Goal: Task Accomplishment & Management: Manage account settings

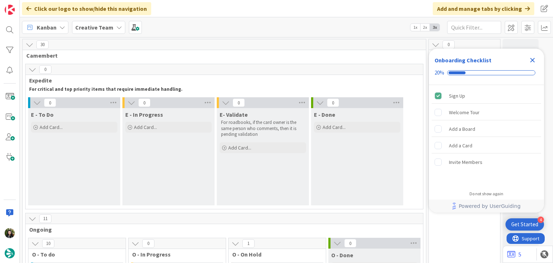
click at [534, 61] on icon "Close Checklist" at bounding box center [533, 60] width 5 height 5
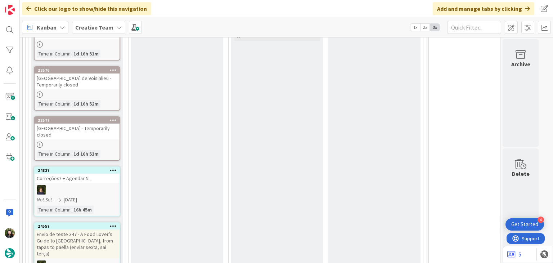
scroll to position [336, 0]
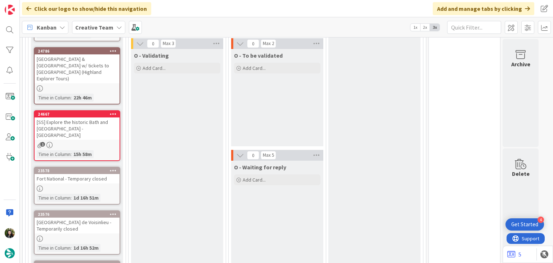
click at [118, 29] on icon at bounding box center [119, 27] width 6 height 6
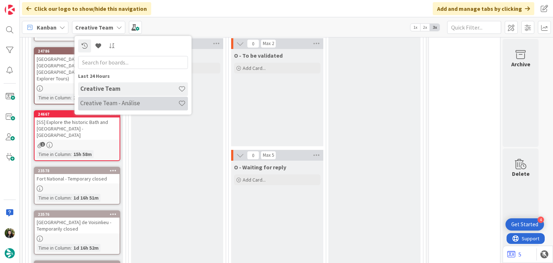
click at [117, 105] on h4 "Creative Team - Análise" at bounding box center [129, 103] width 98 height 7
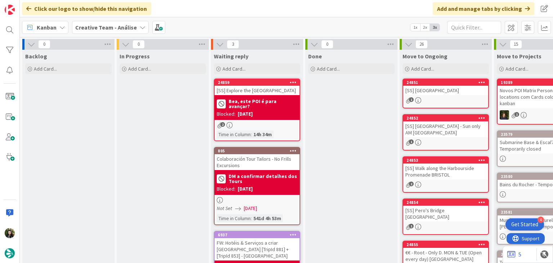
click at [120, 28] on b "Creative Team - Análise" at bounding box center [106, 27] width 62 height 7
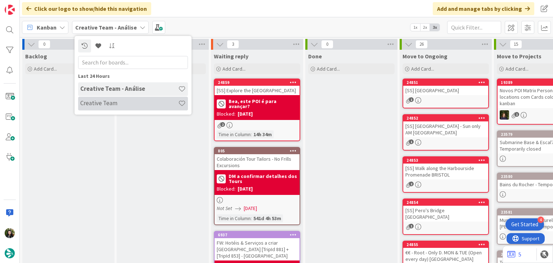
click at [124, 102] on h4 "Creative Team" at bounding box center [129, 103] width 98 height 7
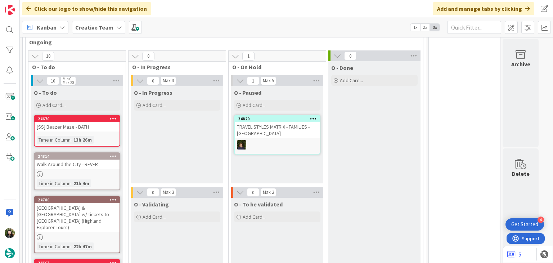
scroll to position [144, 0]
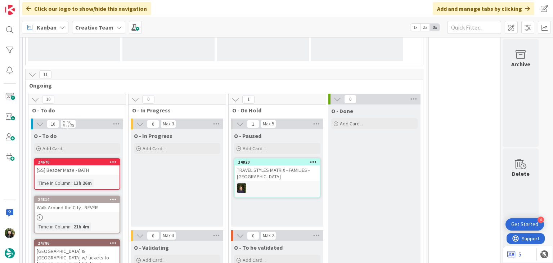
click at [108, 27] on b "Creative Team" at bounding box center [94, 27] width 38 height 7
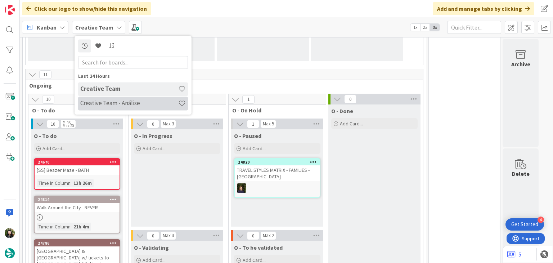
click at [110, 110] on div "Creative Team - Análise" at bounding box center [133, 104] width 110 height 14
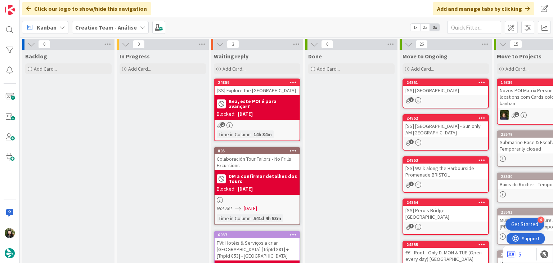
click at [250, 104] on b "Bea, este POI é para avançar?" at bounding box center [263, 104] width 69 height 10
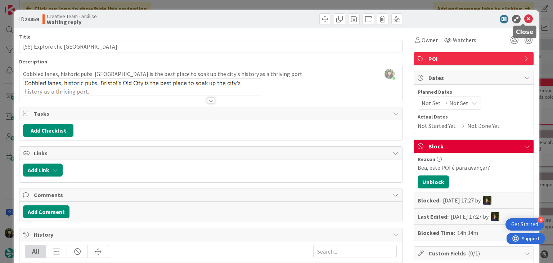
click at [525, 18] on icon at bounding box center [529, 19] width 9 height 9
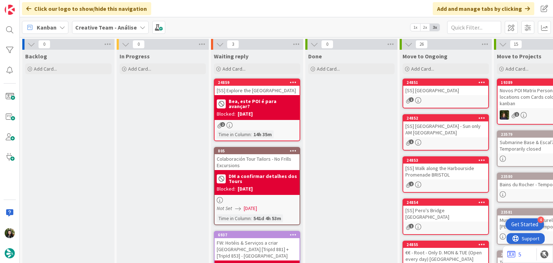
click at [296, 80] on icon at bounding box center [293, 82] width 7 height 5
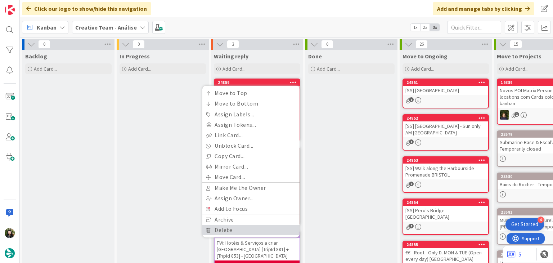
click at [251, 228] on link "Delete" at bounding box center [250, 230] width 97 height 10
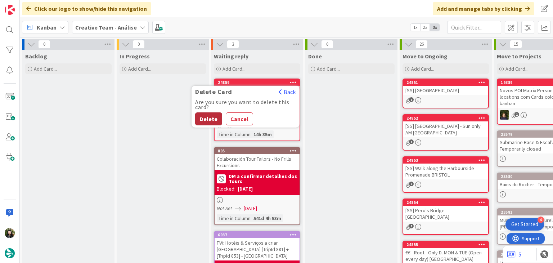
click at [202, 116] on button "Delete" at bounding box center [208, 118] width 27 height 13
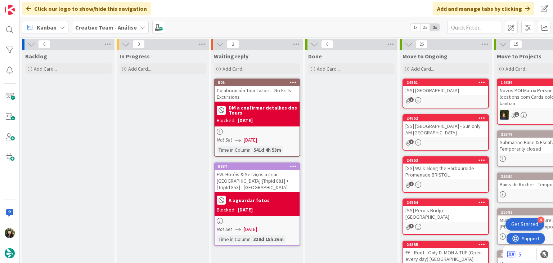
click at [100, 25] on b "Creative Team - Análise" at bounding box center [106, 27] width 62 height 7
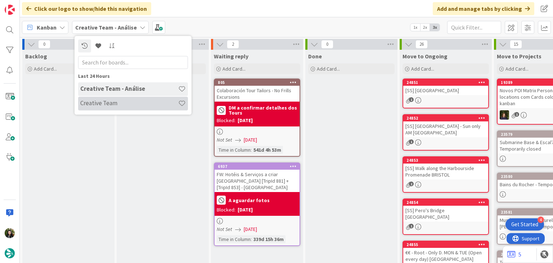
click at [103, 100] on h4 "Creative Team" at bounding box center [129, 103] width 98 height 7
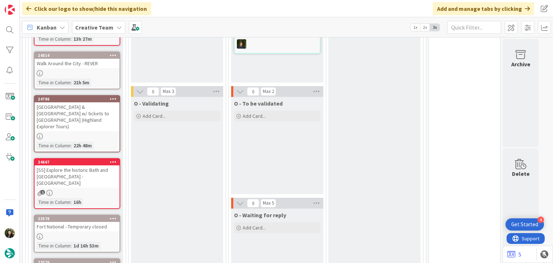
scroll to position [240, 0]
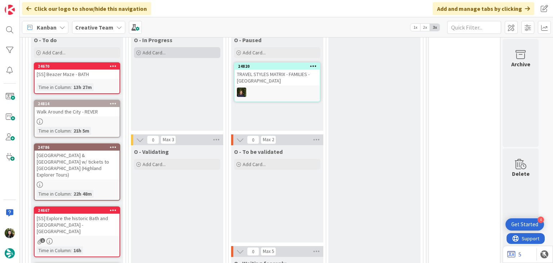
click at [183, 54] on div "Add Card..." at bounding box center [177, 52] width 86 height 11
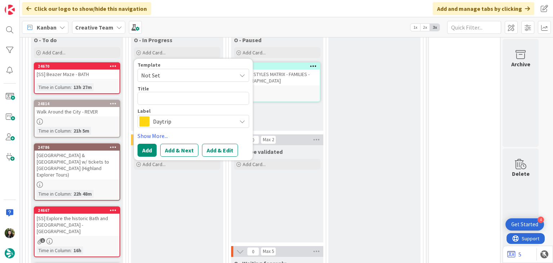
type textarea "x"
type textarea "D"
type textarea "x"
type textarea "Da"
type textarea "x"
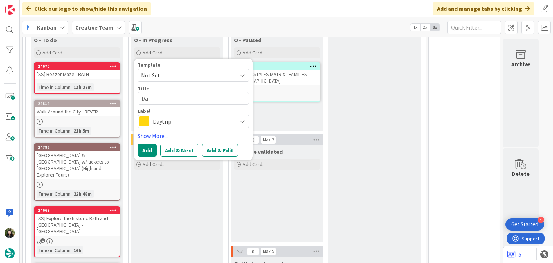
type textarea "Dat"
type textarea "x"
type textarea "Date"
type textarea "x"
type textarea "Date"
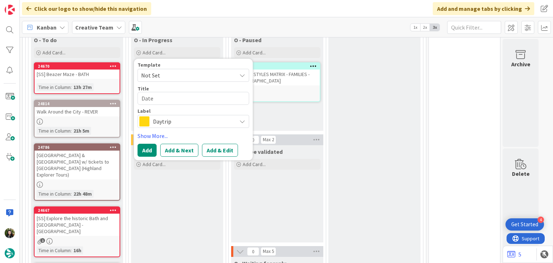
type textarea "x"
type textarea "Date c"
type textarea "x"
type textarea "Date co"
type textarea "x"
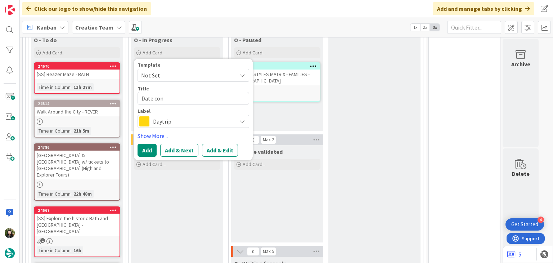
type textarea "Date cons"
type textarea "x"
type textarea "Date const"
type textarea "x"
type textarea "Date constr"
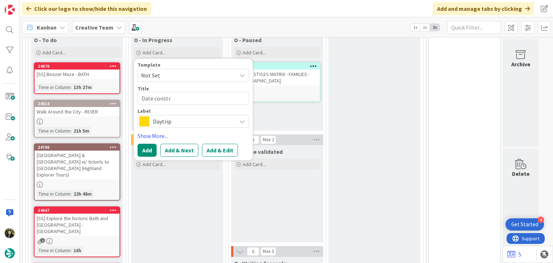
type textarea "x"
type textarea "Date constra"
type textarea "x"
type textarea "Date constrai"
type textarea "x"
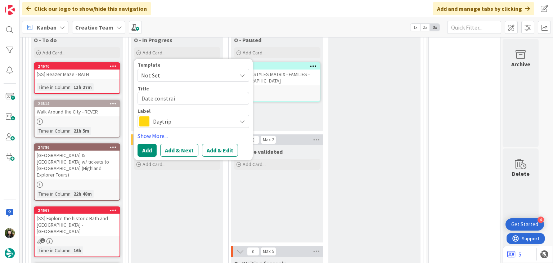
type textarea "Date constrain"
type textarea "x"
type textarea "Date constraint"
type textarea "x"
type textarea "Date constraint"
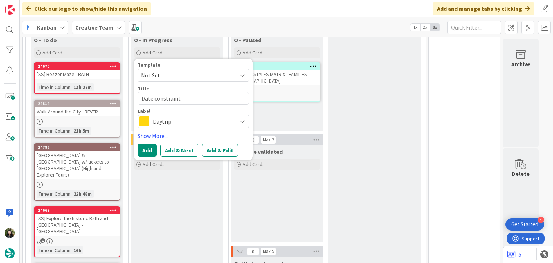
type textarea "x"
type textarea "Date constraint V"
type textarea "x"
type textarea "Date constraint Va"
type textarea "x"
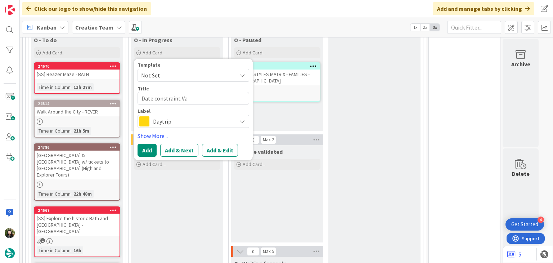
type textarea "Date constraint Val"
type textarea "x"
type textarea "Date constraint Vale"
type textarea "x"
type textarea "Date constraint Valen"
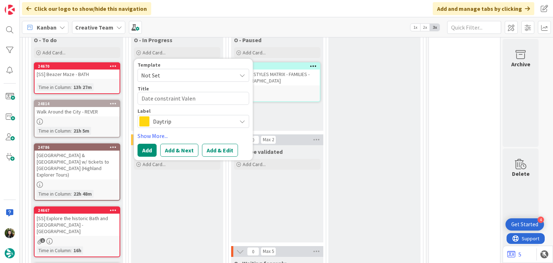
type textarea "x"
type textarea "Date constraint Valenc"
type textarea "x"
type textarea "Date constraint Valenci"
type textarea "x"
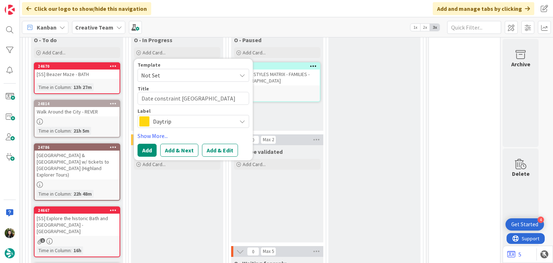
type textarea "Date constraint Valencia"
click at [180, 119] on span "Daytrip" at bounding box center [193, 121] width 80 height 10
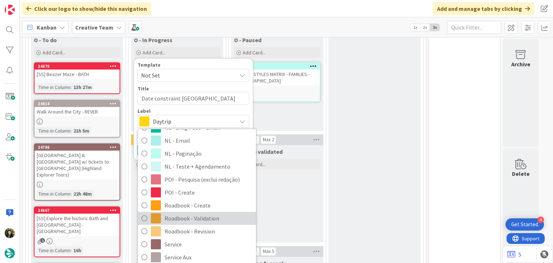
scroll to position [144, 0]
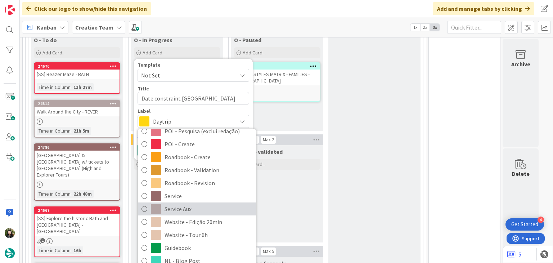
click at [187, 208] on span "Service Aux" at bounding box center [209, 209] width 88 height 11
type textarea "x"
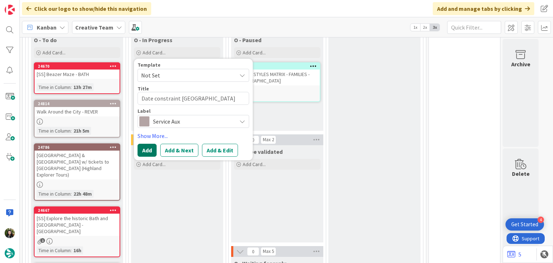
click at [143, 149] on button "Add" at bounding box center [147, 150] width 19 height 13
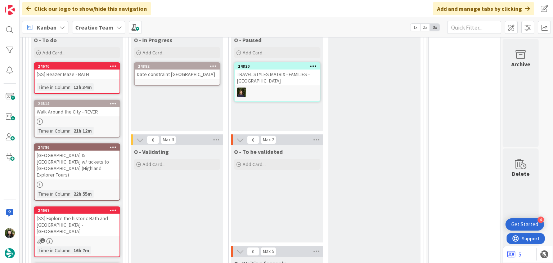
click at [202, 85] on div "24882 Date constraint Valencia" at bounding box center [177, 73] width 86 height 23
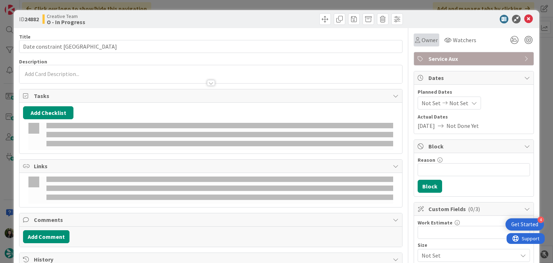
click at [430, 38] on span "Owner" at bounding box center [430, 40] width 16 height 9
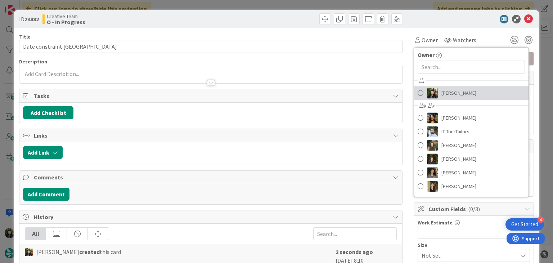
click at [452, 91] on span "[PERSON_NAME]" at bounding box center [459, 93] width 35 height 11
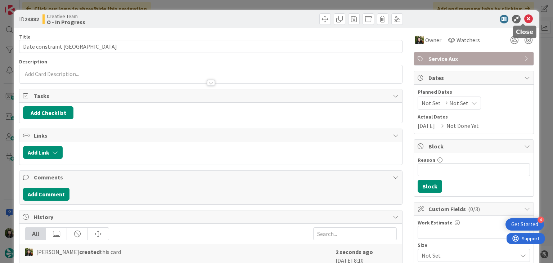
click at [525, 15] on icon at bounding box center [529, 19] width 9 height 9
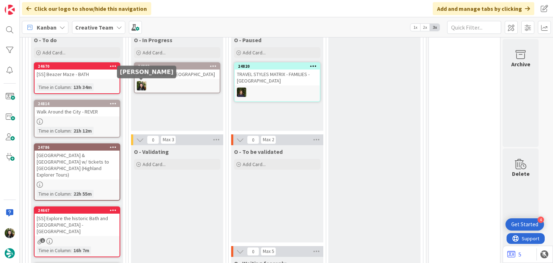
click at [164, 73] on div "Date constraint Valencia" at bounding box center [177, 74] width 85 height 9
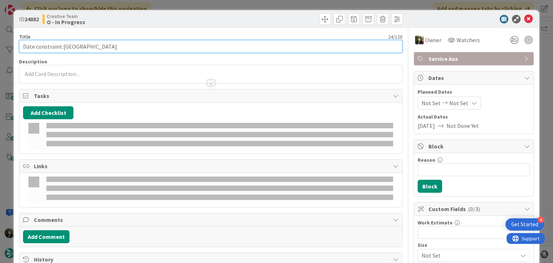
click at [137, 46] on input "Date constraint Valencia" at bounding box center [210, 46] width 383 height 13
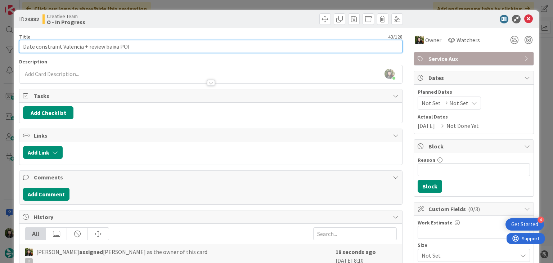
type input "Date constraint Valencia + review baixa POI"
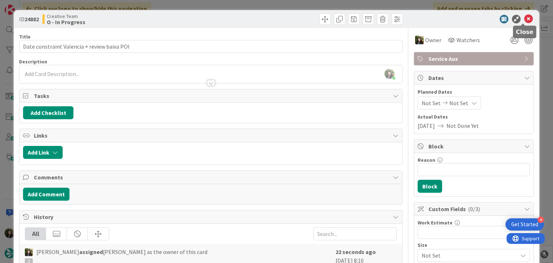
click at [525, 18] on icon at bounding box center [529, 19] width 9 height 9
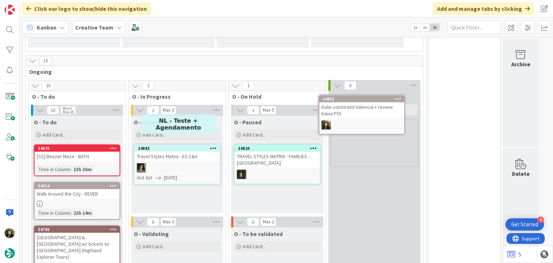
scroll to position [156, 0]
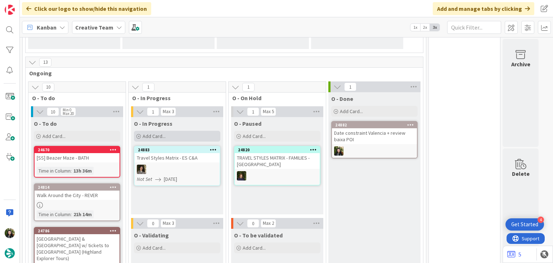
click at [192, 134] on div "Add Card..." at bounding box center [177, 136] width 86 height 11
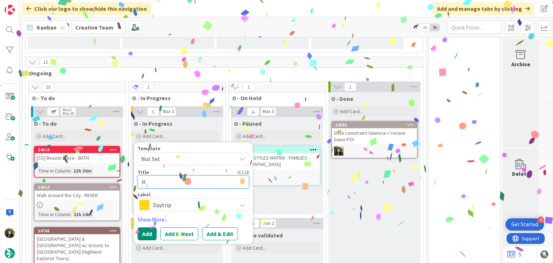
type textarea "Me"
type textarea "x"
type textarea "Mel"
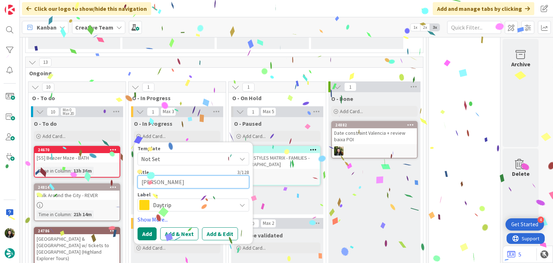
type textarea "x"
type textarea "Melhor"
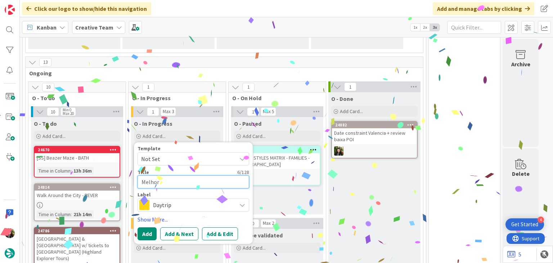
type textarea "x"
type textarea "Melhori"
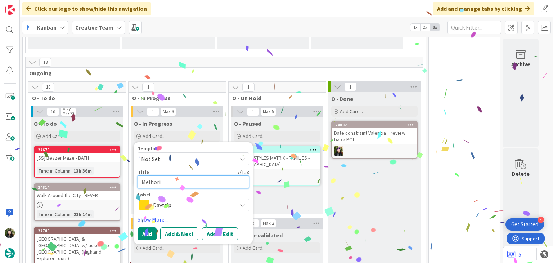
type textarea "x"
type textarea "Melhoria"
type textarea "x"
type textarea "Melhoria"
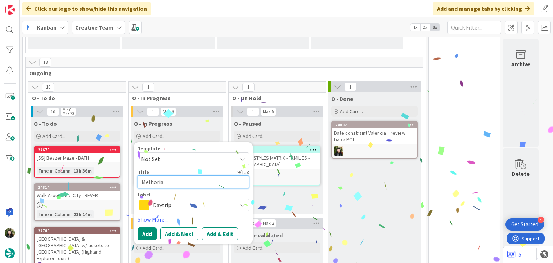
type textarea "x"
type textarea "Melhoria d"
type textarea "x"
type textarea "Melhoria do"
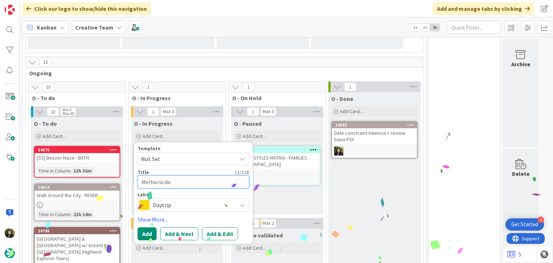
type textarea "x"
type textarea "Melhoria do"
type textarea "x"
type textarea "Melhoria do s"
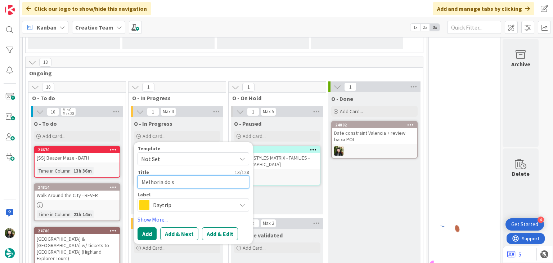
type textarea "x"
type textarea "Melhoria do se"
type textarea "x"
type textarea "Melhoria do ser"
type textarea "x"
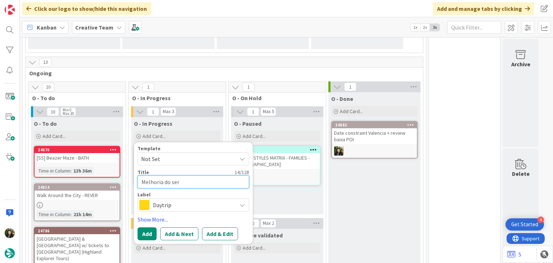
type textarea "Melhoria do serv"
type textarea "x"
type textarea "Melhoria do servi"
type textarea "x"
type textarea "Melhoria do servic"
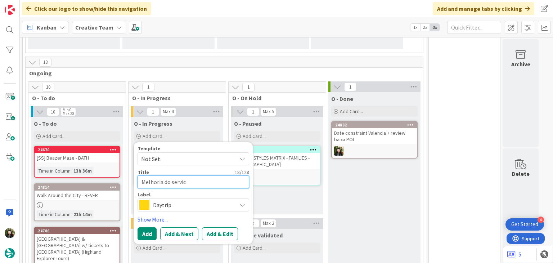
type textarea "x"
type textarea "Melhoria do service"
type textarea "x"
type textarea "Melhoria do service"
type textarea "x"
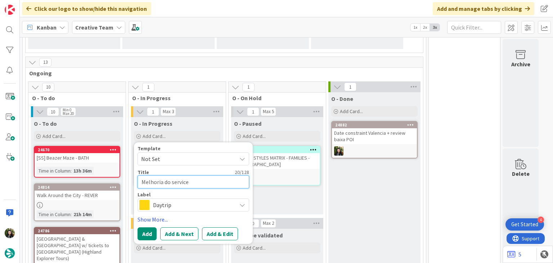
type textarea "Melhoria do service F"
type textarea "x"
type textarea "Melhoria do service Fl"
type textarea "x"
type textarea "Melhoria do service Fla"
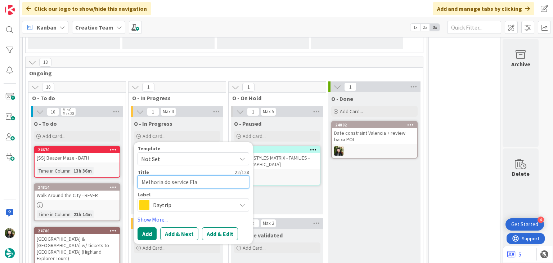
type textarea "x"
type textarea "Melhoria do service Flan"
type textarea "x"
type textarea "Melhoria do service Fla"
type textarea "x"
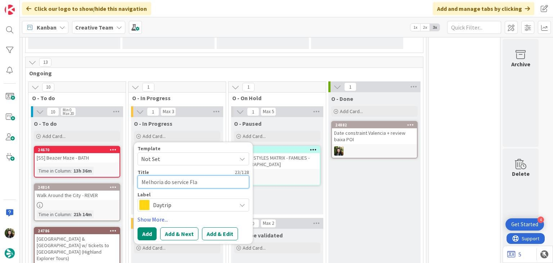
type textarea "Melhoria do service Flam"
type textarea "x"
type textarea "Melhoria do service Flame"
type textarea "x"
type textarea "Melhoria do service Flamen"
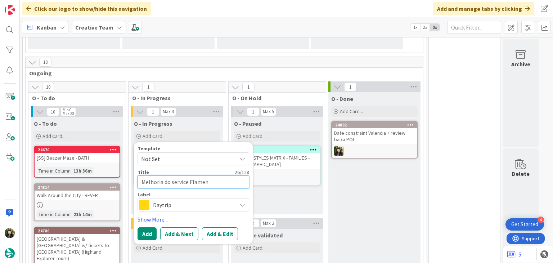
type textarea "x"
type textarea "Melhoria do service Flamenc"
type textarea "x"
type textarea "Melhoria do service Flamenco"
type textarea "x"
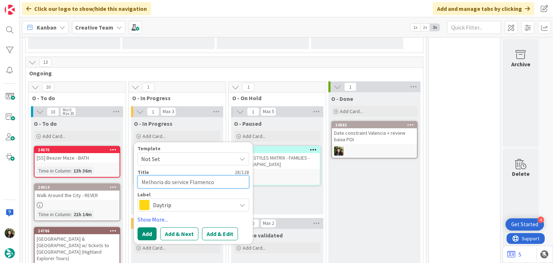
type textarea "Melhoria do service Flamenco"
type textarea "x"
type textarea "Melhoria do service Flamenco s"
type textarea "x"
type textarea "Melhoria do service Flamenco sh"
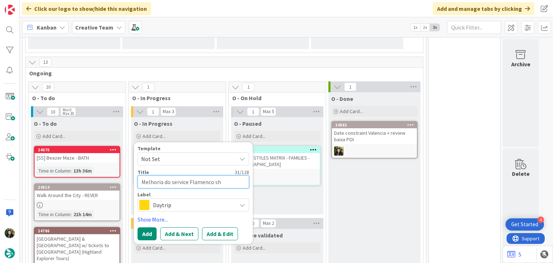
type textarea "x"
type textarea "Melhoria do service Flamenco sho"
type textarea "x"
type textarea "Melhoria do service Flamenco show"
type textarea "x"
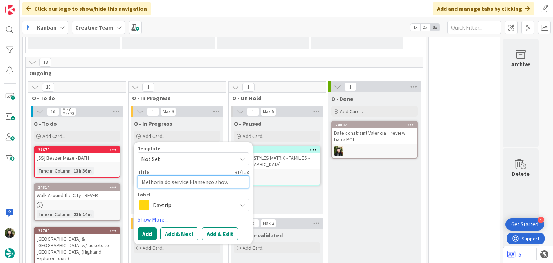
type textarea "Melhoria do service Flamenco show"
type textarea "x"
type textarea "Melhoria do service Flamenco show c"
type textarea "x"
type textarea "Melhoria do service Flamenco show co"
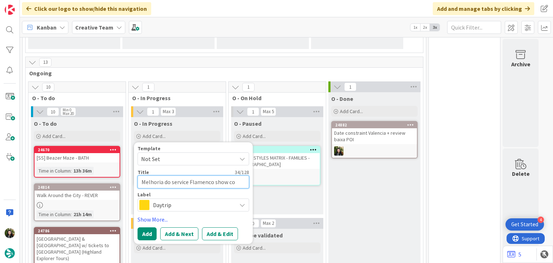
type textarea "x"
type textarea "Melhoria do service Flamenco show com"
type textarea "x"
type textarea "Melhoria do service Flamenco show com"
type textarea "x"
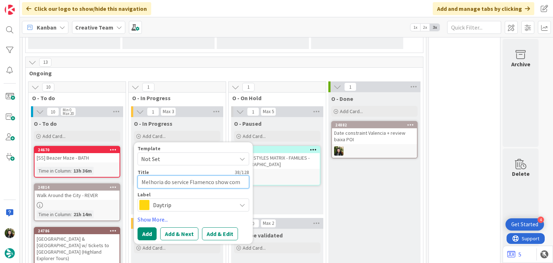
type textarea "Melhoria do service Flamenco show com T"
type textarea "x"
type textarea "Melhoria do service Flamenco show com Ta"
type textarea "x"
type textarea "Melhoria do service Flamenco show com Tap"
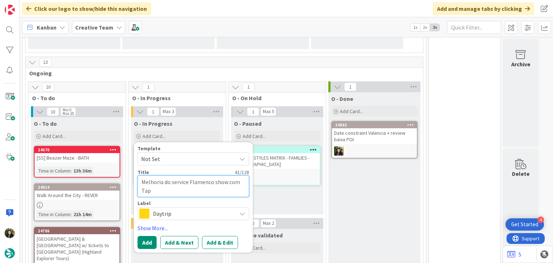
type textarea "x"
type textarea "Melhoria do service Flamenco show com Tape"
type textarea "x"
type textarea "Melhoria do service Flamenco show com Tapeo"
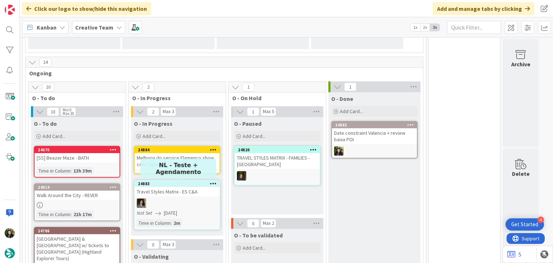
click at [183, 166] on div "Melhoria do service Flamenco show com Tapeo" at bounding box center [177, 161] width 85 height 16
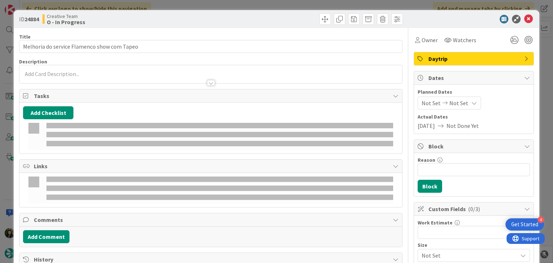
click at [488, 54] on span "Daytrip" at bounding box center [475, 58] width 92 height 9
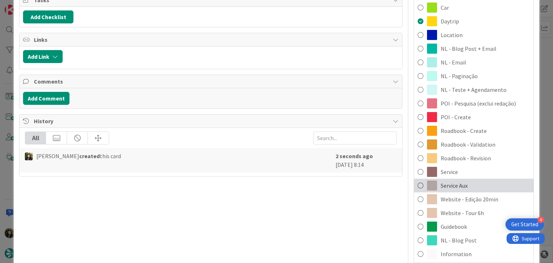
click at [464, 182] on div "Service Aux" at bounding box center [474, 186] width 120 height 14
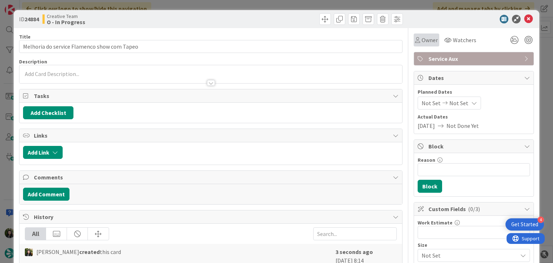
click at [422, 39] on span "Owner" at bounding box center [430, 40] width 16 height 9
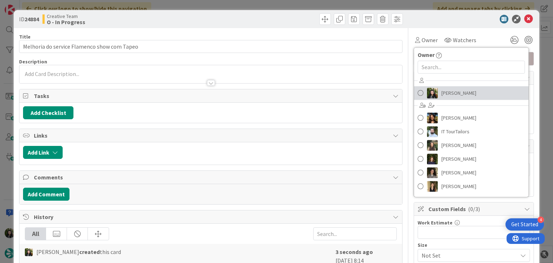
click at [448, 90] on span "[PERSON_NAME]" at bounding box center [459, 93] width 35 height 11
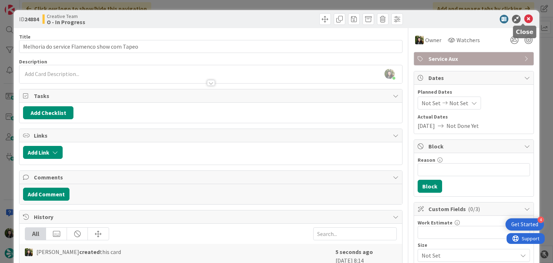
click at [525, 19] on icon at bounding box center [529, 19] width 9 height 9
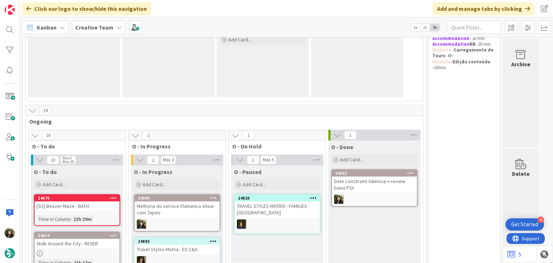
scroll to position [144, 0]
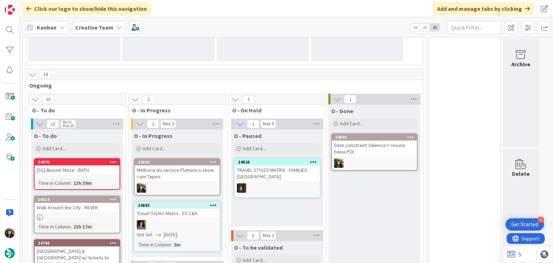
click at [183, 174] on div "Melhoria do service Flamenco show com Tapeo" at bounding box center [177, 173] width 85 height 16
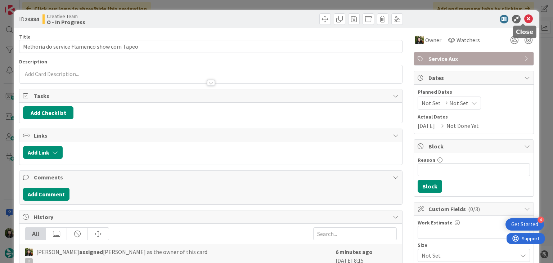
click at [525, 19] on icon at bounding box center [529, 19] width 9 height 9
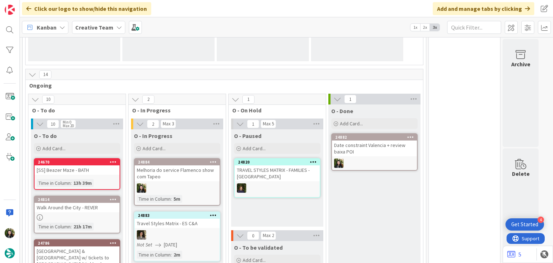
click at [91, 25] on b "Creative Team" at bounding box center [94, 27] width 38 height 7
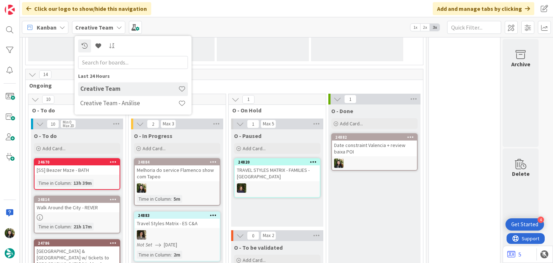
click at [103, 96] on div "Creative Team Creative Team - Análise" at bounding box center [133, 96] width 110 height 29
click at [103, 103] on h4 "Creative Team - Análise" at bounding box center [129, 103] width 98 height 7
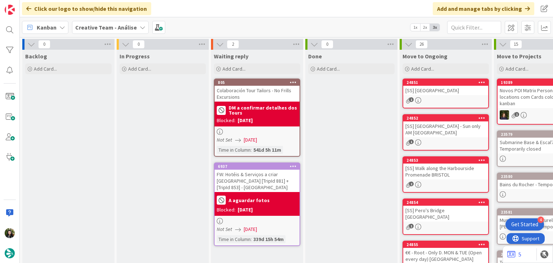
click at [107, 29] on b "Creative Team - Análise" at bounding box center [106, 27] width 62 height 7
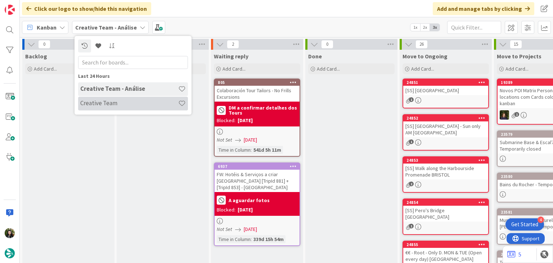
click at [110, 101] on h4 "Creative Team" at bounding box center [129, 103] width 98 height 7
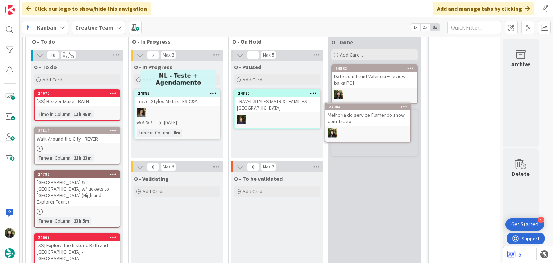
scroll to position [210, 0]
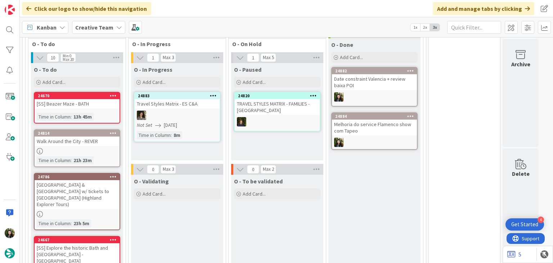
click at [79, 193] on div "9h Alnwick Castle & The Borders w/ tickets to Alnwick & Bamburgh Castles (Highl…" at bounding box center [77, 194] width 85 height 29
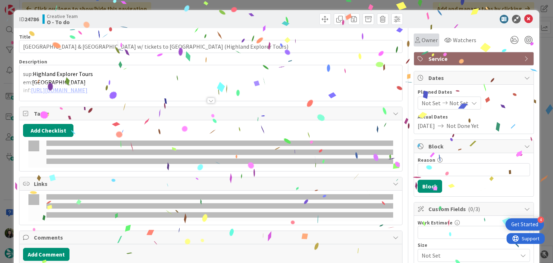
click at [424, 39] on span "Owner" at bounding box center [430, 40] width 16 height 9
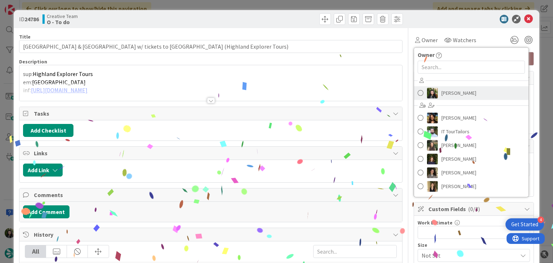
click at [453, 94] on span "[PERSON_NAME]" at bounding box center [459, 93] width 35 height 11
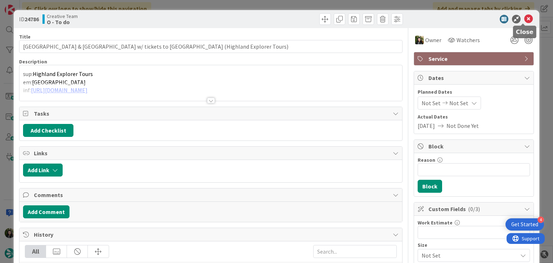
click at [526, 18] on icon at bounding box center [529, 19] width 9 height 9
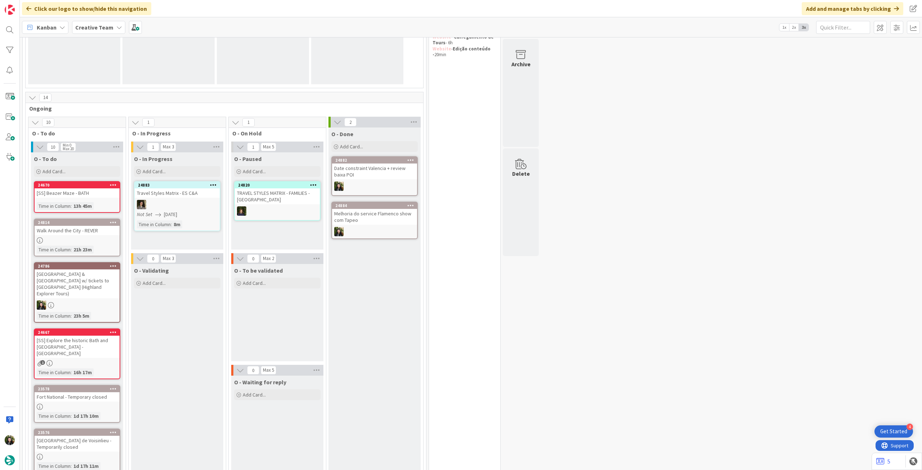
scroll to position [114, 0]
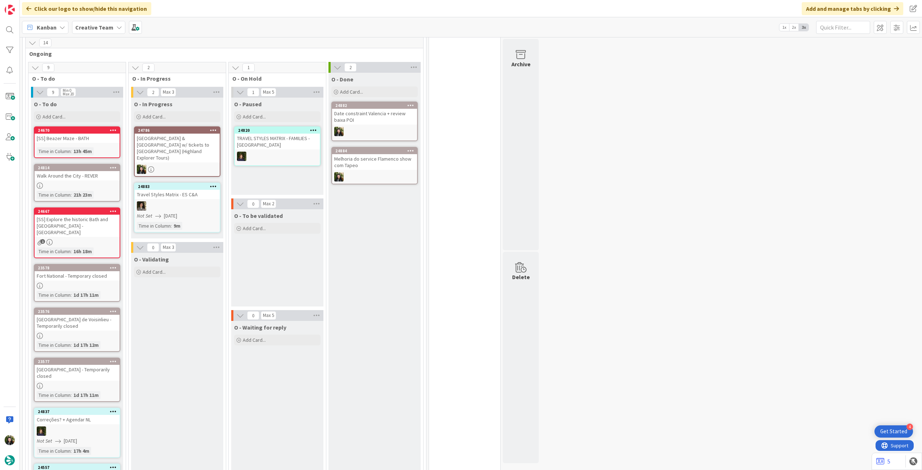
scroll to position [96, 0]
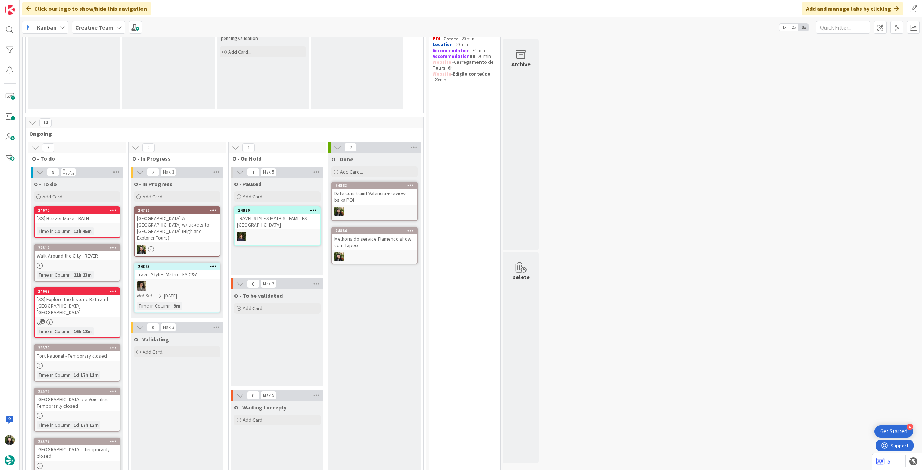
click at [190, 219] on div "9h Alnwick Castle & The Borders w/ tickets to Alnwick & Bamburgh Castles (Highl…" at bounding box center [177, 228] width 85 height 29
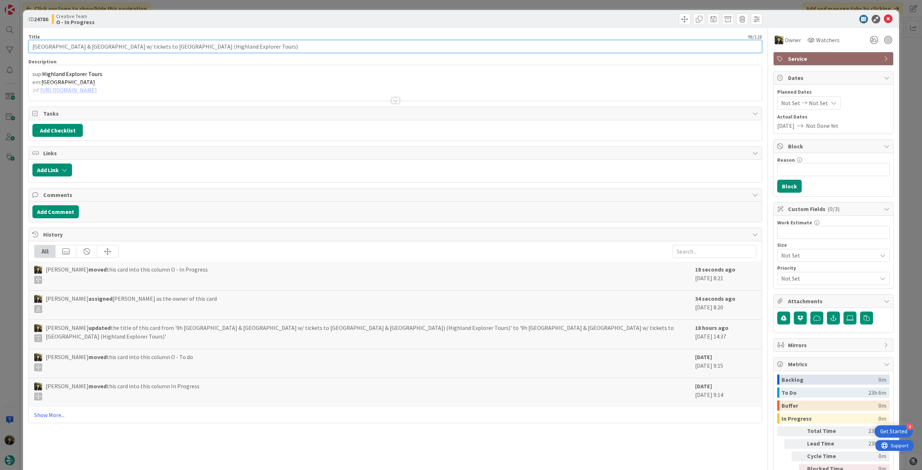
drag, startPoint x: 275, startPoint y: 49, endPoint x: 27, endPoint y: 49, distance: 248.2
click at [27, 49] on div "ID 24786 Creative Team O - In Progress Title 98 / 128 9h Alnwick Castle & The B…" at bounding box center [461, 254] width 876 height 489
click at [884, 19] on icon at bounding box center [888, 19] width 9 height 9
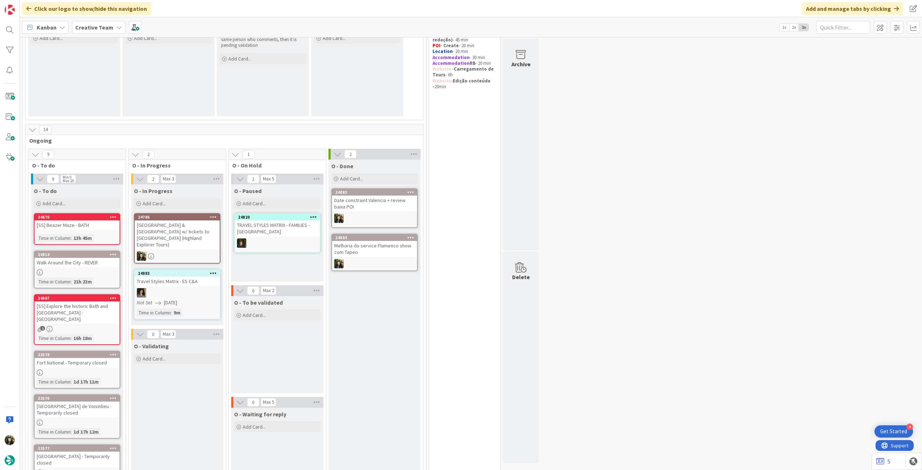
scroll to position [144, 0]
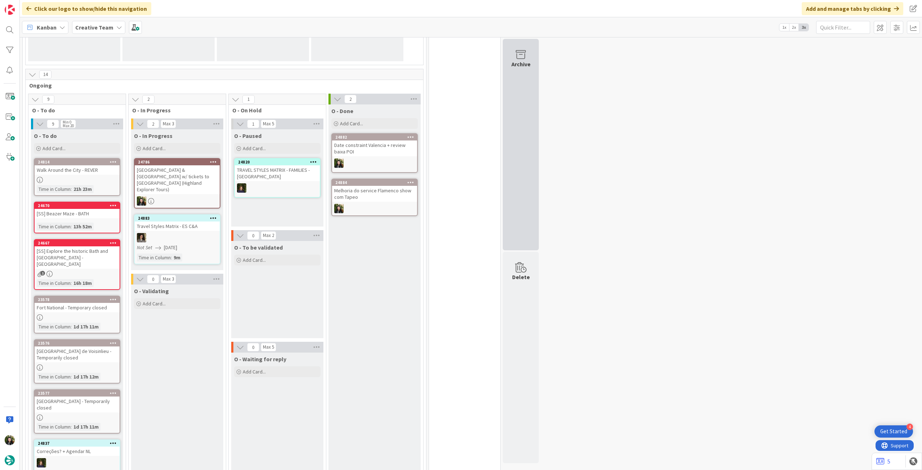
click at [527, 113] on div "Archive" at bounding box center [521, 144] width 36 height 211
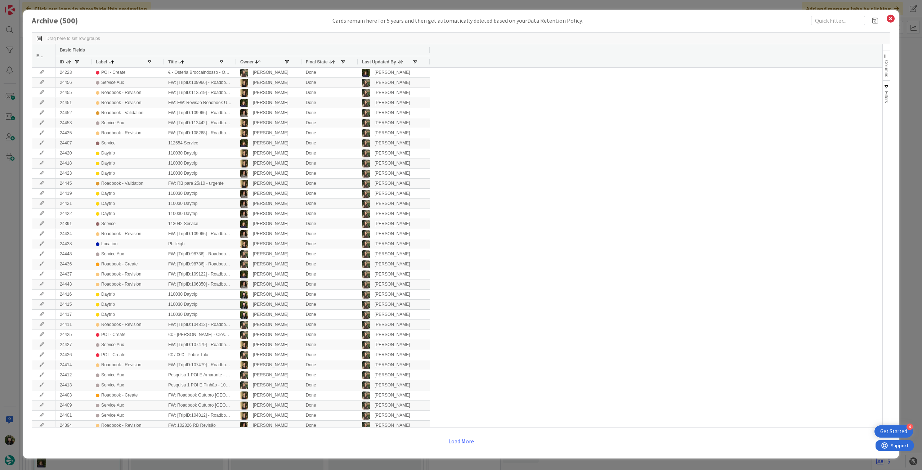
click at [886, 93] on span "Filters" at bounding box center [886, 97] width 5 height 12
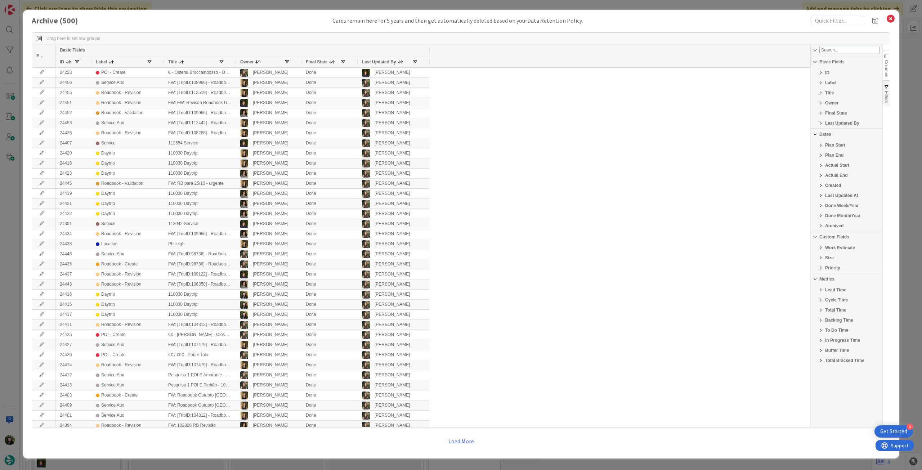
click at [843, 175] on span "Actual End" at bounding box center [836, 175] width 23 height 5
type input "2025-10-09"
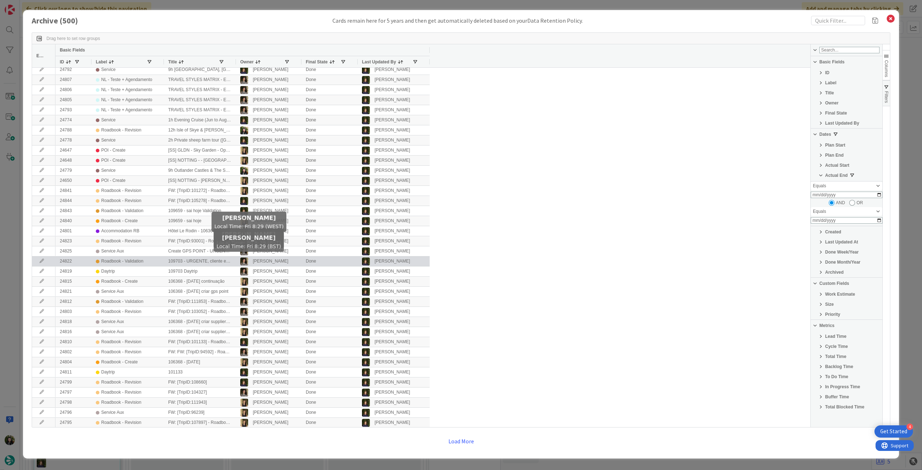
scroll to position [447, 0]
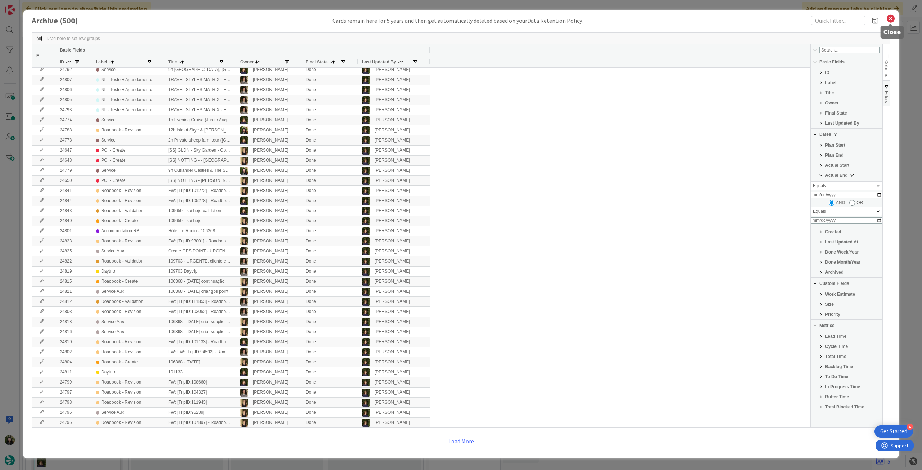
click at [890, 21] on icon at bounding box center [890, 19] width 9 height 10
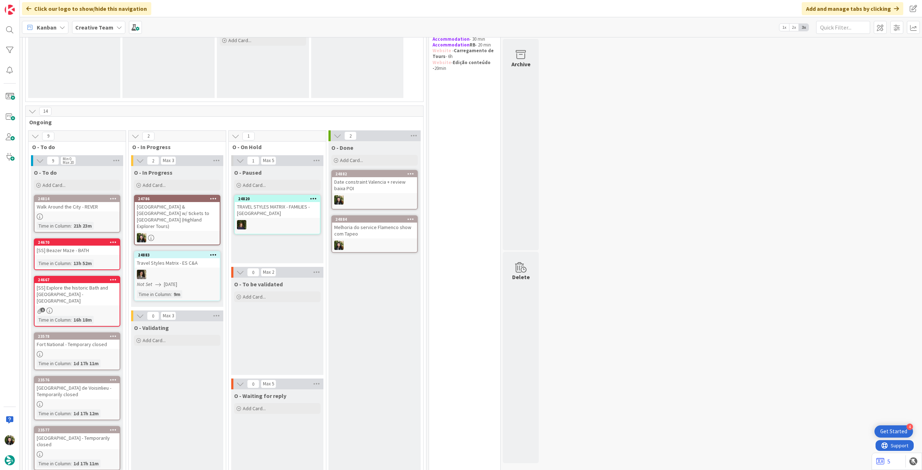
scroll to position [96, 0]
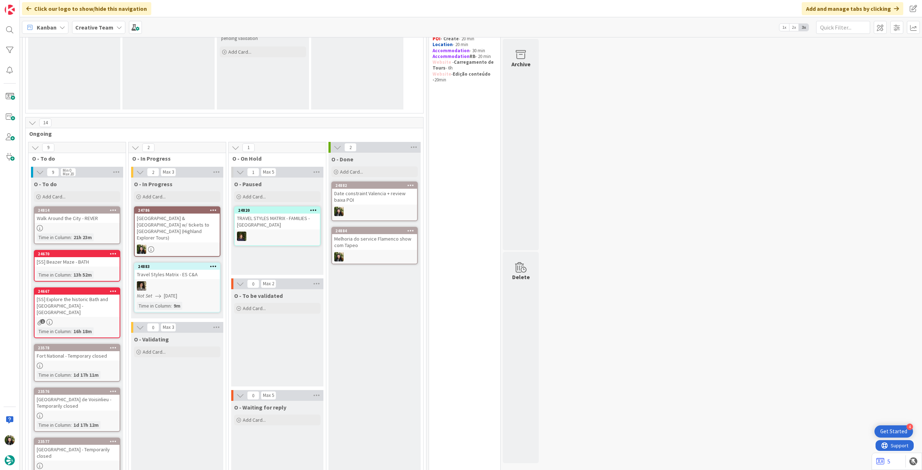
click at [185, 232] on div "9h Alnwick Castle & The Borders w/ tickets to Alnwick & Bamburgh Castles (Highl…" at bounding box center [177, 228] width 85 height 29
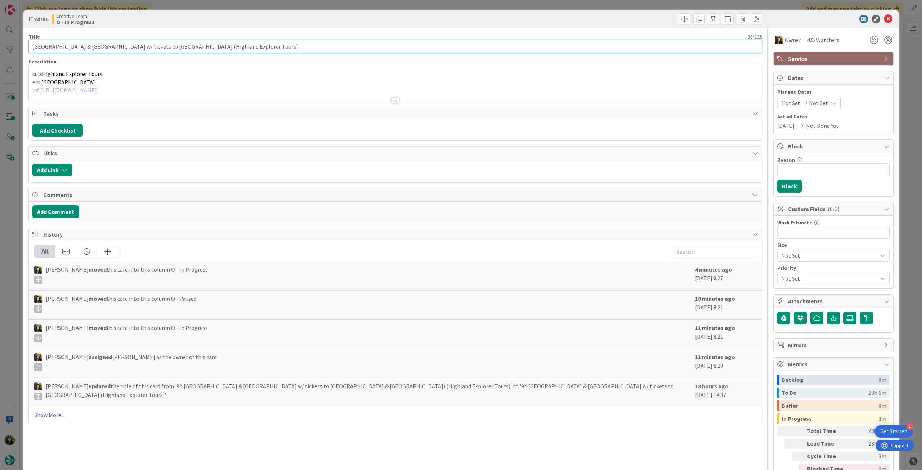
drag, startPoint x: 240, startPoint y: 47, endPoint x: 66, endPoint y: 24, distance: 174.8
click at [1, 44] on div "ID 24786 Creative Team O - In Progress Title 98 / 128 9h Alnwick Castle & The B…" at bounding box center [461, 235] width 922 height 470
click at [126, 93] on div at bounding box center [395, 91] width 733 height 18
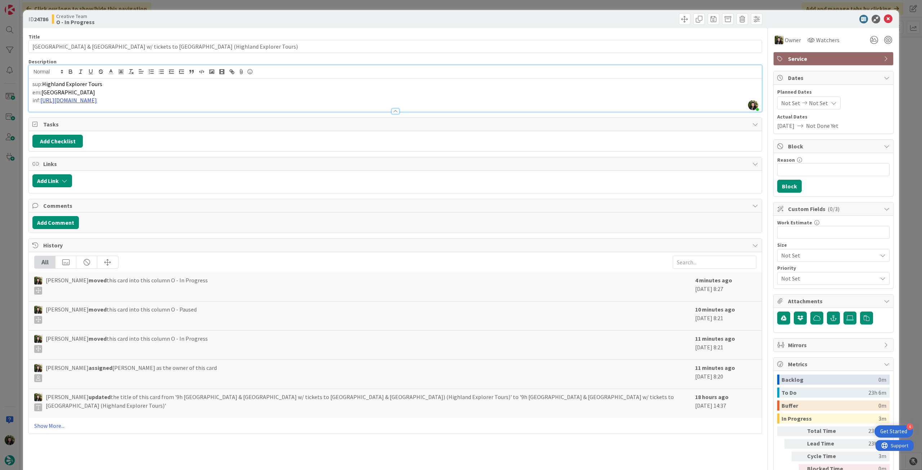
click at [97, 99] on link "https://highlandexplorertours.com/1-day-tours/alnwick-castle-the-borders" at bounding box center [68, 100] width 57 height 7
click at [126, 113] on link "https://highlandexplorertours.com/1-day-tours/alnwick-castle-the-borders" at bounding box center [112, 114] width 49 height 9
click at [887, 19] on icon at bounding box center [888, 19] width 9 height 9
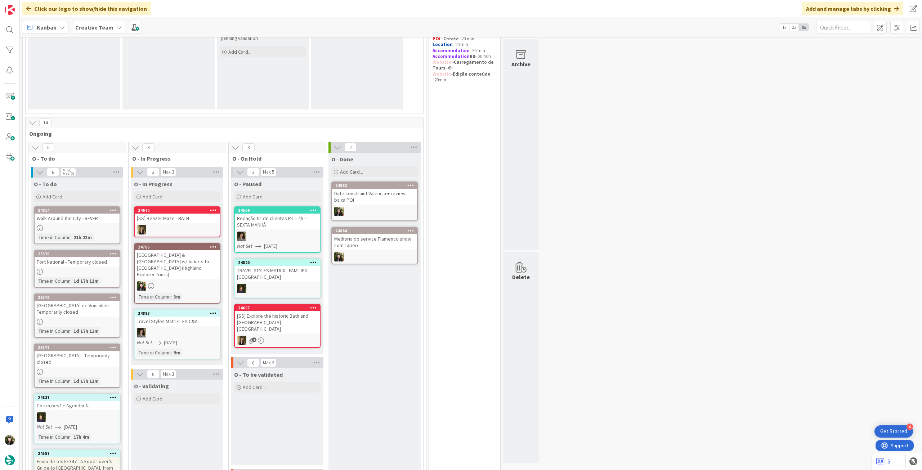
click at [196, 281] on div at bounding box center [177, 285] width 85 height 9
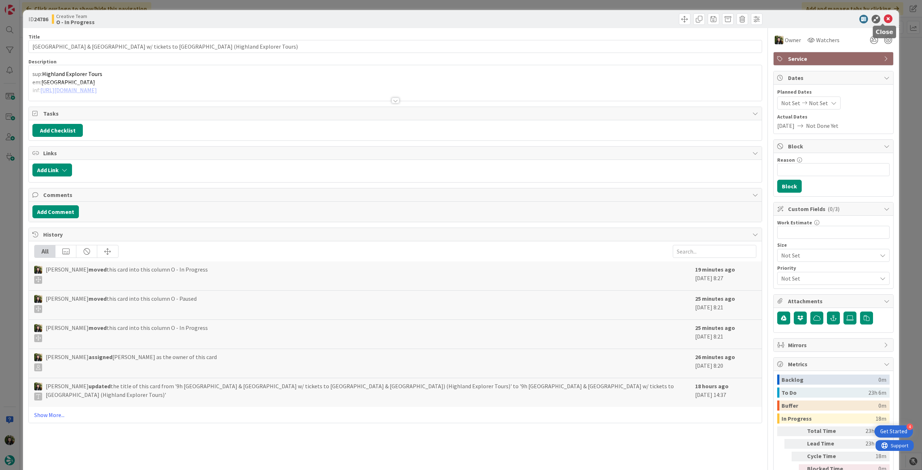
click at [884, 20] on icon at bounding box center [888, 19] width 9 height 9
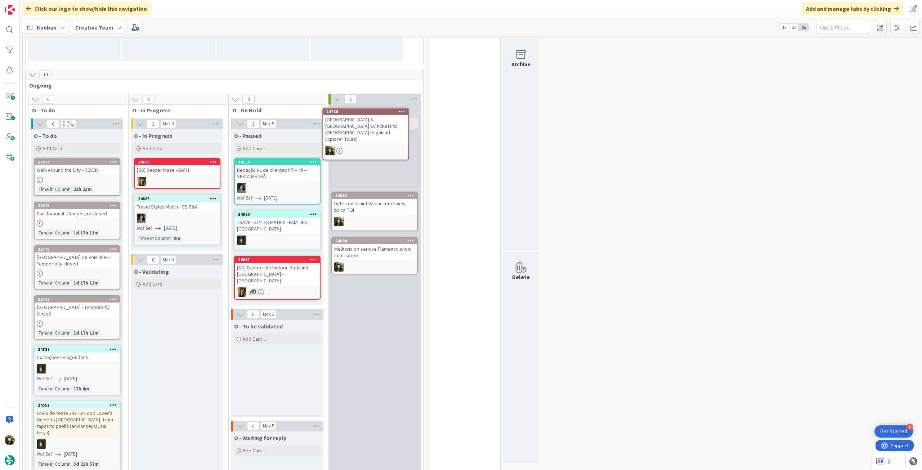
scroll to position [143, 0]
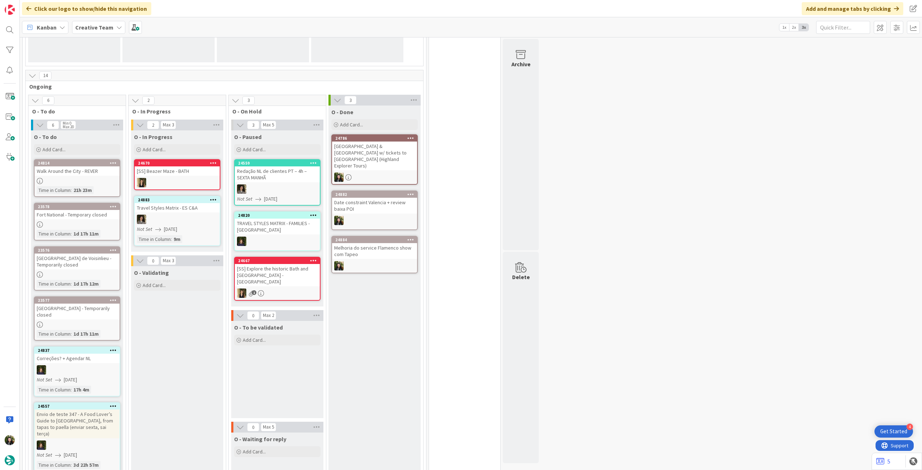
click at [389, 159] on div "9h Alnwick Castle & The Borders w/ tickets to Alnwick & Bamburgh Castles (Highl…" at bounding box center [374, 156] width 85 height 29
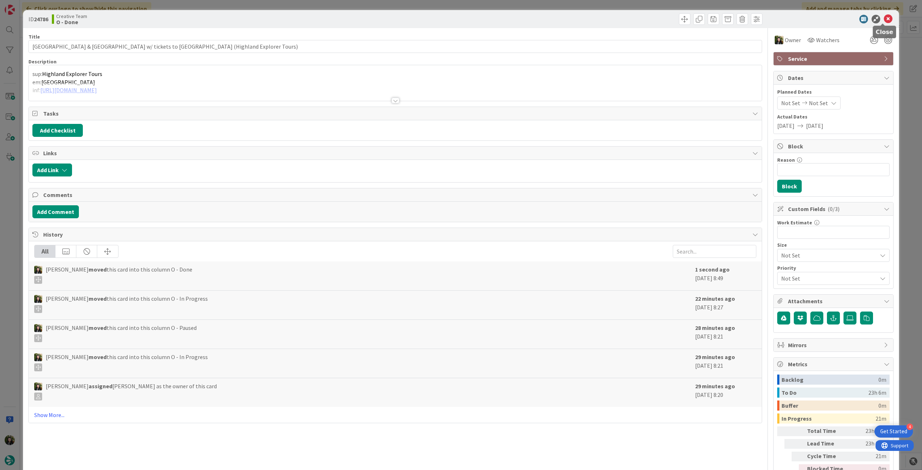
click at [885, 18] on icon at bounding box center [888, 19] width 9 height 9
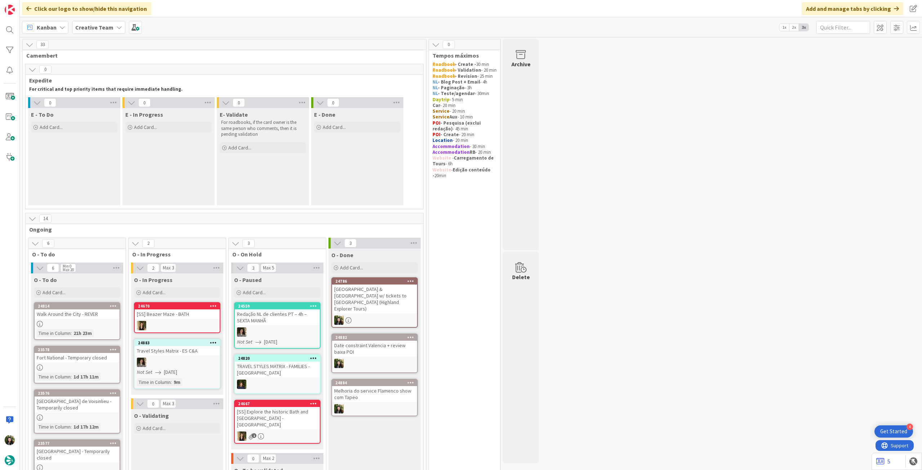
scroll to position [192, 0]
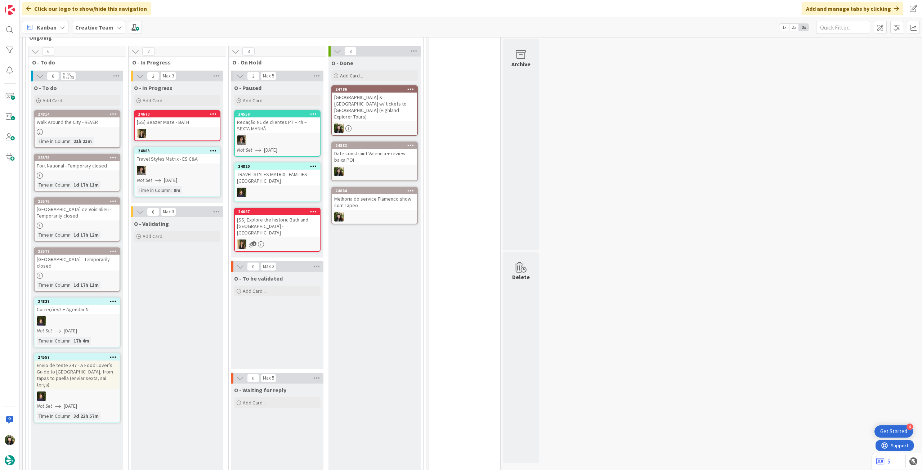
click at [105, 27] on b "Creative Team" at bounding box center [94, 27] width 38 height 7
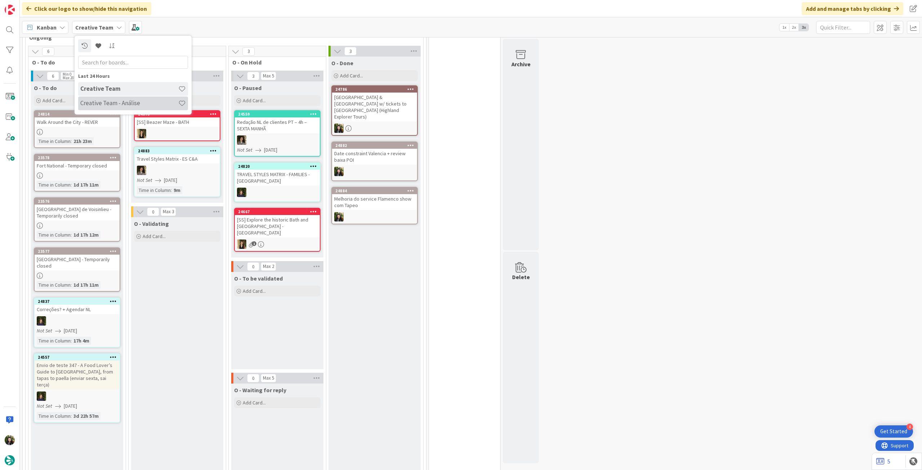
click at [109, 98] on div "Creative Team - Análise" at bounding box center [133, 104] width 110 height 14
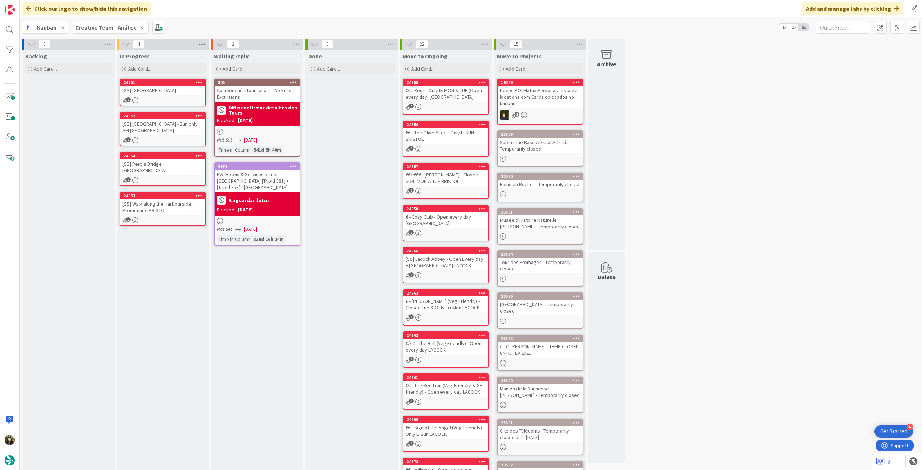
click at [200, 47] on icon at bounding box center [201, 44] width 9 height 11
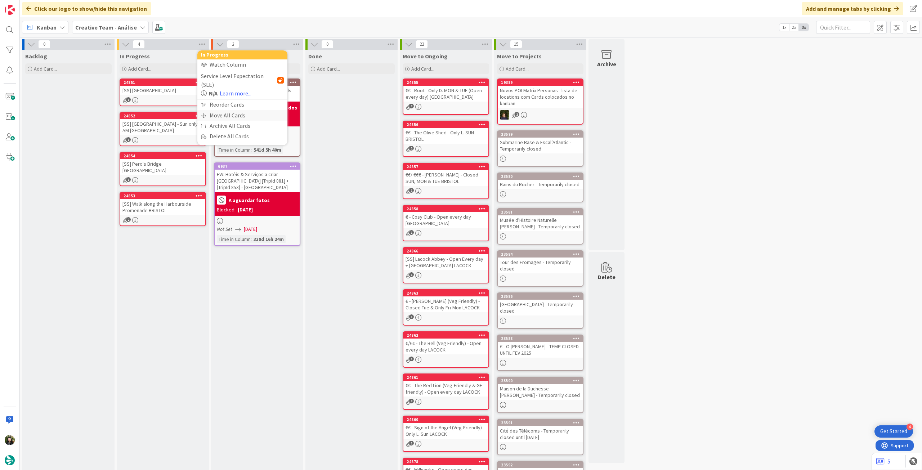
click at [227, 110] on div "Move All Cards" at bounding box center [242, 115] width 90 height 10
click at [241, 79] on span "Creative Team - Análise" at bounding box center [234, 78] width 58 height 7
click at [227, 111] on span "Creative Team" at bounding box center [247, 113] width 66 height 11
click at [233, 102] on div "Select a Column..." at bounding box center [237, 102] width 68 height 12
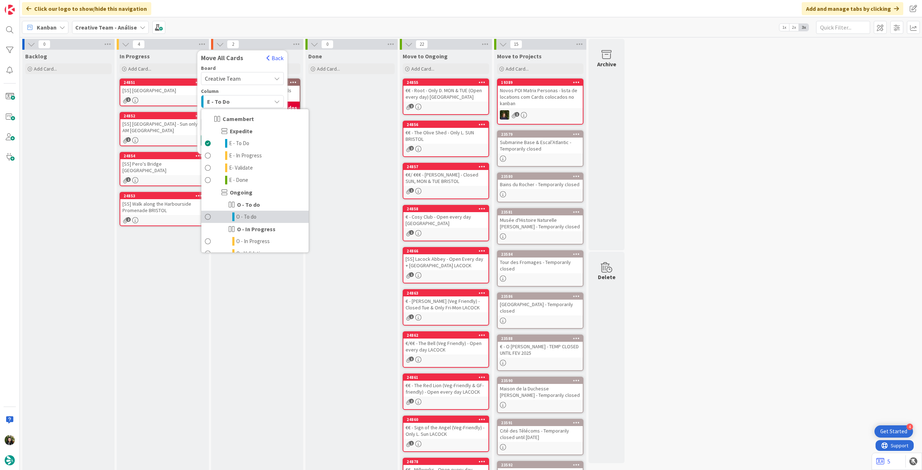
click at [238, 214] on span "O - To do" at bounding box center [246, 217] width 20 height 9
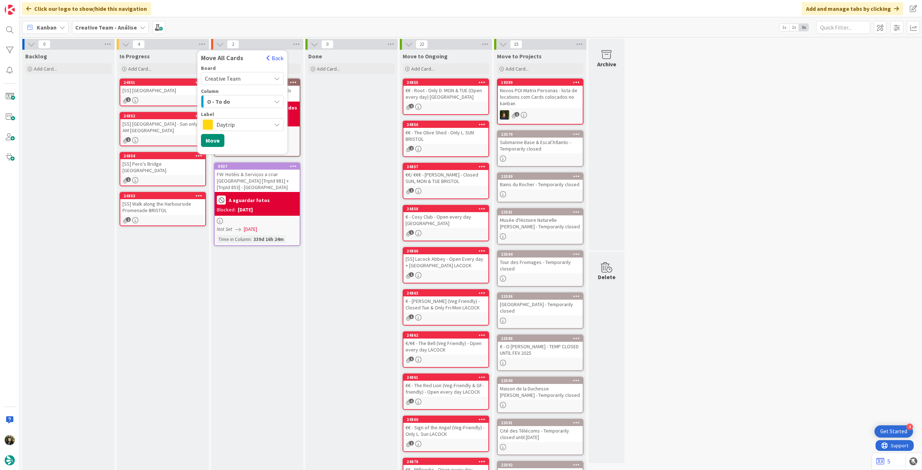
click at [241, 127] on span "Daytrip" at bounding box center [242, 125] width 51 height 10
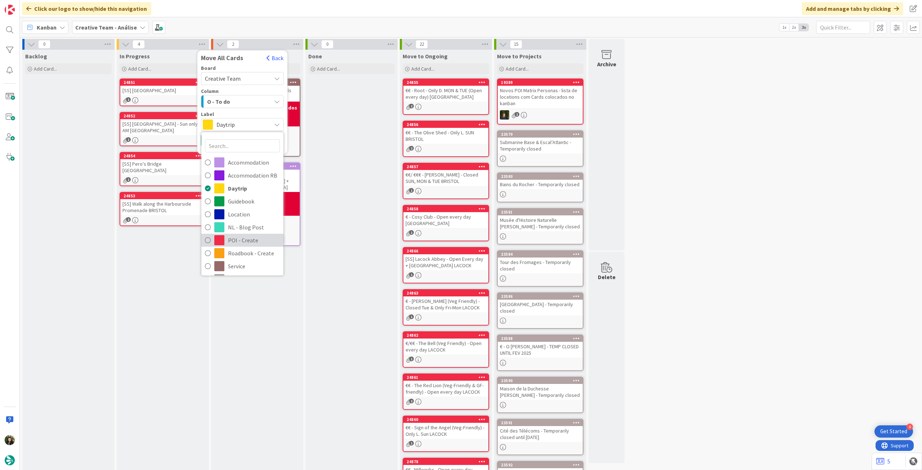
click at [244, 236] on span "POI - Create" at bounding box center [254, 240] width 52 height 11
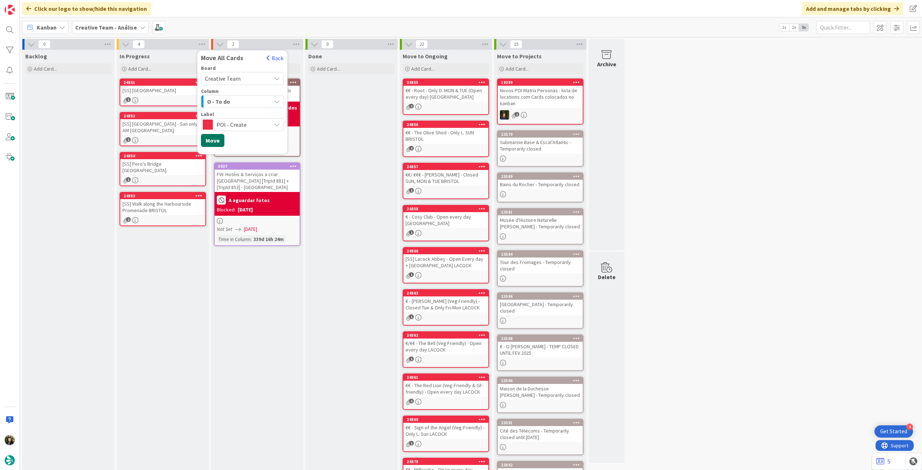
click at [208, 143] on button "Move" at bounding box center [212, 140] width 23 height 13
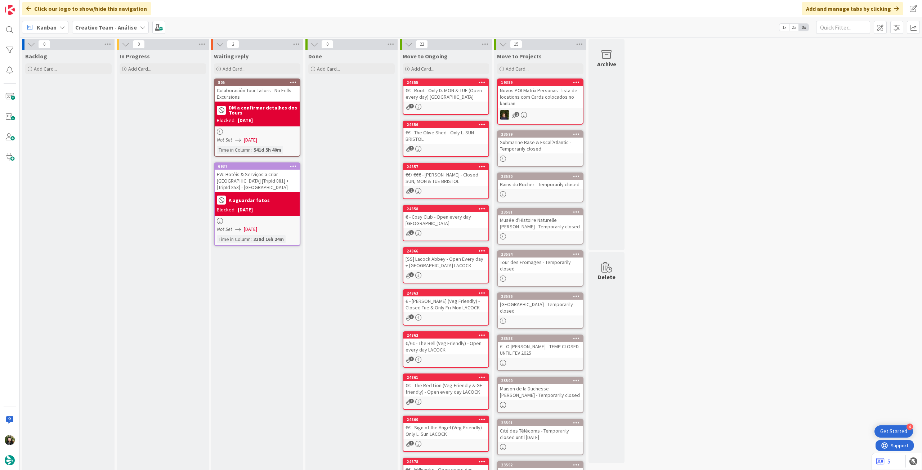
click at [116, 29] on b "Creative Team - Análise" at bounding box center [106, 27] width 62 height 7
click at [112, 98] on div "Creative Team" at bounding box center [133, 104] width 110 height 14
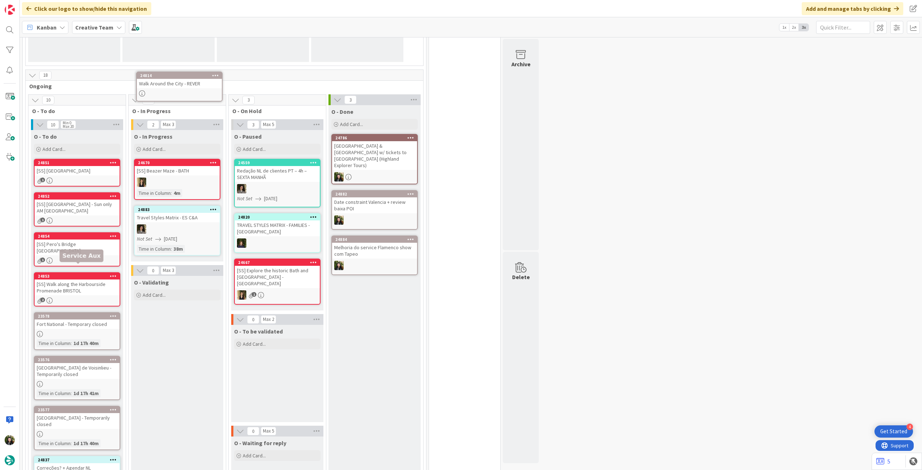
scroll to position [136, 0]
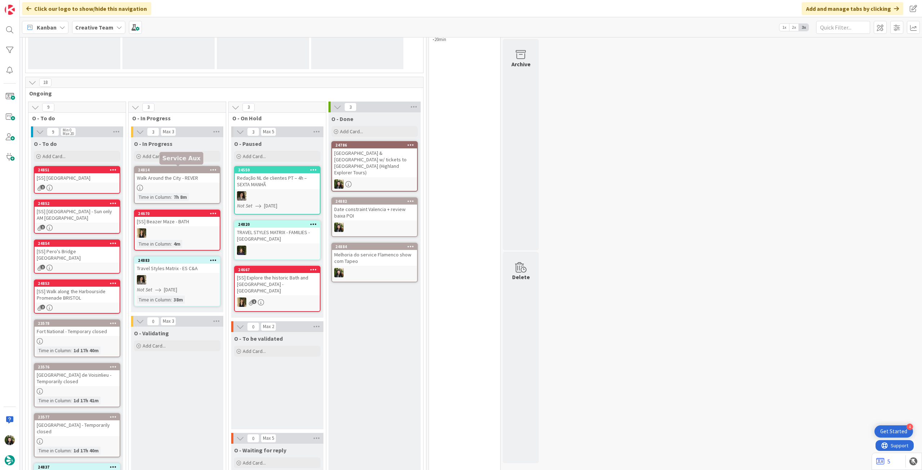
click at [191, 180] on div "Walk Around the City - REVER" at bounding box center [177, 177] width 85 height 9
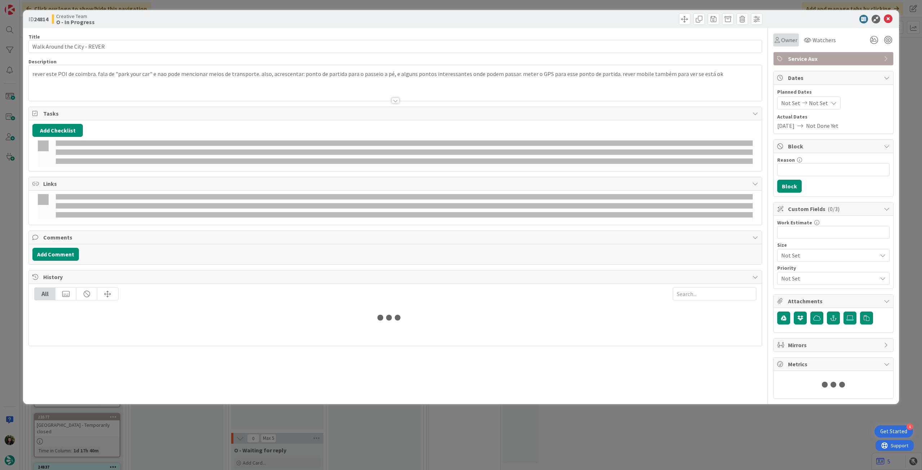
click at [782, 39] on span "Owner" at bounding box center [789, 40] width 16 height 9
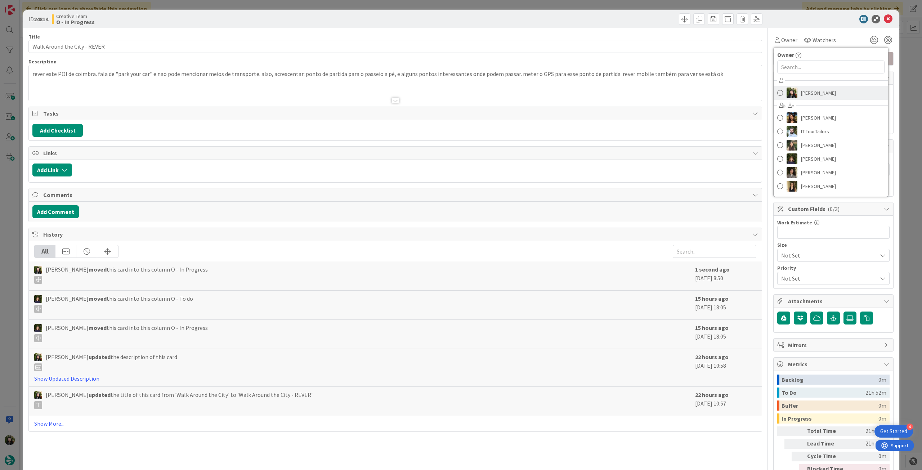
click at [789, 86] on link "[PERSON_NAME]" at bounding box center [831, 93] width 115 height 14
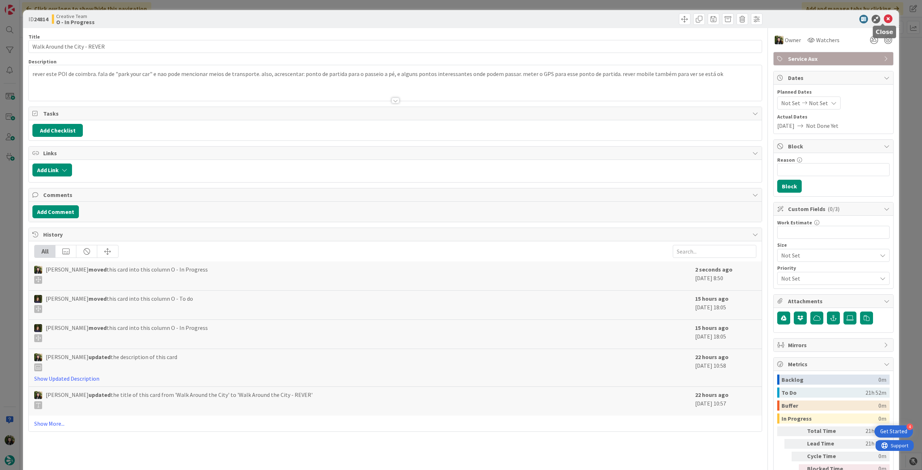
click at [884, 16] on icon at bounding box center [888, 19] width 9 height 9
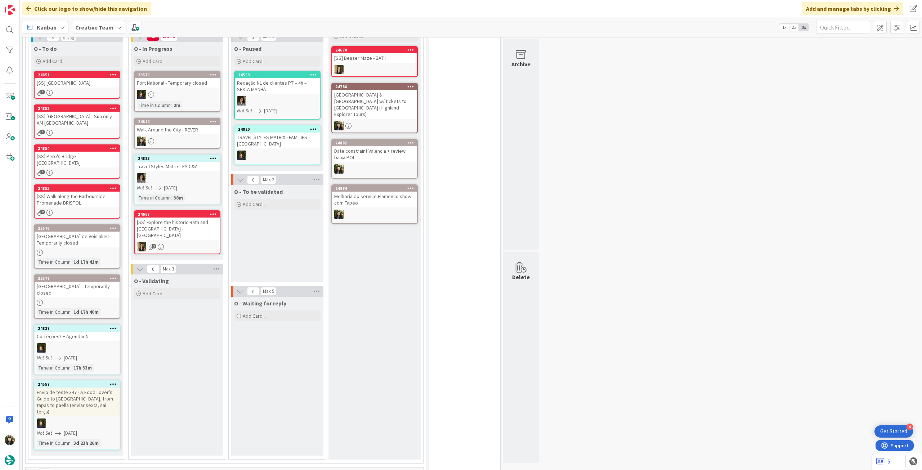
scroll to position [184, 0]
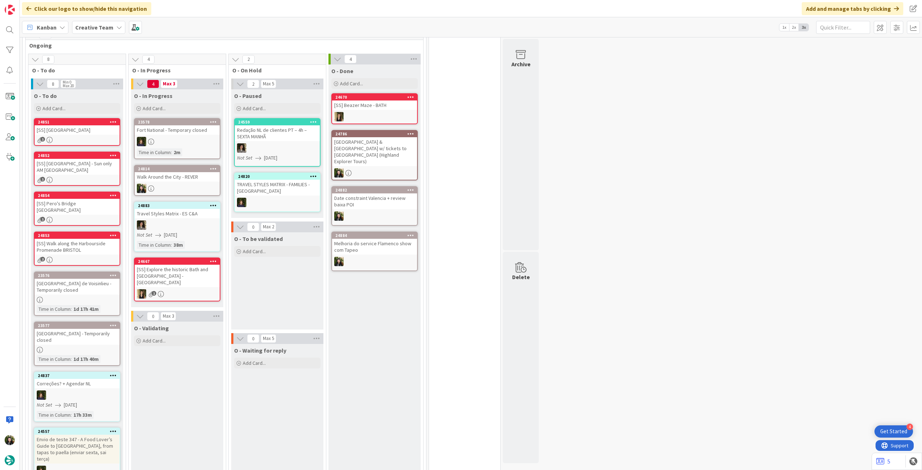
click at [182, 182] on div "24814 Walk Around the City - REVER" at bounding box center [177, 180] width 86 height 31
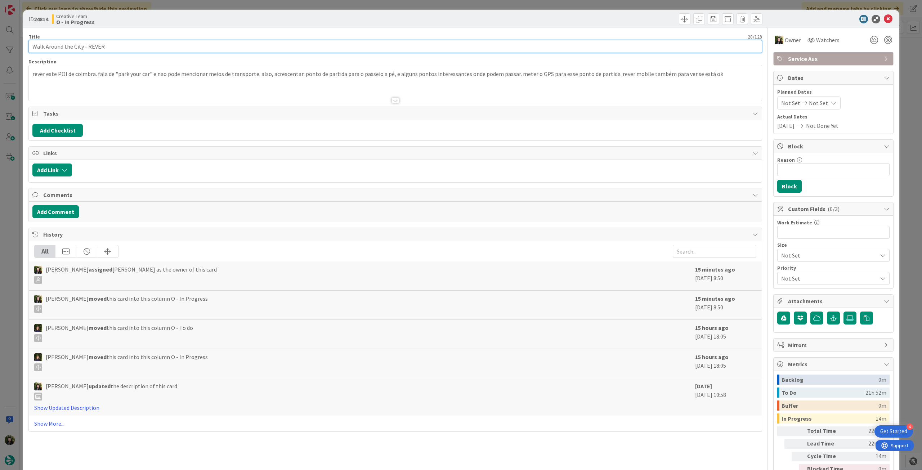
drag, startPoint x: 81, startPoint y: 46, endPoint x: 81, endPoint y: 15, distance: 31.3
click at [0, 40] on div "ID 24814 Creative Team O - In Progress Title 28 / 128 Walk Around the City - RE…" at bounding box center [461, 235] width 922 height 470
type input "Walk Around the City - REVER"
click at [884, 21] on icon at bounding box center [888, 19] width 9 height 9
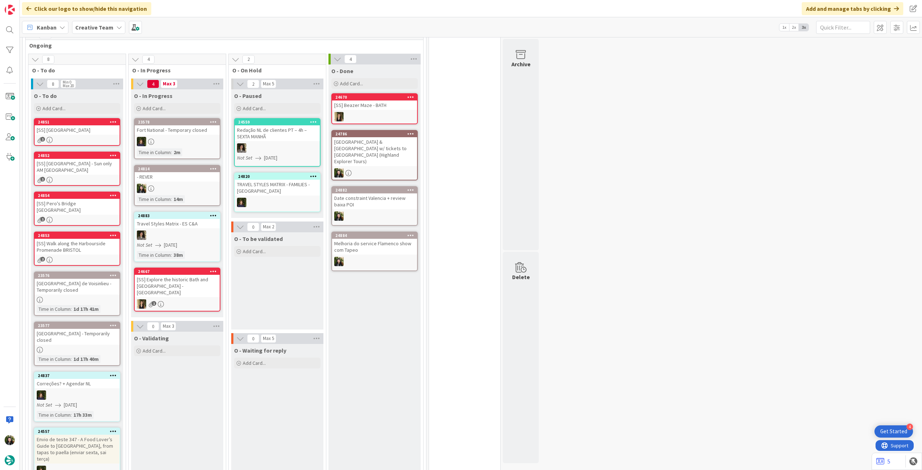
click at [169, 134] on div "23578 Fort National - Temporary closed Time in Column : 2m" at bounding box center [177, 138] width 86 height 41
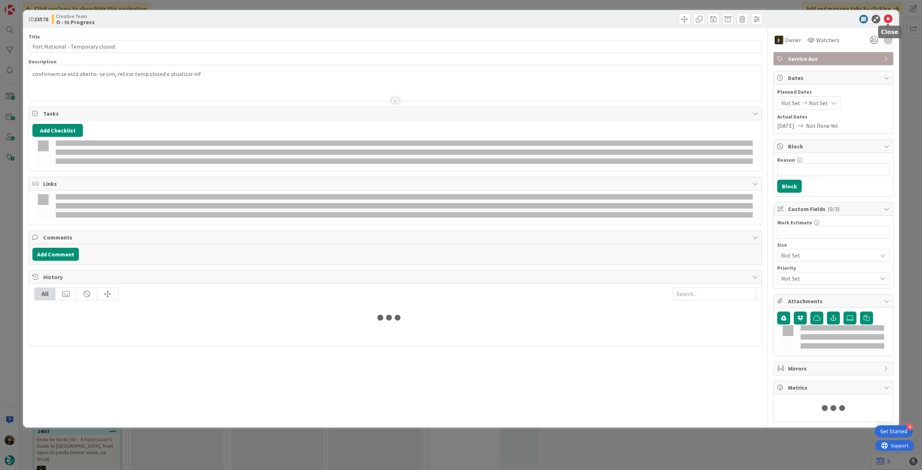
click at [891, 20] on div "ID 23578 Creative Team O - In Progress" at bounding box center [461, 19] width 876 height 18
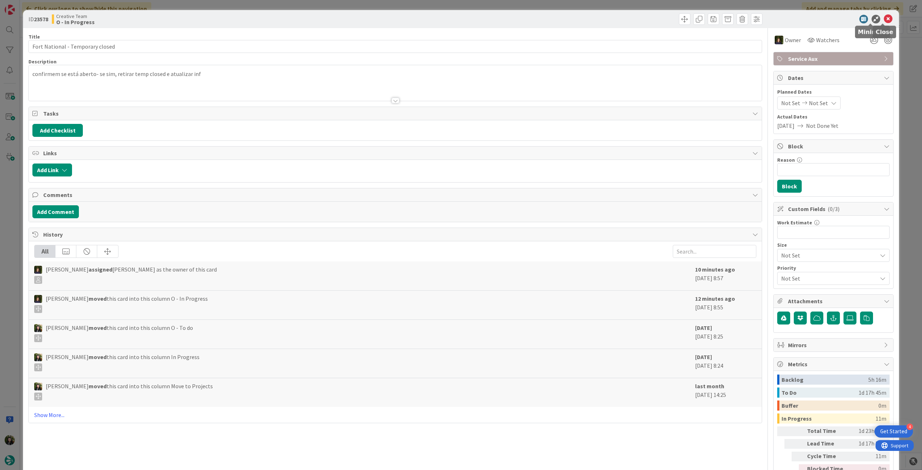
click at [884, 17] on icon at bounding box center [888, 19] width 9 height 9
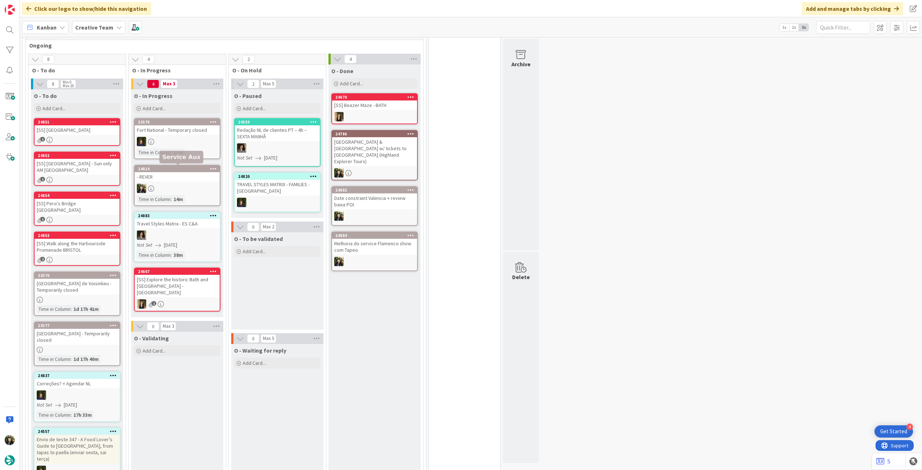
click at [179, 182] on div "24814 - REVER Time in Column : 14m" at bounding box center [177, 185] width 86 height 41
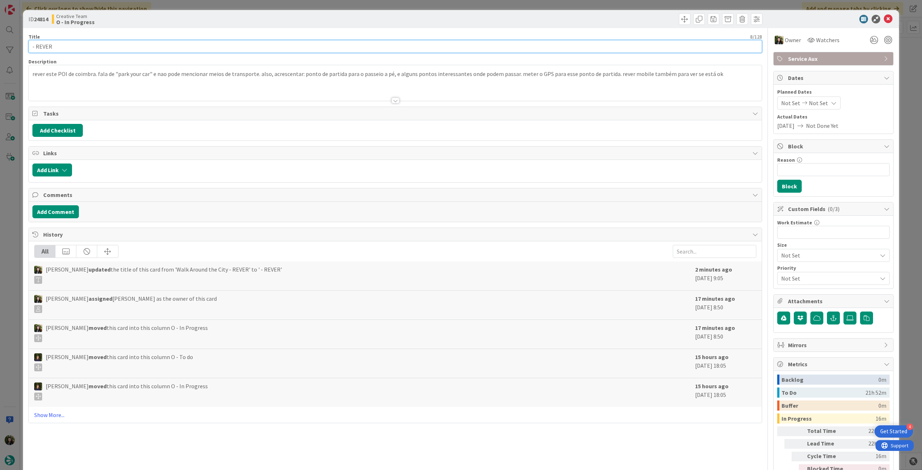
click at [32, 47] on input "- REVER" at bounding box center [395, 46] width 734 height 13
paste input "Walk Around the City"
type input "Walk Around the City - REVER"
click at [164, 88] on div at bounding box center [395, 91] width 733 height 18
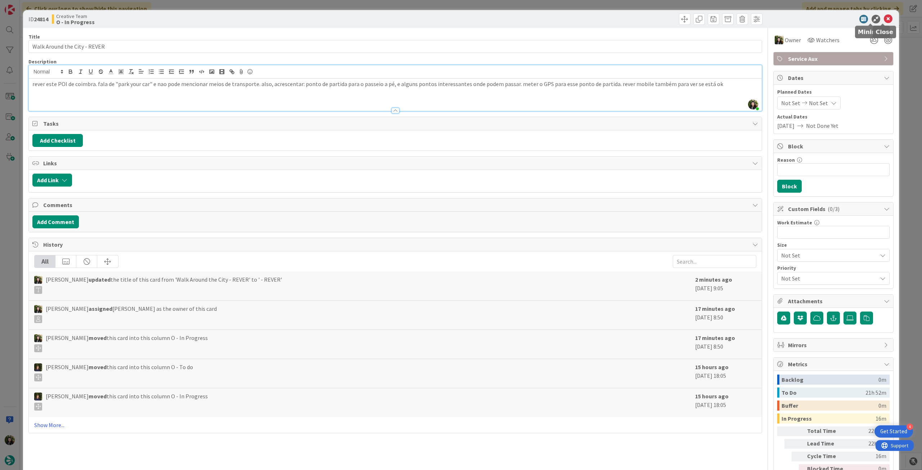
click at [884, 19] on icon at bounding box center [888, 19] width 9 height 9
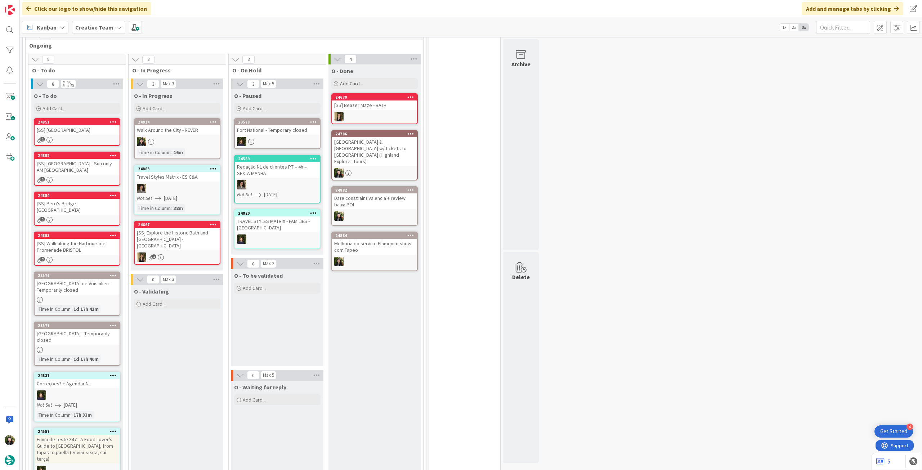
click at [101, 30] on b "Creative Team" at bounding box center [94, 27] width 38 height 7
drag, startPoint x: 107, startPoint y: 104, endPoint x: 111, endPoint y: 102, distance: 3.9
click at [108, 104] on h4 "Creative Team - Análise" at bounding box center [129, 102] width 98 height 7
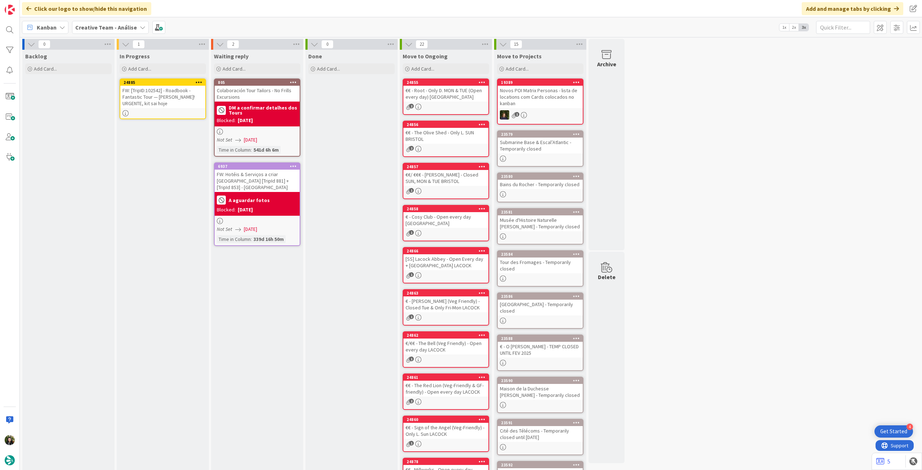
click at [197, 81] on icon at bounding box center [199, 82] width 7 height 5
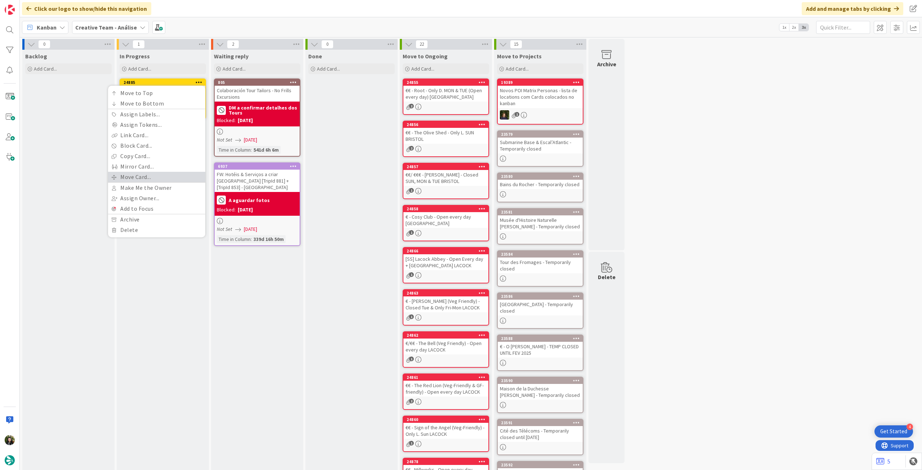
click at [163, 178] on link "Move Card..." at bounding box center [156, 177] width 97 height 10
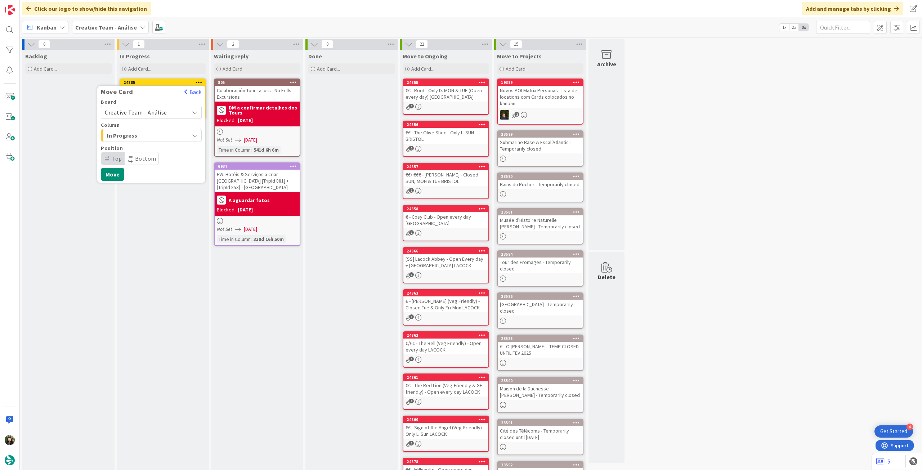
click at [158, 115] on span "Creative Team - Análise" at bounding box center [136, 112] width 62 height 7
click at [150, 146] on span "Creative Team" at bounding box center [156, 146] width 84 height 11
click at [147, 156] on span "Daytrip" at bounding box center [150, 158] width 69 height 10
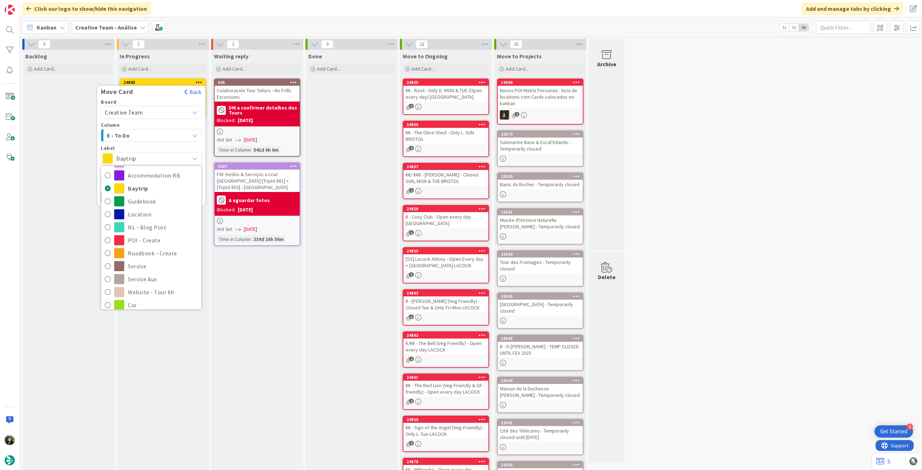
scroll to position [96, 0]
click at [152, 279] on span "Roadbook - Revision" at bounding box center [163, 281] width 70 height 11
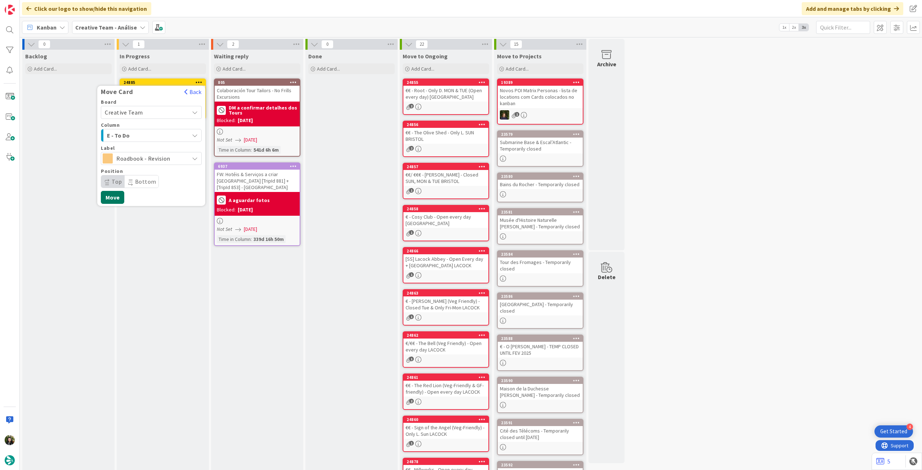
click at [119, 192] on button "Move" at bounding box center [112, 197] width 23 height 13
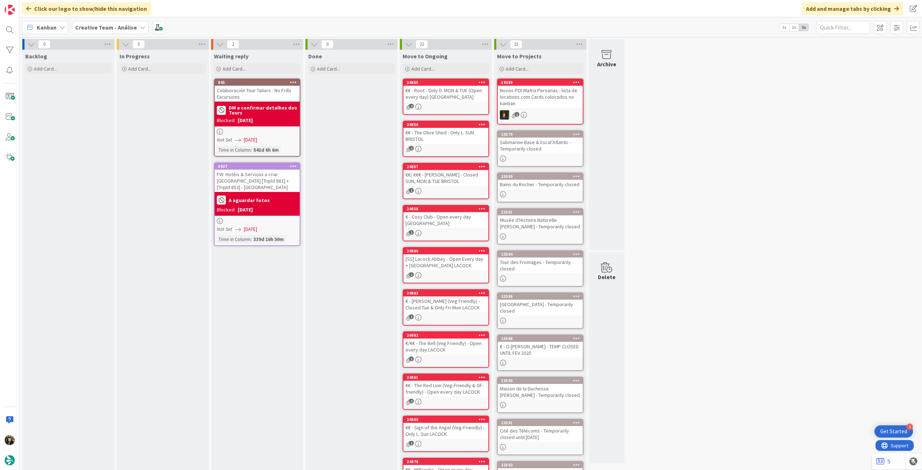
click at [111, 34] on div "Creative Team - Análise" at bounding box center [110, 27] width 77 height 13
click at [99, 107] on h4 "Creative Team" at bounding box center [129, 102] width 98 height 7
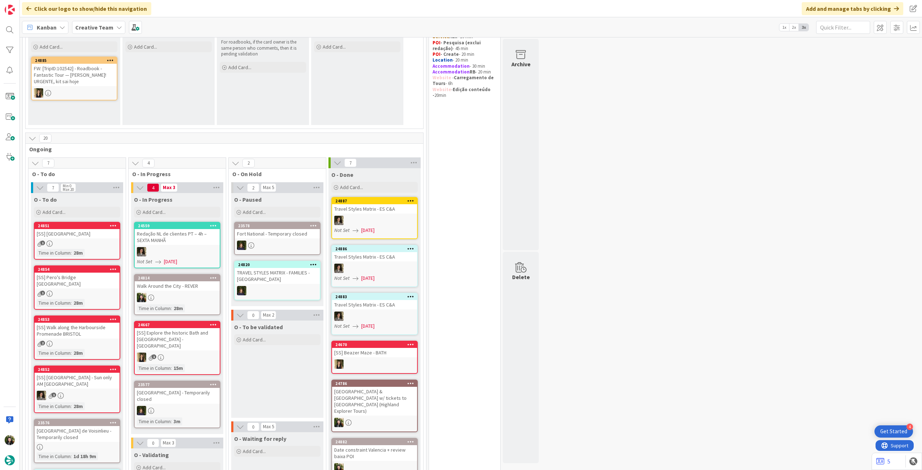
scroll to position [96, 0]
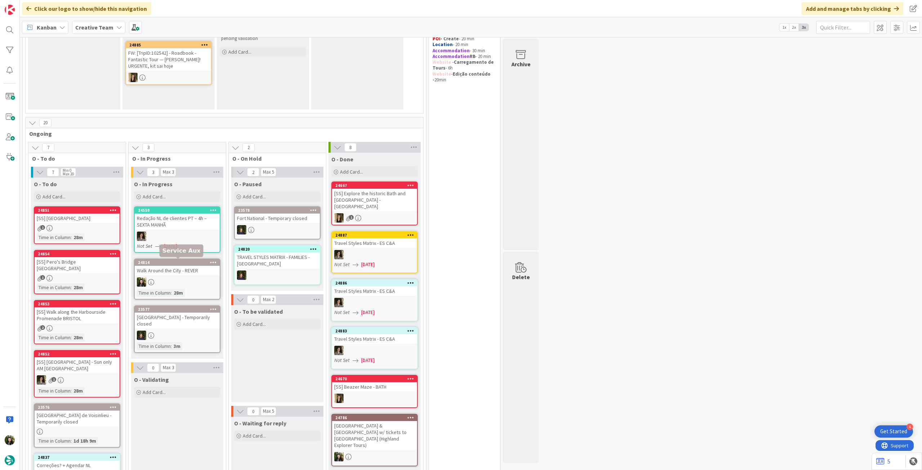
click at [197, 263] on div "24814" at bounding box center [179, 262] width 82 height 5
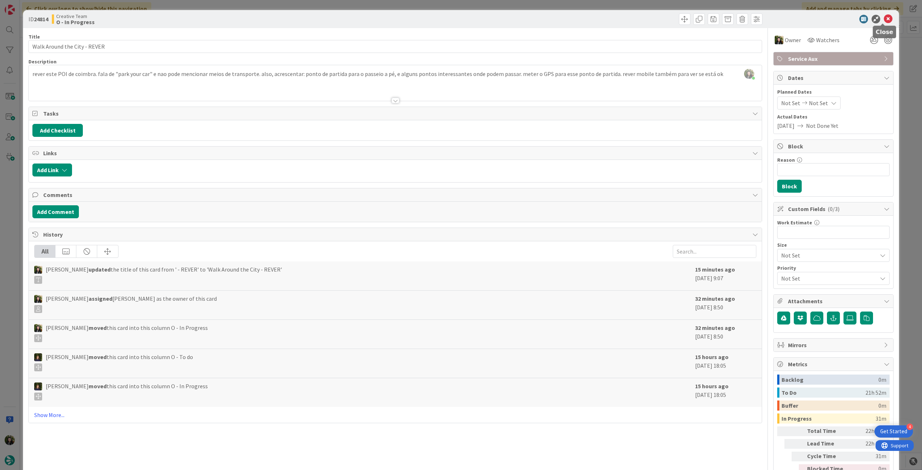
click at [884, 21] on icon at bounding box center [888, 19] width 9 height 9
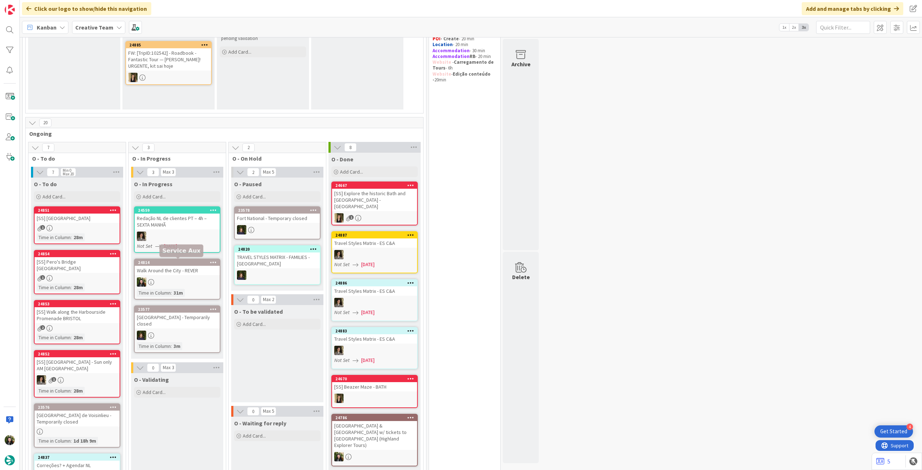
click at [192, 268] on div "Walk Around the City - REVER" at bounding box center [177, 270] width 85 height 9
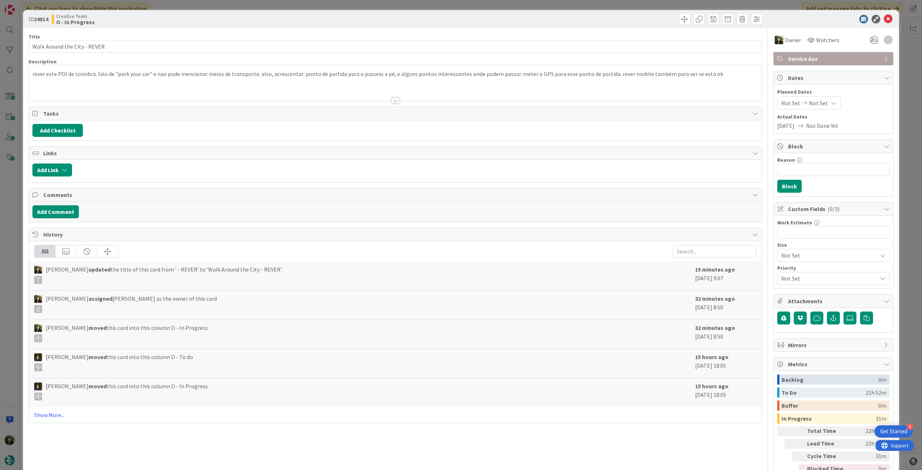
click at [842, 61] on span "Service Aux" at bounding box center [834, 58] width 92 height 9
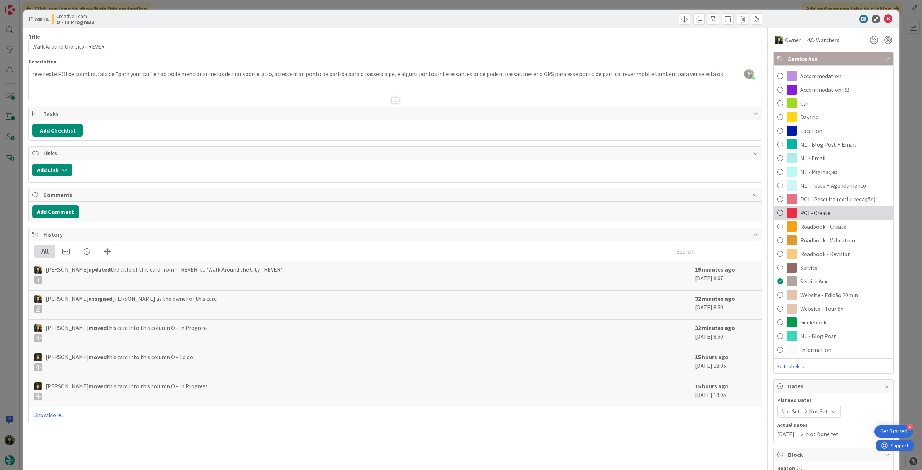
click at [829, 214] on div "POI - Create" at bounding box center [834, 213] width 120 height 14
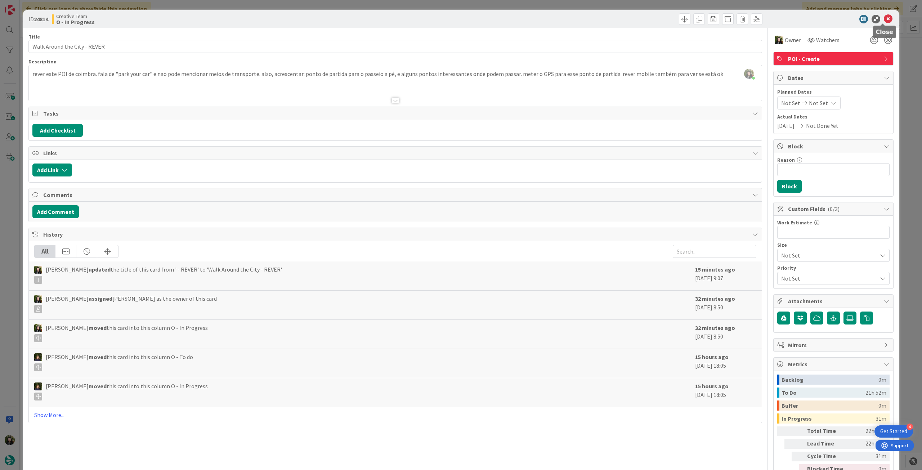
click at [884, 20] on icon at bounding box center [888, 19] width 9 height 9
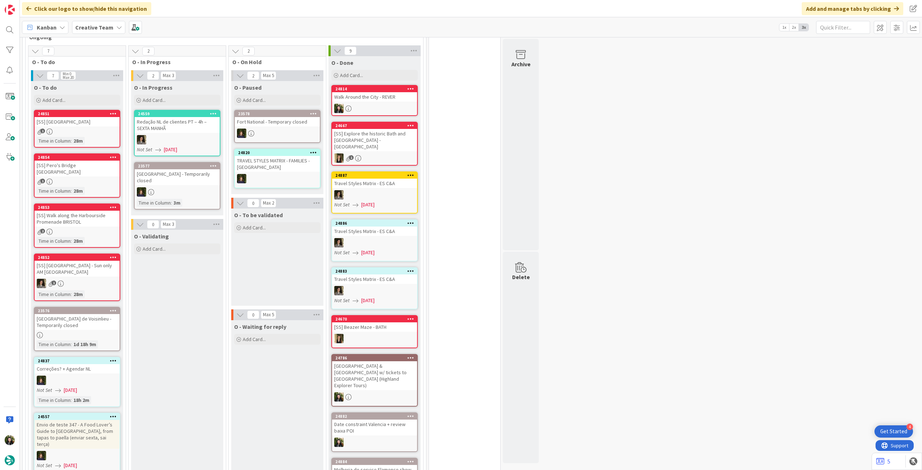
scroll to position [144, 0]
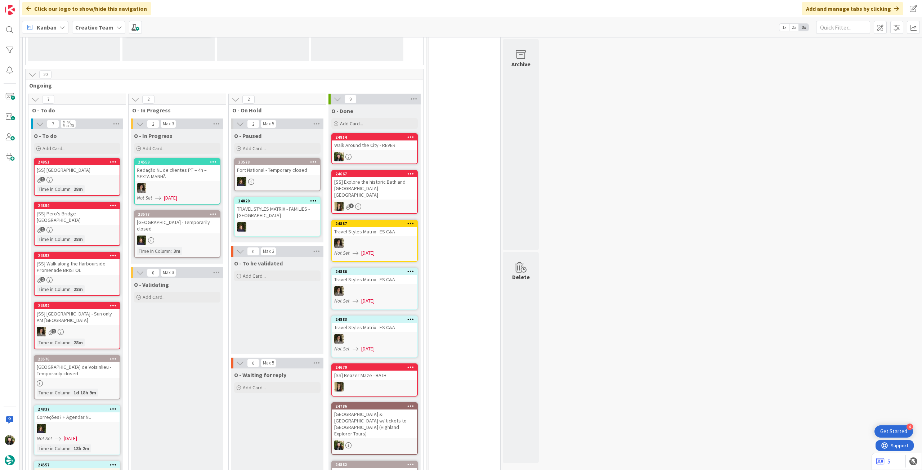
click at [83, 26] on b "Creative Team" at bounding box center [94, 27] width 38 height 7
click at [102, 100] on h4 "Creative Team - Análise" at bounding box center [129, 102] width 98 height 7
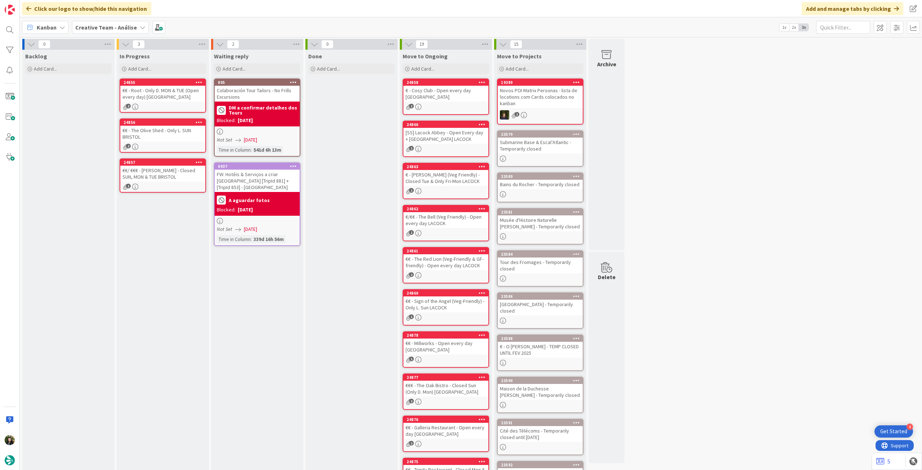
click at [436, 142] on div "[SS] Lacock Abbey - Open Every day + [GEOGRAPHIC_DATA] LACOCK" at bounding box center [445, 136] width 85 height 16
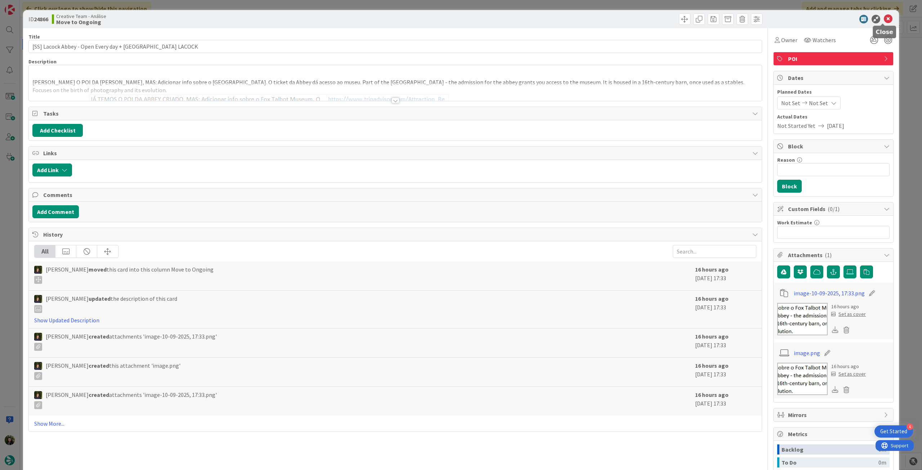
click at [885, 18] on icon at bounding box center [888, 19] width 9 height 9
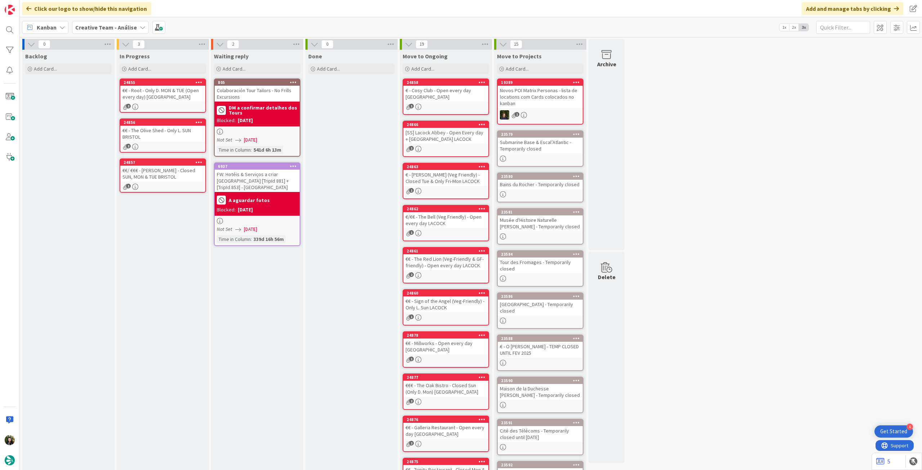
click at [443, 143] on div "[SS] Lacock Abbey - Open Every day + [GEOGRAPHIC_DATA] LACOCK" at bounding box center [445, 136] width 85 height 16
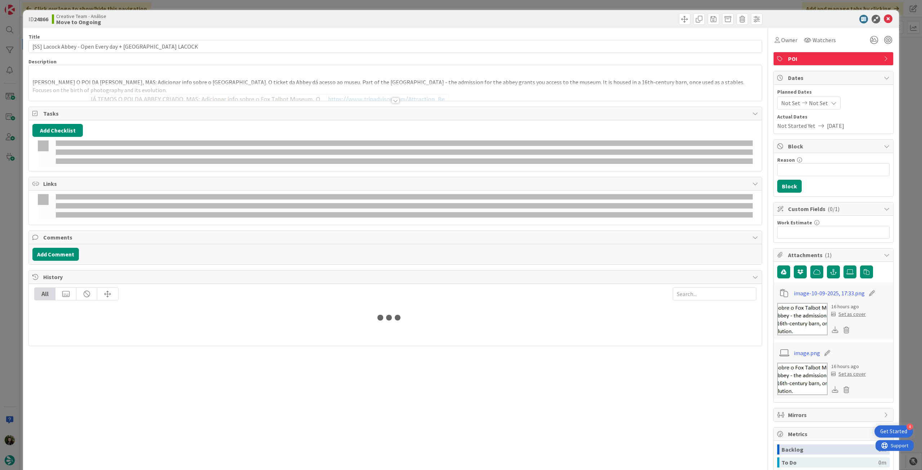
click at [160, 88] on div at bounding box center [395, 91] width 733 height 18
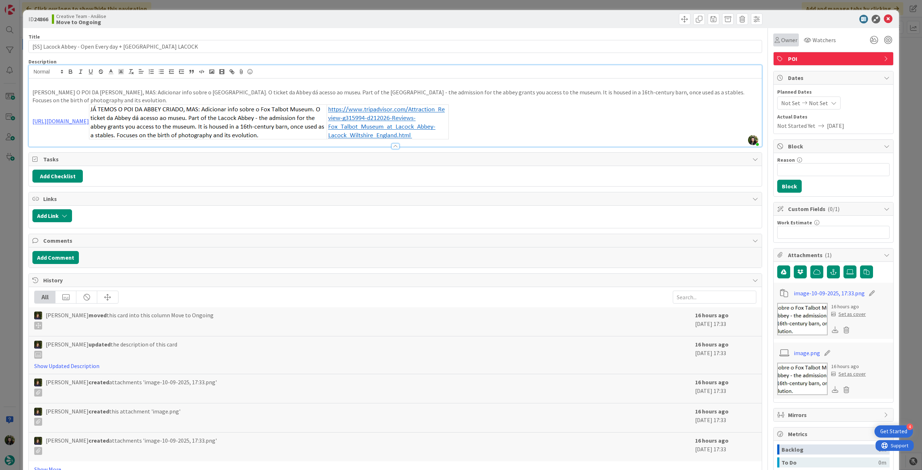
click at [775, 43] on div "Owner" at bounding box center [786, 40] width 23 height 9
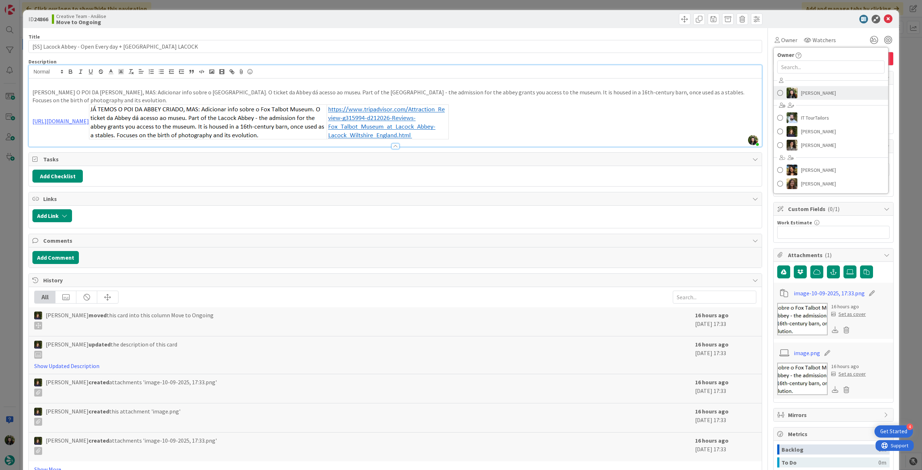
click at [809, 90] on span "[PERSON_NAME]" at bounding box center [818, 93] width 35 height 11
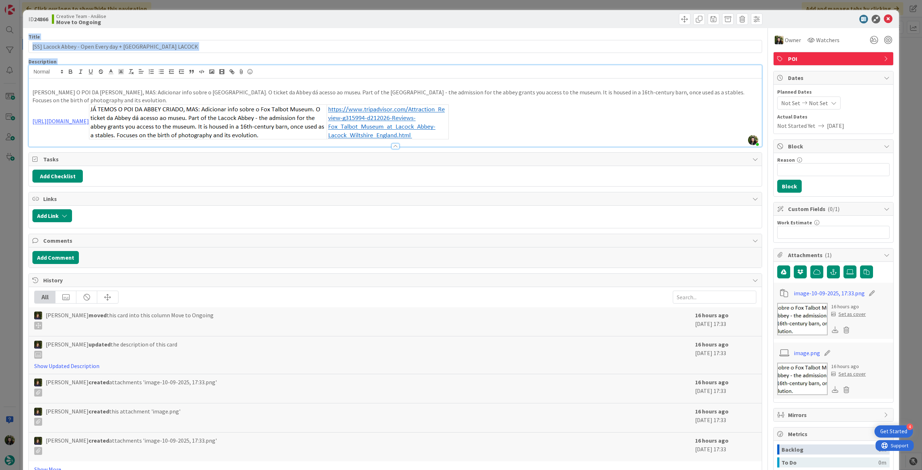
drag, startPoint x: 880, startPoint y: 18, endPoint x: 445, endPoint y: 119, distance: 445.8
click at [421, 128] on div "ID 24866 Creative Team - Análise Move to Ongoing Title 61 / 128 [SS] Lacock Abb…" at bounding box center [461, 289] width 876 height 559
click at [884, 17] on icon at bounding box center [888, 19] width 9 height 9
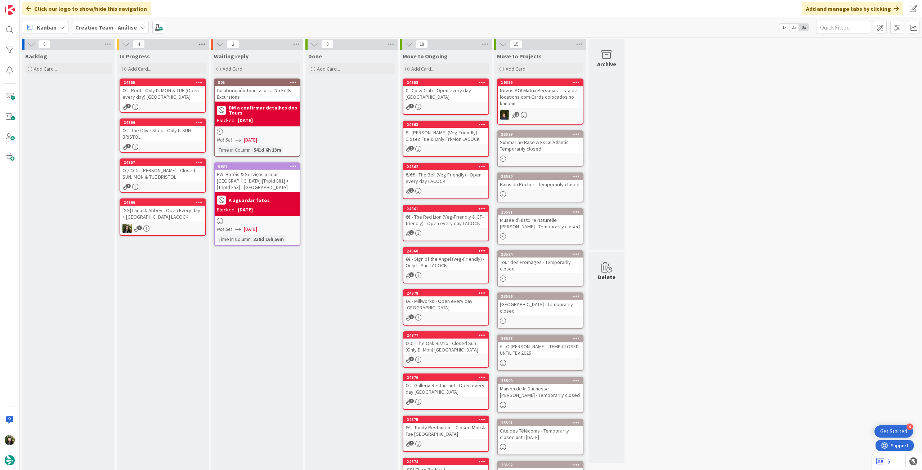
click at [203, 43] on icon at bounding box center [201, 44] width 9 height 11
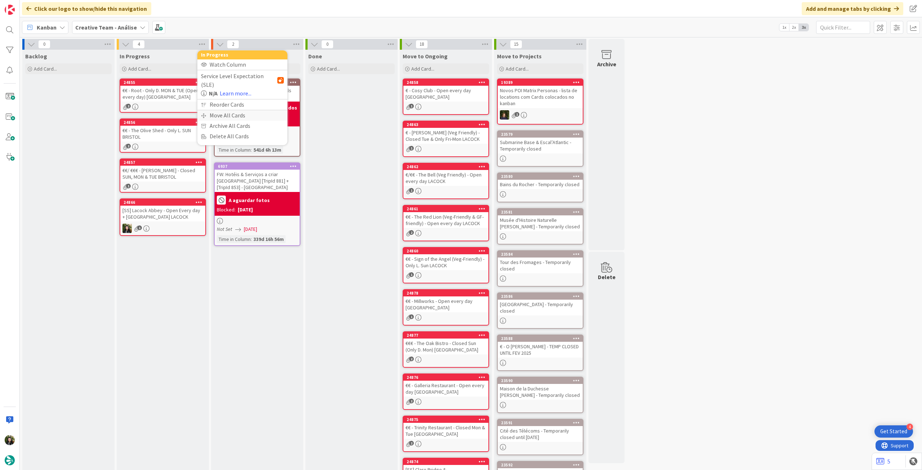
click at [229, 110] on div "Move All Cards" at bounding box center [242, 115] width 90 height 10
click at [246, 80] on span "Creative Team - Análise" at bounding box center [234, 78] width 58 height 7
click at [238, 115] on span "Creative Team" at bounding box center [247, 113] width 66 height 11
click at [237, 103] on div "Select a Column..." at bounding box center [237, 102] width 68 height 12
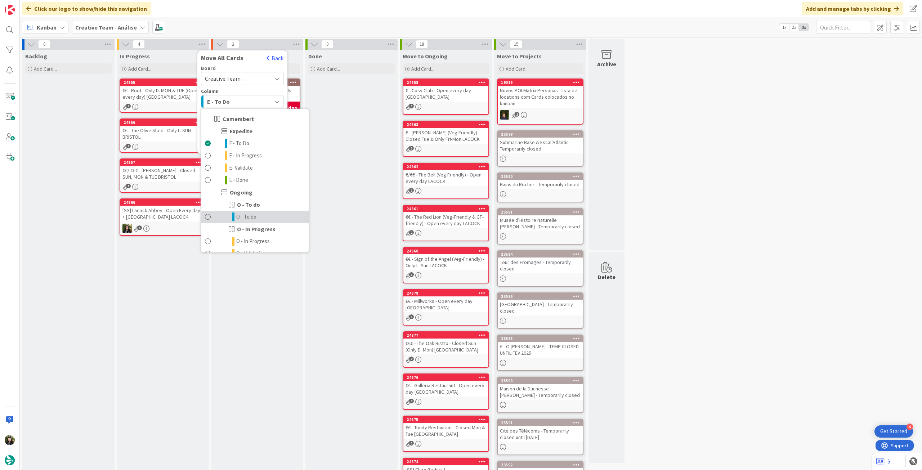
click at [235, 215] on link "O - To do" at bounding box center [254, 217] width 107 height 12
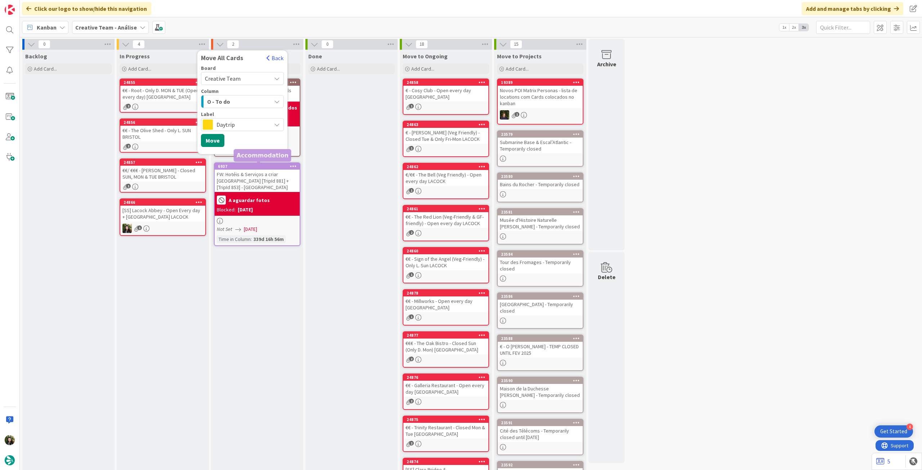
click at [225, 126] on span "Daytrip" at bounding box center [242, 125] width 51 height 10
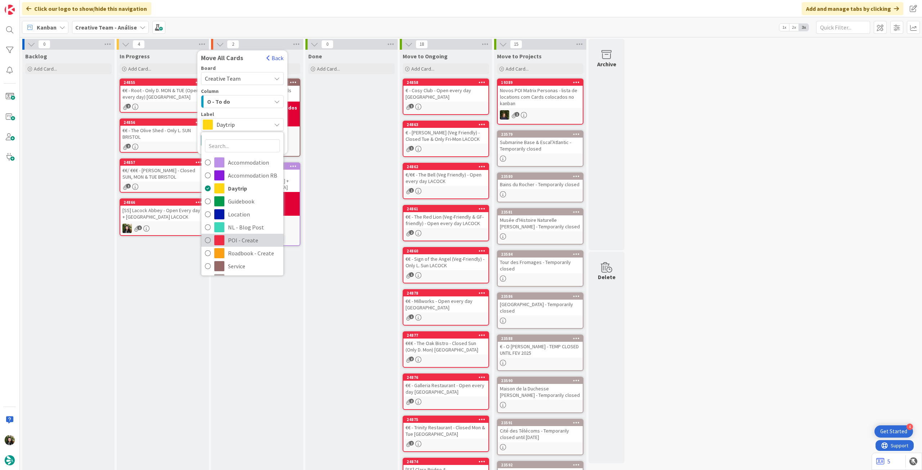
click at [243, 240] on span "POI - Create" at bounding box center [254, 240] width 52 height 11
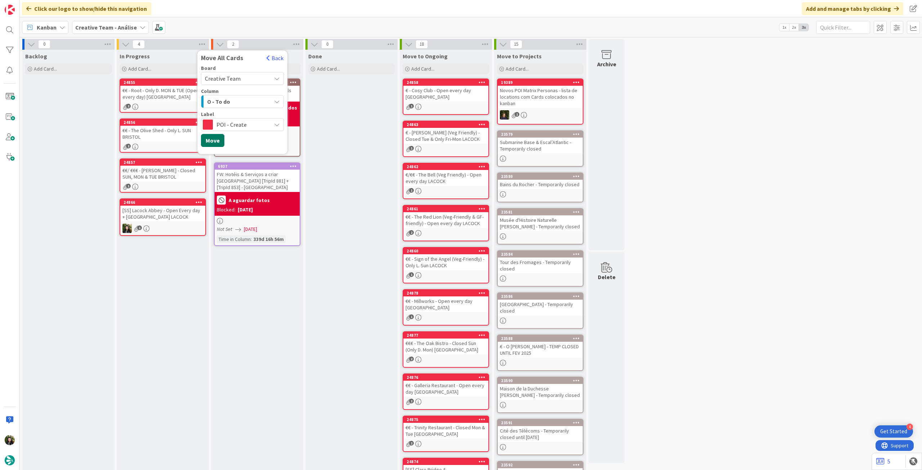
click at [219, 136] on button "Move" at bounding box center [212, 140] width 23 height 13
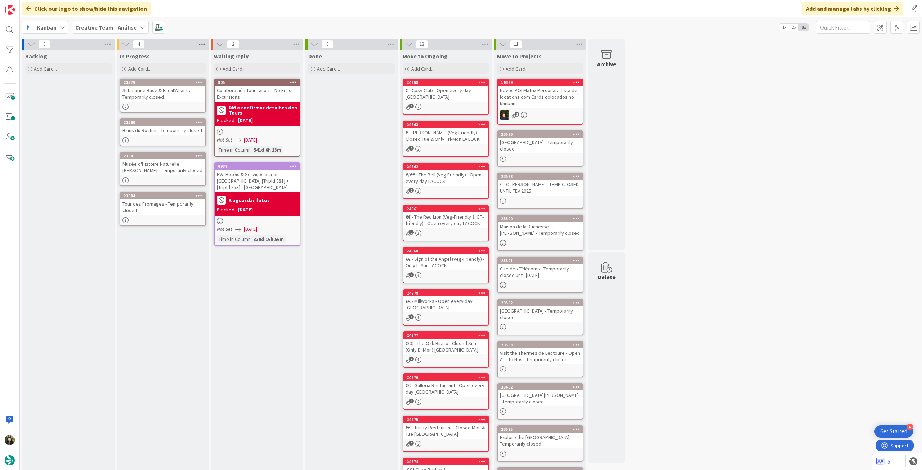
click at [203, 46] on icon at bounding box center [201, 44] width 9 height 11
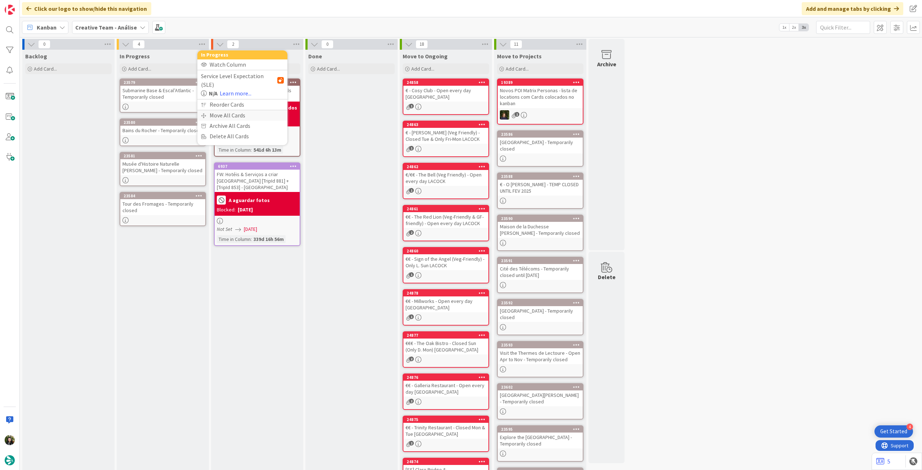
click at [229, 110] on div "Move All Cards" at bounding box center [242, 115] width 90 height 10
click at [239, 77] on span "Creative Team - Análise" at bounding box center [234, 78] width 58 height 7
click at [237, 114] on span "Creative Team" at bounding box center [247, 113] width 66 height 11
click at [243, 102] on div "Select a Column..." at bounding box center [237, 102] width 68 height 12
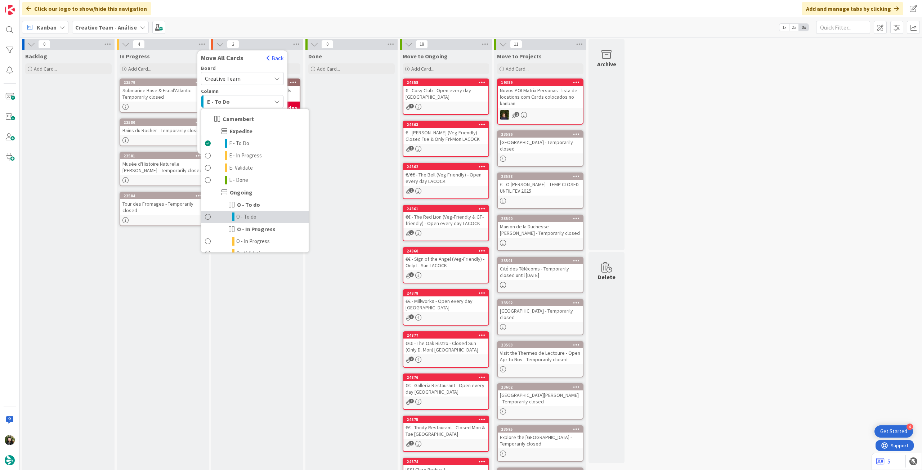
click at [265, 216] on link "O - To do" at bounding box center [254, 217] width 107 height 12
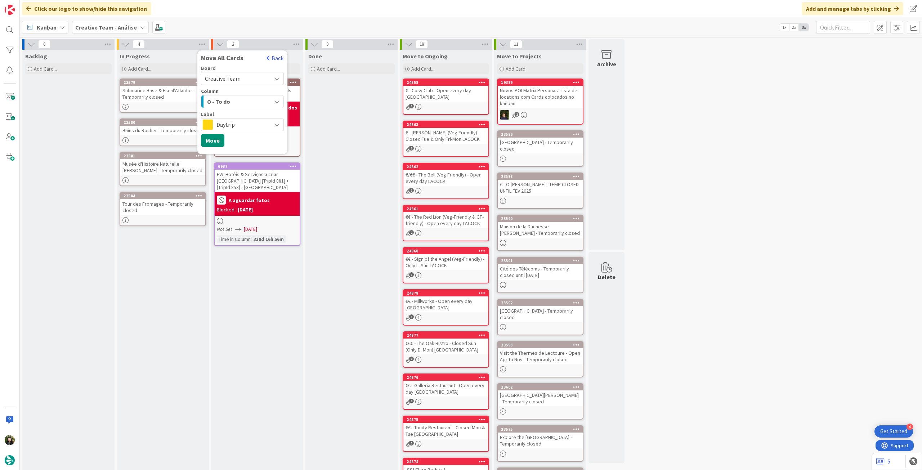
click at [243, 123] on span "Daytrip" at bounding box center [242, 125] width 51 height 10
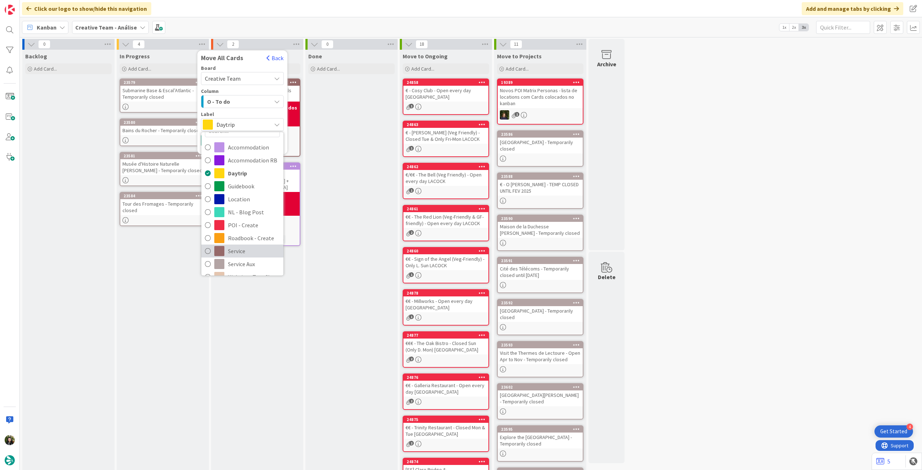
scroll to position [48, 0]
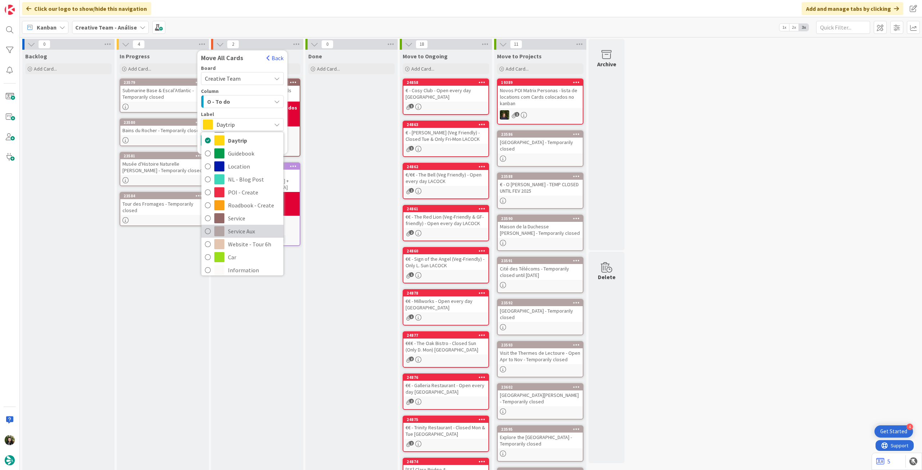
click at [244, 228] on span "Service Aux" at bounding box center [254, 231] width 52 height 11
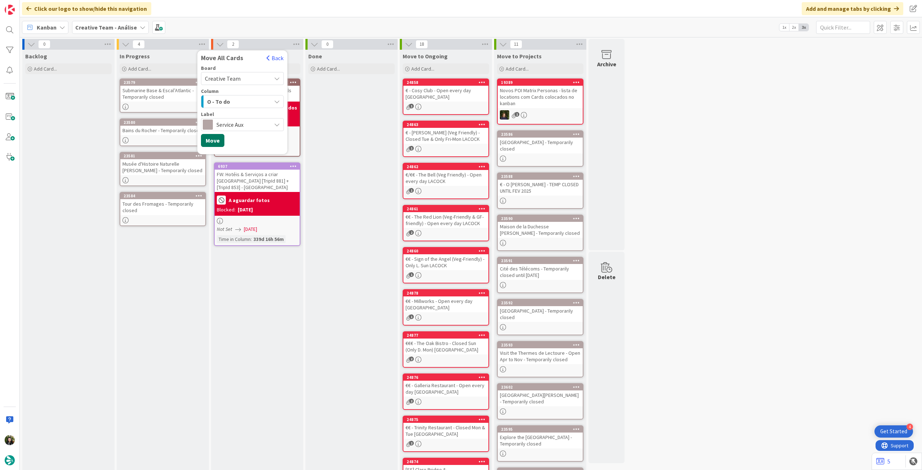
click at [213, 143] on button "Move" at bounding box center [212, 140] width 23 height 13
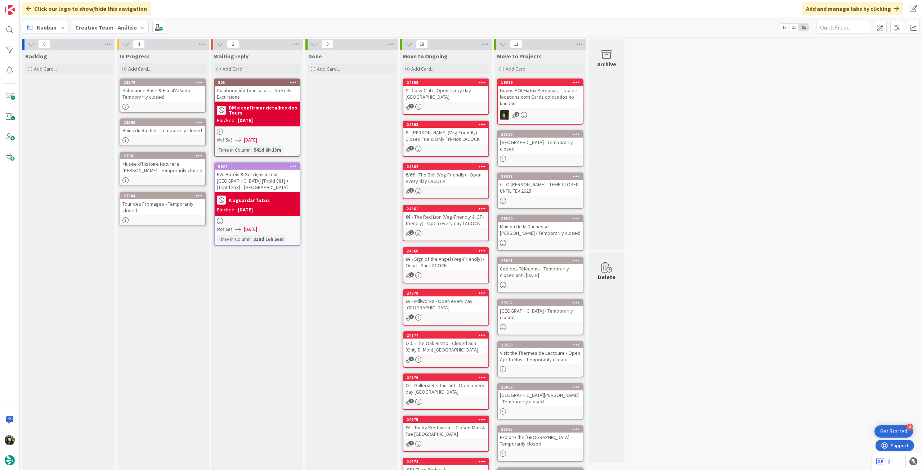
click at [80, 28] on b "Creative Team - Análise" at bounding box center [106, 27] width 62 height 7
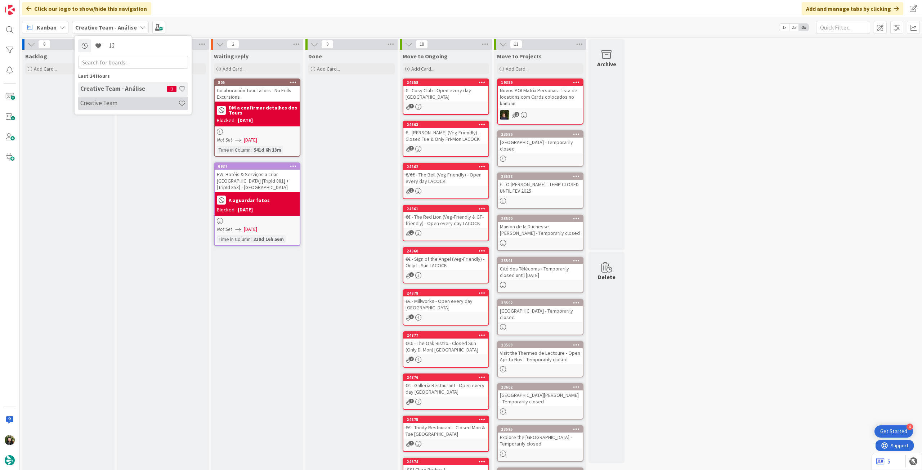
click at [105, 103] on h4 "Creative Team" at bounding box center [129, 102] width 98 height 7
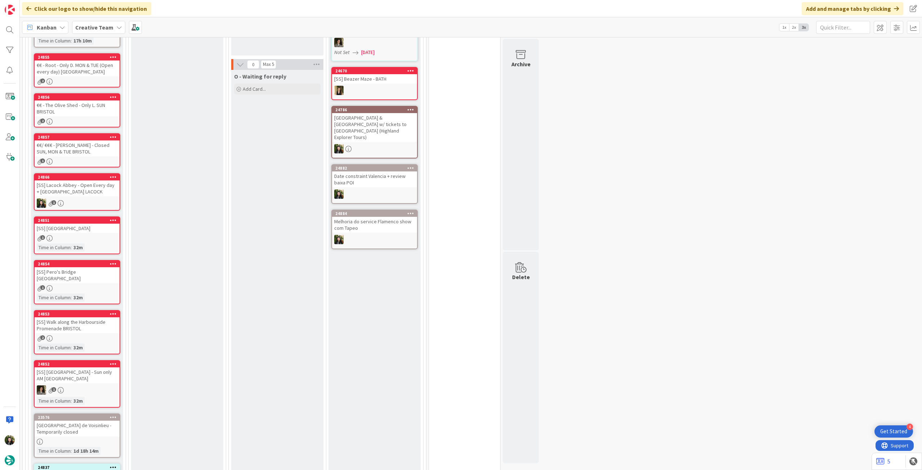
scroll to position [336, 0]
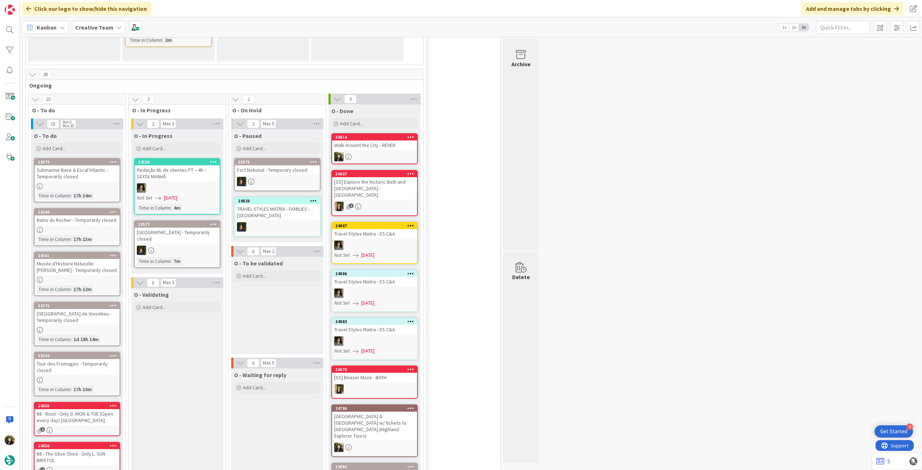
scroll to position [96, 0]
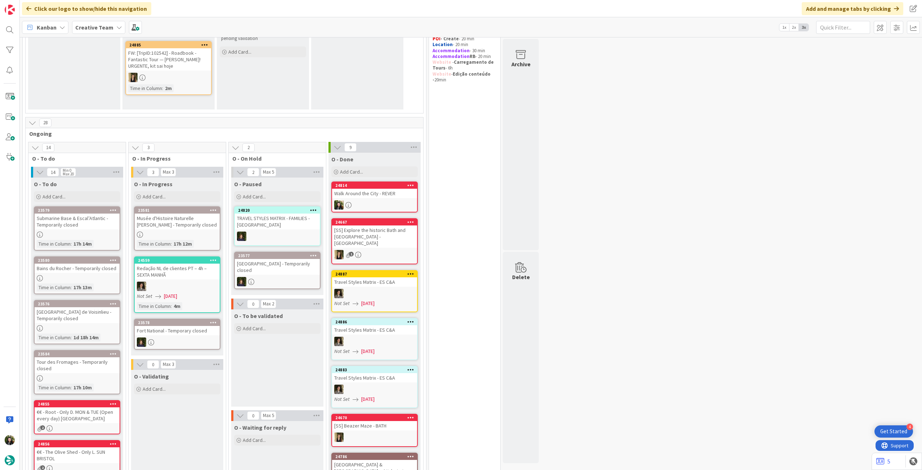
click at [159, 226] on div "Musée d'Histoire Naturelle [PERSON_NAME] - Temporarily closed" at bounding box center [177, 222] width 85 height 16
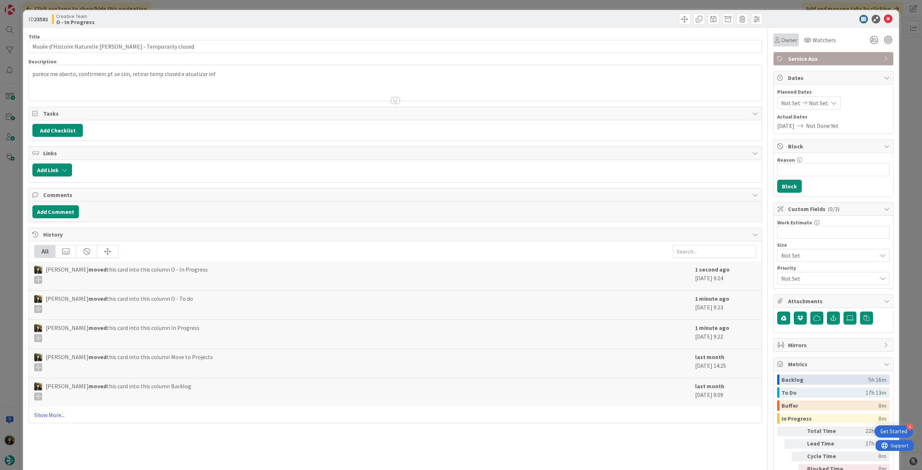
click at [802, 38] on div "Watchers" at bounding box center [820, 40] width 36 height 13
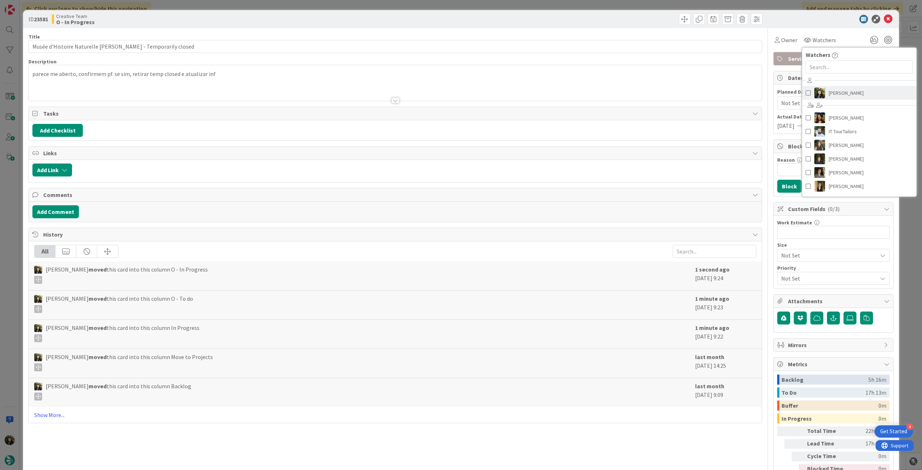
click at [815, 88] on img at bounding box center [820, 93] width 11 height 11
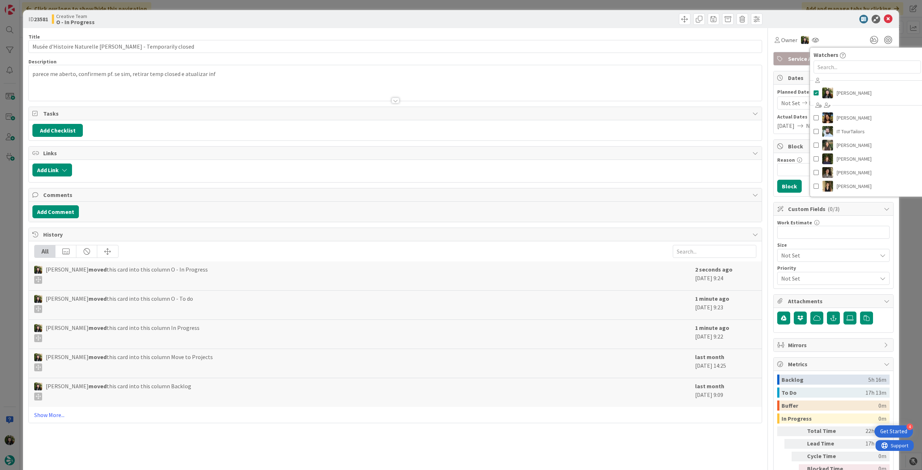
click at [208, 88] on div at bounding box center [395, 91] width 733 height 18
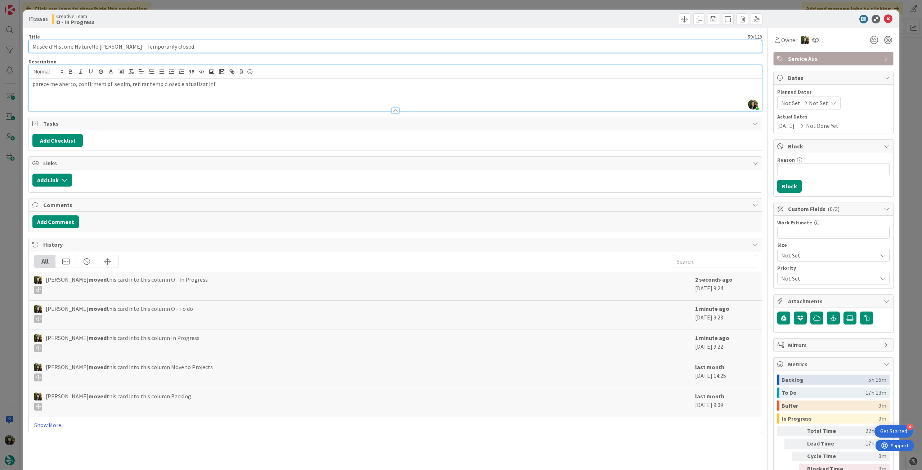
drag, startPoint x: 124, startPoint y: 46, endPoint x: 39, endPoint y: 45, distance: 85.4
click at [39, 45] on input "Musée d'Histoire Naturelle [PERSON_NAME] - Temporarily closed" at bounding box center [395, 46] width 734 height 13
click at [110, 38] on div "Title 59 / 128" at bounding box center [395, 37] width 734 height 6
click at [107, 43] on input "Musée d'Histoire Naturelle [PERSON_NAME] - Temporarily closed" at bounding box center [395, 46] width 734 height 13
drag, startPoint x: 124, startPoint y: 49, endPoint x: 14, endPoint y: 49, distance: 110.6
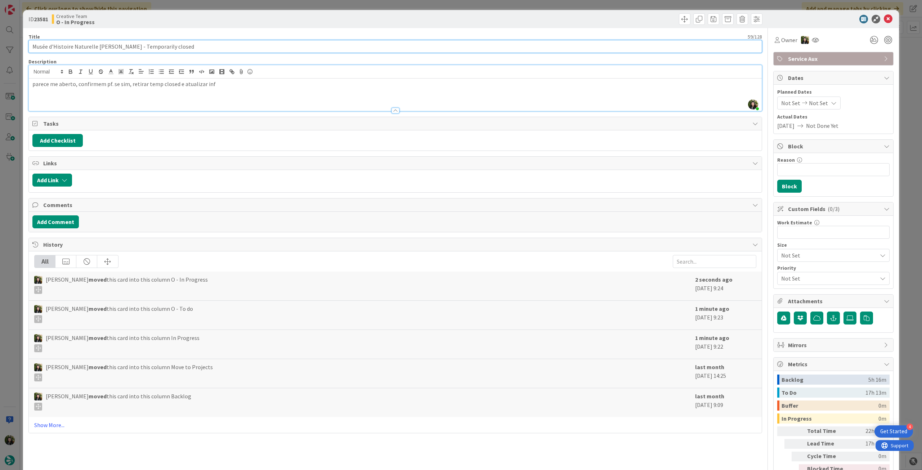
click at [14, 49] on div "ID 23581 Creative Team O - In Progress Title 59 / 128 Musée d'Histoire Naturell…" at bounding box center [461, 235] width 922 height 470
click at [833, 60] on span "Service Aux" at bounding box center [834, 58] width 92 height 9
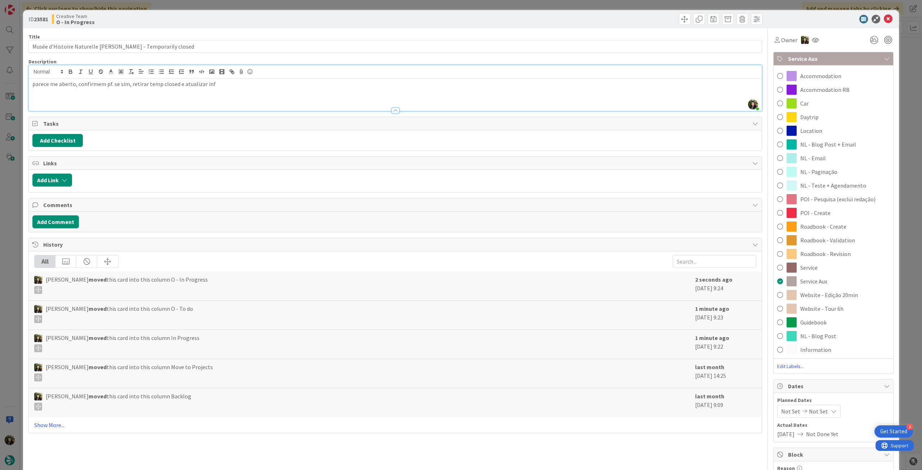
click at [838, 114] on div "Daytrip" at bounding box center [834, 117] width 120 height 14
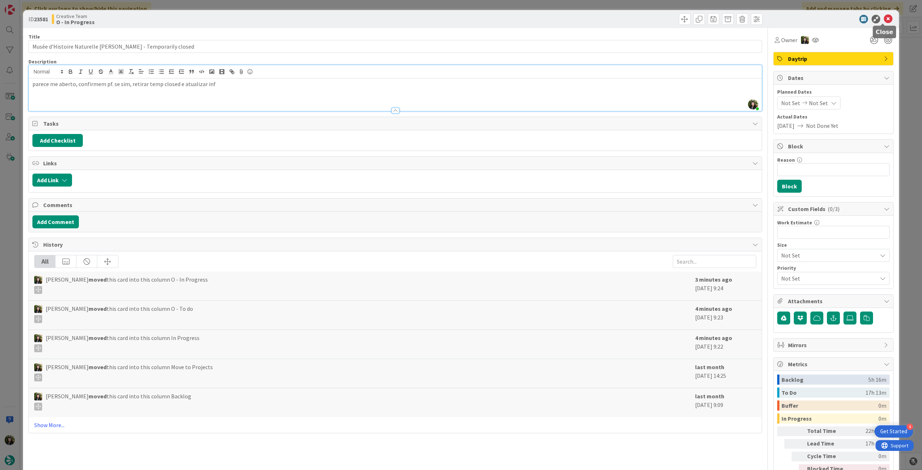
click at [884, 18] on icon at bounding box center [888, 19] width 9 height 9
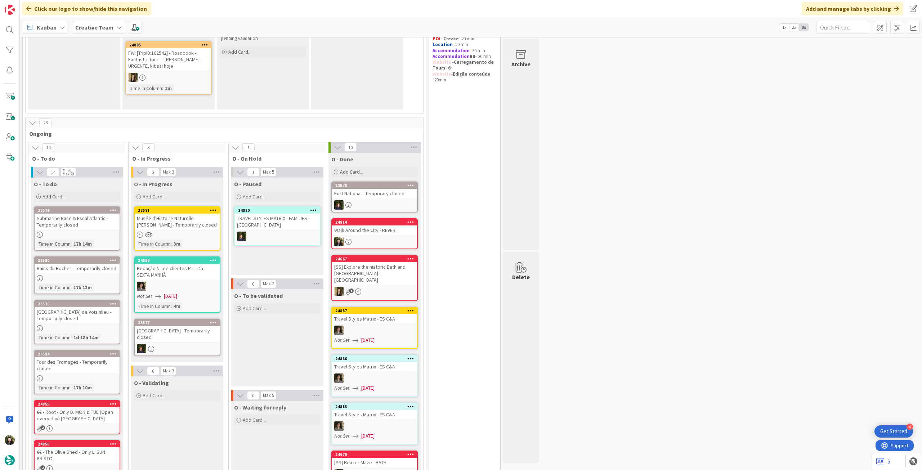
click at [189, 227] on div "Musée d'Histoire Naturelle [PERSON_NAME] - Temporarily closed" at bounding box center [177, 222] width 85 height 16
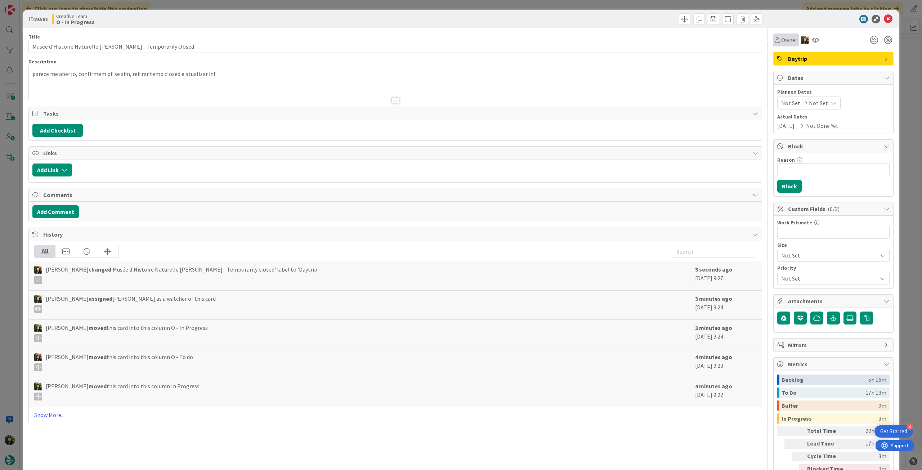
click at [785, 42] on span "Owner" at bounding box center [789, 40] width 16 height 9
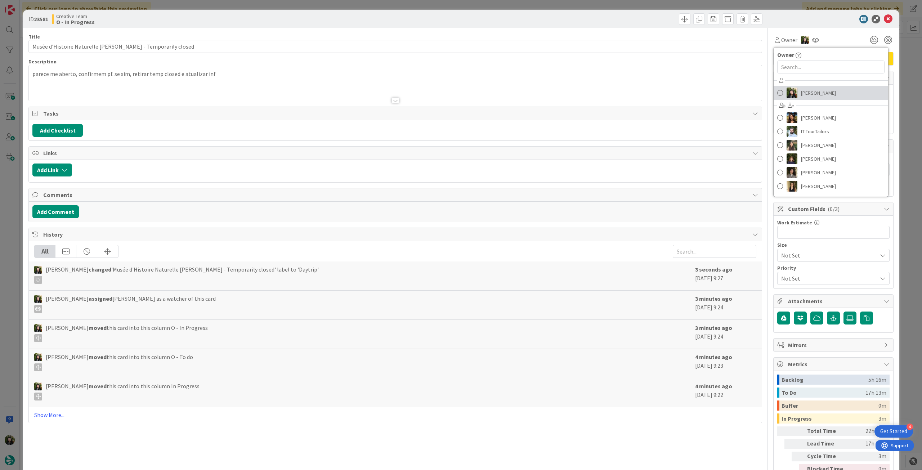
drag, startPoint x: 796, startPoint y: 92, endPoint x: 798, endPoint y: 77, distance: 15.3
click at [801, 92] on span "[PERSON_NAME]" at bounding box center [818, 93] width 35 height 11
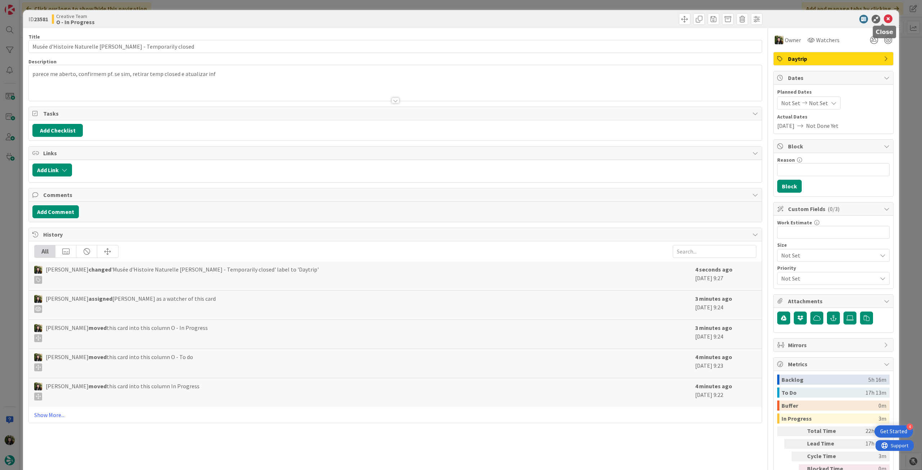
click at [885, 16] on icon at bounding box center [888, 19] width 9 height 9
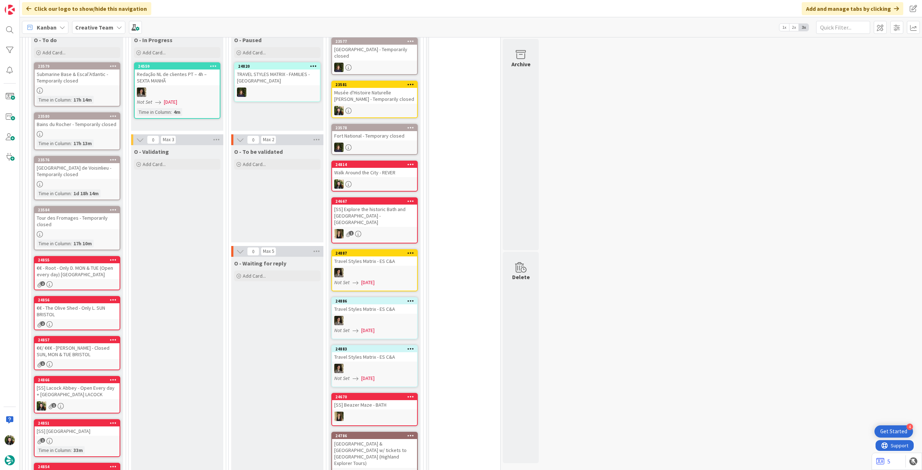
scroll to position [96, 0]
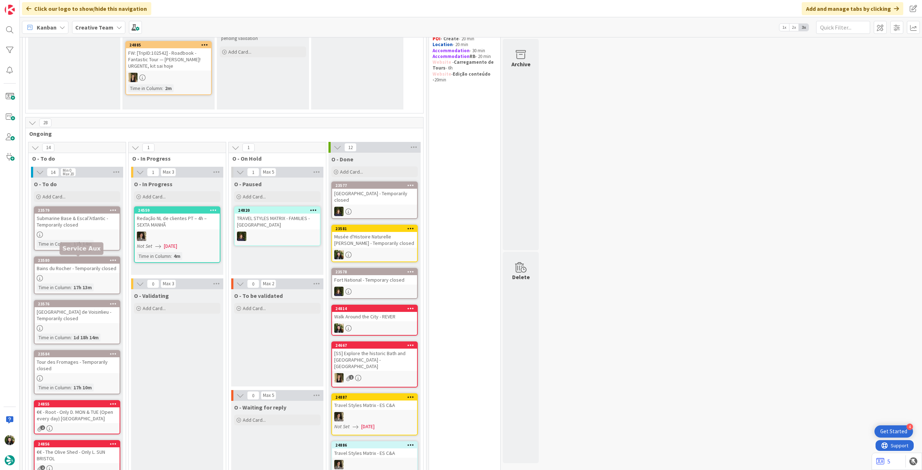
click at [84, 224] on div "Submarine Base & Escal’Atlantic - Temporarily closed" at bounding box center [77, 222] width 85 height 16
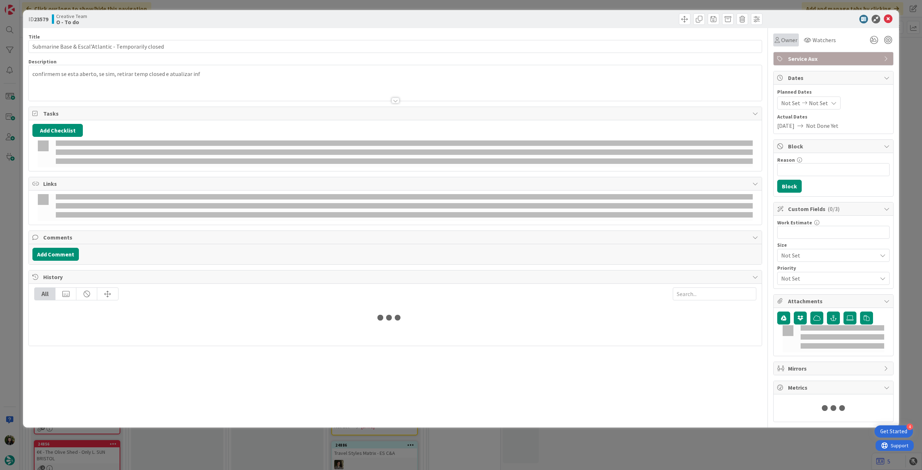
click at [784, 41] on span "Owner" at bounding box center [789, 40] width 16 height 9
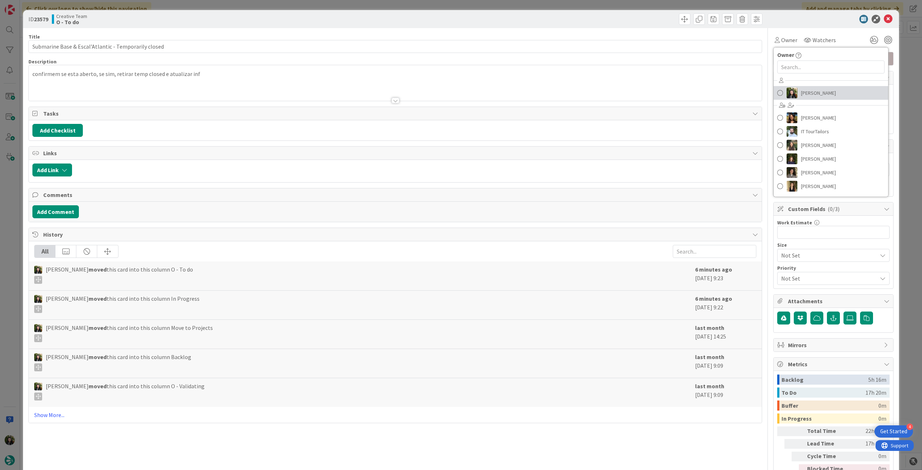
drag, startPoint x: 805, startPoint y: 93, endPoint x: 808, endPoint y: 86, distance: 7.6
click at [805, 93] on span "[PERSON_NAME]" at bounding box center [818, 93] width 35 height 11
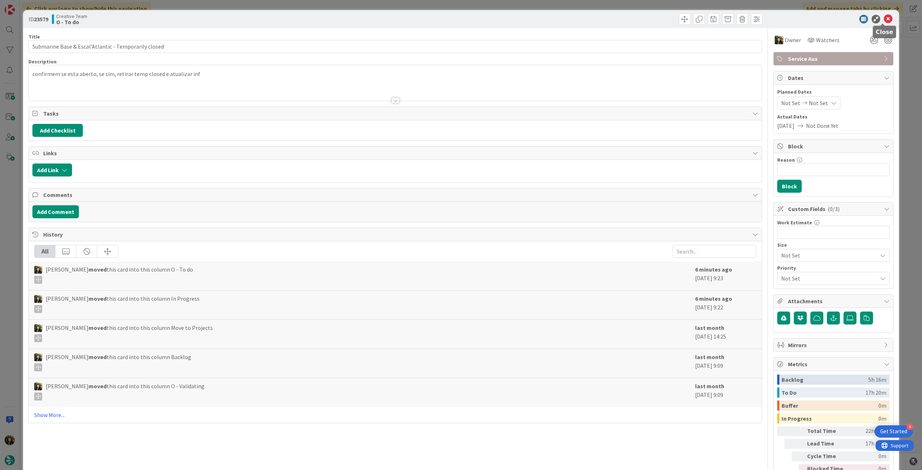
click at [884, 19] on icon at bounding box center [888, 19] width 9 height 9
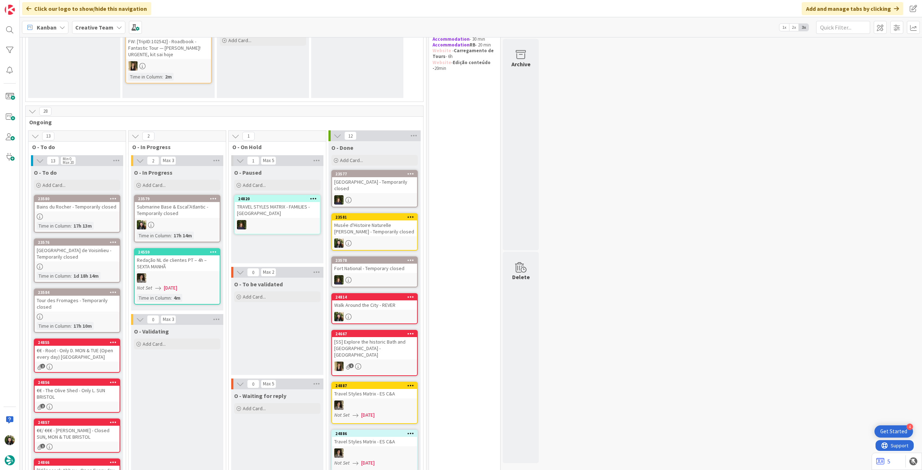
scroll to position [96, 0]
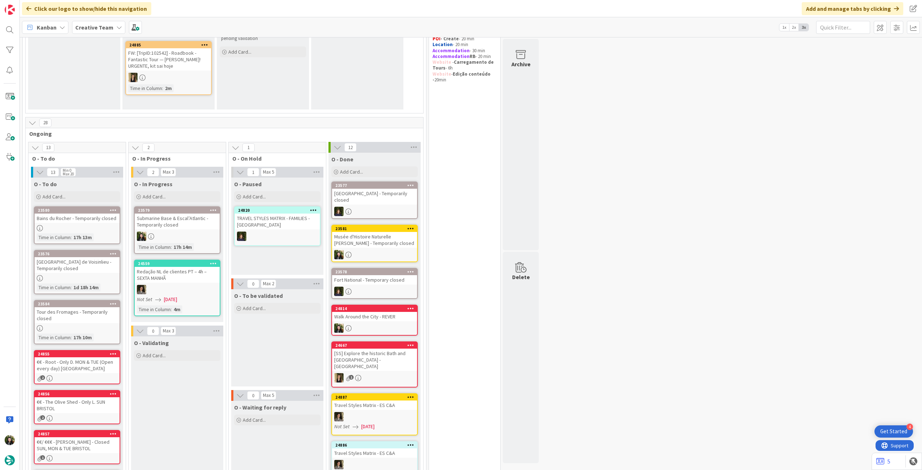
click at [203, 237] on div at bounding box center [177, 236] width 85 height 9
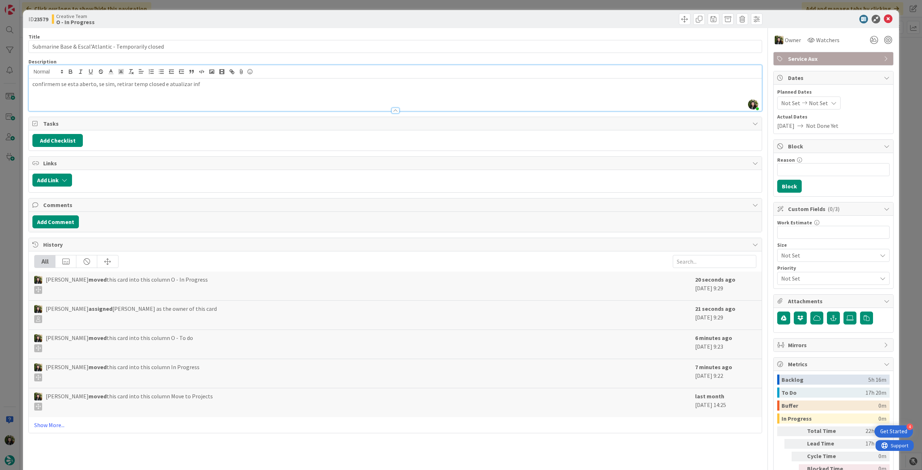
click at [169, 77] on div "Beatriz Cassona just joined confirmem se esta aberto, se sim, retirar temp clos…" at bounding box center [395, 88] width 733 height 46
click at [200, 84] on p "confirmem se esta aberto, se sim, retirar temp closed e atualizar inf" at bounding box center [395, 84] width 726 height 8
drag, startPoint x: 108, startPoint y: 45, endPoint x: 27, endPoint y: 49, distance: 81.9
click at [27, 49] on div "ID 23579 Creative Team O - In Progress Title 52 / 128 Submarine Base & Escal’At…" at bounding box center [461, 254] width 876 height 489
click at [887, 18] on icon at bounding box center [888, 19] width 9 height 9
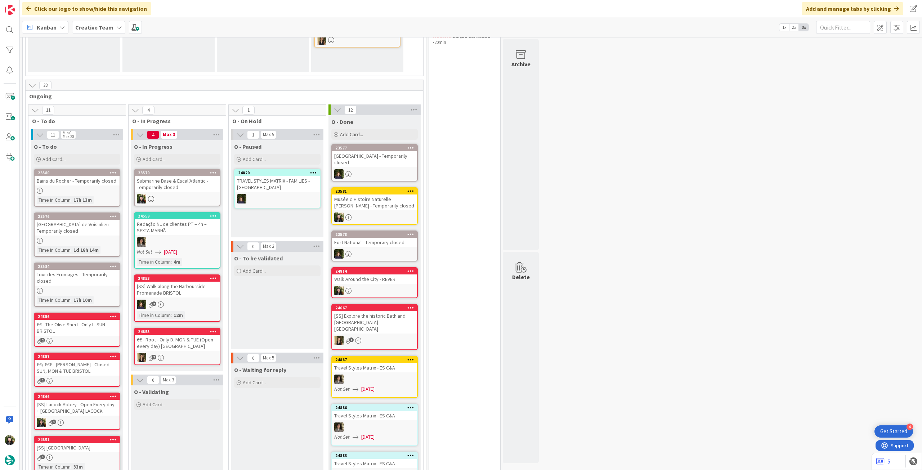
scroll to position [144, 0]
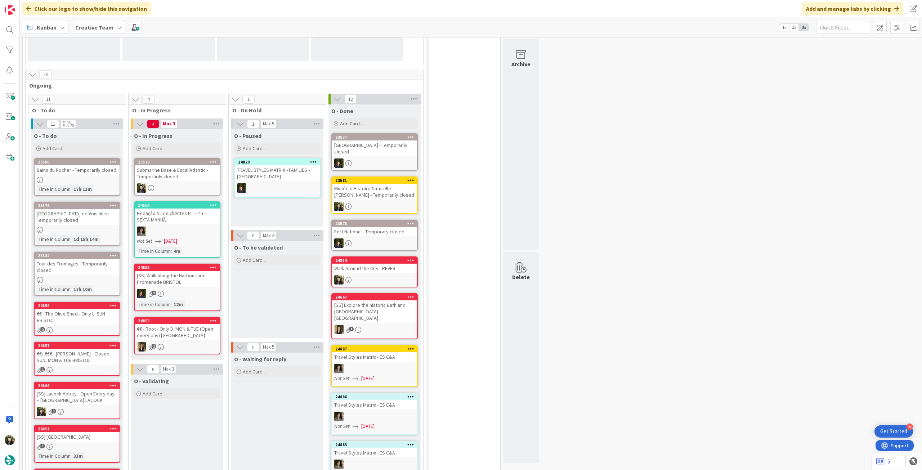
click at [205, 175] on div "Submarine Base & Escal’Atlantic - Temporarily closed" at bounding box center [177, 173] width 85 height 16
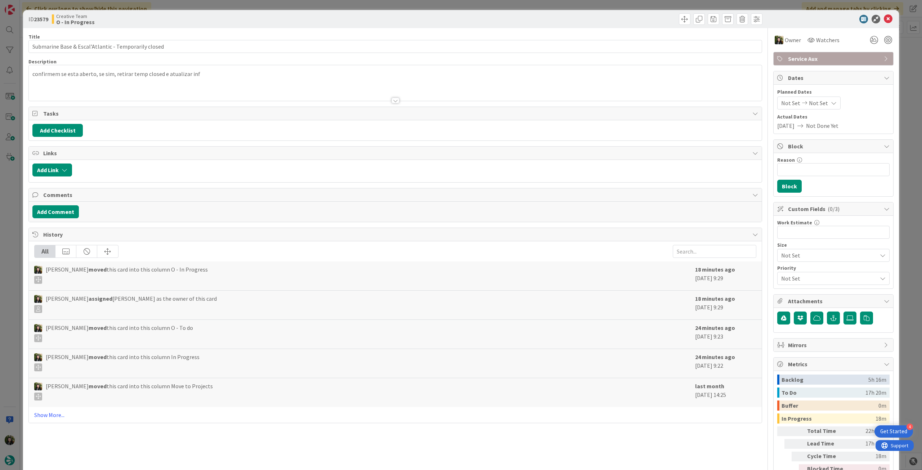
click at [833, 53] on div "Service Aux" at bounding box center [834, 58] width 120 height 13
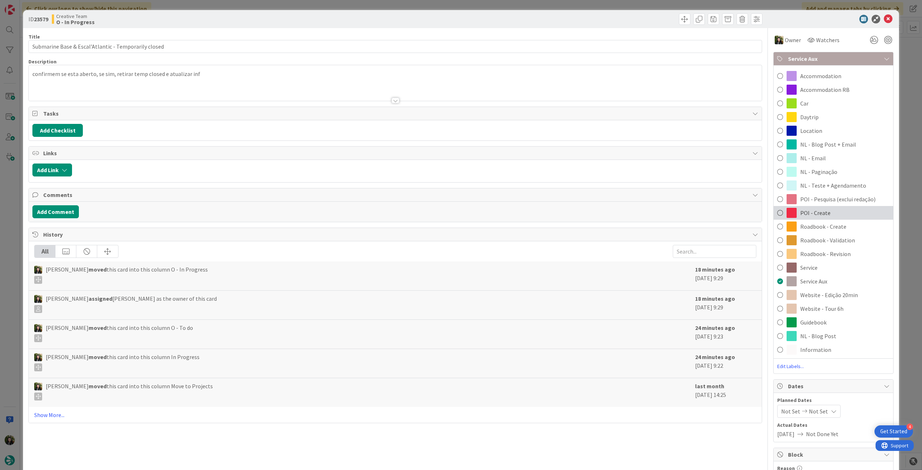
click at [829, 211] on div "POI - Create" at bounding box center [834, 213] width 120 height 14
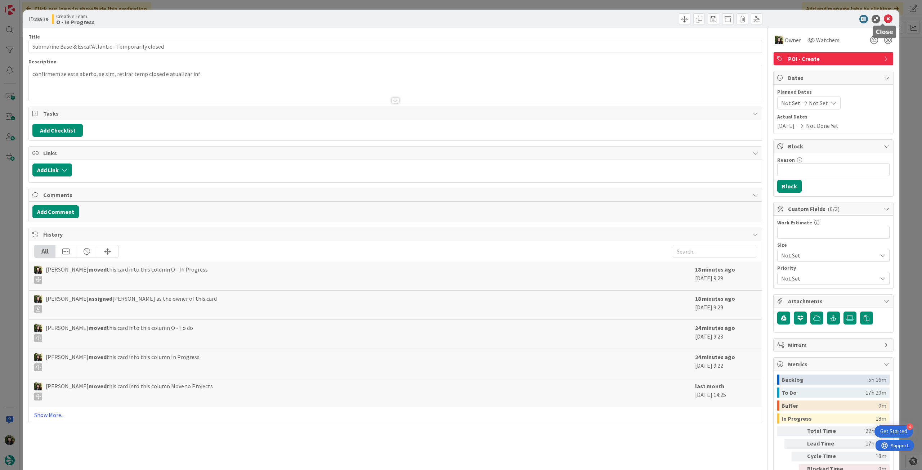
click at [884, 17] on icon at bounding box center [888, 19] width 9 height 9
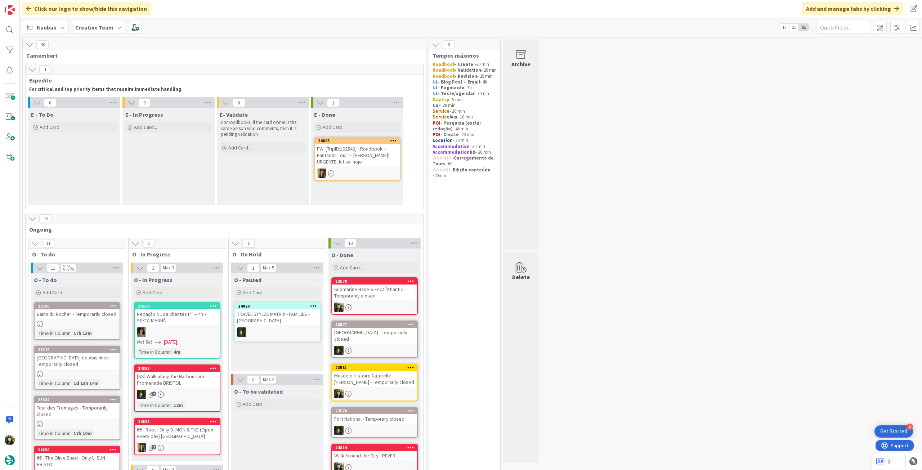
click at [108, 27] on b "Creative Team" at bounding box center [94, 27] width 38 height 7
click at [120, 99] on div "Creative Team - Análise" at bounding box center [133, 104] width 110 height 14
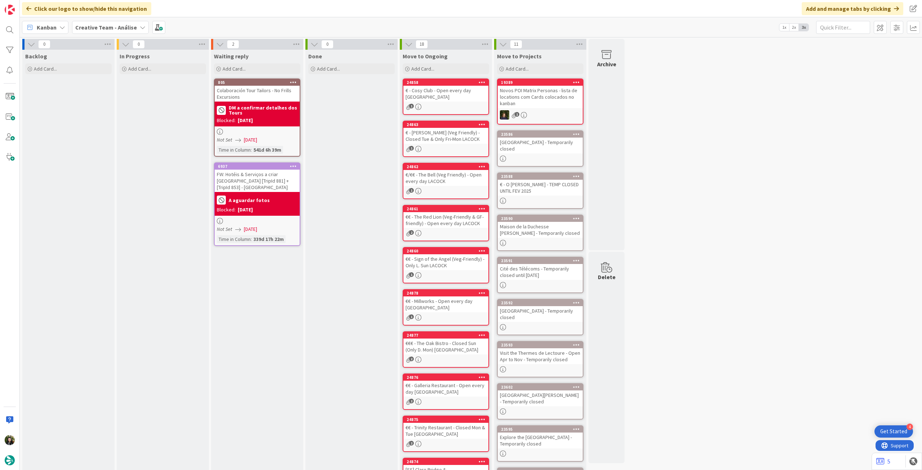
click at [95, 27] on b "Creative Team - Análise" at bounding box center [106, 27] width 62 height 7
click at [125, 105] on h4 "Creative Team" at bounding box center [129, 102] width 98 height 7
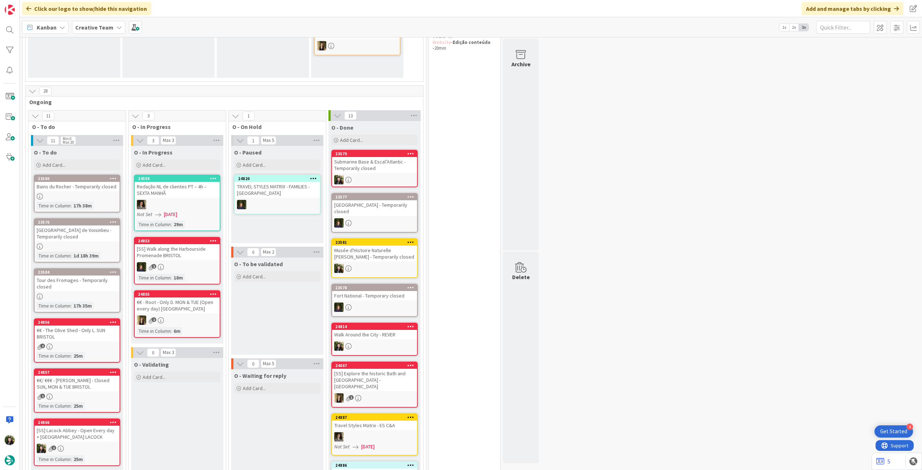
scroll to position [96, 0]
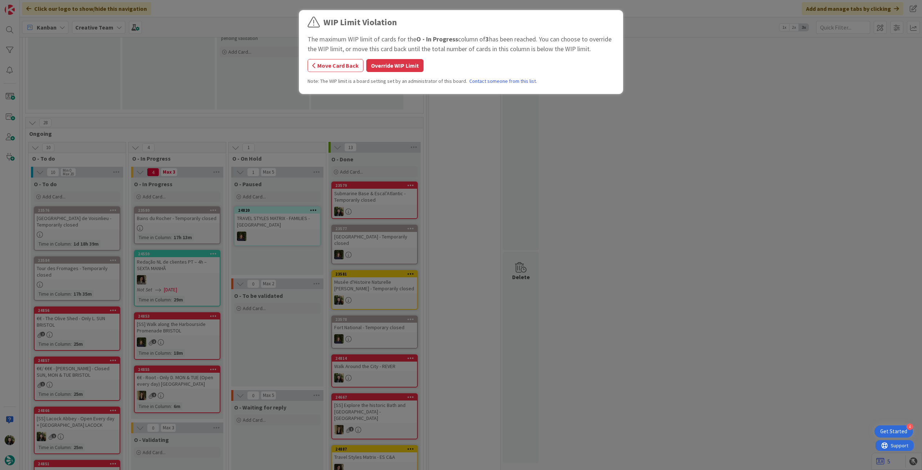
click at [191, 228] on div "WIP Limit Violation The maximum WIP limit of cards for the O - In Progress colu…" at bounding box center [461, 235] width 922 height 470
click at [410, 68] on button "Override WIP Limit" at bounding box center [394, 65] width 57 height 13
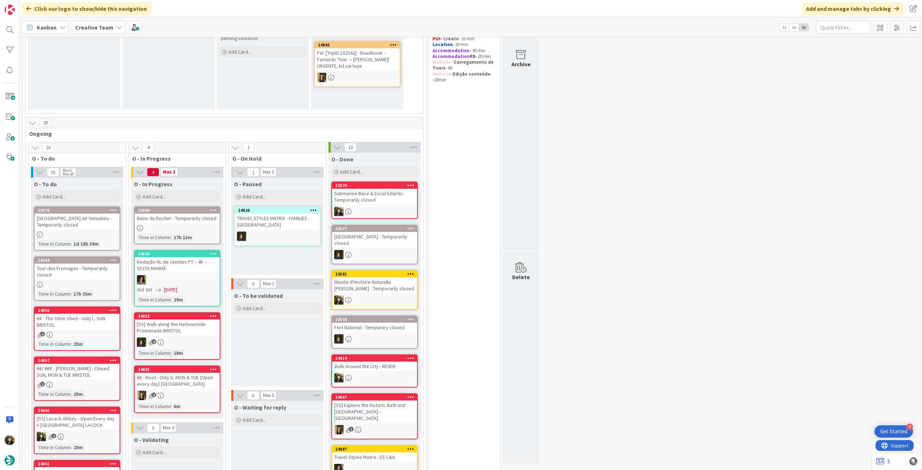
click at [162, 219] on div "Bains du Rocher - Temporarily closed" at bounding box center [177, 218] width 85 height 9
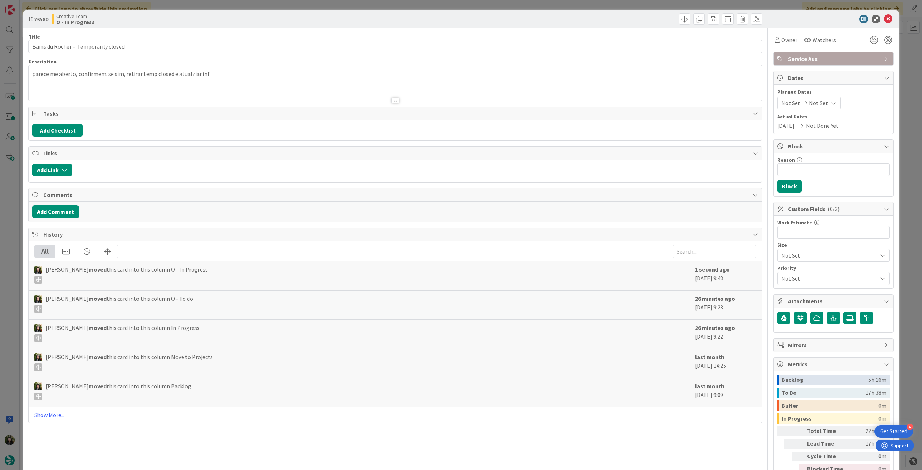
click at [804, 39] on icon at bounding box center [807, 40] width 7 height 6
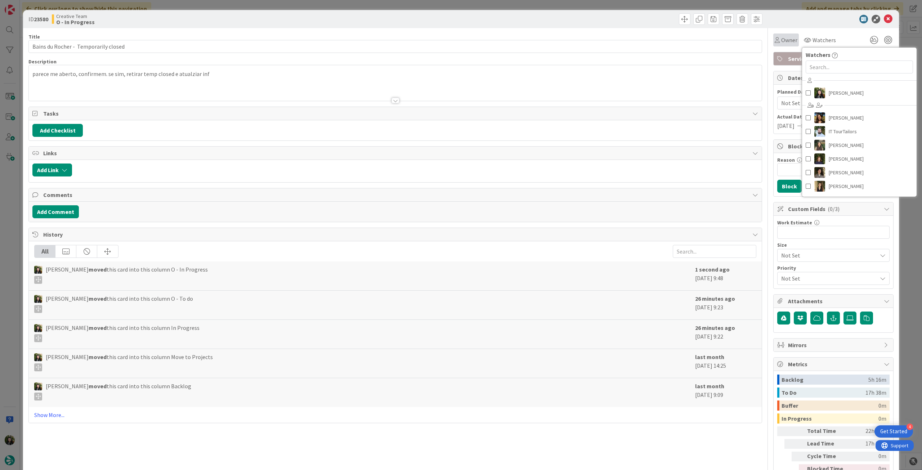
click at [786, 38] on span "Owner" at bounding box center [789, 40] width 16 height 9
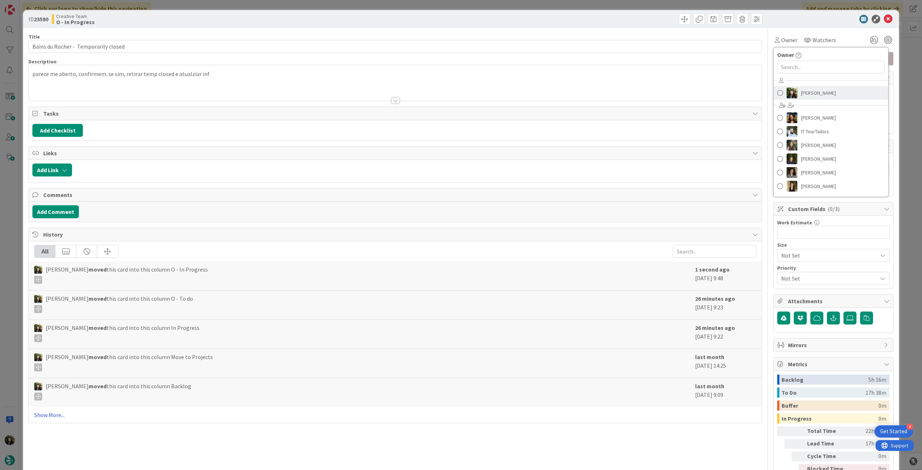
click at [795, 91] on link "[PERSON_NAME]" at bounding box center [831, 93] width 115 height 14
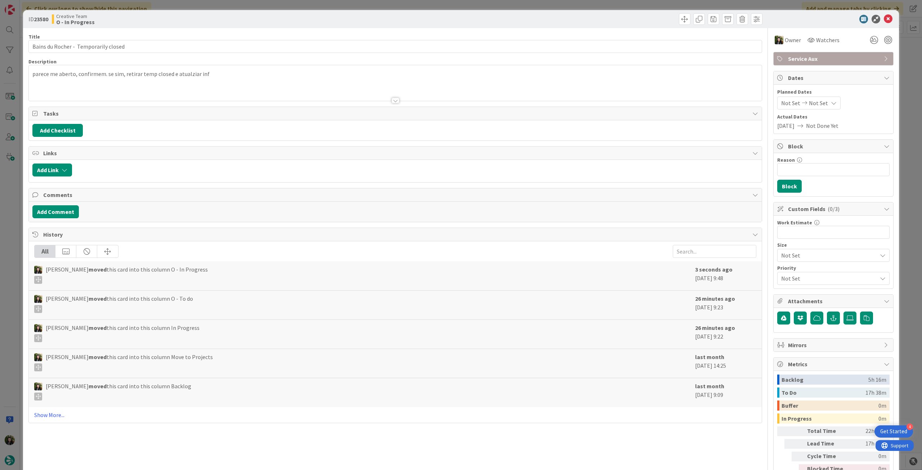
click at [194, 87] on div at bounding box center [395, 91] width 733 height 18
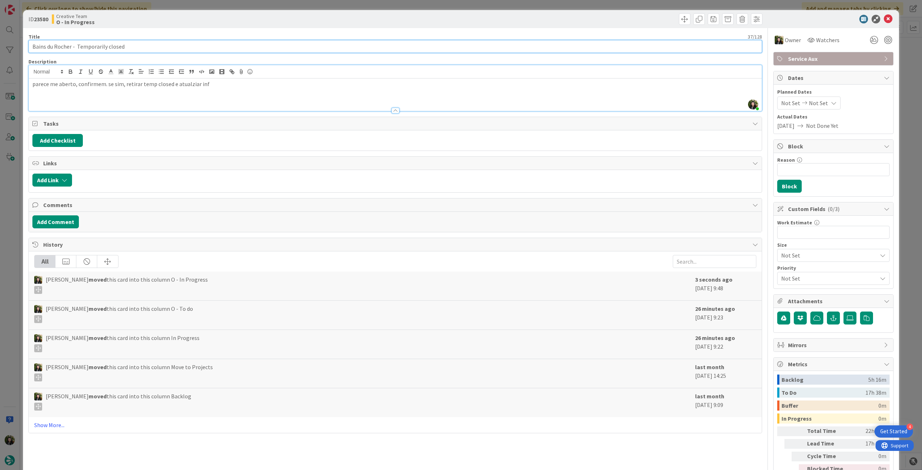
drag, startPoint x: 71, startPoint y: 46, endPoint x: 30, endPoint y: 46, distance: 40.7
click at [30, 46] on input "Bains du Rocher - Temporarily closed" at bounding box center [395, 46] width 734 height 13
click at [877, 18] on div at bounding box center [830, 19] width 128 height 9
click at [884, 17] on icon at bounding box center [888, 19] width 9 height 9
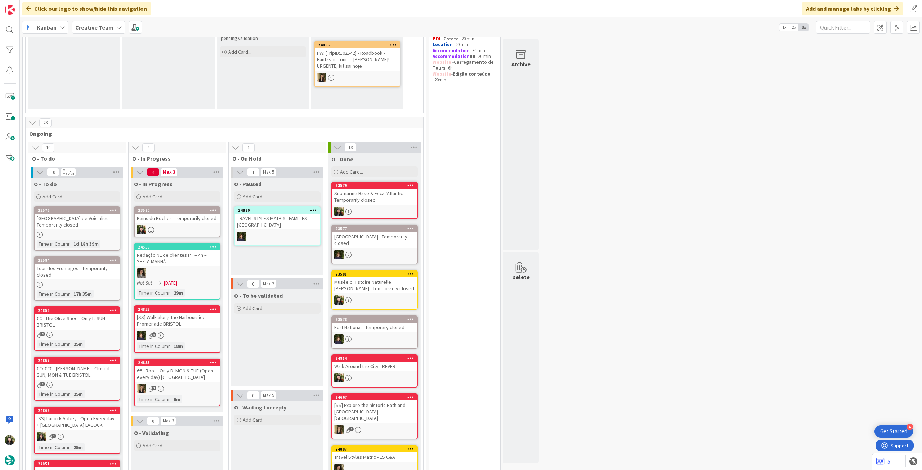
drag, startPoint x: 107, startPoint y: 24, endPoint x: 108, endPoint y: 31, distance: 7.3
click at [106, 24] on b "Creative Team" at bounding box center [94, 27] width 38 height 7
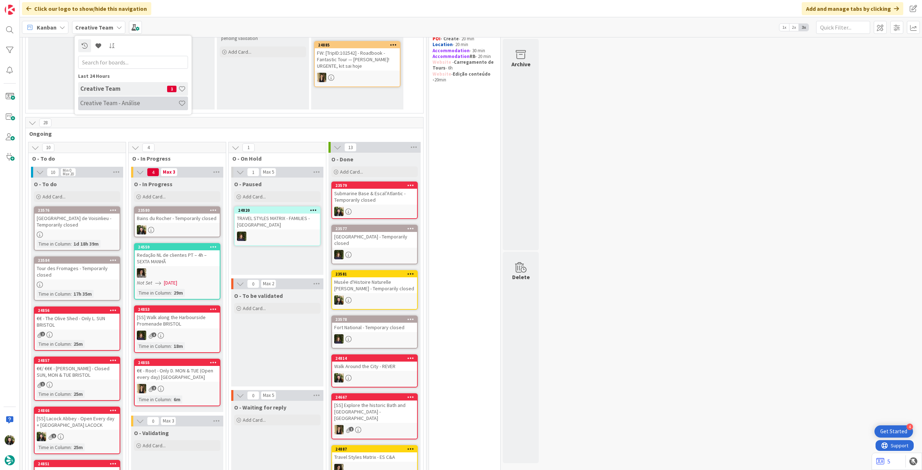
click at [113, 102] on h4 "Creative Team - Análise" at bounding box center [129, 102] width 98 height 7
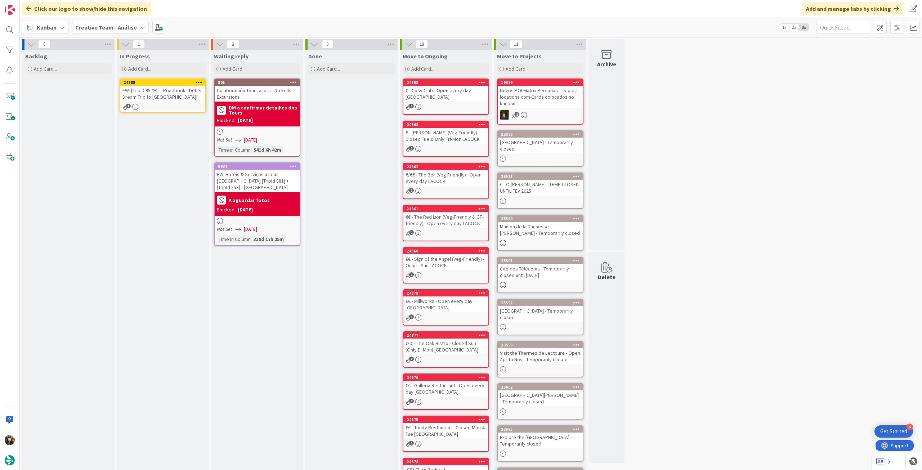
click at [200, 80] on icon at bounding box center [199, 82] width 7 height 5
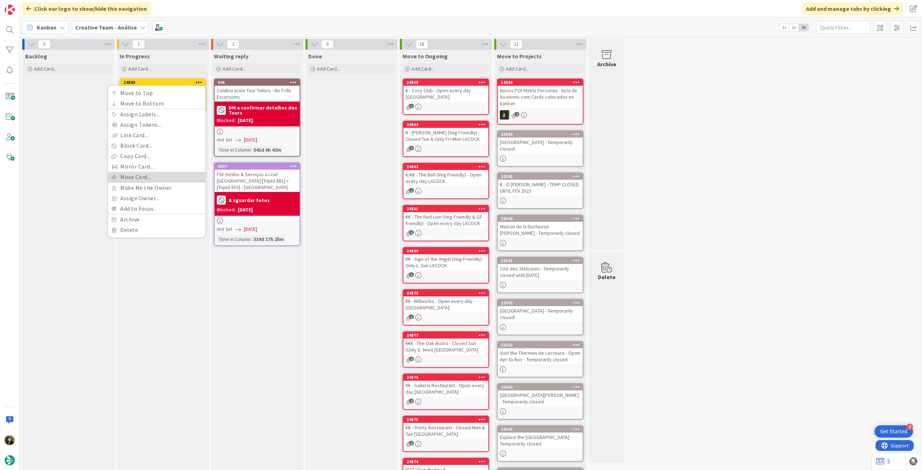
click at [161, 177] on link "Move Card..." at bounding box center [156, 177] width 97 height 10
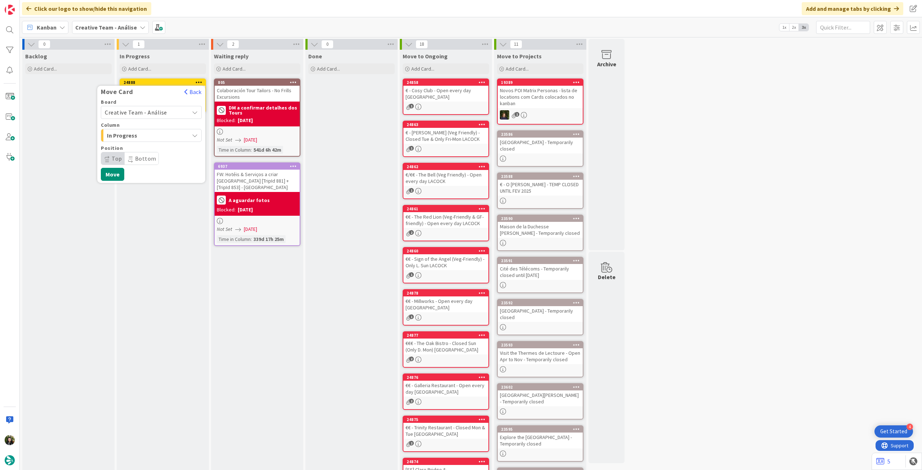
click at [156, 112] on span "Creative Team - Análise" at bounding box center [136, 112] width 62 height 7
click at [146, 147] on span "Creative Team" at bounding box center [156, 146] width 84 height 11
click at [140, 154] on span "Daytrip" at bounding box center [150, 158] width 69 height 10
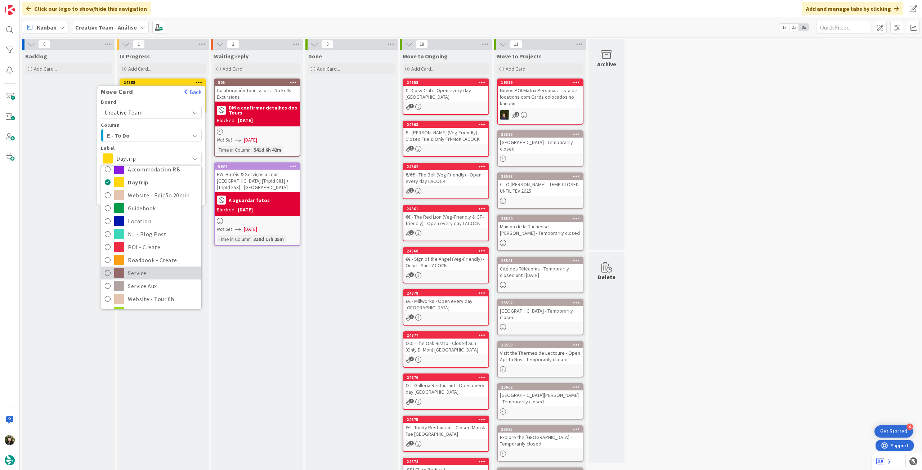
scroll to position [96, 0]
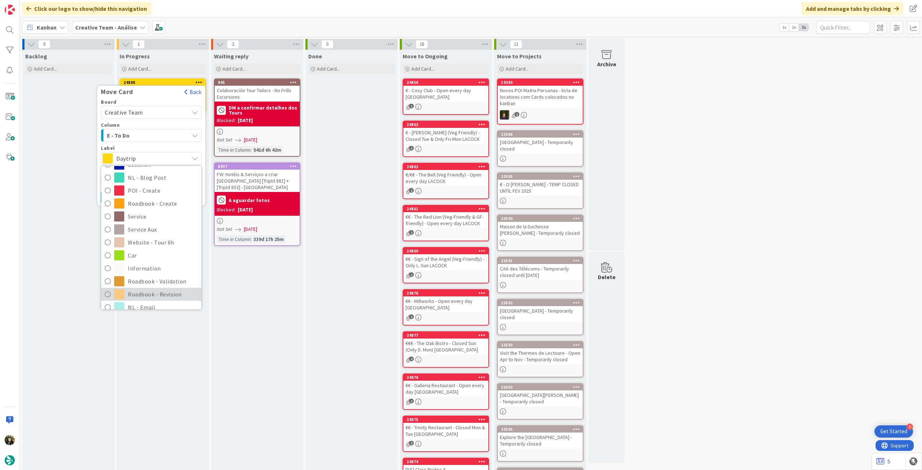
click at [149, 295] on span "Roadbook - Revision" at bounding box center [163, 294] width 70 height 11
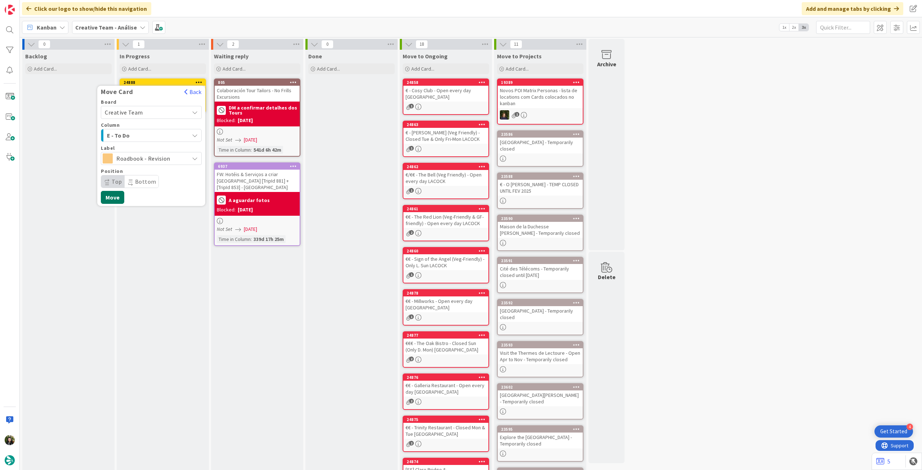
click at [109, 193] on button "Move" at bounding box center [112, 197] width 23 height 13
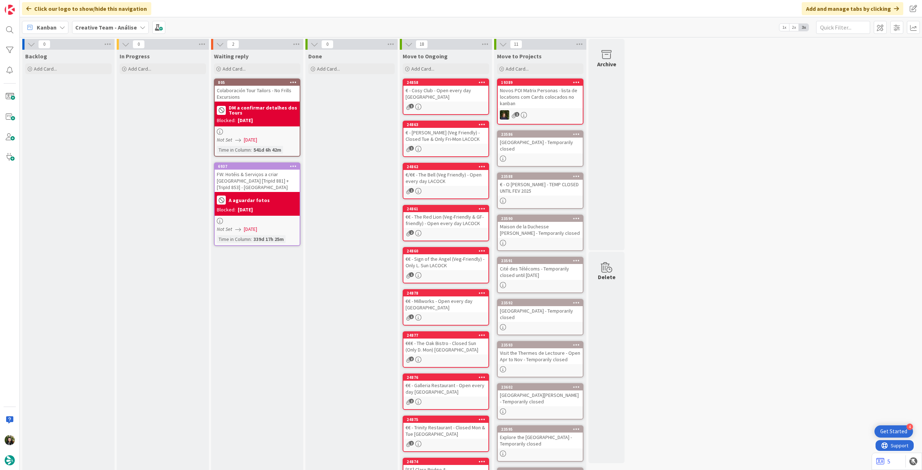
click at [104, 31] on b "Creative Team - Análise" at bounding box center [106, 27] width 62 height 7
click at [100, 105] on h4 "Creative Team" at bounding box center [123, 102] width 87 height 7
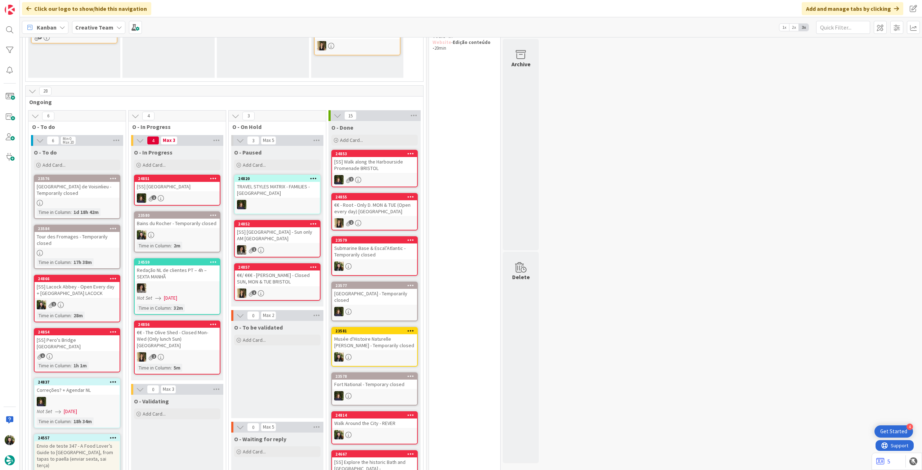
scroll to position [144, 0]
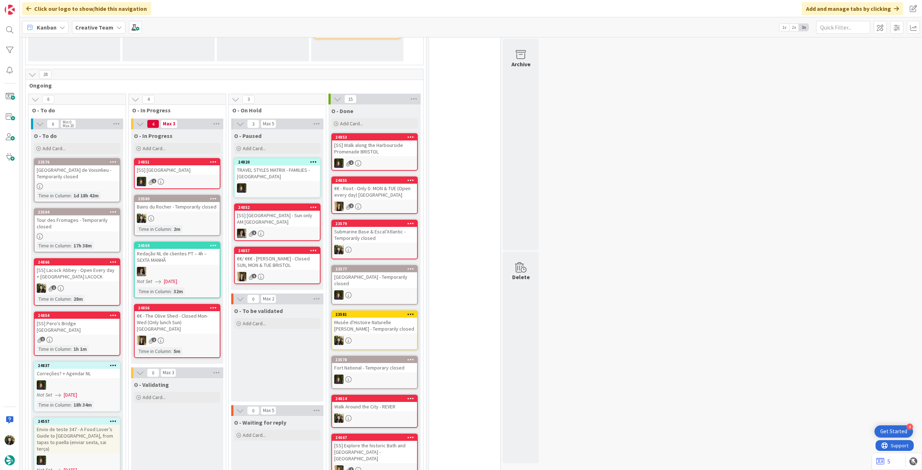
click at [211, 211] on div "23580 Bains du Rocher - Temporarily closed Time in Column : 2m" at bounding box center [177, 215] width 86 height 41
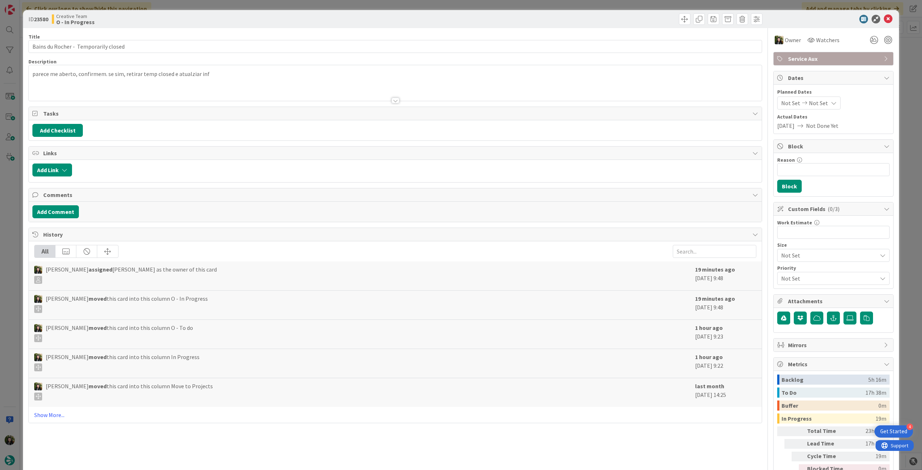
click at [803, 55] on span "Service Aux" at bounding box center [834, 58] width 92 height 9
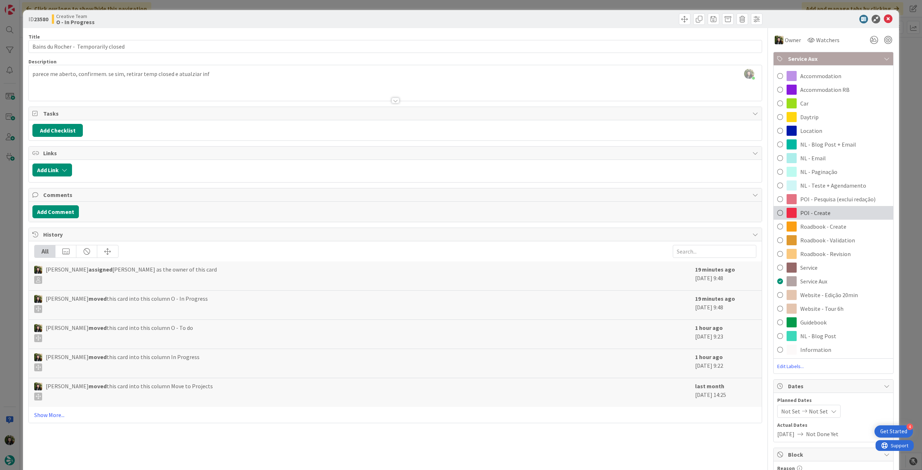
click at [817, 213] on span "POI - Create" at bounding box center [815, 213] width 30 height 9
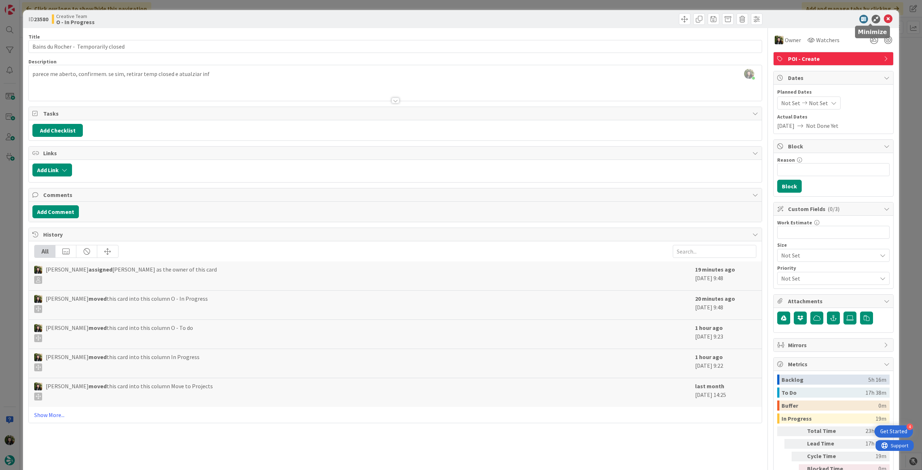
click at [884, 17] on icon at bounding box center [888, 19] width 9 height 9
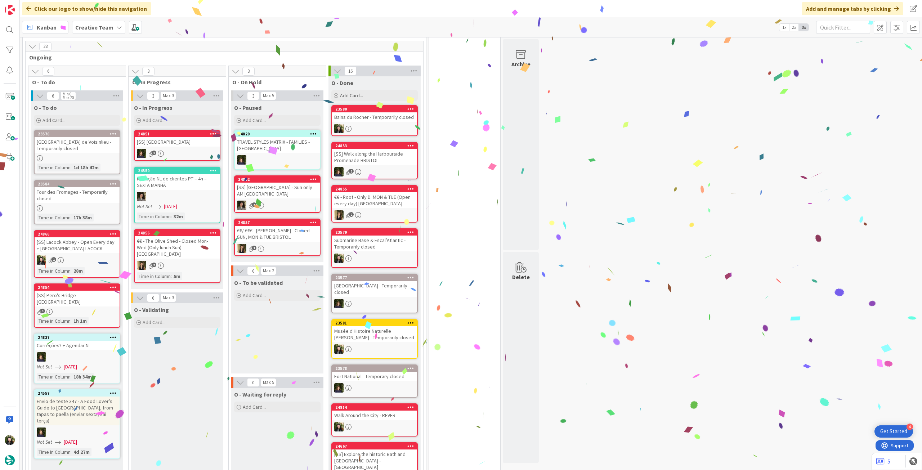
scroll to position [192, 0]
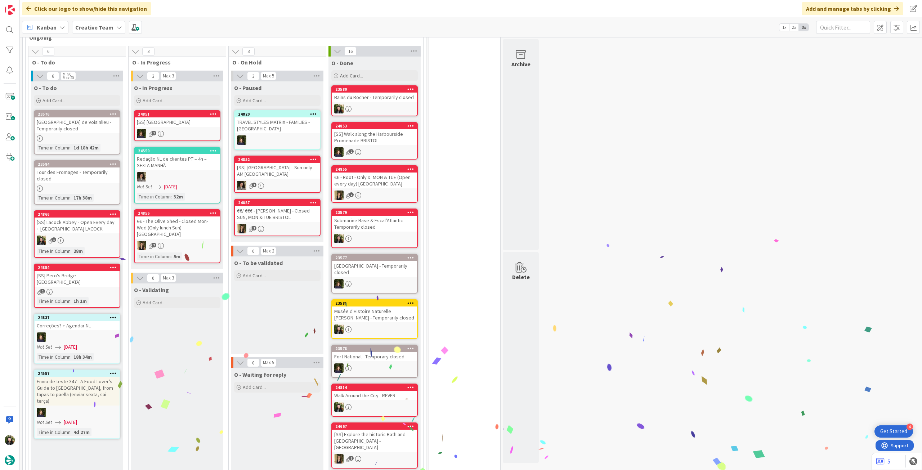
click at [102, 22] on div "Creative Team" at bounding box center [98, 27] width 53 height 13
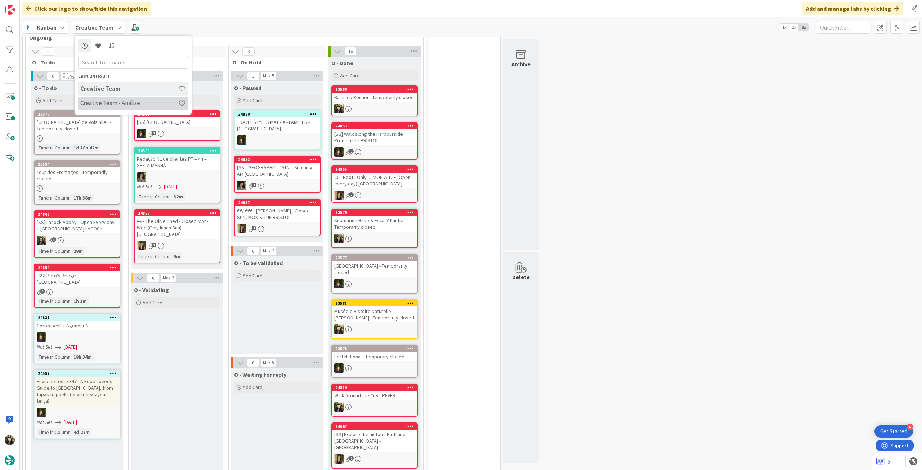
click at [102, 102] on h4 "Creative Team - Análise" at bounding box center [129, 102] width 98 height 7
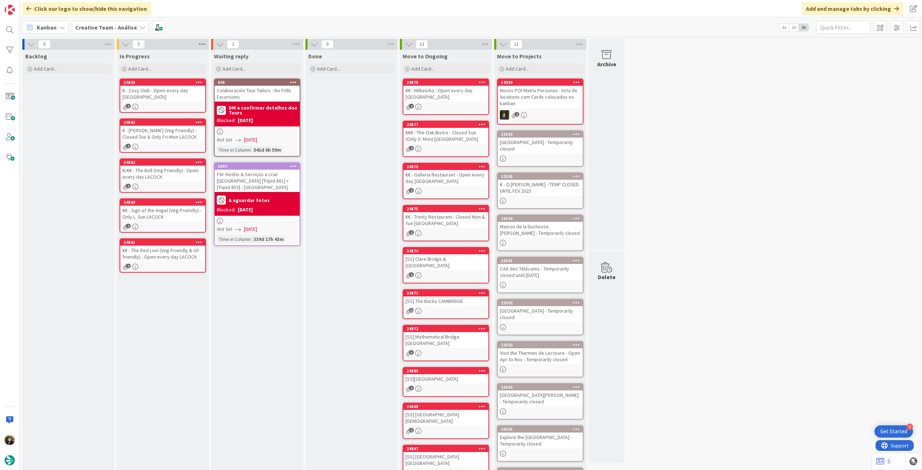
click at [200, 44] on icon at bounding box center [201, 44] width 9 height 11
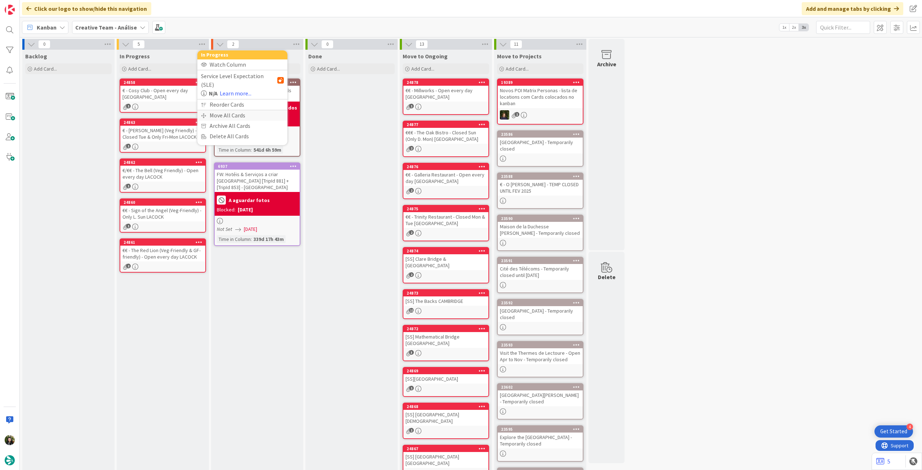
click at [220, 110] on div "Move All Cards" at bounding box center [242, 115] width 90 height 10
click at [233, 79] on span "Creative Team - Análise" at bounding box center [234, 78] width 58 height 7
click at [225, 113] on span "Creative Team" at bounding box center [247, 113] width 66 height 11
click at [236, 101] on div "Select a Column..." at bounding box center [237, 102] width 68 height 12
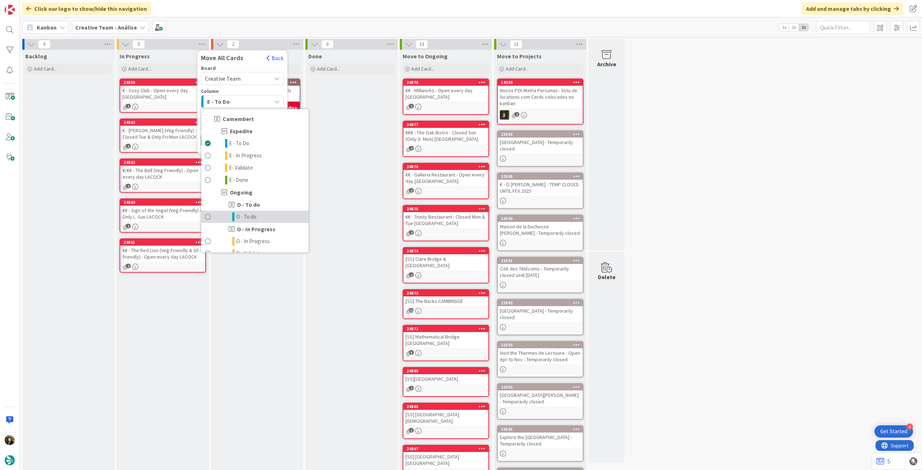
click at [266, 221] on link "O - To do" at bounding box center [254, 217] width 107 height 12
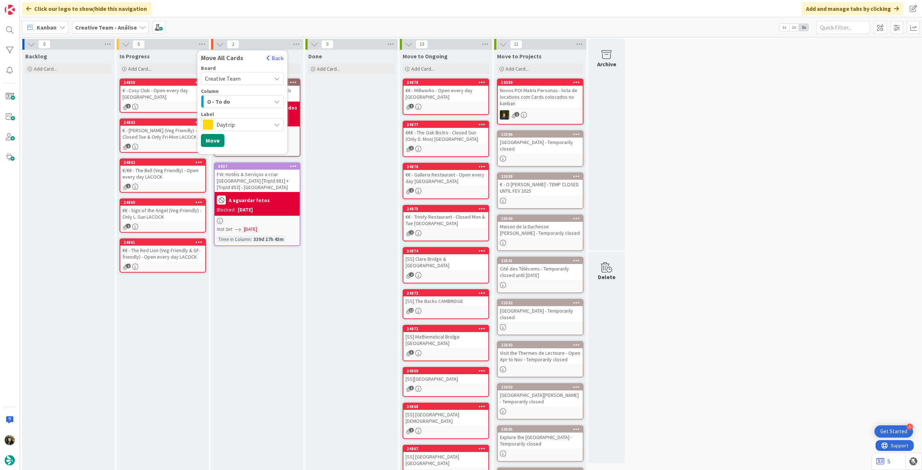
click at [243, 123] on span "Daytrip" at bounding box center [242, 125] width 51 height 10
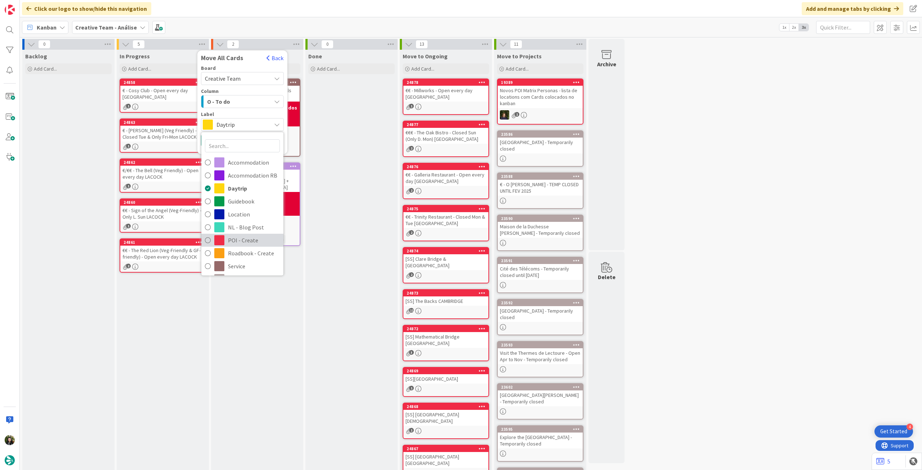
click at [255, 240] on span "POI - Create" at bounding box center [254, 240] width 52 height 11
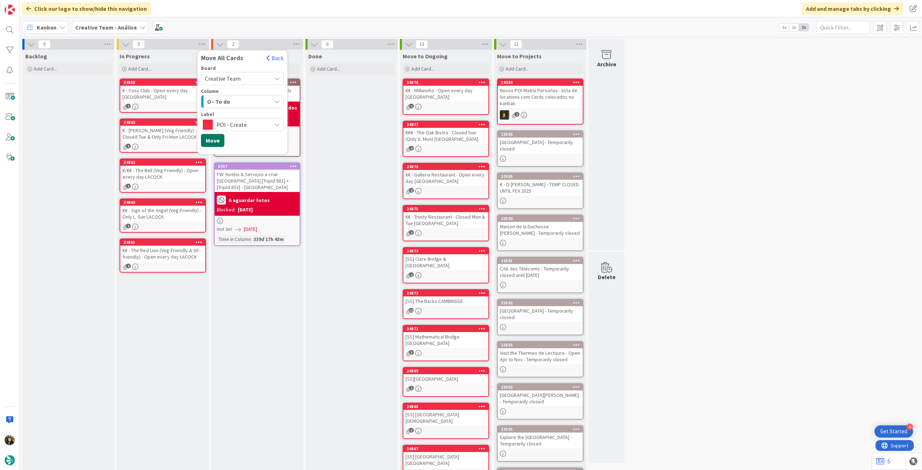
click at [215, 139] on button "Move" at bounding box center [212, 140] width 23 height 13
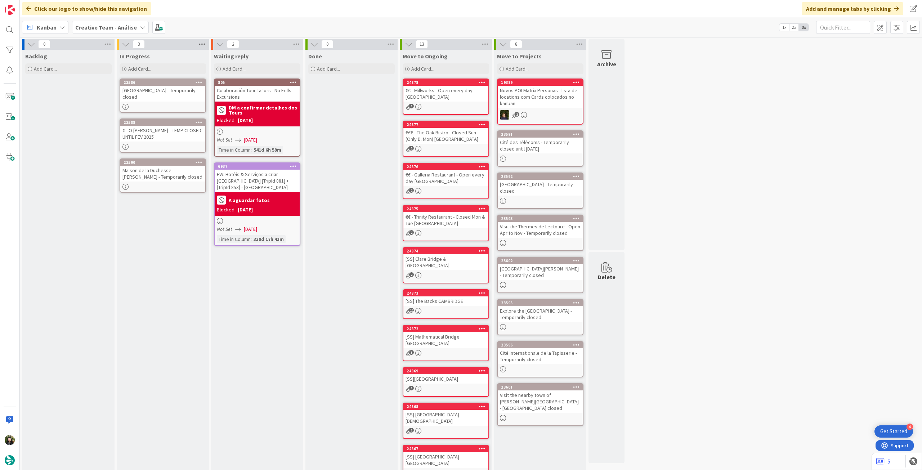
click at [199, 45] on icon at bounding box center [201, 44] width 9 height 11
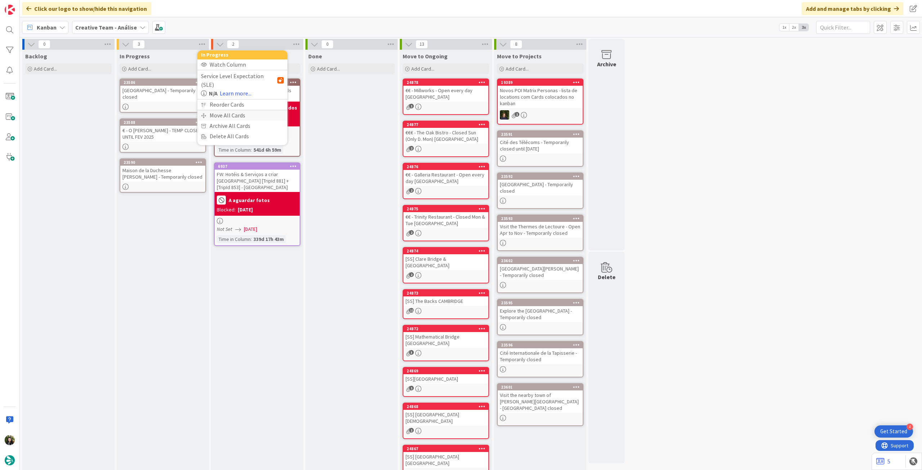
click at [215, 110] on div "Move All Cards" at bounding box center [242, 115] width 90 height 10
click at [229, 79] on span "Creative Team - Análise" at bounding box center [234, 78] width 58 height 7
click at [169, 252] on div "In Progress Add Card... 23586 Airborne Museum - Temporarily closed 23588 € - O …" at bounding box center [163, 277] width 92 height 455
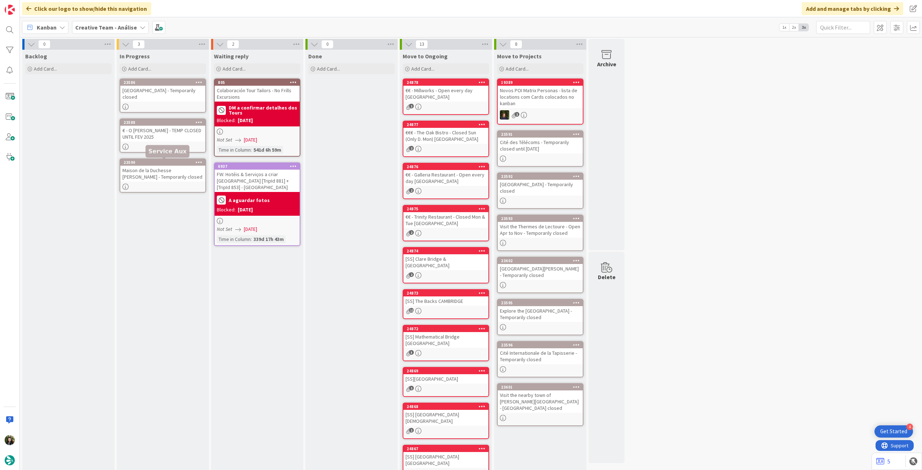
click at [156, 141] on div "€ - O Velho Eurico - TEMP CLOSED UNTIL FEV 2025" at bounding box center [162, 134] width 85 height 16
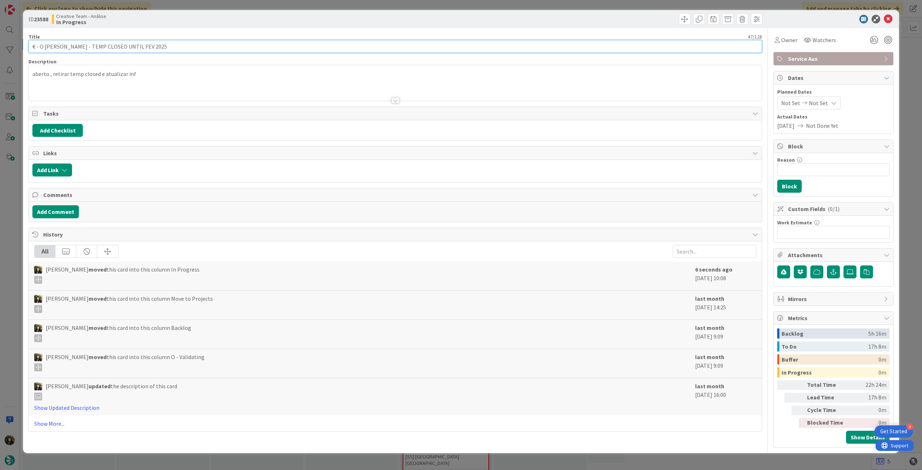
drag, startPoint x: 73, startPoint y: 48, endPoint x: 40, endPoint y: 48, distance: 33.5
click at [40, 48] on input "€ - O Velho Eurico - TEMP CLOSED UNTIL FEV 2025" at bounding box center [395, 46] width 734 height 13
click at [57, 63] on div "Description" at bounding box center [395, 61] width 734 height 6
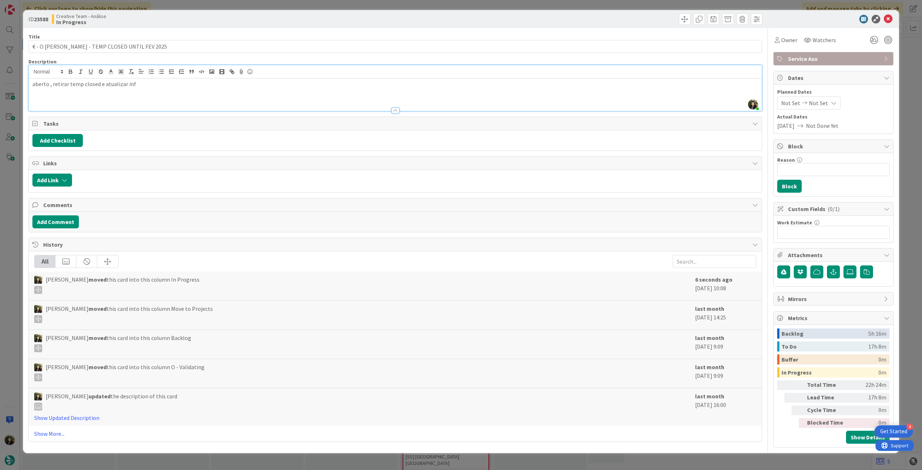
click at [53, 79] on div "aberto , retirar temp closed e atualizar inf" at bounding box center [395, 95] width 733 height 32
click at [156, 46] on input "€ - O Velho Eurico - TEMP CLOSED UNTIL FEV 2025" at bounding box center [395, 46] width 734 height 13
click at [140, 85] on p "aberto , retirar temp closed e atualizar inf" at bounding box center [395, 84] width 726 height 8
click at [186, 47] on input "€ - O Velho Eurico - TEMP CLOSED UNTIL FEV 2025" at bounding box center [395, 46] width 734 height 13
type input "€ - O [PERSON_NAME] - TEMP CLOSED UNTIL FEV 2025 - NAO ESQUECER METER BAIRRO"
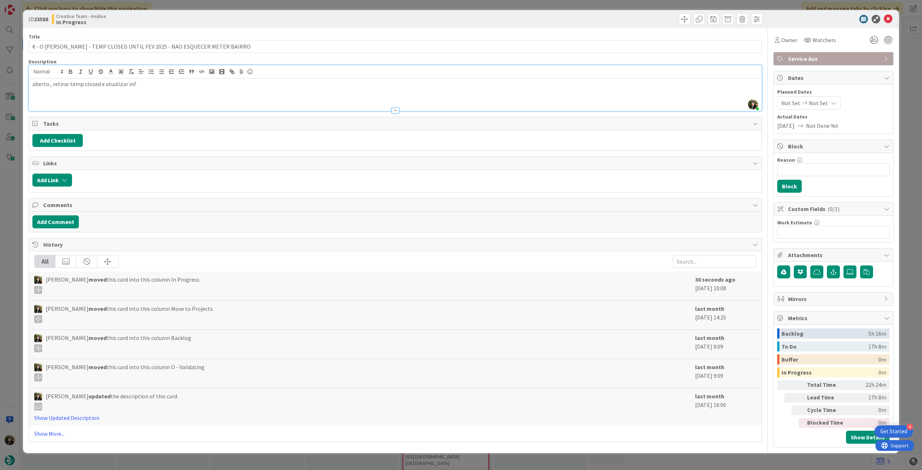
click at [173, 87] on p "aberto , retirar temp closed e atualizar inf" at bounding box center [395, 84] width 726 height 8
click at [889, 16] on icon at bounding box center [888, 19] width 9 height 9
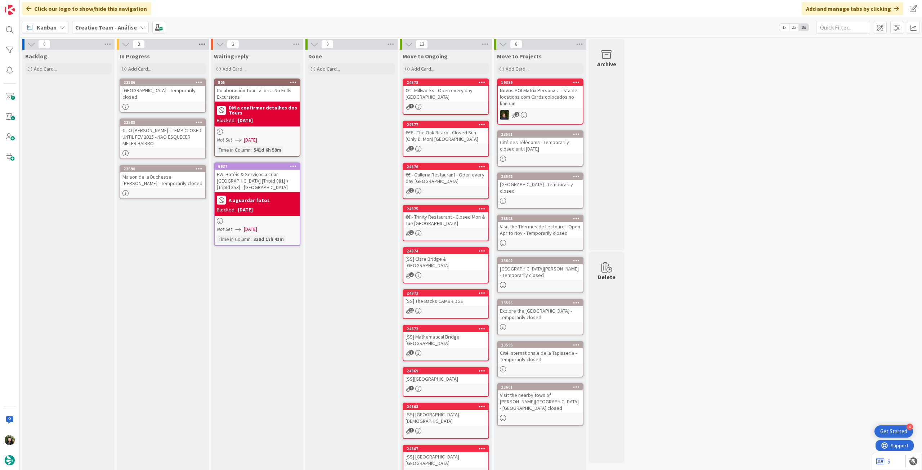
click at [204, 44] on icon at bounding box center [201, 44] width 9 height 11
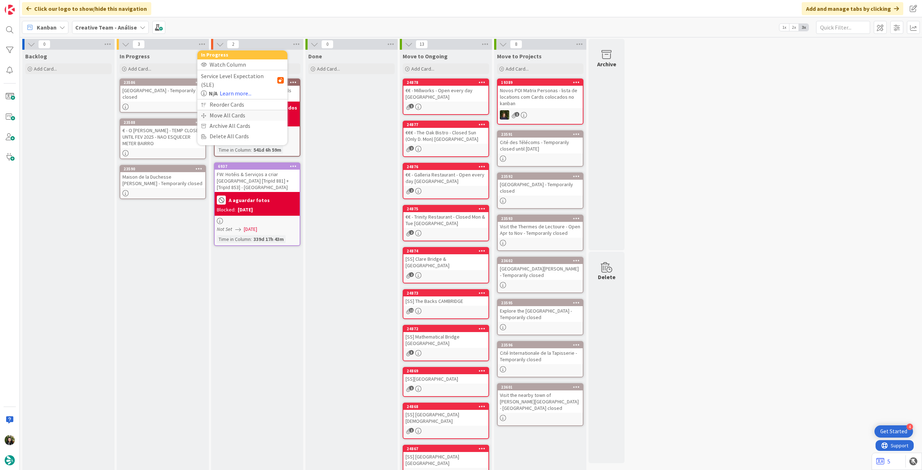
click at [214, 110] on div "Move All Cards" at bounding box center [242, 115] width 90 height 10
drag, startPoint x: 230, startPoint y: 73, endPoint x: 231, endPoint y: 80, distance: 7.3
click at [230, 73] on span "Creative Team - Análise" at bounding box center [236, 78] width 63 height 10
click at [234, 107] on link "Creative Team" at bounding box center [242, 113] width 82 height 13
click at [234, 103] on div "Select a Column..." at bounding box center [237, 102] width 68 height 12
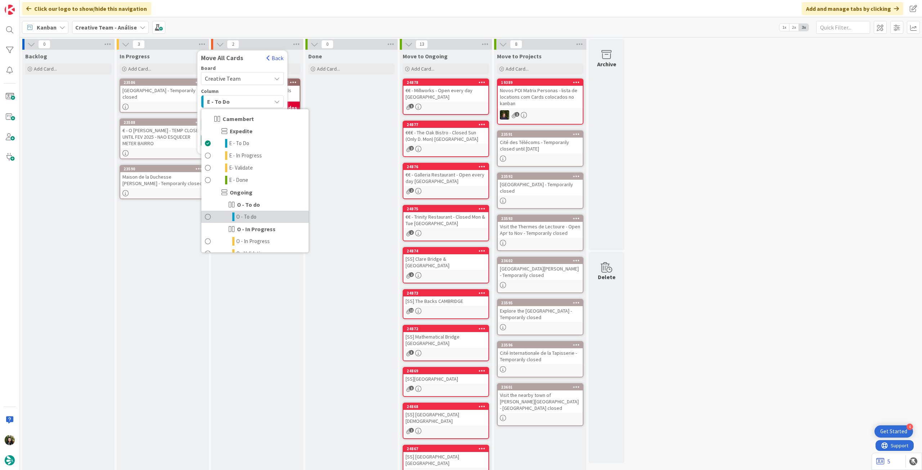
click at [264, 217] on link "O - To do" at bounding box center [254, 217] width 107 height 12
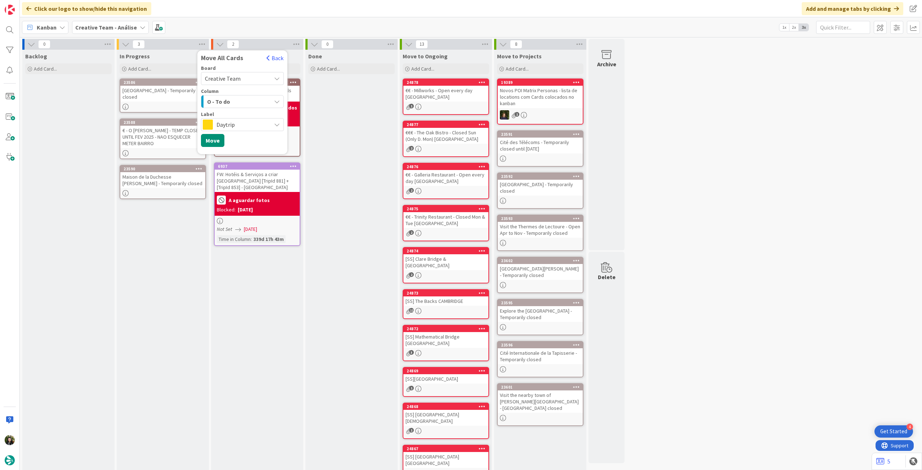
drag, startPoint x: 240, startPoint y: 122, endPoint x: 249, endPoint y: 129, distance: 10.6
click at [240, 122] on span "Daytrip" at bounding box center [242, 125] width 51 height 10
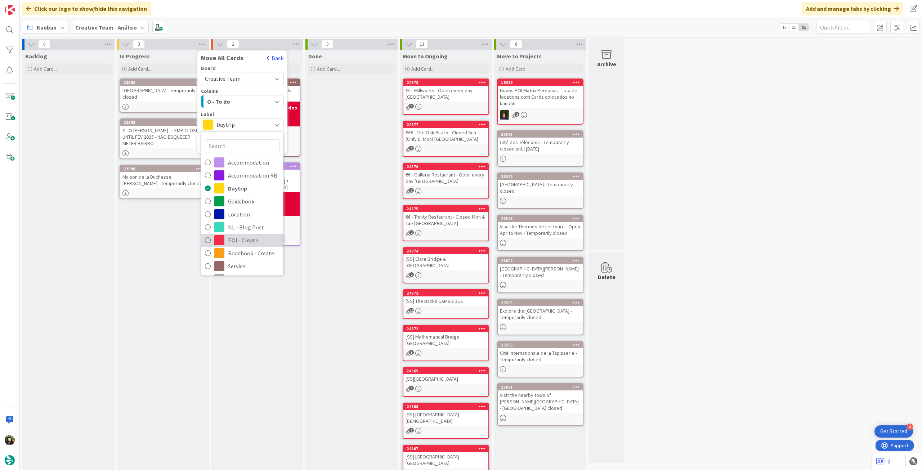
click at [246, 238] on span "POI - Create" at bounding box center [254, 240] width 52 height 11
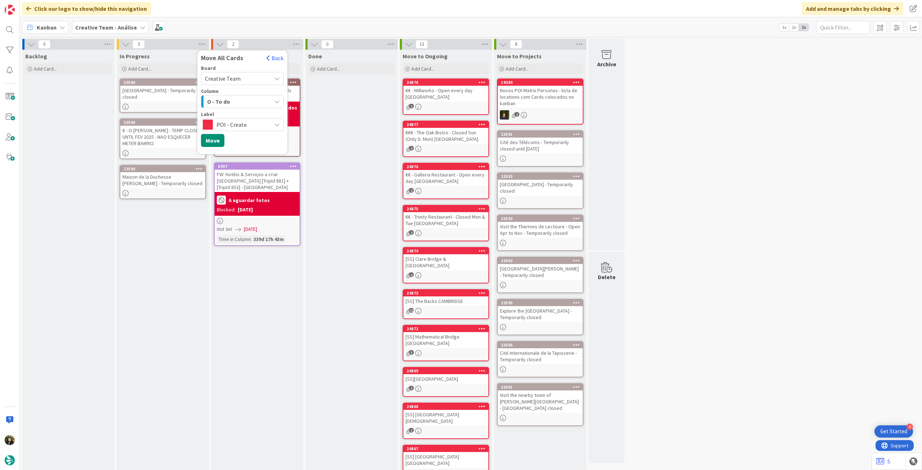
click at [249, 122] on span "POI - Create" at bounding box center [242, 125] width 51 height 10
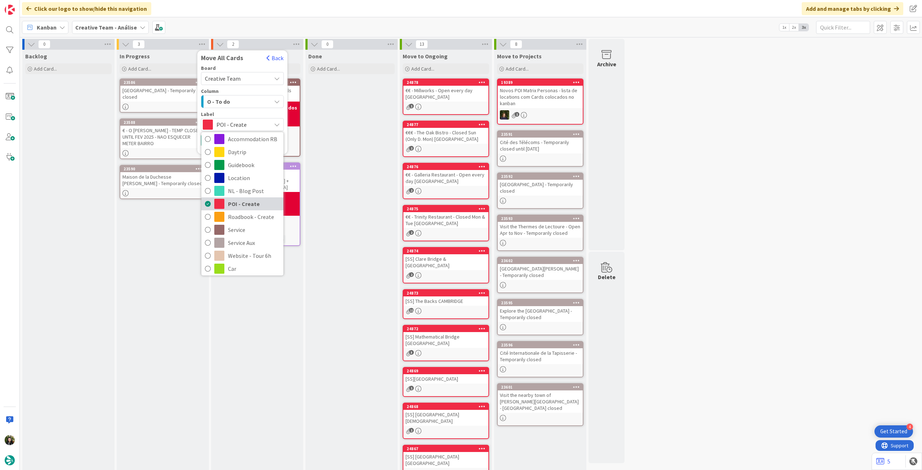
scroll to position [48, 0]
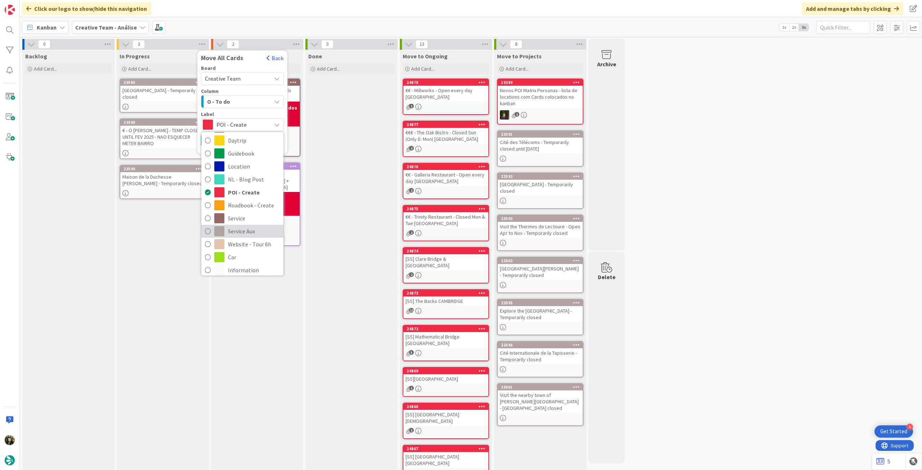
click at [248, 232] on span "Service Aux" at bounding box center [254, 231] width 52 height 11
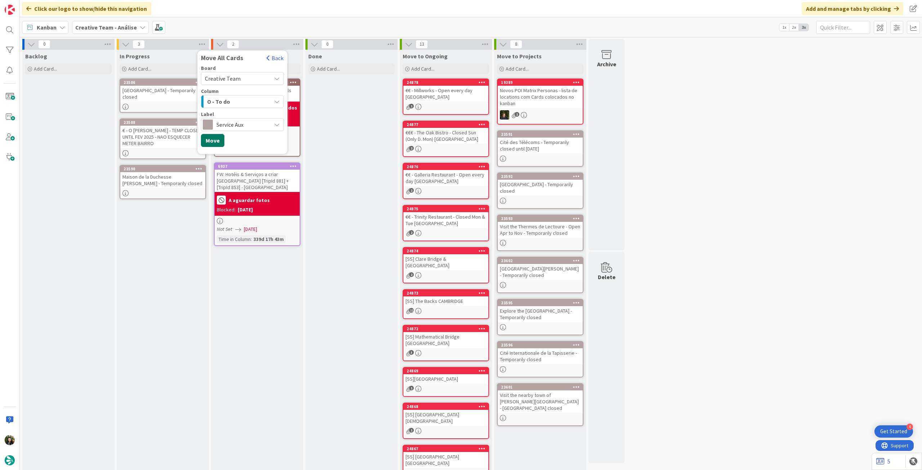
click at [218, 139] on button "Move" at bounding box center [212, 140] width 23 height 13
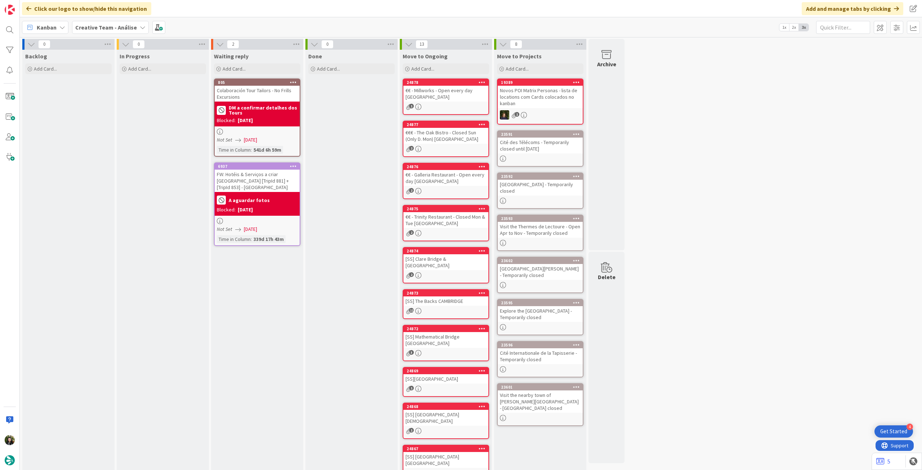
click at [88, 26] on b "Creative Team - Análise" at bounding box center [106, 27] width 62 height 7
click at [110, 108] on div "Creative Team" at bounding box center [133, 104] width 110 height 14
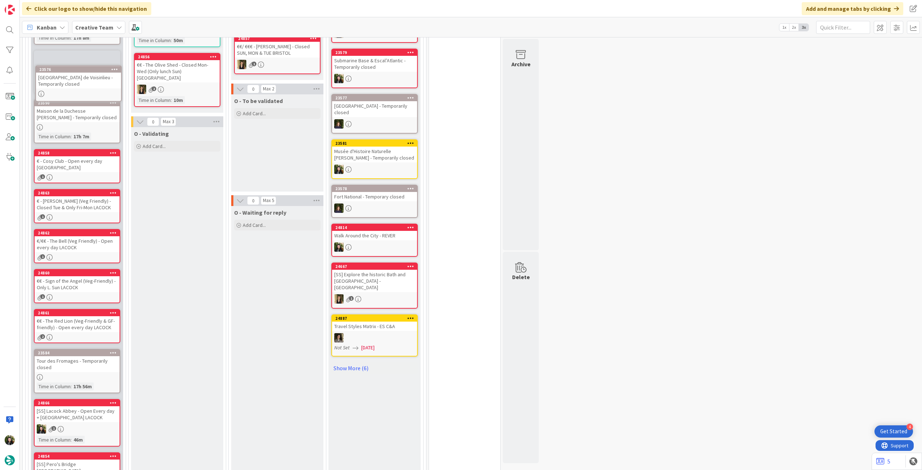
scroll to position [336, 0]
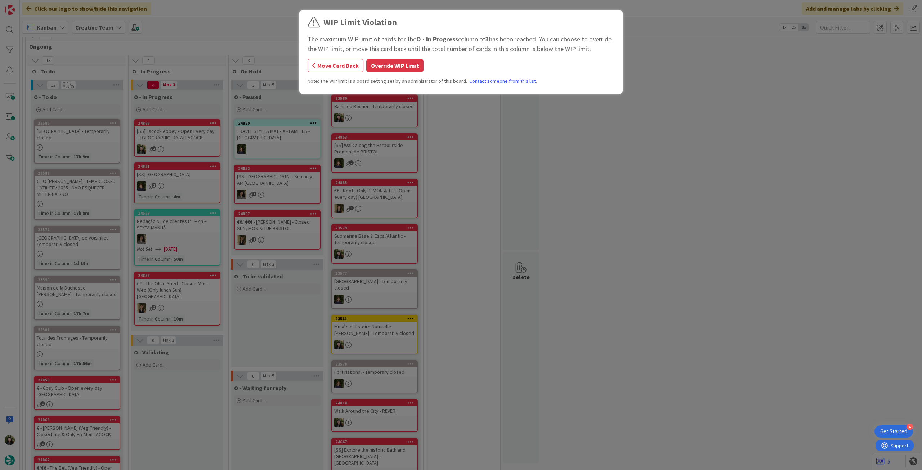
scroll to position [183, 0]
click at [416, 67] on button "Override WIP Limit" at bounding box center [394, 65] width 57 height 13
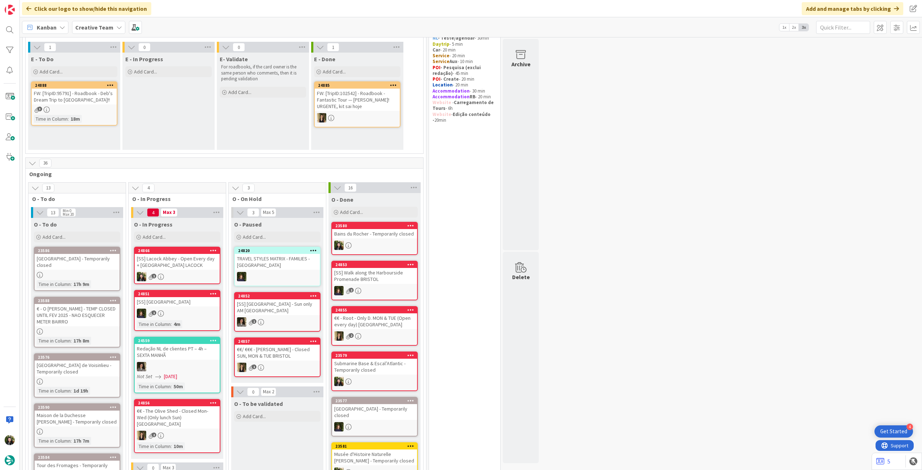
scroll to position [0, 0]
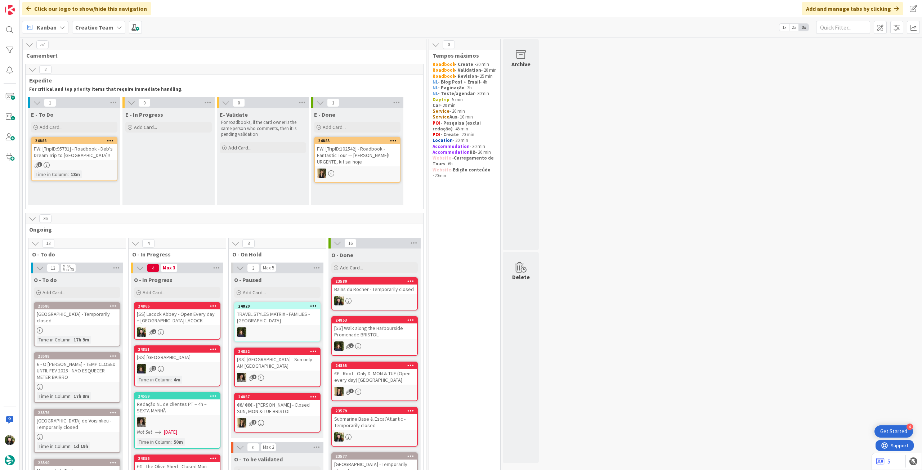
click at [99, 27] on b "Creative Team" at bounding box center [94, 27] width 38 height 7
click at [104, 103] on h4 "Creative Team - Análise" at bounding box center [129, 102] width 98 height 7
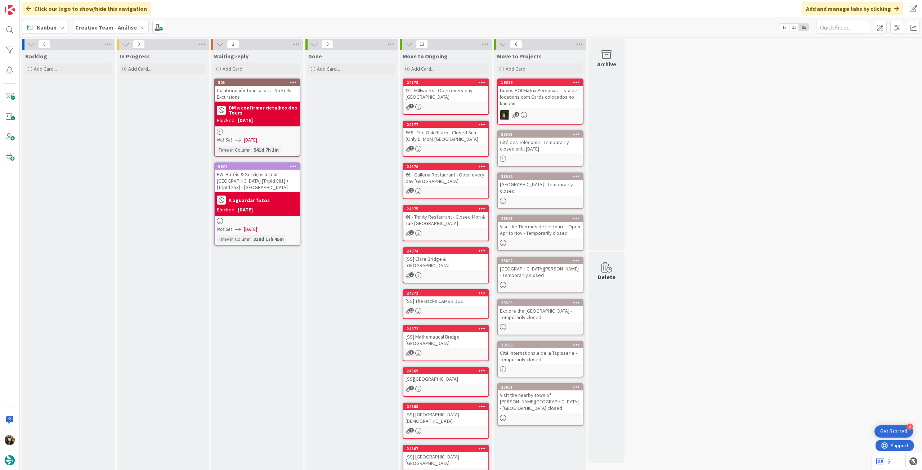
click at [92, 28] on b "Creative Team - Análise" at bounding box center [106, 27] width 62 height 7
click at [92, 100] on h4 "Creative Team" at bounding box center [129, 102] width 98 height 7
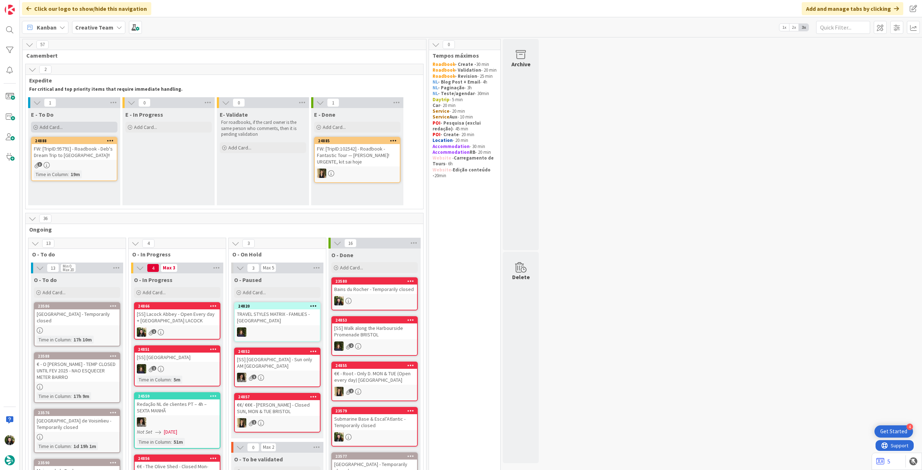
drag, startPoint x: 80, startPoint y: 123, endPoint x: 80, endPoint y: 128, distance: 5.1
click at [80, 123] on div "Add Card..." at bounding box center [74, 127] width 86 height 11
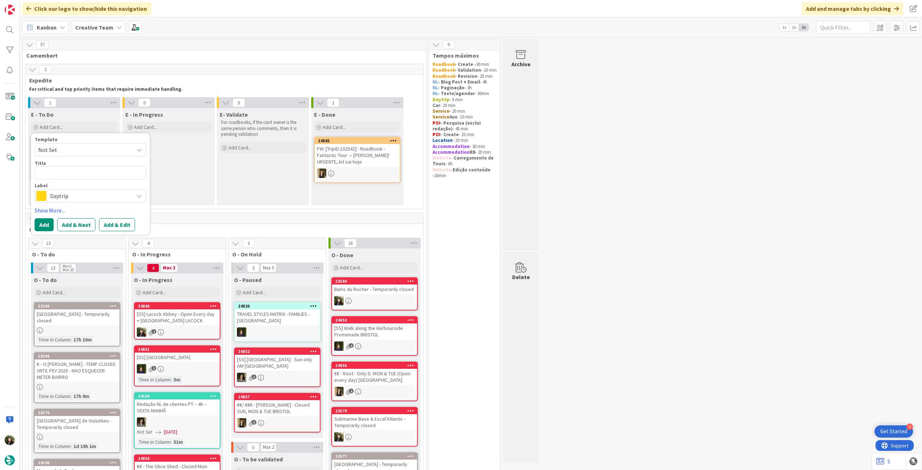
click at [83, 197] on span "Daytrip" at bounding box center [90, 196] width 80 height 10
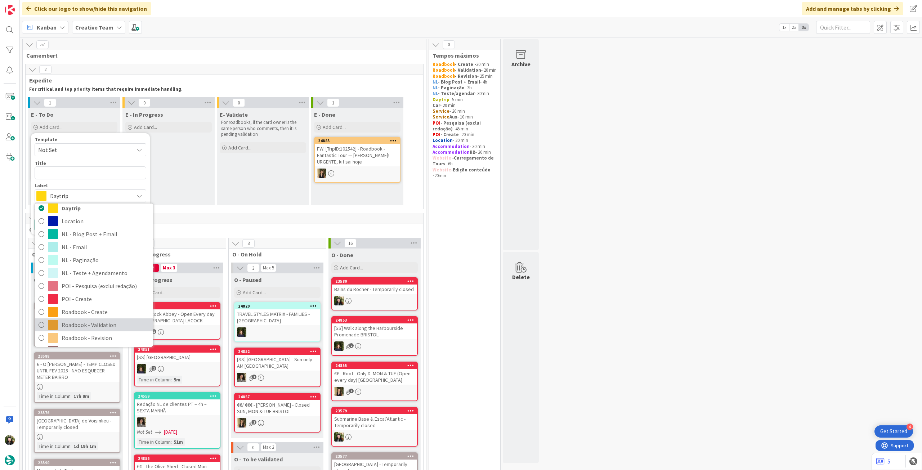
scroll to position [96, 0]
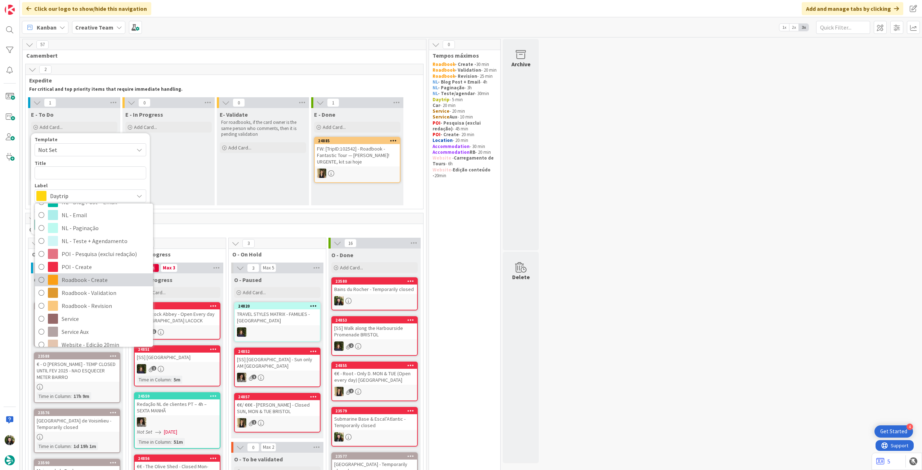
click at [95, 281] on span "Roadbook - Create" at bounding box center [106, 280] width 88 height 11
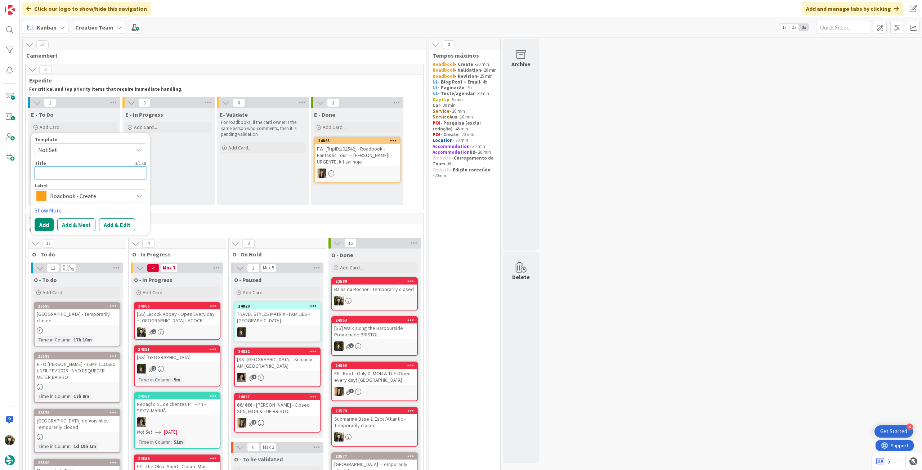
click at [98, 172] on textarea at bounding box center [91, 172] width 112 height 13
paste textarea "108297"
type textarea "x"
type textarea "108297"
type textarea "x"
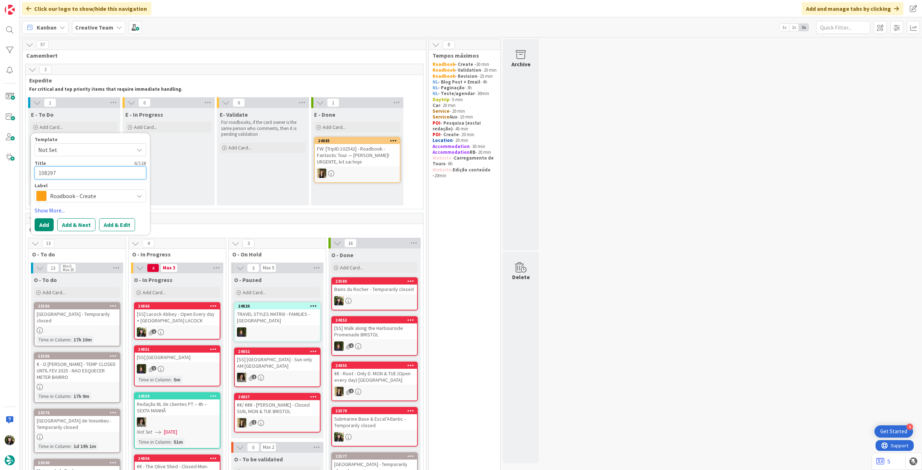
type textarea "108297"
type textarea "x"
type textarea "108297 -"
type textarea "x"
type textarea "108297 -"
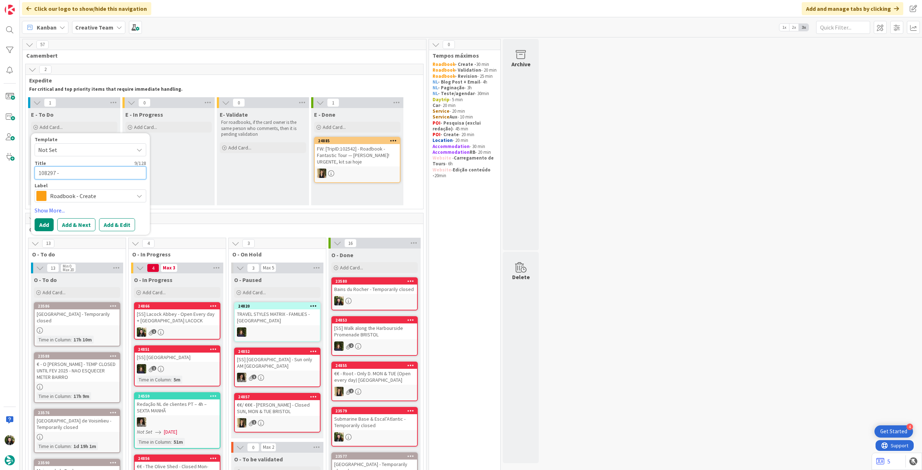
type textarea "x"
type textarea "108297 - 2"
type textarea "x"
type textarea "108297 - 26"
type textarea "x"
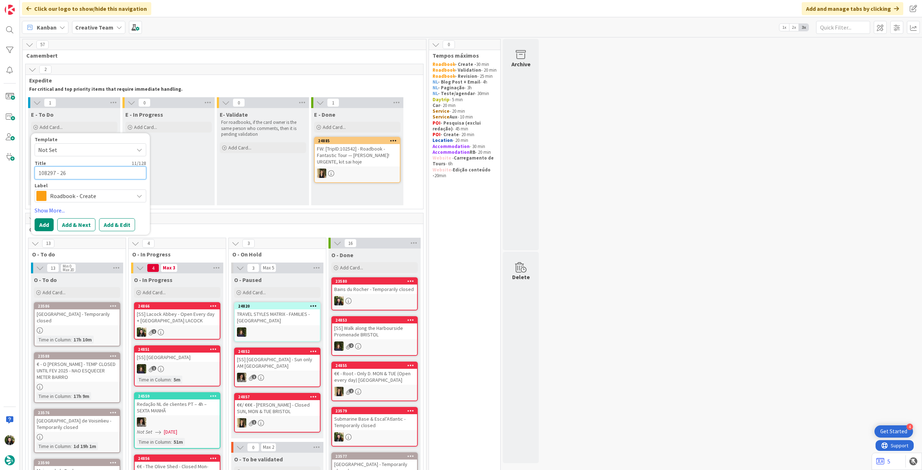
type textarea "108297 - 26"
type textarea "x"
type textarea "108297 - 26 o"
type textarea "x"
type textarea "108297 - 26 oc"
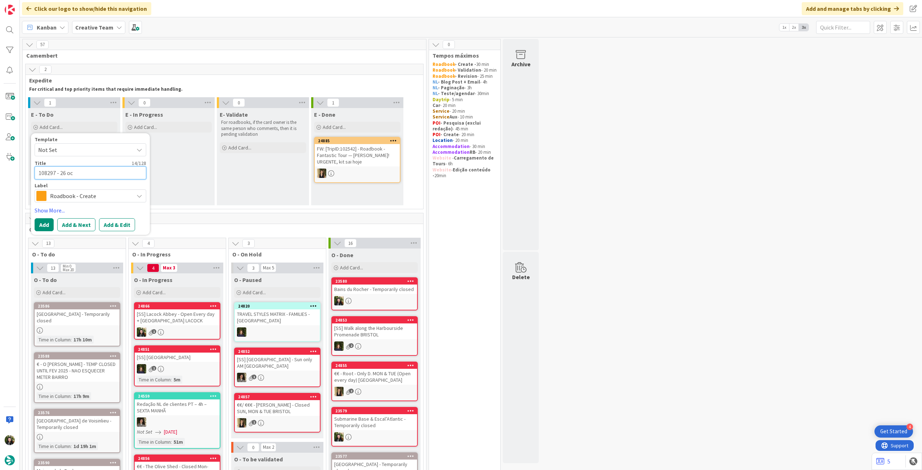
type textarea "x"
type textarea "108297 - [DATE]"
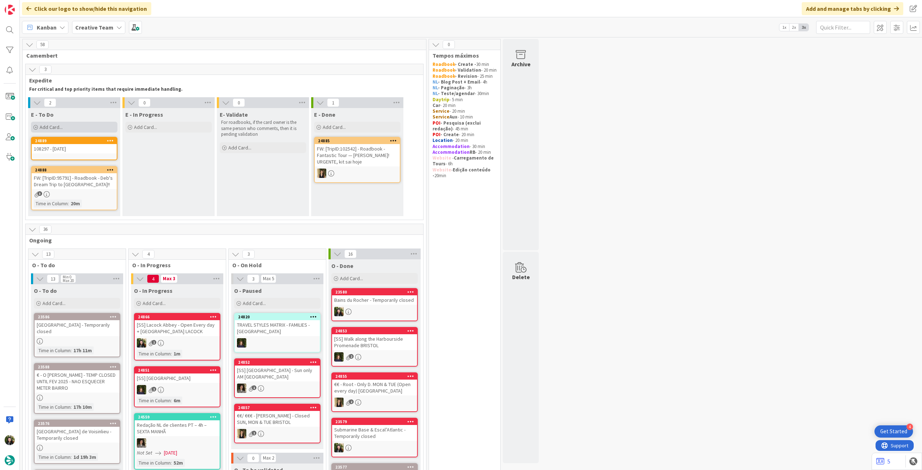
click at [81, 124] on div "Add Card..." at bounding box center [74, 127] width 86 height 11
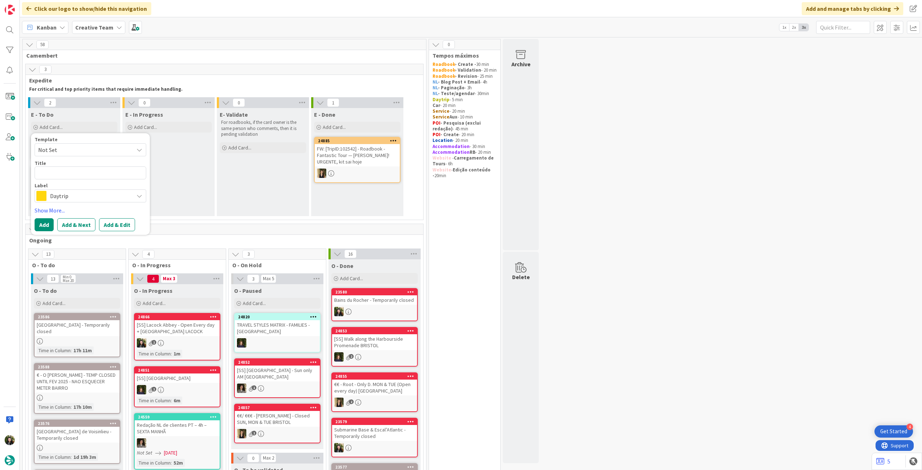
drag, startPoint x: 74, startPoint y: 196, endPoint x: 98, endPoint y: 219, distance: 32.4
click at [74, 197] on span "Daytrip" at bounding box center [90, 196] width 80 height 10
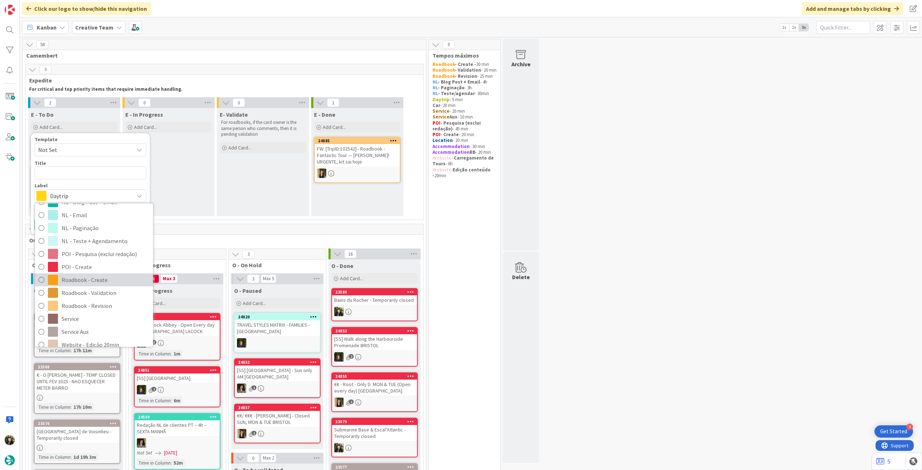
click at [104, 278] on span "Roadbook - Create" at bounding box center [106, 280] width 88 height 11
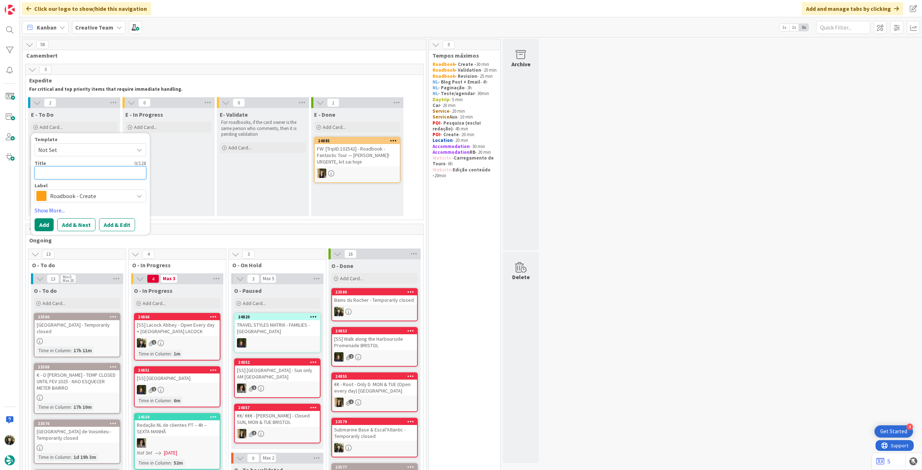
click at [97, 175] on textarea at bounding box center [91, 172] width 112 height 13
paste textarea "109064"
type textarea "x"
type textarea "109064"
type textarea "x"
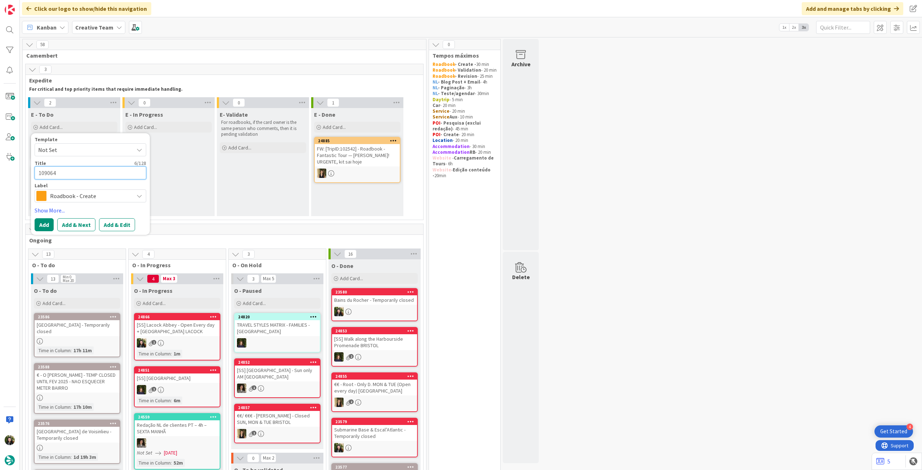
type textarea "109064"
type textarea "x"
type textarea "109064 -"
type textarea "x"
type textarea "109064 -"
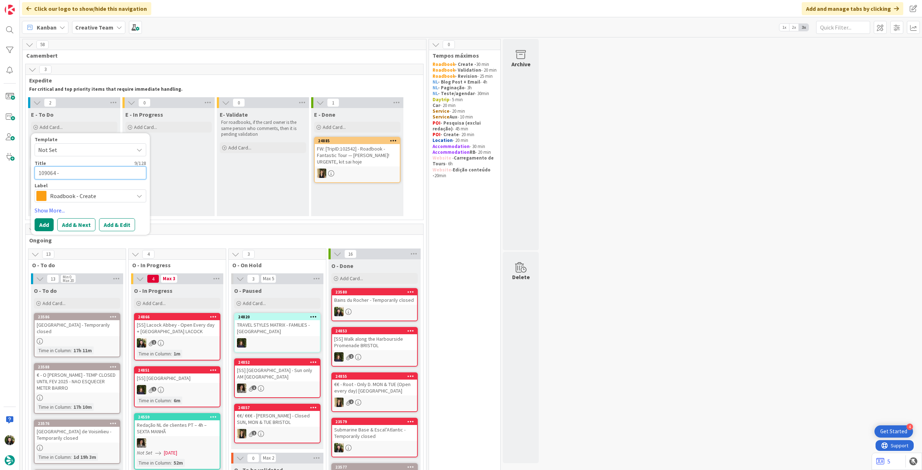
type textarea "x"
type textarea "109064 - 3"
type textarea "x"
type textarea "109064 - 30"
type textarea "x"
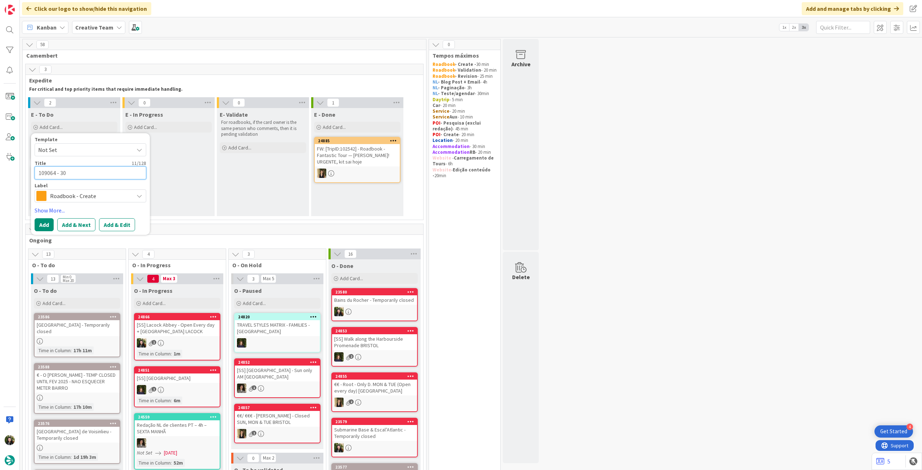
type textarea "109064 - 30"
type textarea "x"
type textarea "109064 - 30 o"
type textarea "x"
type textarea "109064 - 30 oc"
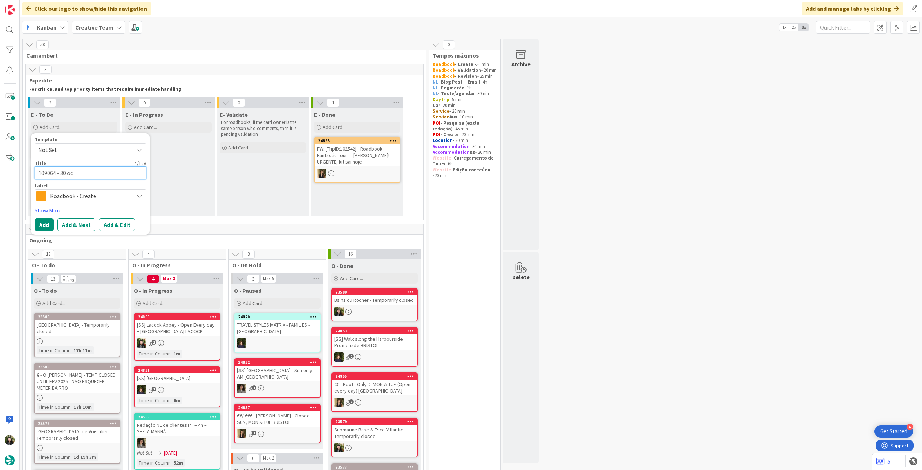
type textarea "x"
type textarea "109064 - [DATE]"
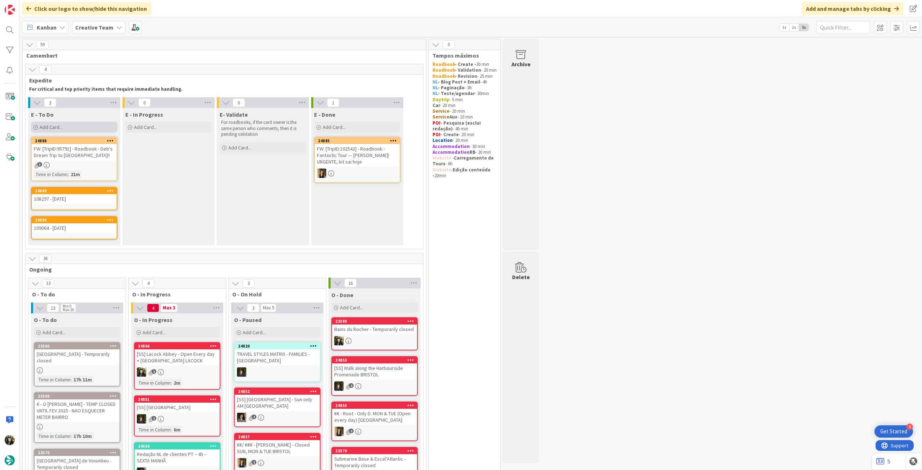
click at [76, 126] on div "Add Card..." at bounding box center [74, 127] width 86 height 11
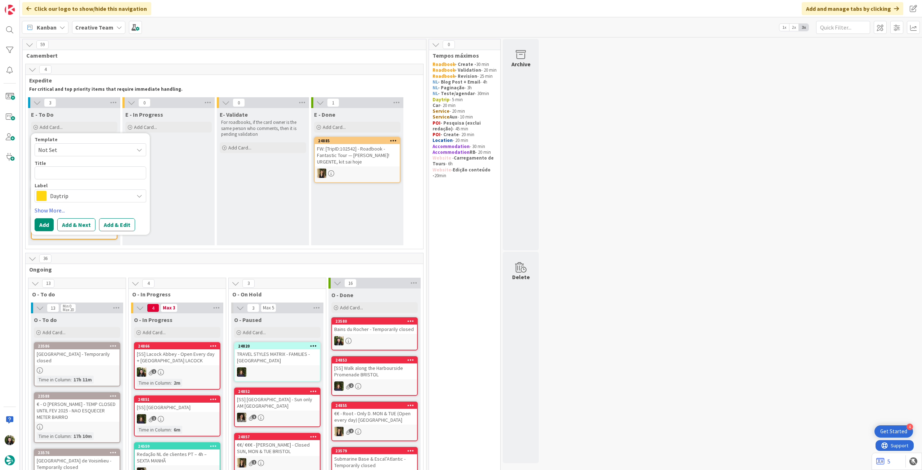
click at [69, 192] on span "Daytrip" at bounding box center [90, 196] width 80 height 10
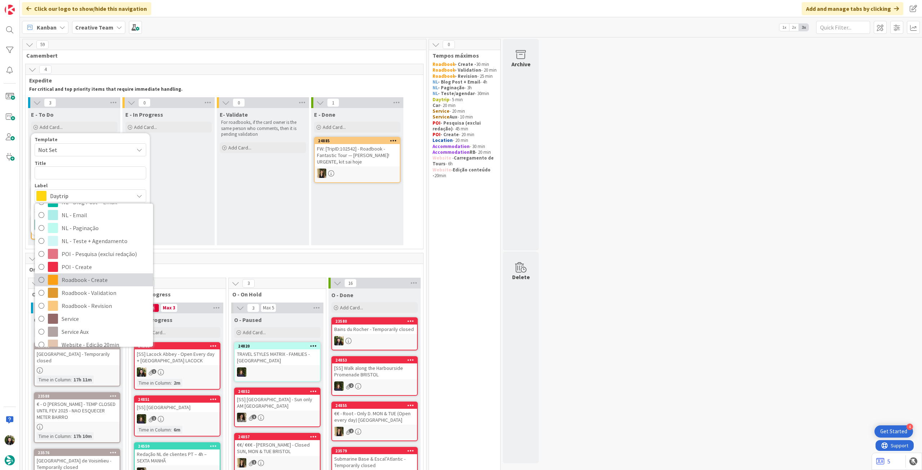
drag, startPoint x: 82, startPoint y: 276, endPoint x: 82, endPoint y: 271, distance: 5.0
click at [82, 276] on span "Roadbook - Create" at bounding box center [106, 280] width 88 height 11
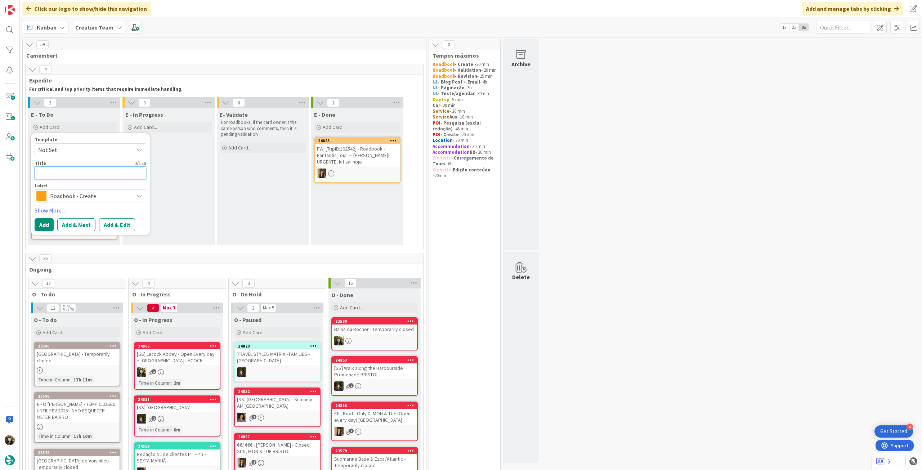
click at [70, 169] on textarea at bounding box center [91, 172] width 112 height 13
paste textarea "105683"
type textarea "x"
type textarea "105683"
type textarea "x"
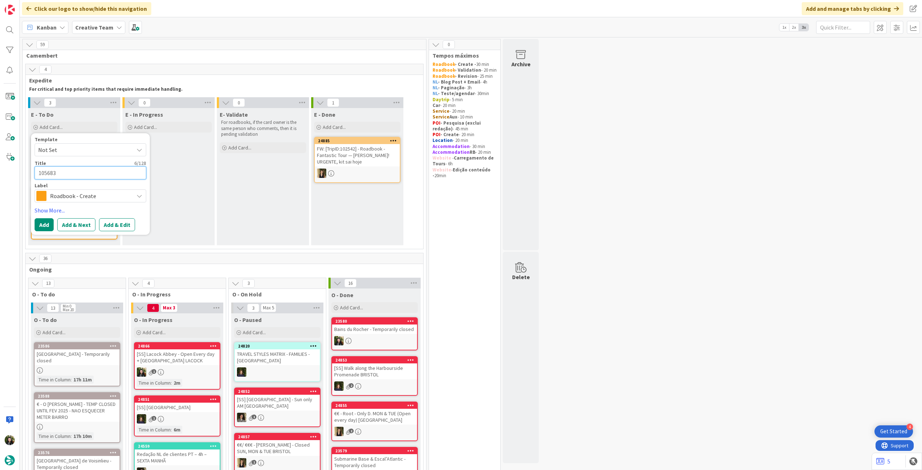
type textarea "105683"
type textarea "x"
type textarea "105683 -"
type textarea "x"
type textarea "105683 -"
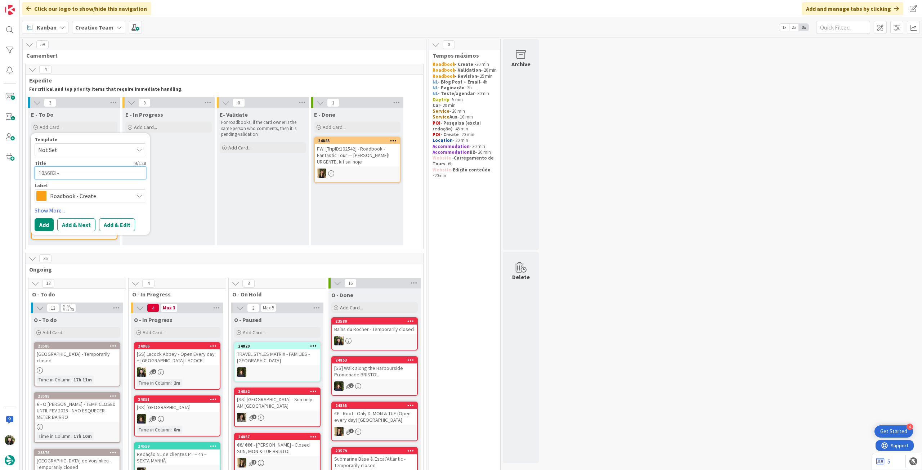
type textarea "x"
type textarea "105683 - 2"
type textarea "x"
type textarea "105683 - 2"
type textarea "x"
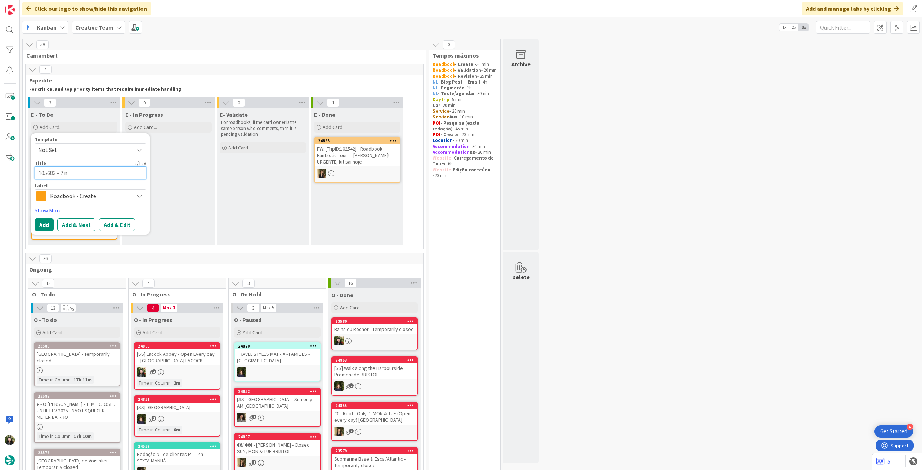
type textarea "105683 - 2 no"
type textarea "x"
type textarea "105683 - [DATE]"
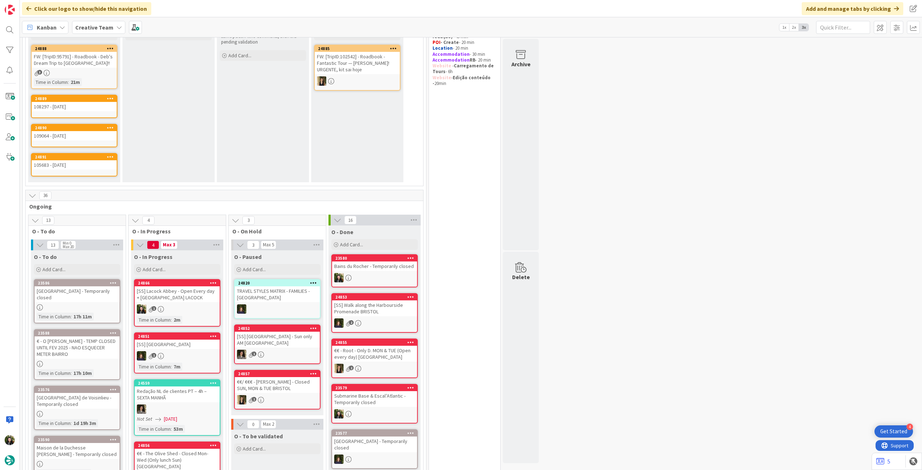
scroll to position [144, 0]
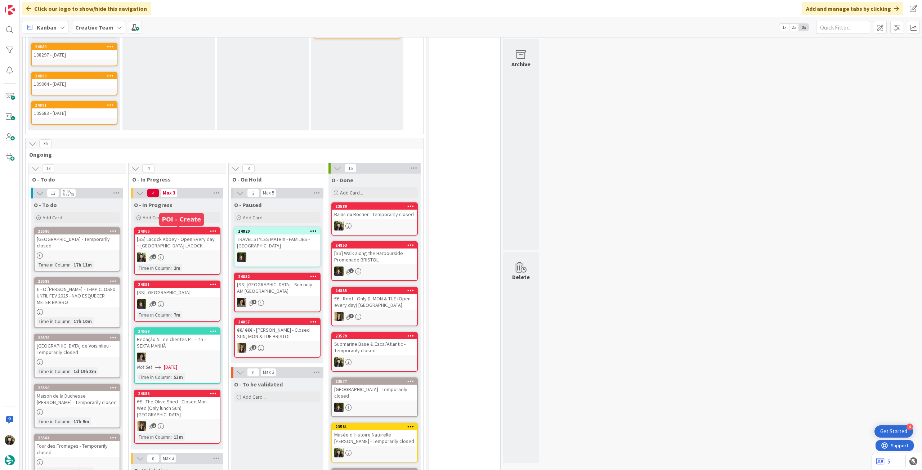
click at [177, 243] on div "[SS] Lacock Abbey - Open Every day + [GEOGRAPHIC_DATA] LACOCK" at bounding box center [177, 243] width 85 height 16
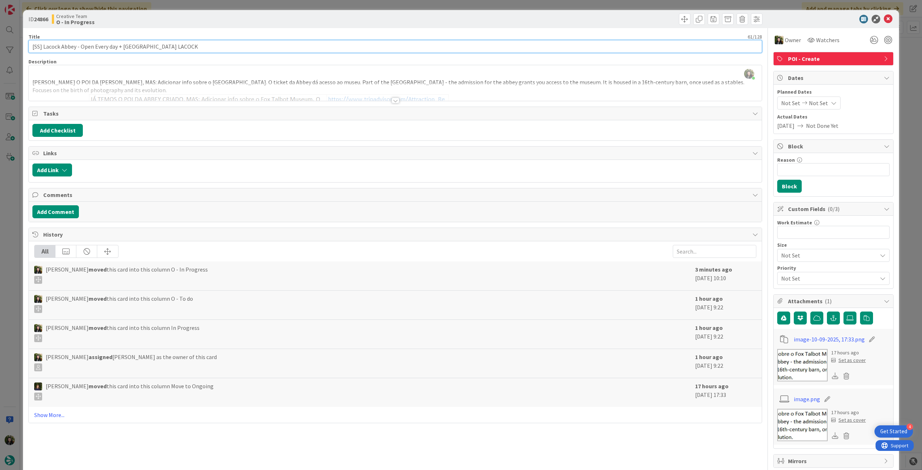
drag, startPoint x: 75, startPoint y: 46, endPoint x: 43, endPoint y: 46, distance: 32.8
click at [43, 46] on input "[SS] Lacock Abbey - Open Every day + [GEOGRAPHIC_DATA] LACOCK" at bounding box center [395, 46] width 734 height 13
drag, startPoint x: 123, startPoint y: 45, endPoint x: 169, endPoint y: 48, distance: 45.8
click at [169, 48] on input "[SS] Lacock Abbey - Open Every day + [GEOGRAPHIC_DATA] LACOCK" at bounding box center [395, 46] width 734 height 13
click at [159, 95] on div at bounding box center [395, 91] width 733 height 18
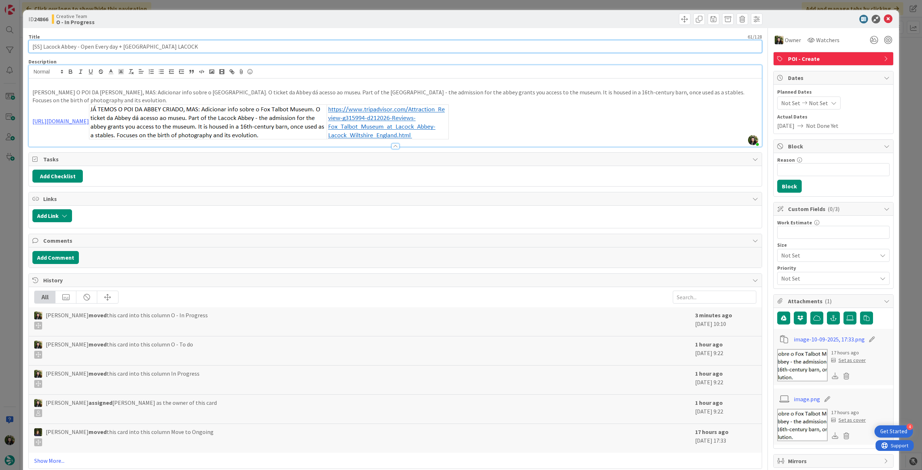
drag, startPoint x: 123, startPoint y: 46, endPoint x: 169, endPoint y: 46, distance: 45.4
click at [169, 46] on input "[SS] Lacock Abbey - Open Every day + [GEOGRAPHIC_DATA] LACOCK" at bounding box center [395, 46] width 734 height 13
click at [887, 18] on icon at bounding box center [888, 19] width 9 height 9
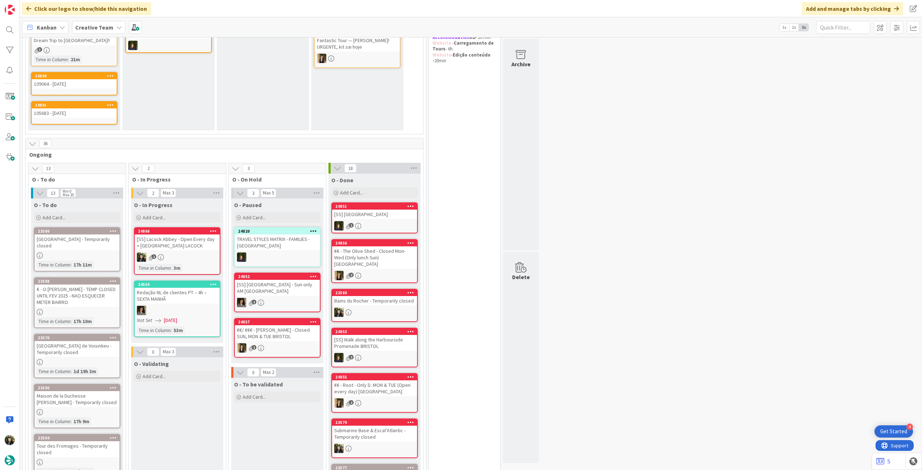
click at [195, 247] on div "[SS] Lacock Abbey - Open Every day + [GEOGRAPHIC_DATA] LACOCK" at bounding box center [177, 243] width 85 height 16
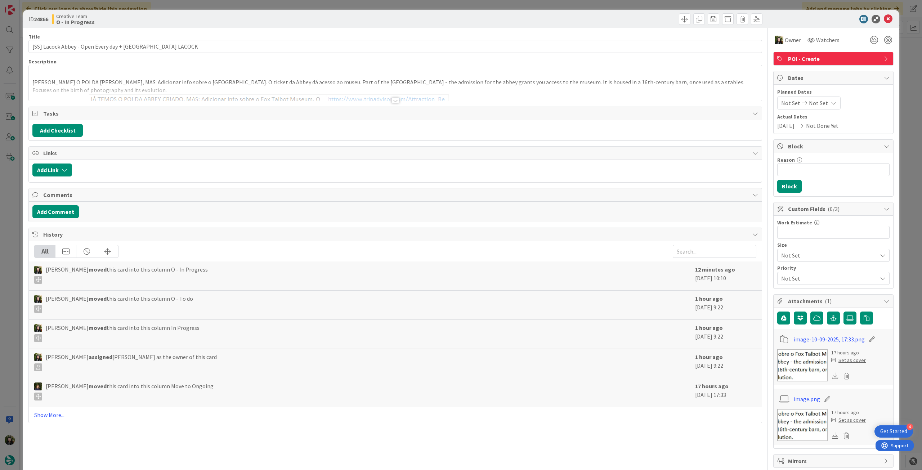
click at [845, 58] on span "POI - Create" at bounding box center [834, 58] width 92 height 9
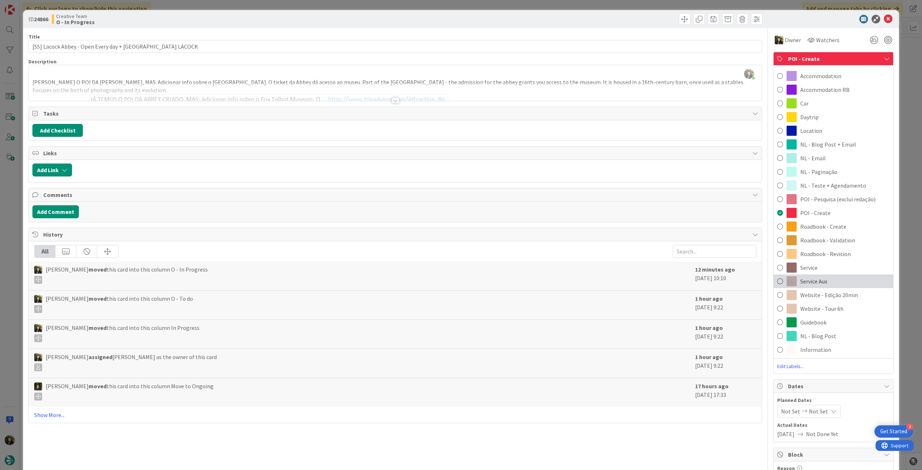
click at [810, 279] on span "Service Aux" at bounding box center [813, 281] width 27 height 9
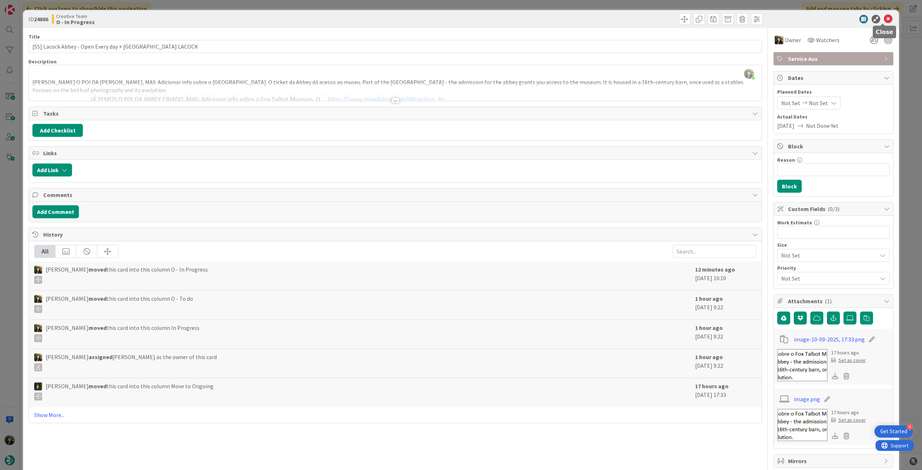
click at [884, 16] on icon at bounding box center [888, 19] width 9 height 9
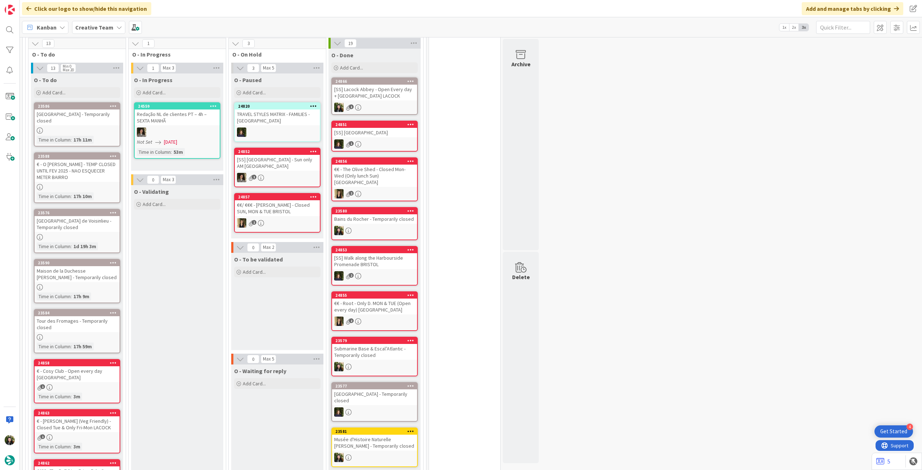
scroll to position [144, 0]
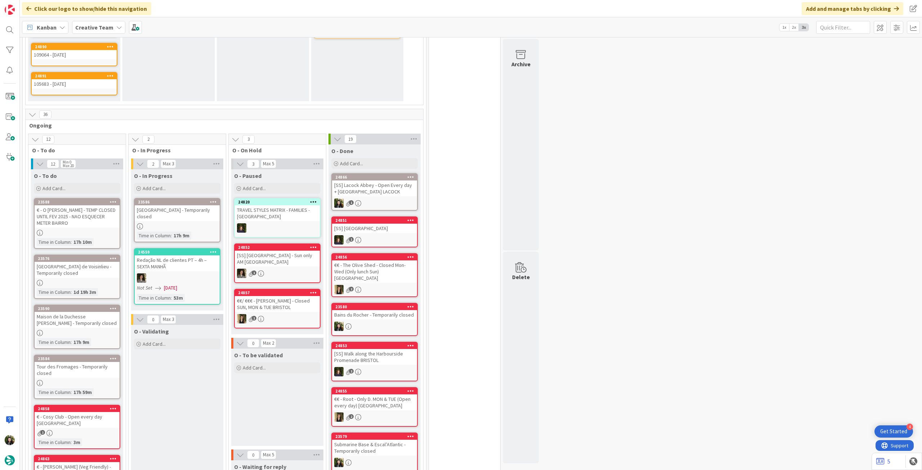
click at [174, 213] on div "[GEOGRAPHIC_DATA] - Temporarily closed" at bounding box center [177, 213] width 85 height 16
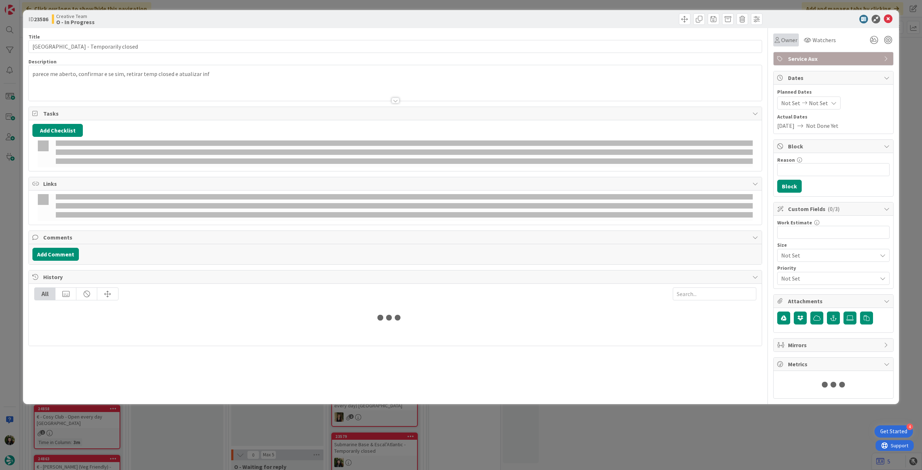
click at [787, 41] on span "Owner" at bounding box center [789, 40] width 16 height 9
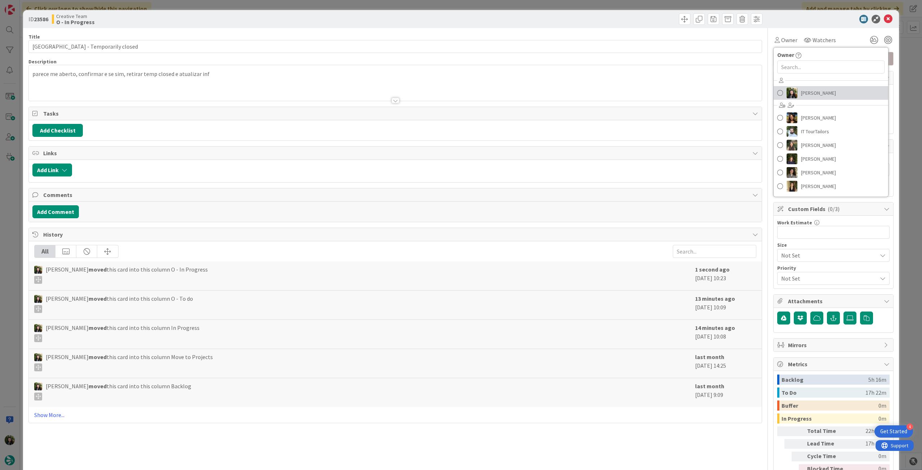
drag, startPoint x: 799, startPoint y: 92, endPoint x: 827, endPoint y: 67, distance: 37.8
click at [801, 92] on span "[PERSON_NAME]" at bounding box center [818, 93] width 35 height 11
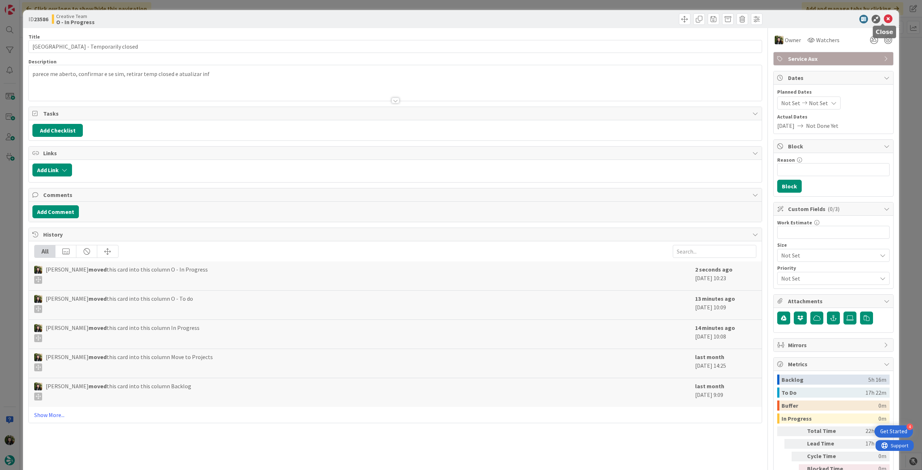
click at [885, 16] on icon at bounding box center [888, 19] width 9 height 9
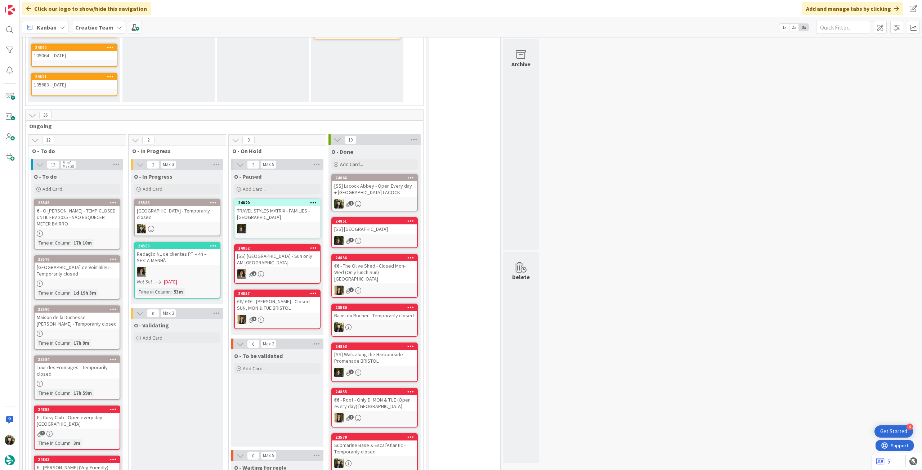
scroll to position [144, 0]
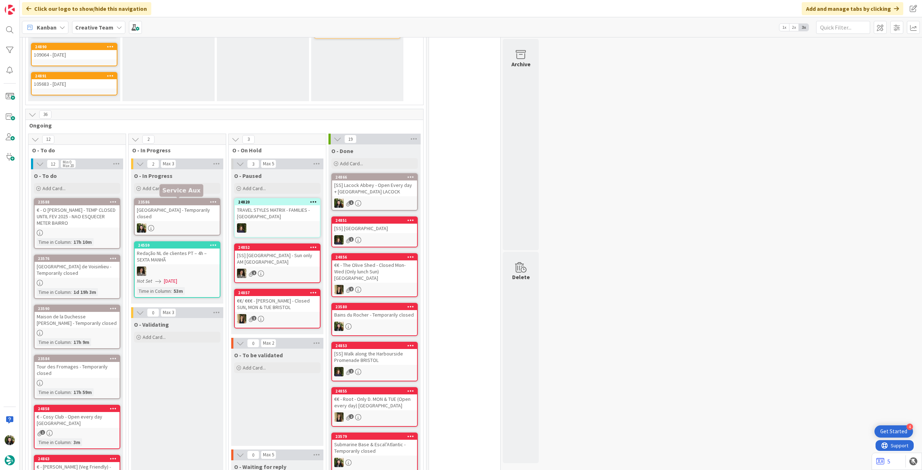
click at [173, 219] on div "[GEOGRAPHIC_DATA] - Temporarily closed" at bounding box center [177, 213] width 85 height 16
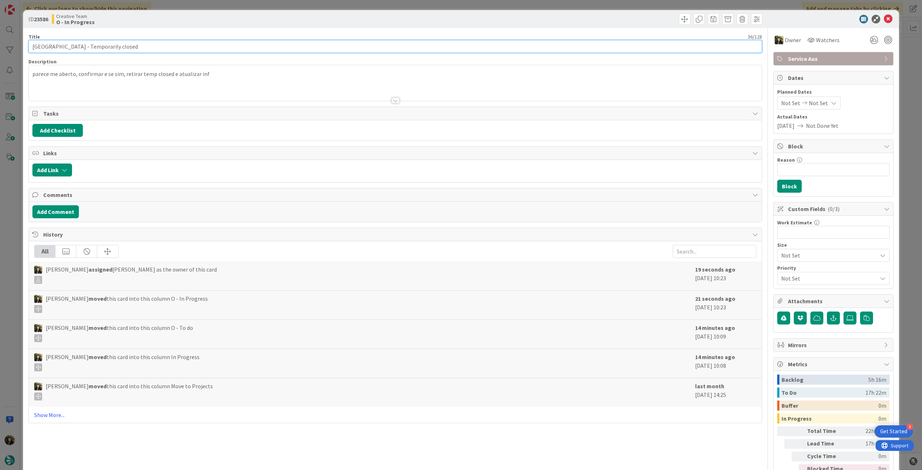
drag, startPoint x: 73, startPoint y: 48, endPoint x: 11, endPoint y: 41, distance: 63.0
click at [10, 43] on div "ID 23586 Creative Team O - In Progress Title 36 / 128 Airborne Museum - Tempora…" at bounding box center [461, 235] width 922 height 470
click at [884, 17] on icon at bounding box center [888, 19] width 9 height 9
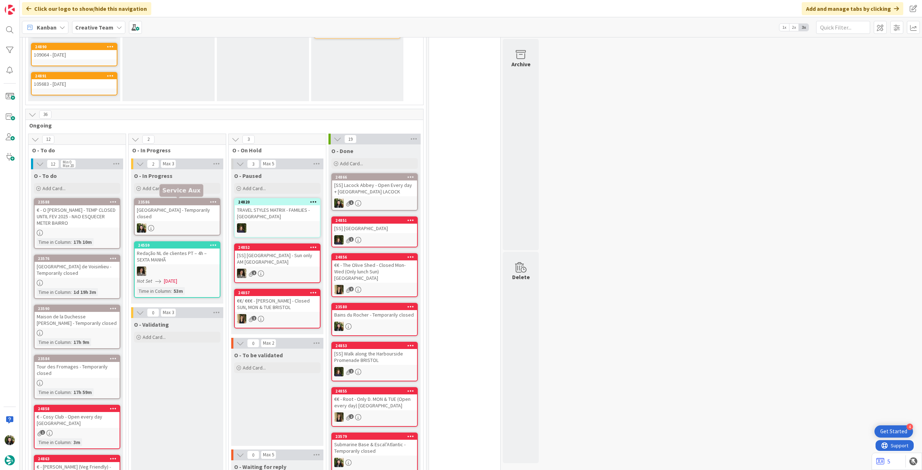
click at [177, 219] on div "[GEOGRAPHIC_DATA] - Temporarily closed" at bounding box center [177, 213] width 85 height 16
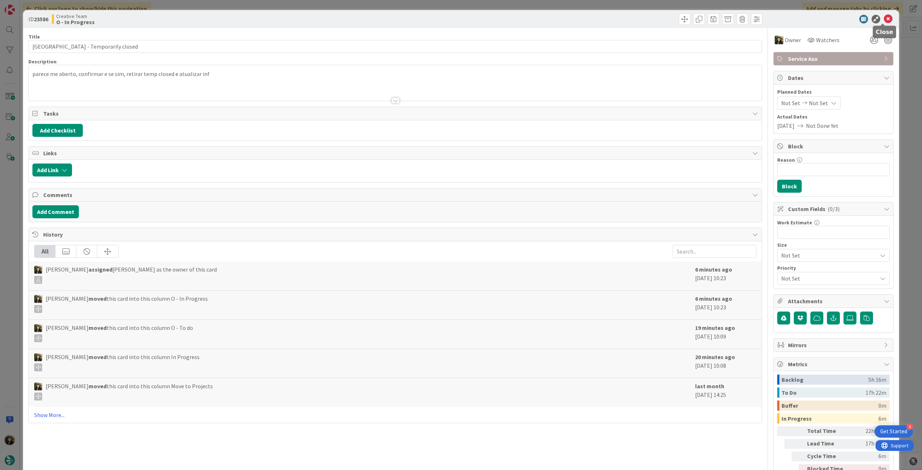
click at [886, 16] on icon at bounding box center [888, 19] width 9 height 9
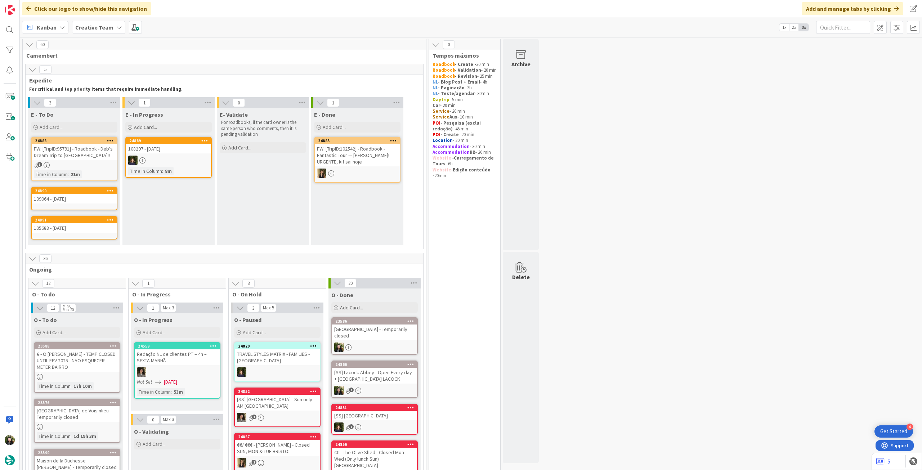
click at [114, 31] on div "Creative Team" at bounding box center [98, 27] width 53 height 13
click at [123, 100] on h4 "Creative Team - Análise" at bounding box center [129, 102] width 98 height 7
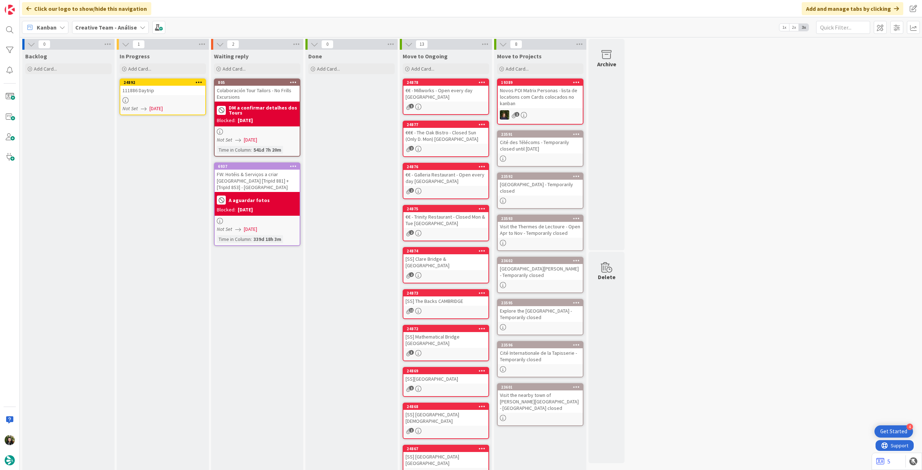
click at [186, 94] on div "111886 Daytrip" at bounding box center [162, 90] width 85 height 9
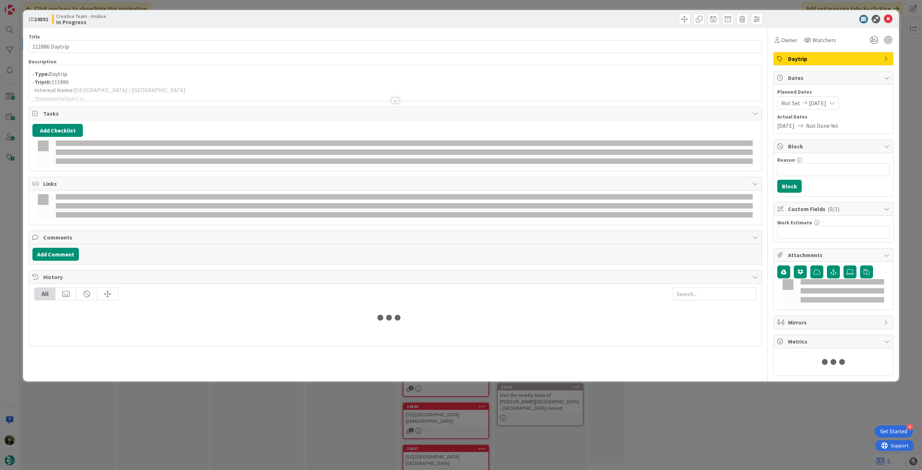
click at [174, 81] on p "- TripID: 111886" at bounding box center [395, 82] width 726 height 8
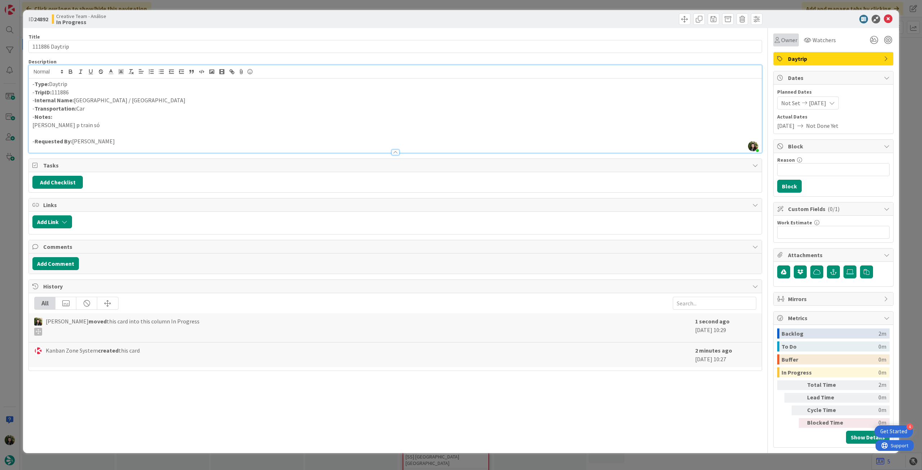
click at [786, 42] on span "Owner" at bounding box center [789, 40] width 16 height 9
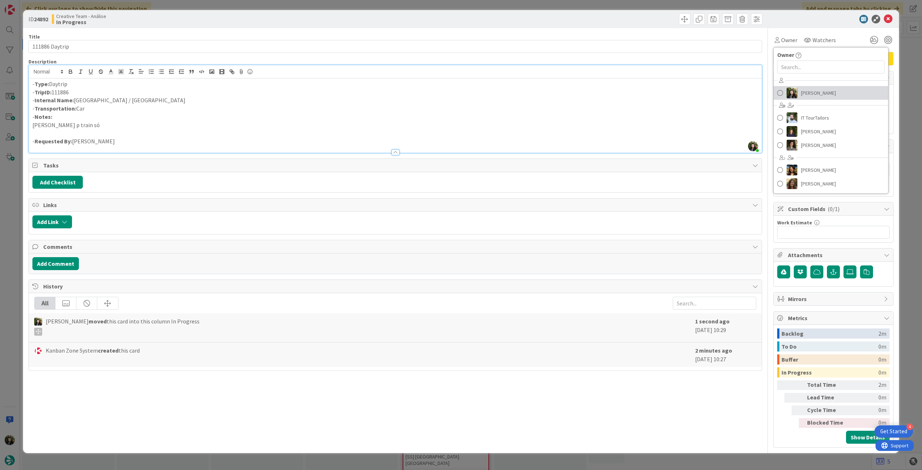
click at [808, 90] on span "[PERSON_NAME]" at bounding box center [818, 93] width 35 height 11
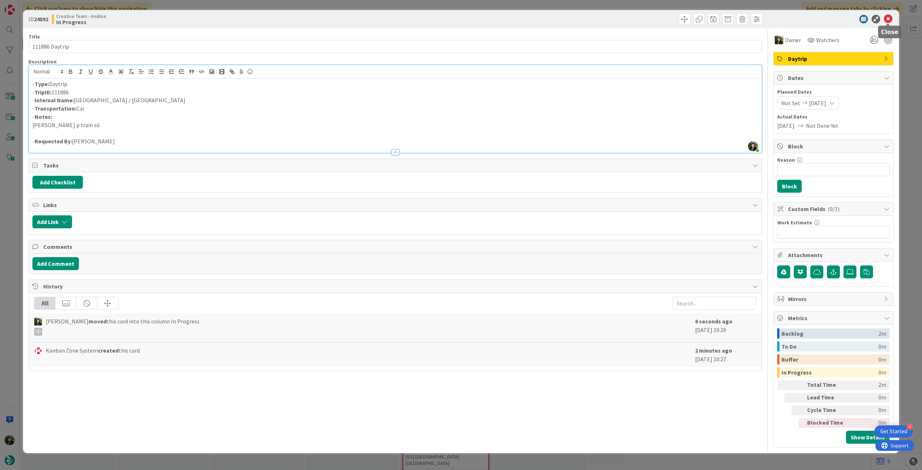
click at [888, 19] on icon at bounding box center [888, 19] width 9 height 9
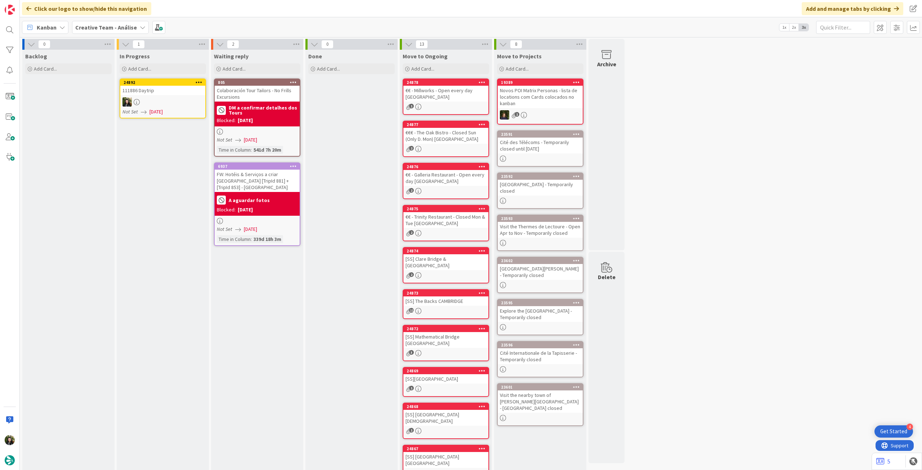
click at [198, 81] on icon at bounding box center [199, 82] width 7 height 5
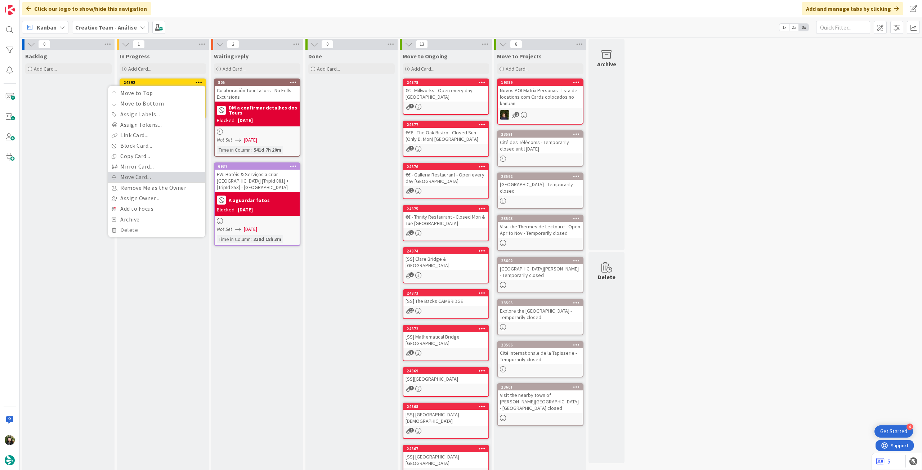
click at [177, 175] on link "Move Card..." at bounding box center [156, 177] width 97 height 10
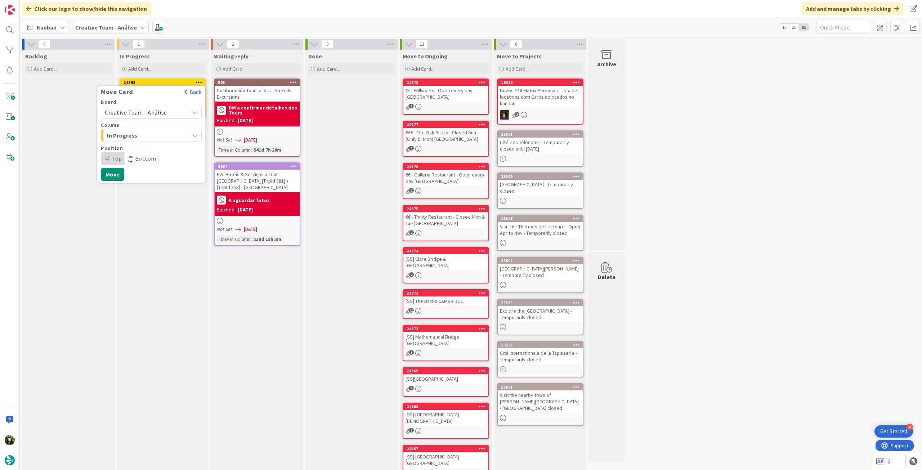
click at [169, 113] on span "Creative Team - Análise" at bounding box center [145, 112] width 81 height 10
click at [148, 147] on span "Creative Team" at bounding box center [156, 146] width 84 height 11
click at [148, 138] on span "Select a Column..." at bounding box center [132, 135] width 54 height 9
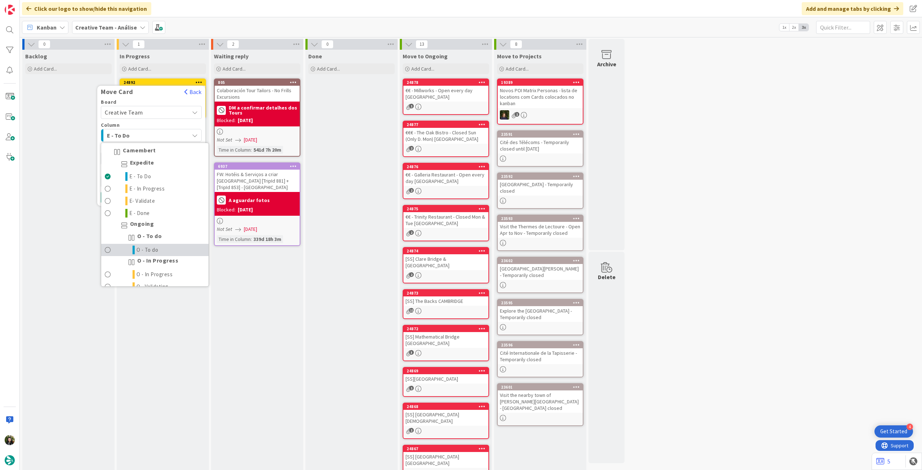
click at [161, 247] on link "O - To do" at bounding box center [154, 250] width 107 height 12
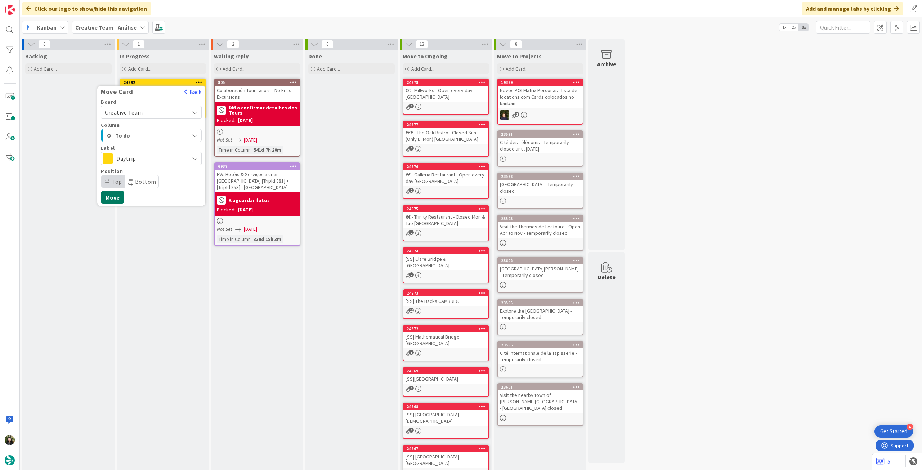
click at [109, 196] on button "Move" at bounding box center [112, 197] width 23 height 13
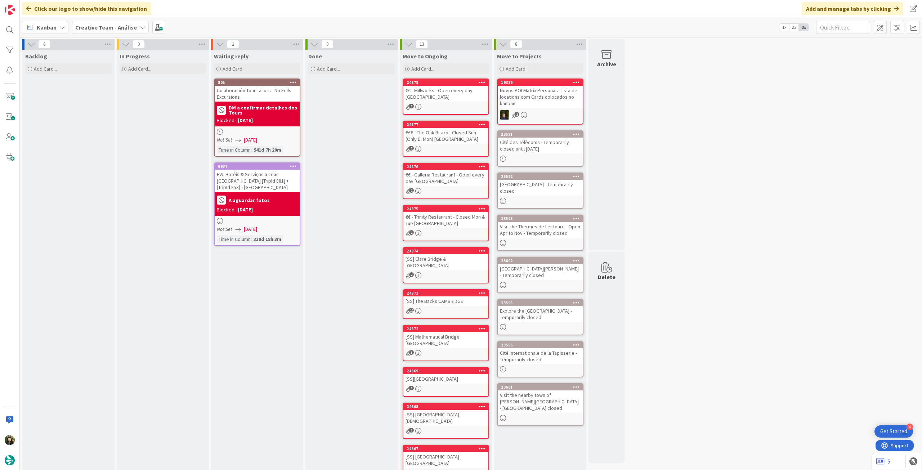
click at [95, 25] on b "Creative Team - Análise" at bounding box center [106, 27] width 62 height 7
click at [121, 107] on div "Creative Team" at bounding box center [133, 104] width 110 height 14
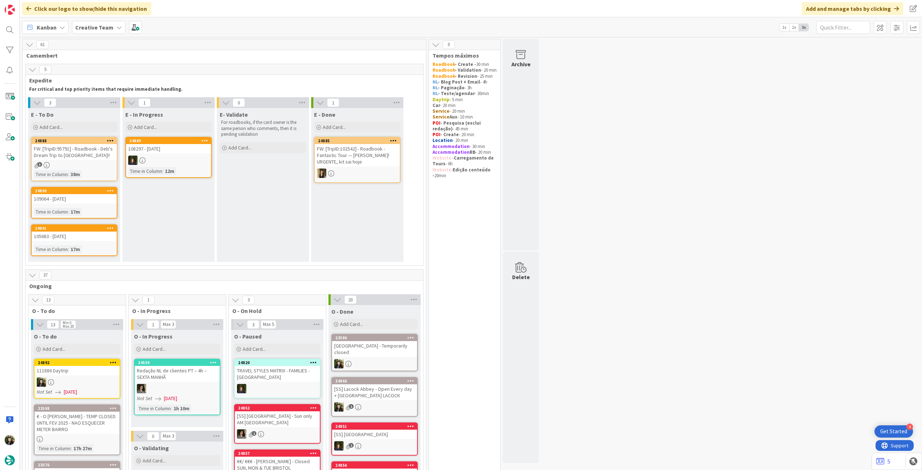
scroll to position [96, 0]
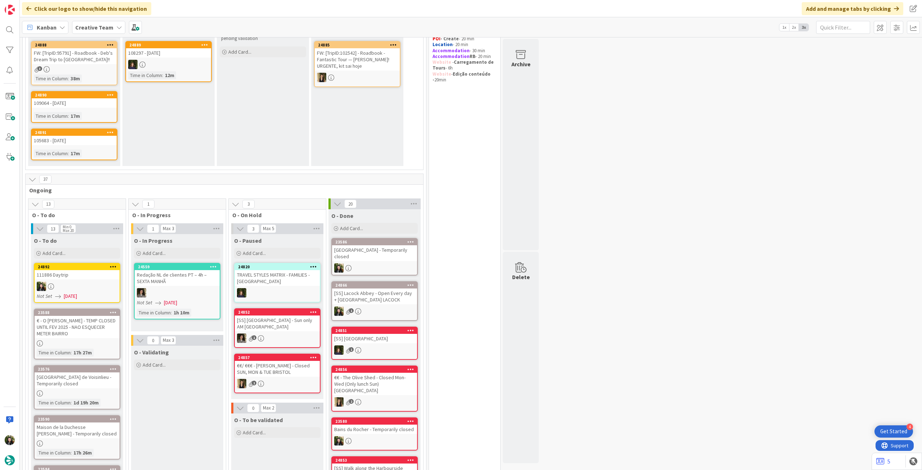
click at [93, 282] on div at bounding box center [77, 286] width 85 height 9
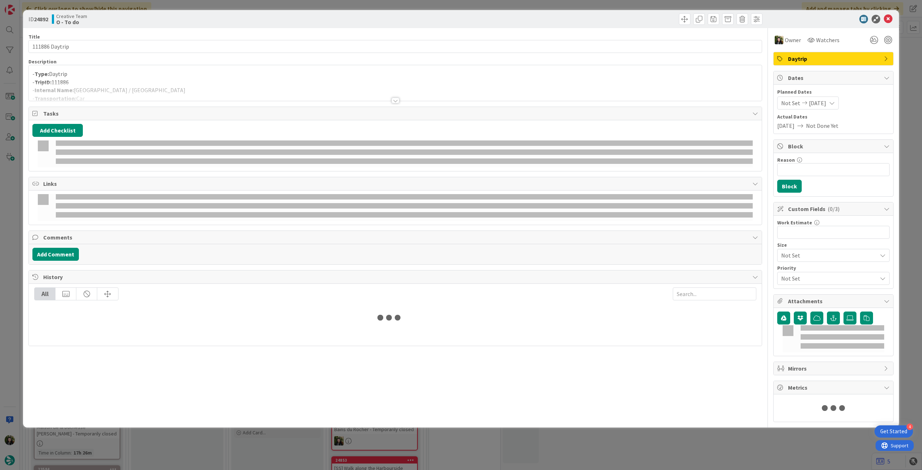
click at [94, 89] on div at bounding box center [395, 91] width 733 height 18
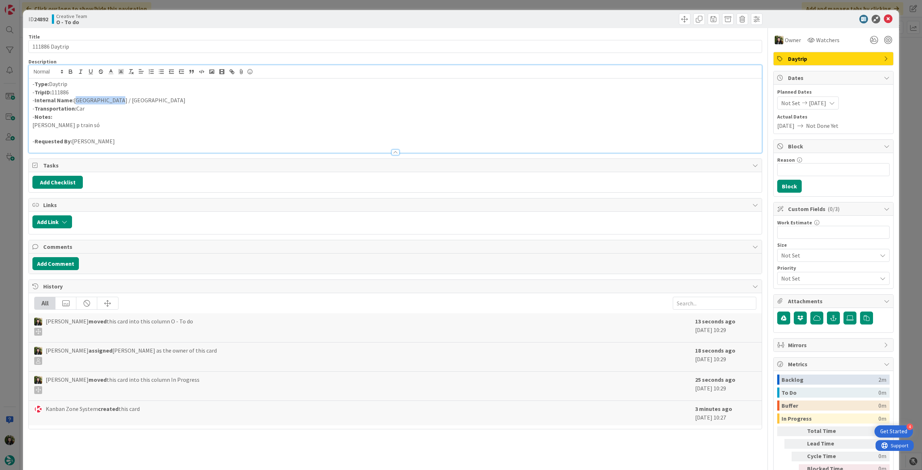
drag, startPoint x: 109, startPoint y: 101, endPoint x: 75, endPoint y: 99, distance: 33.6
click at [75, 99] on p "- Internal Name: [GEOGRAPHIC_DATA] / [GEOGRAPHIC_DATA]" at bounding box center [395, 100] width 726 height 8
copy p "[GEOGRAPHIC_DATA] / [GEOGRAPHIC_DATA]"
click at [884, 18] on icon at bounding box center [888, 19] width 9 height 9
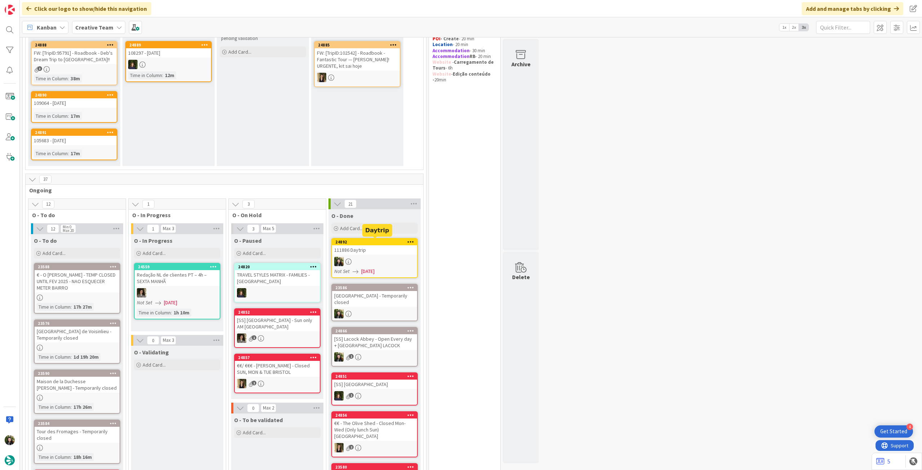
click at [365, 251] on div "111886 Daytrip" at bounding box center [374, 249] width 85 height 9
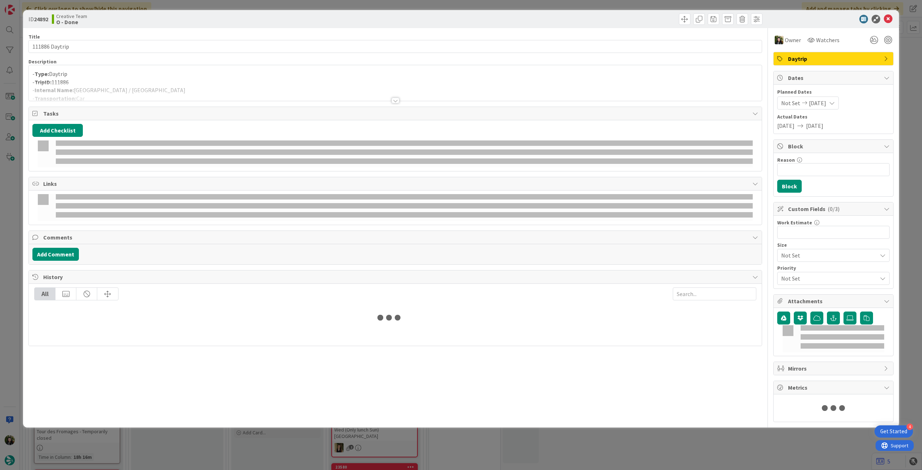
click at [152, 85] on div at bounding box center [395, 91] width 733 height 18
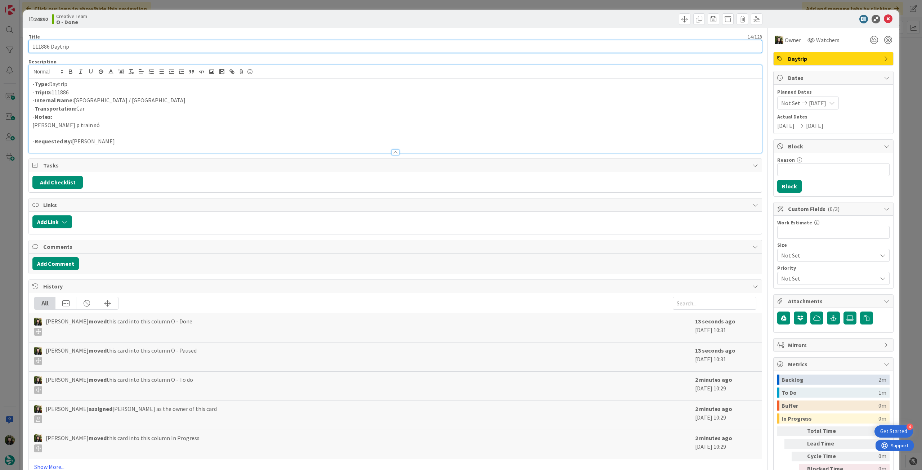
drag, startPoint x: 73, startPoint y: 49, endPoint x: 9, endPoint y: 45, distance: 63.5
click at [0, 46] on div "ID 24892 Creative Team O - Done Title 14 / 128 111886 Daytrip Description - Typ…" at bounding box center [461, 235] width 922 height 470
click at [884, 17] on icon at bounding box center [888, 19] width 9 height 9
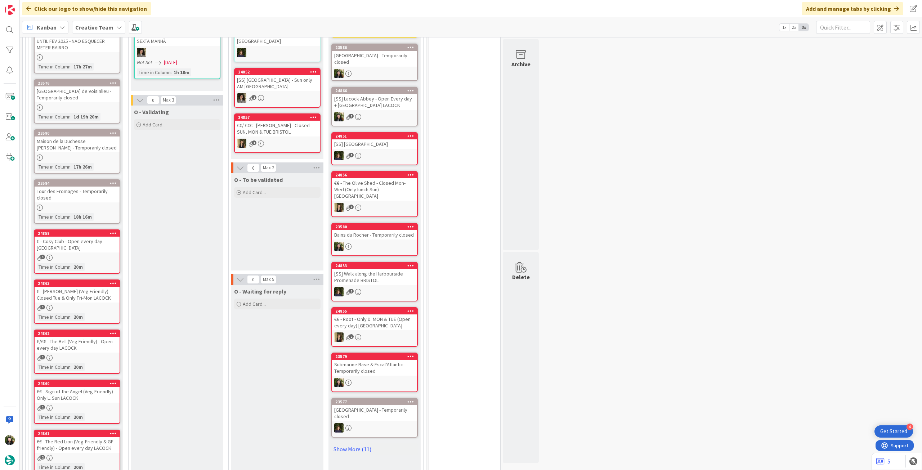
scroll to position [432, 0]
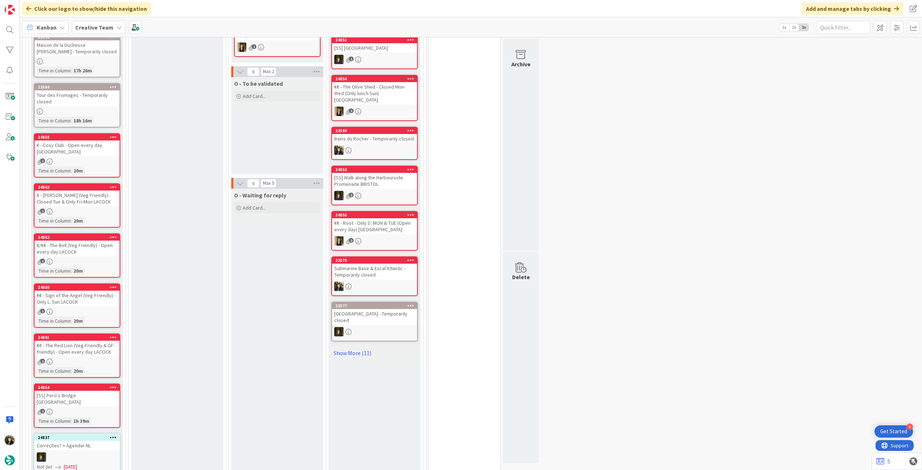
click at [73, 417] on div "1h 39m" at bounding box center [81, 421] width 19 height 8
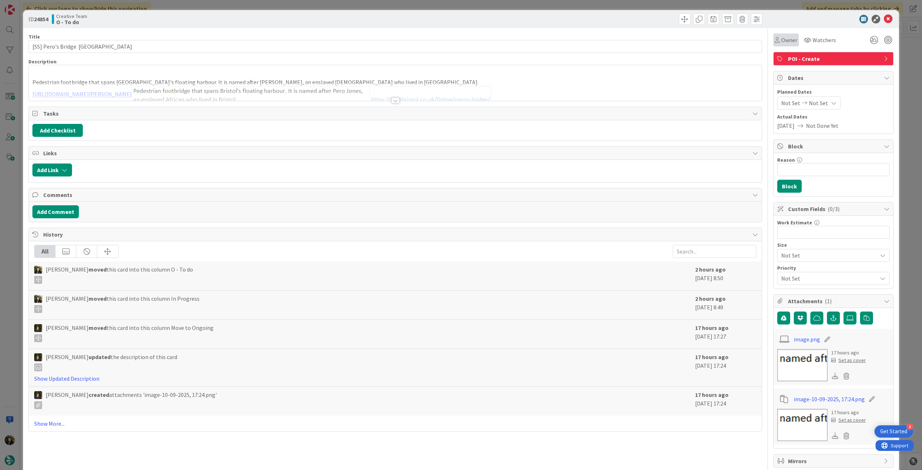
click at [789, 44] on span "Owner" at bounding box center [789, 40] width 16 height 9
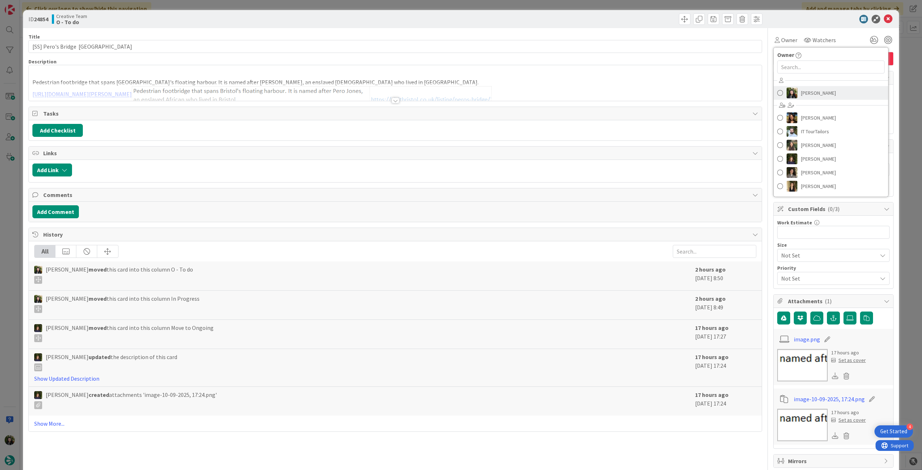
click at [816, 93] on span "[PERSON_NAME]" at bounding box center [818, 93] width 35 height 11
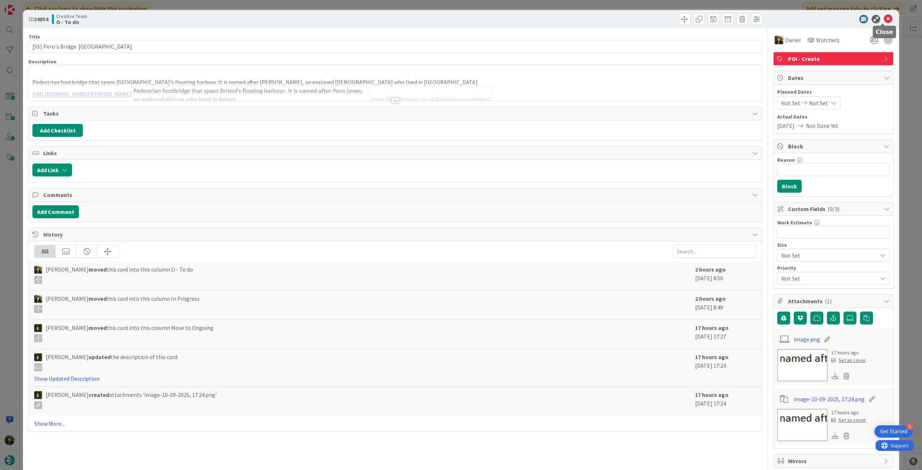
click at [884, 20] on icon at bounding box center [888, 19] width 9 height 9
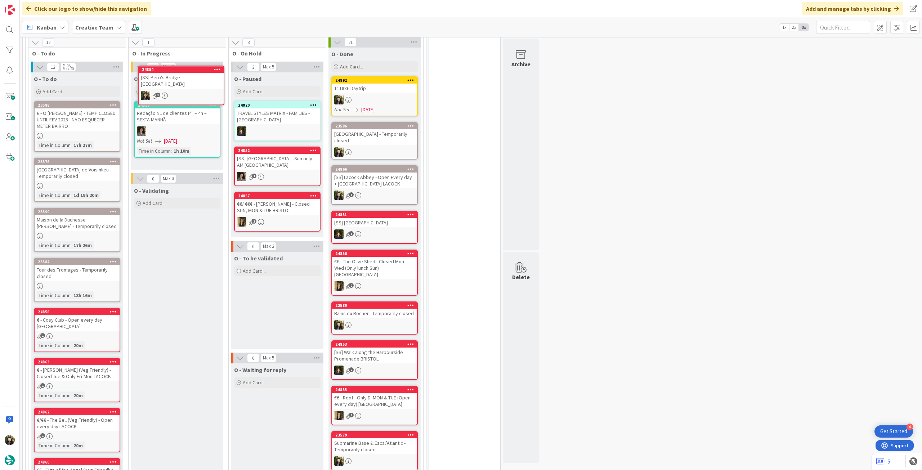
scroll to position [224, 0]
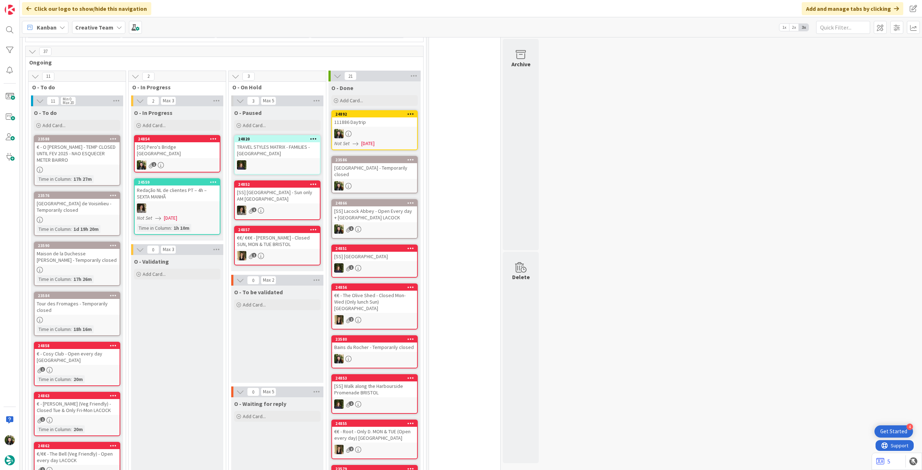
click at [100, 27] on b "Creative Team" at bounding box center [94, 27] width 38 height 7
click at [118, 102] on h4 "Creative Team - Análise" at bounding box center [129, 102] width 98 height 7
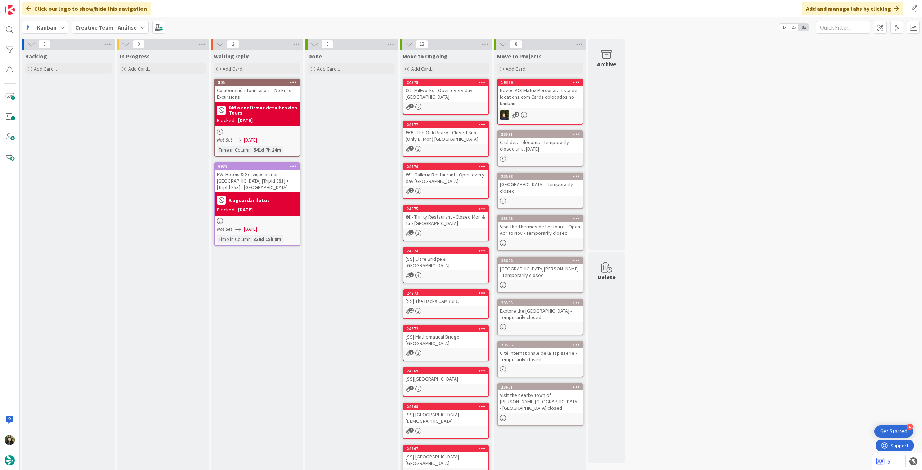
click at [107, 28] on b "Creative Team - Análise" at bounding box center [106, 27] width 62 height 7
click at [117, 104] on h4 "Creative Team" at bounding box center [123, 102] width 87 height 7
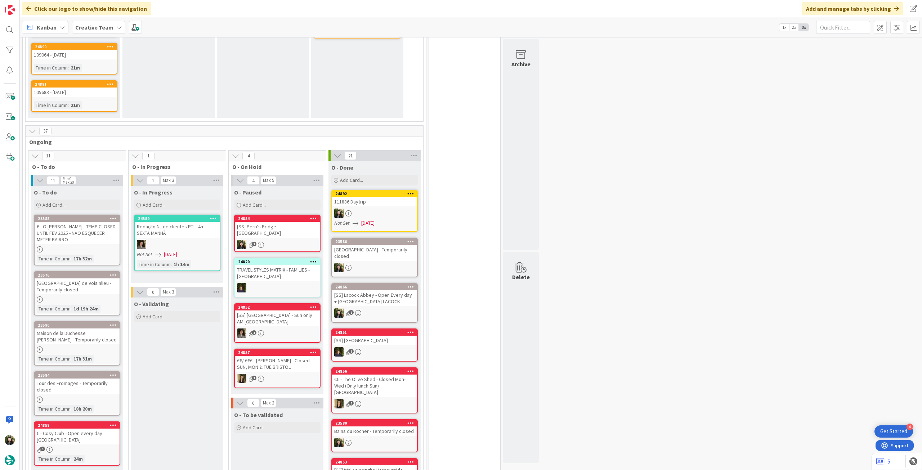
click at [98, 22] on div "Creative Team" at bounding box center [98, 27] width 53 height 13
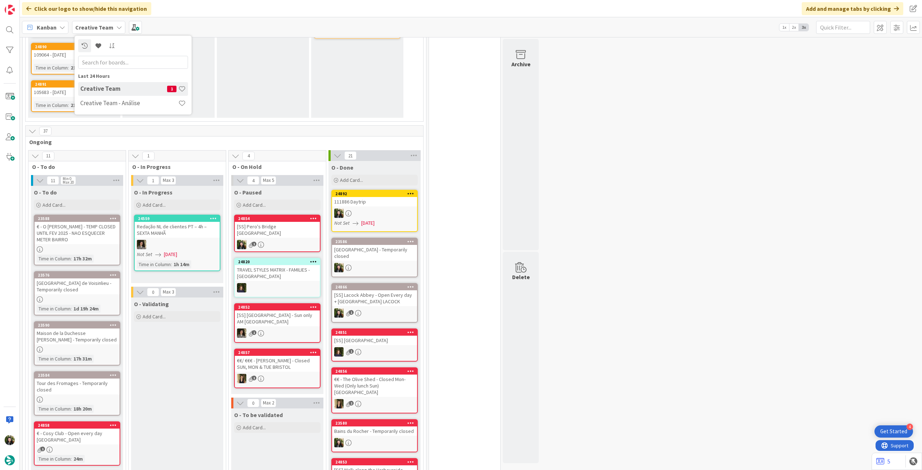
click at [114, 103] on h4 "Creative Team - Análise" at bounding box center [129, 102] width 98 height 7
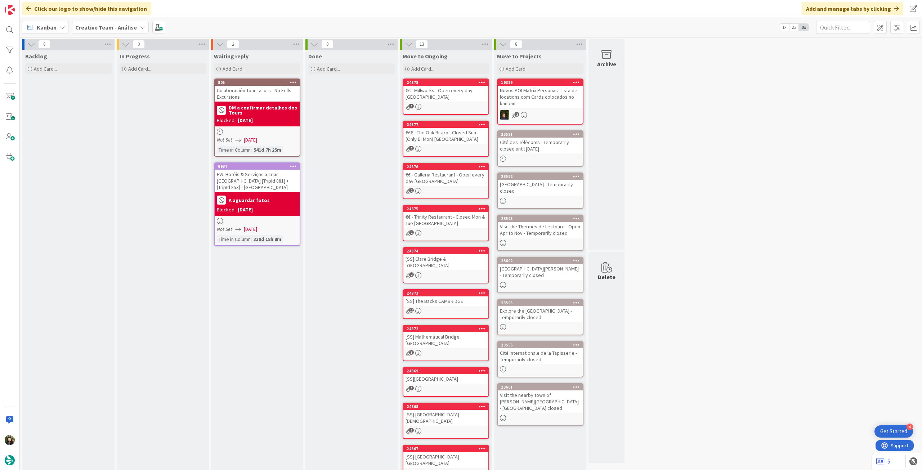
click at [69, 75] on div "Backlog Add Card..." at bounding box center [68, 63] width 92 height 26
click at [71, 71] on div "Add Card..." at bounding box center [68, 68] width 86 height 11
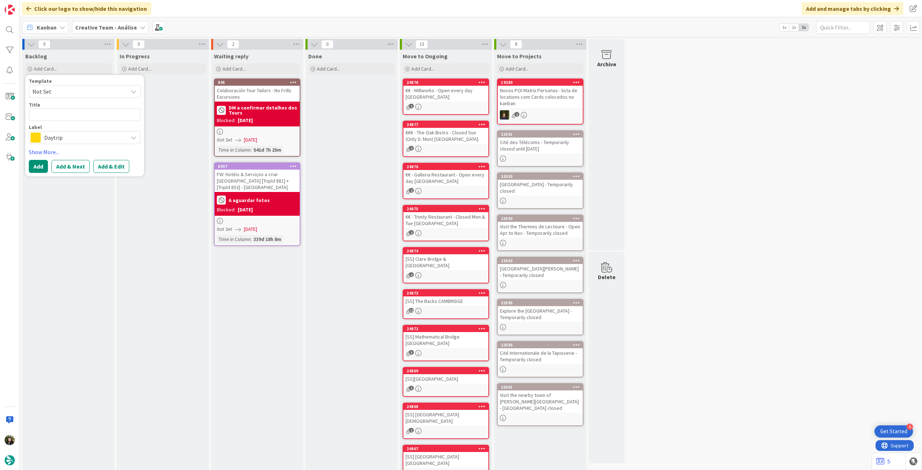
click at [80, 140] on span "Daytrip" at bounding box center [84, 138] width 80 height 10
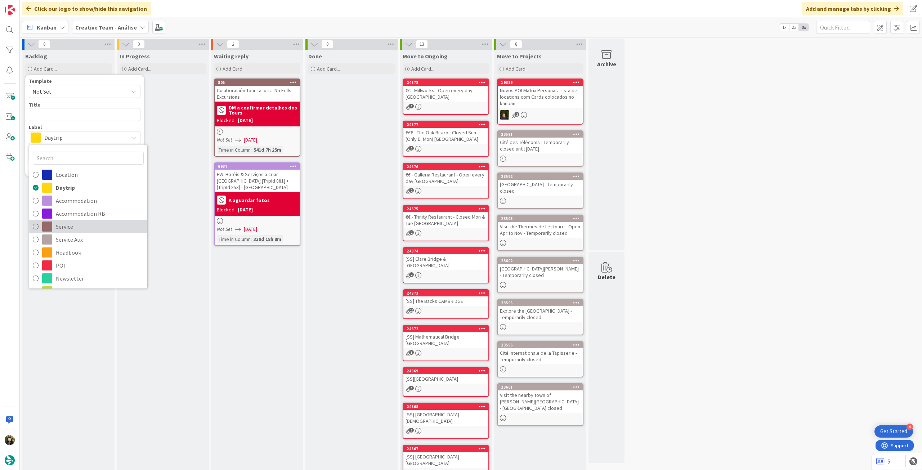
click at [83, 222] on span "Service" at bounding box center [100, 226] width 88 height 11
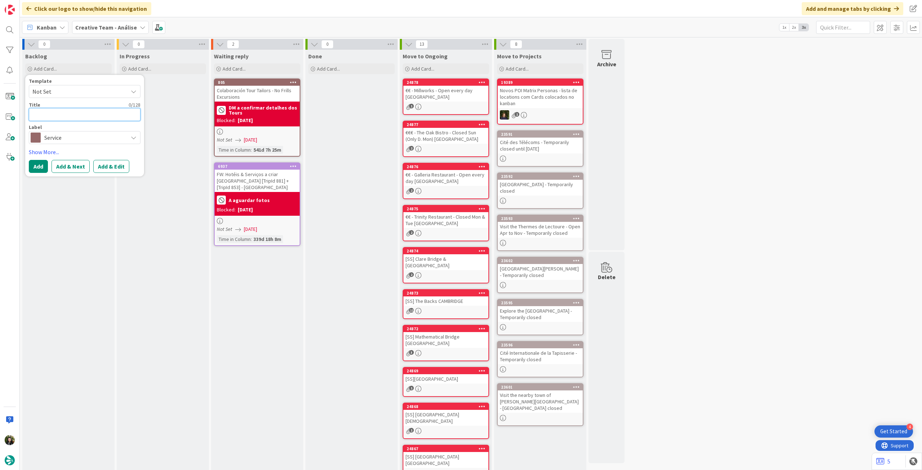
click at [67, 113] on textarea at bounding box center [85, 114] width 112 height 13
paste textarea "2h Dinner Cruise (May to Sep) - Thu to Sat only"
type textarea "x"
type textarea "2h Dinner Cruise (May to Sep) - Thu to Sat only"
click at [38, 172] on button "Add" at bounding box center [38, 174] width 19 height 13
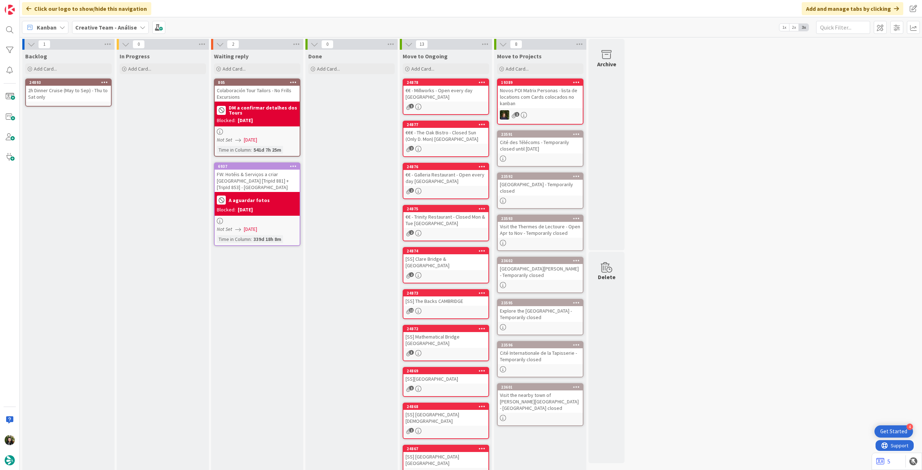
click at [62, 93] on div "2h Dinner Cruise (May to Sep) - Thu to Sat only" at bounding box center [68, 94] width 85 height 16
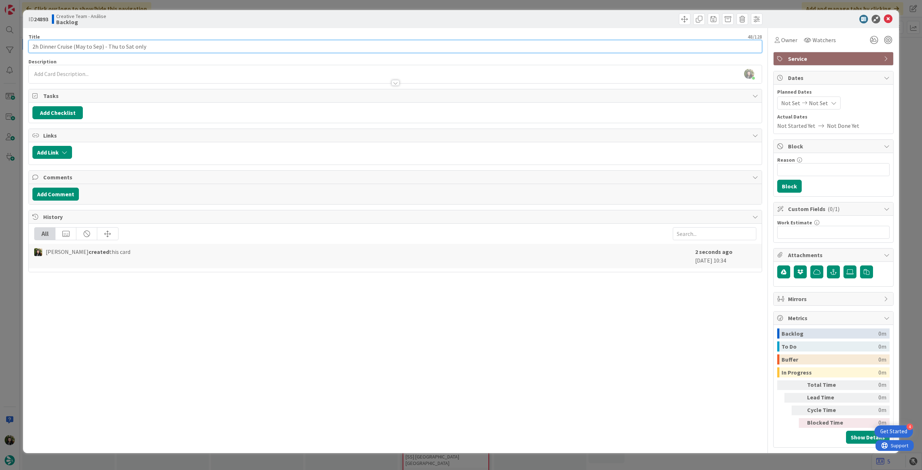
click at [188, 43] on input "2h Dinner Cruise (May to Sep) - Thu to Sat only" at bounding box center [395, 46] width 734 height 13
paste input "Canal Boat Restaurant"
type input "2h Dinner Cruise (May to Sep) - Thu to Sat only (Canal Boat Restaurant)"
click at [155, 75] on div "Beatriz Cassona just joined" at bounding box center [395, 74] width 733 height 18
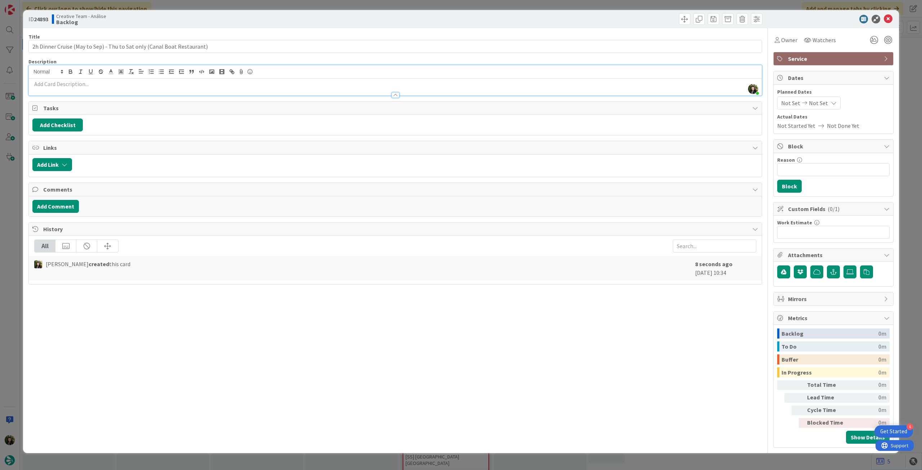
click at [152, 81] on p at bounding box center [395, 84] width 726 height 8
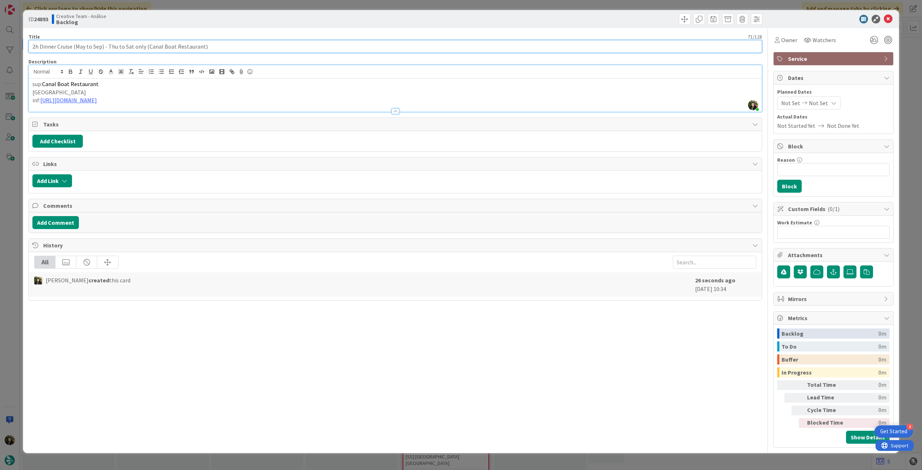
click at [106, 48] on input "2h Dinner Cruise (May to Sep) - Thu to Sat only (Canal Boat Restaurant)" at bounding box center [395, 46] width 734 height 13
click at [141, 49] on input "2h Dinner Cruise (May to Sep - Thu to Sat only (Canal Boat Restaurant)" at bounding box center [395, 46] width 734 height 13
click at [74, 48] on input "2h Dinner Cruise (May to Sep - Thu to Sat only) (Canal Boat Restaurant)" at bounding box center [395, 46] width 734 height 13
type input "2h Dinner Cruise (May to Sep - Thu to Sat only) (Canal Boat Restaurant)"
click at [885, 18] on icon at bounding box center [888, 19] width 9 height 9
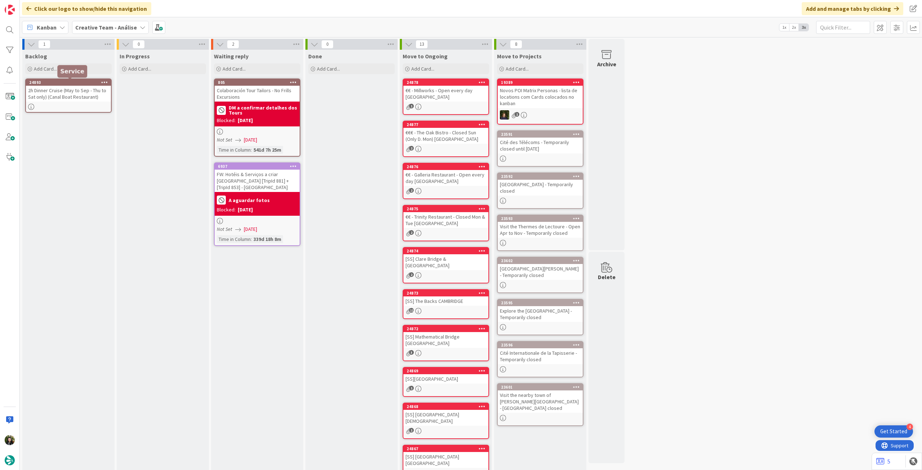
click at [81, 66] on div "Add Card..." at bounding box center [68, 68] width 86 height 11
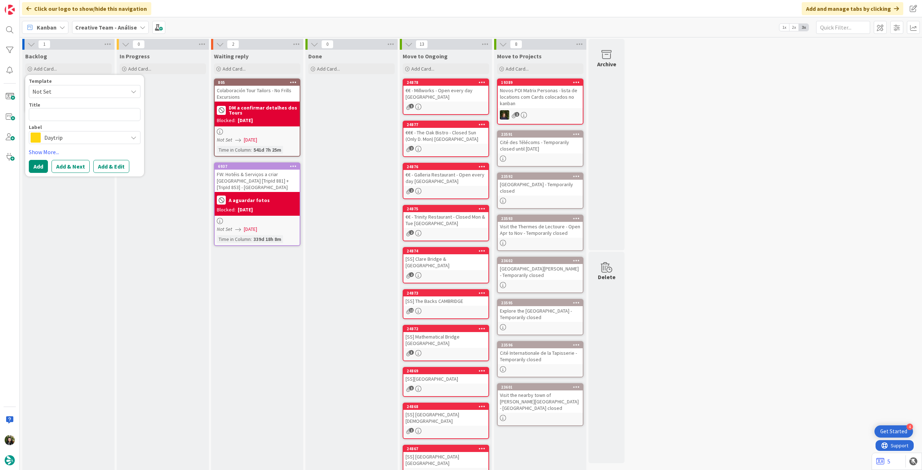
click at [71, 138] on span "Daytrip" at bounding box center [84, 138] width 80 height 10
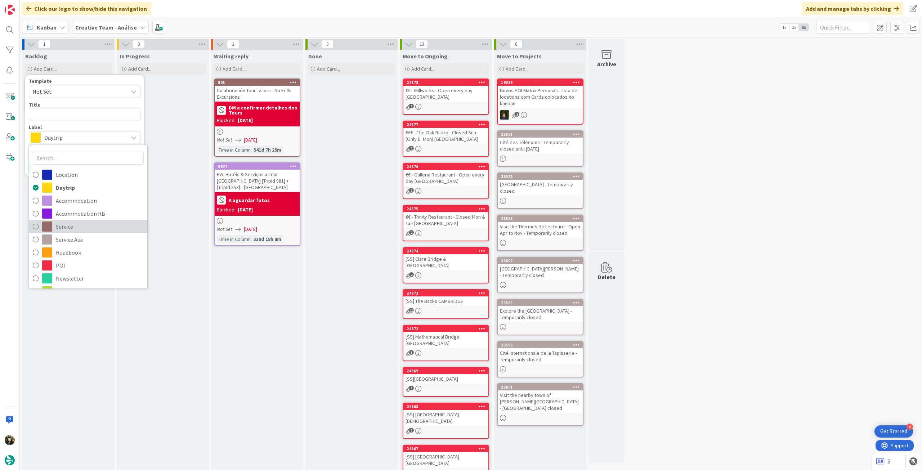
click at [78, 229] on span "Service" at bounding box center [100, 226] width 88 height 11
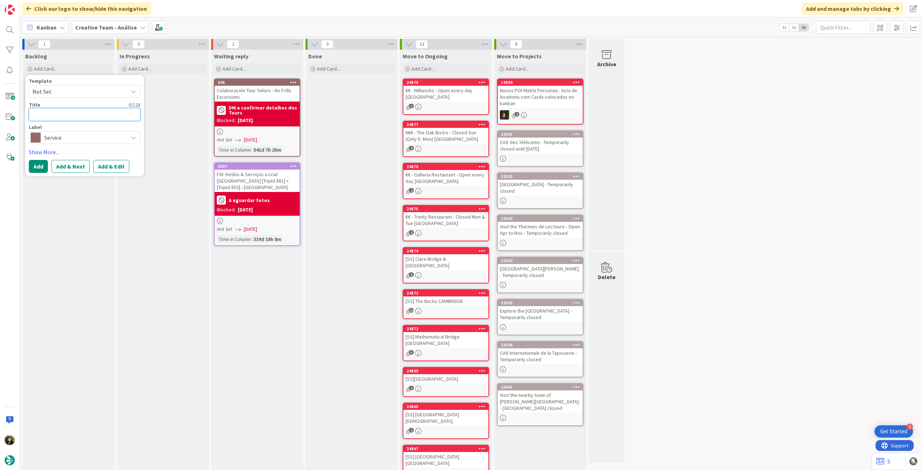
click at [72, 118] on textarea at bounding box center [85, 114] width 112 height 13
paste textarea "45 Dublin Discovery Boat Tour - March to November only"
type textarea "x"
type textarea "45 Dublin Discovery Boat Tour - March to November only"
click at [34, 178] on button "Add" at bounding box center [38, 174] width 19 height 13
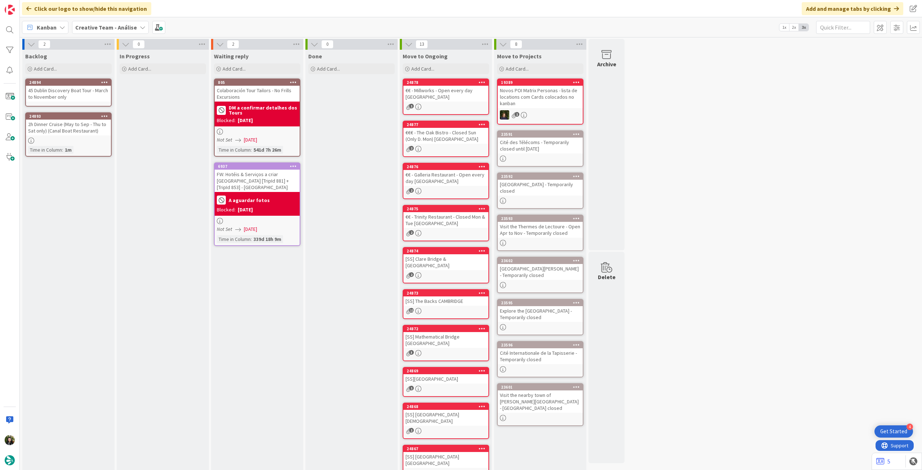
click at [79, 94] on div "45 Dublin Discovery Boat Tour - March to November only" at bounding box center [68, 94] width 85 height 16
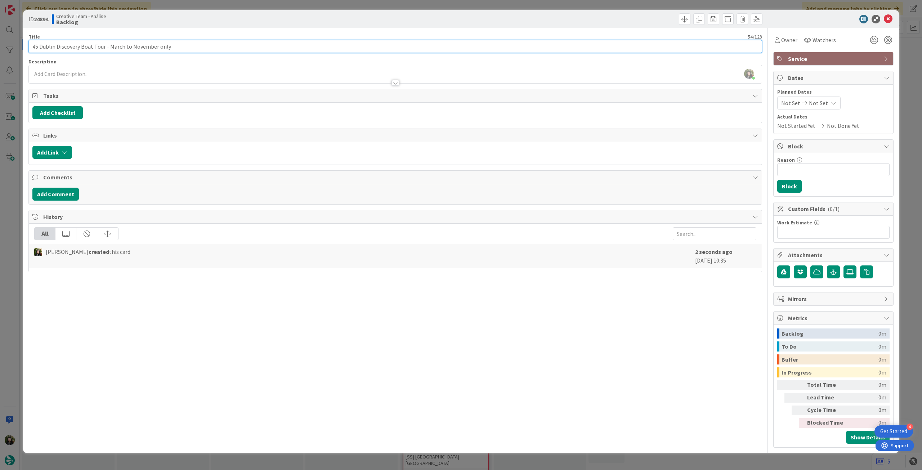
click at [235, 40] on input "45 Dublin Discovery Boat Tour - March to November only" at bounding box center [395, 46] width 734 height 13
paste input "Dublin Discovery Boat tour"
type input "45 Dublin Discovery Boat Tour - March to November only (Dublin Discovery Boat t…"
click at [92, 72] on div "[PERSON_NAME] just joined" at bounding box center [395, 74] width 733 height 18
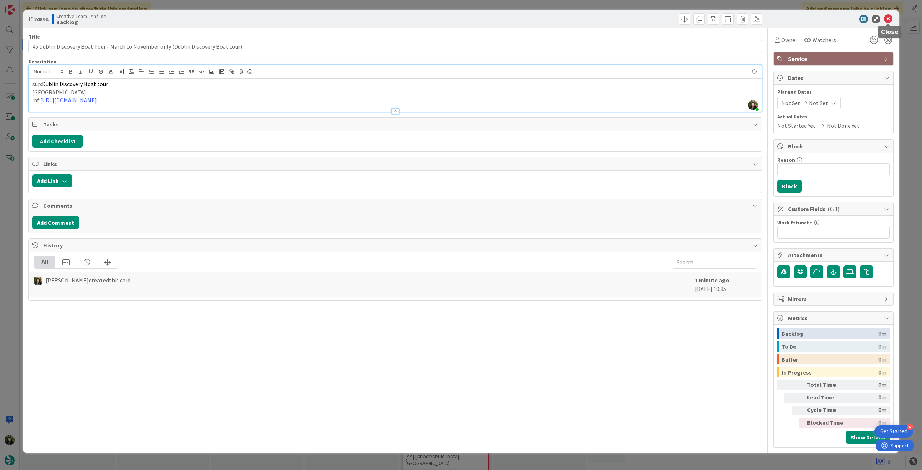
click at [887, 20] on icon at bounding box center [888, 19] width 9 height 9
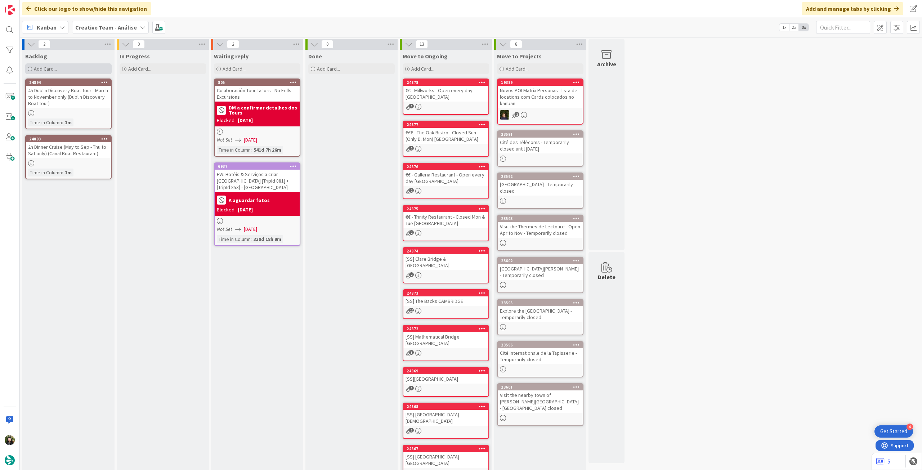
click at [75, 68] on div "Add Card..." at bounding box center [68, 68] width 86 height 11
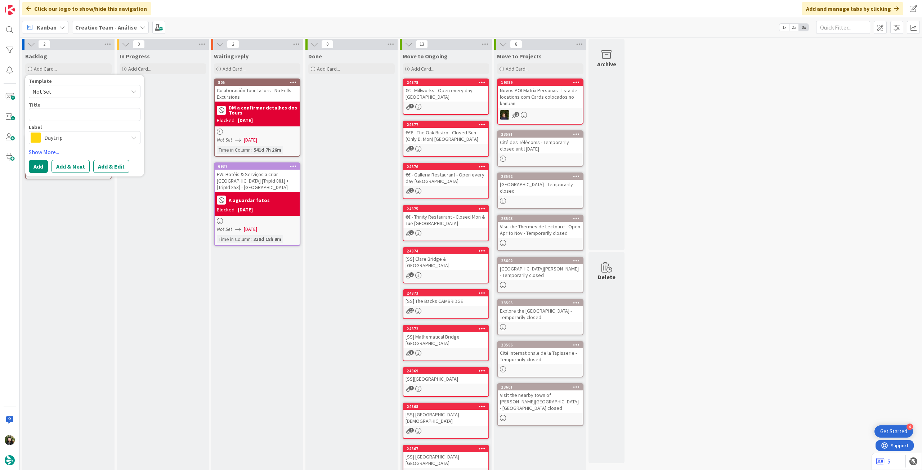
click at [92, 138] on span "Daytrip" at bounding box center [84, 138] width 80 height 10
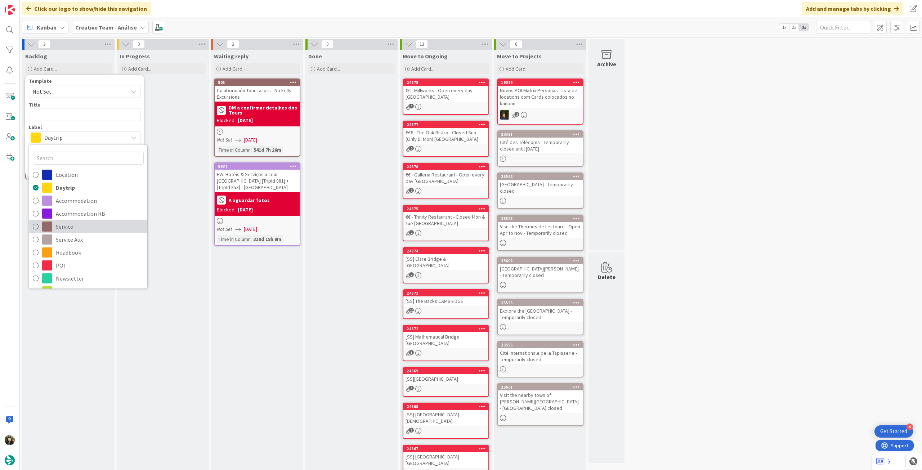
click at [92, 228] on span "Service" at bounding box center [100, 226] width 88 height 11
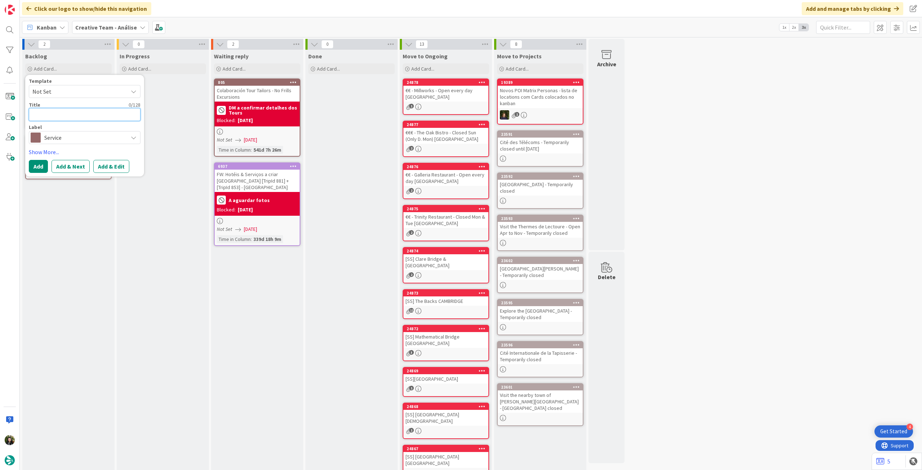
click at [86, 116] on textarea at bounding box center [85, 114] width 112 height 13
paste textarea "2h30 Private E-bike tour of Glasgow & Beyond"
type textarea "x"
type textarea "2h30 Private E-bike tour of Glasgow & Beyond"
click at [44, 177] on button "Add" at bounding box center [38, 174] width 19 height 13
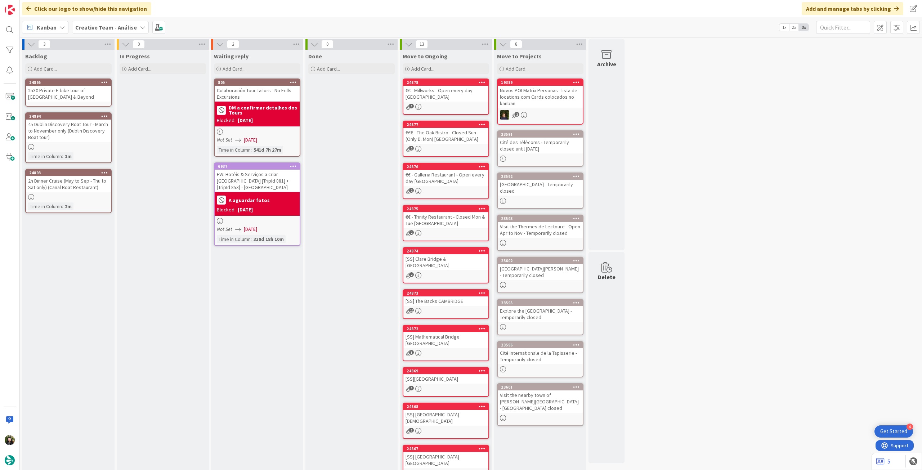
click at [81, 96] on div "2h30 Private E-bike tour of Glasgow & Beyond" at bounding box center [68, 94] width 85 height 16
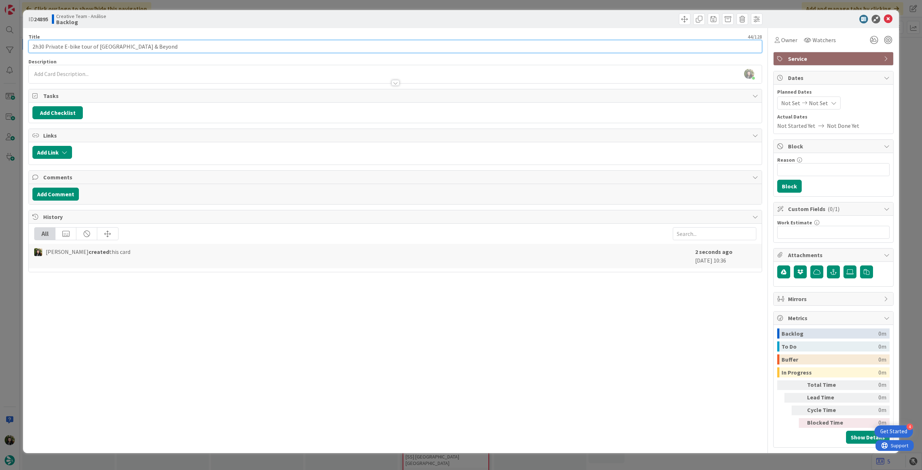
click at [173, 51] on input "2h30 Private E-bike tour of Glasgow & Beyond" at bounding box center [395, 46] width 734 height 13
paste input "Stuart's Bicycle Tours"
type input "2h30 Private E-bike tour of Glasgow & Beyond ([PERSON_NAME] Bicycle Tours)"
click at [143, 72] on div "[PERSON_NAME] just joined" at bounding box center [395, 74] width 733 height 18
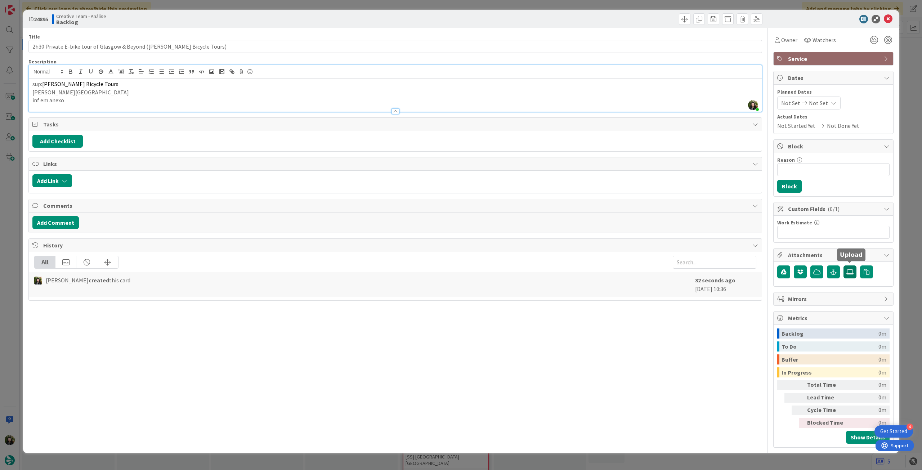
click at [848, 269] on icon at bounding box center [850, 272] width 7 height 6
click at [844, 265] on input "file" at bounding box center [844, 265] width 0 height 0
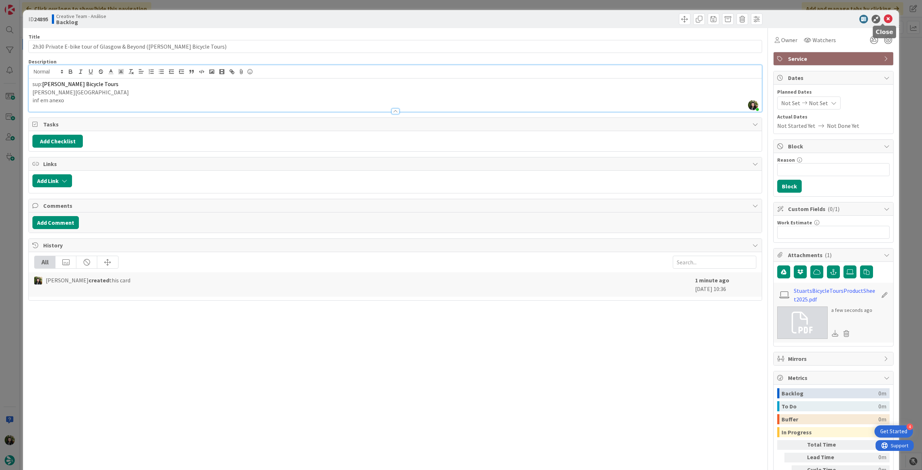
click at [884, 18] on icon at bounding box center [888, 19] width 9 height 9
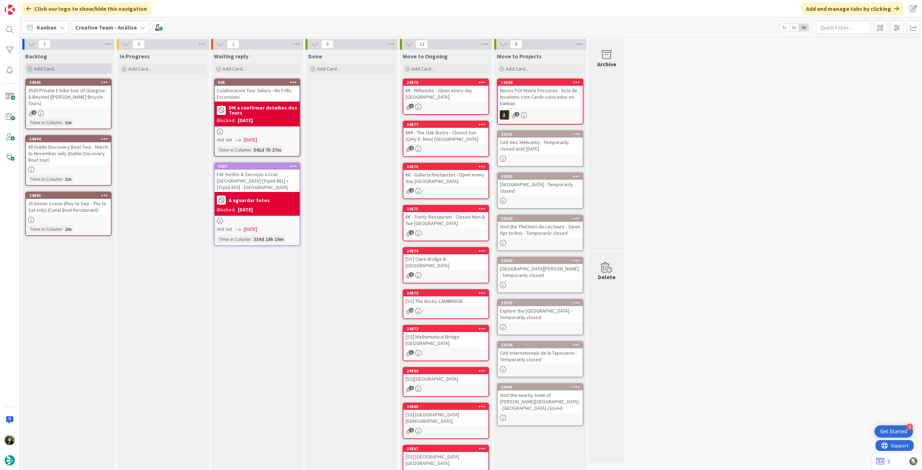
click at [92, 70] on div "Add Card..." at bounding box center [68, 68] width 86 height 11
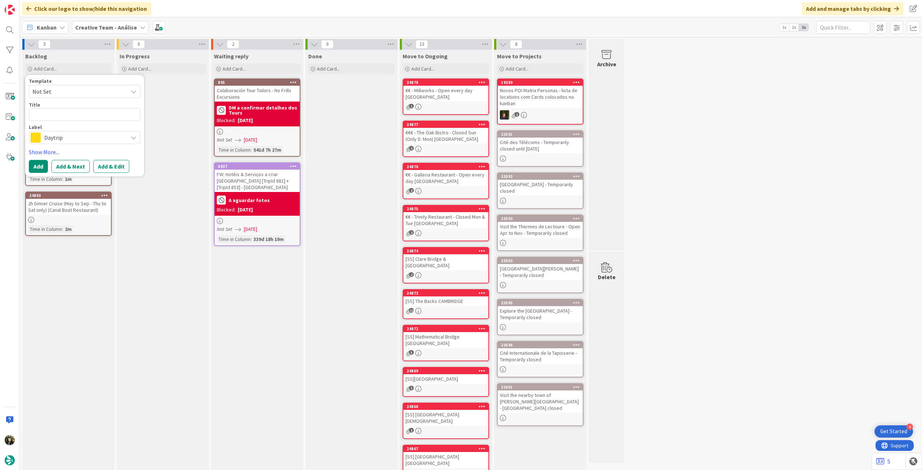
click at [84, 135] on span "Daytrip" at bounding box center [84, 138] width 80 height 10
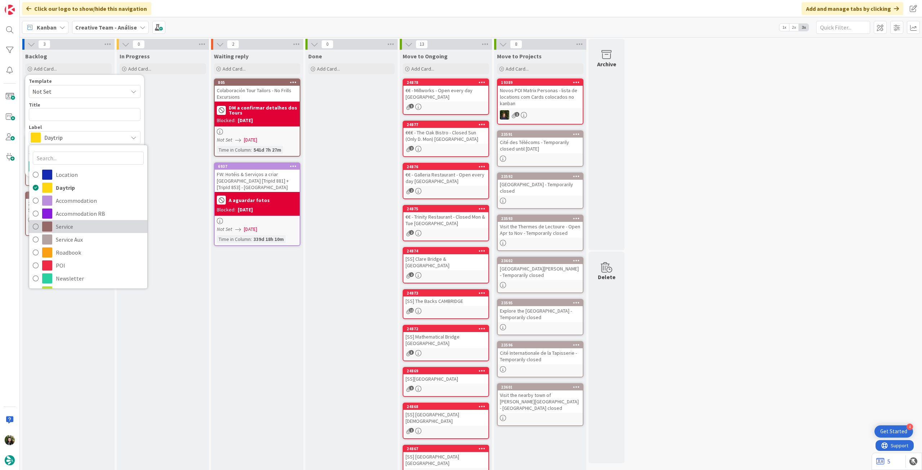
drag, startPoint x: 85, startPoint y: 224, endPoint x: 81, endPoint y: 189, distance: 35.5
click at [85, 224] on span "Service" at bounding box center [100, 226] width 88 height 11
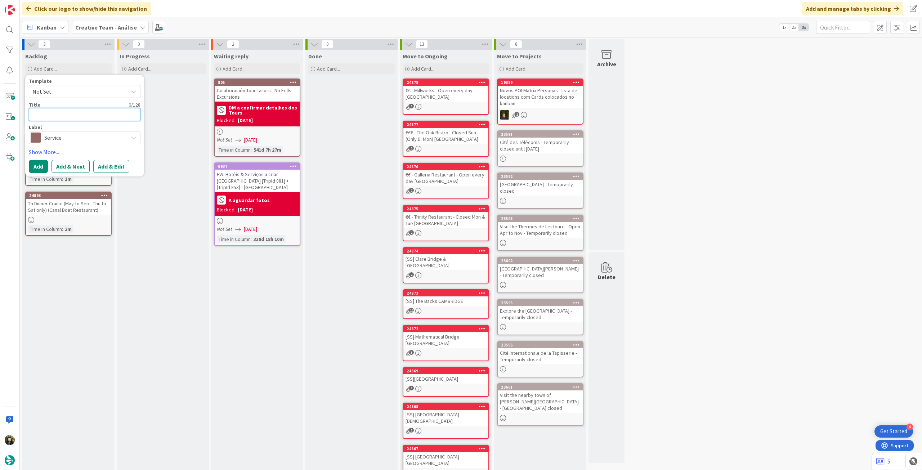
click at [71, 110] on textarea at bounding box center [85, 114] width 112 height 13
paste textarea "2h30 E-bike tour of Glasgow City & Beyond"
type textarea "x"
type textarea "2h30 E-bike tour of Glasgow City & Beyond"
type textarea "x"
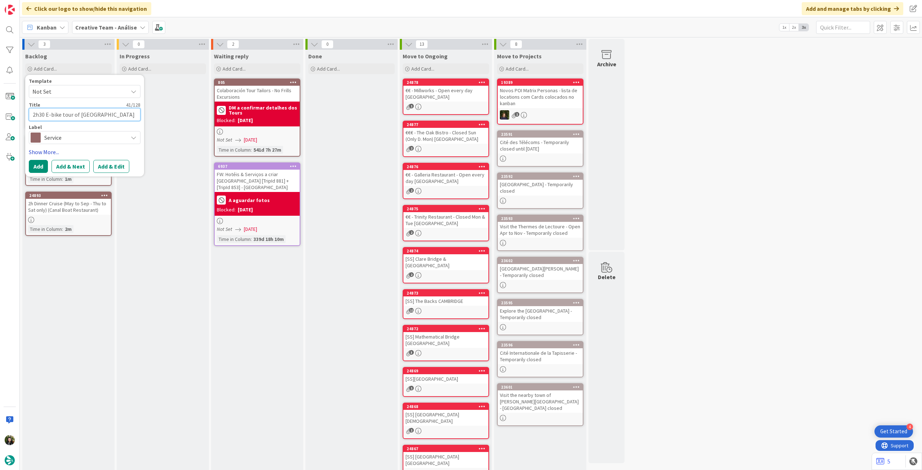
type textarea "2h30 E-bike tour of Glasgow City & Beyond"
type textarea "x"
type textarea "2h30 E-bike tour of Glasgow City & Beyond ("
paste textarea "Stuart's Bicycle Tours"
type textarea "x"
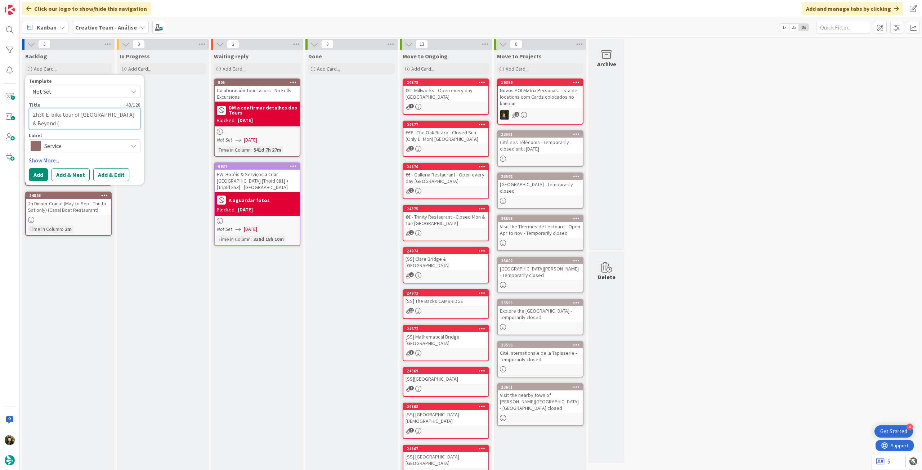
type textarea "2h30 E-bike tour of Glasgow City & Beyond (Stuart's Bicycle Tours"
type textarea "x"
type textarea "2h30 E-bike tour of [GEOGRAPHIC_DATA] & Beyond ([PERSON_NAME] Bicycle Tours)"
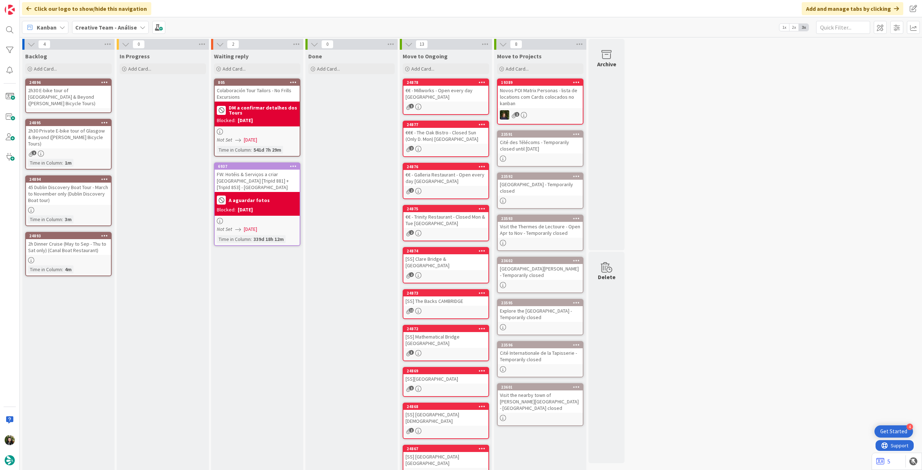
click at [81, 96] on div "2h30 E-bike tour of [GEOGRAPHIC_DATA] & Beyond ([PERSON_NAME] Bicycle Tours)" at bounding box center [68, 97] width 85 height 22
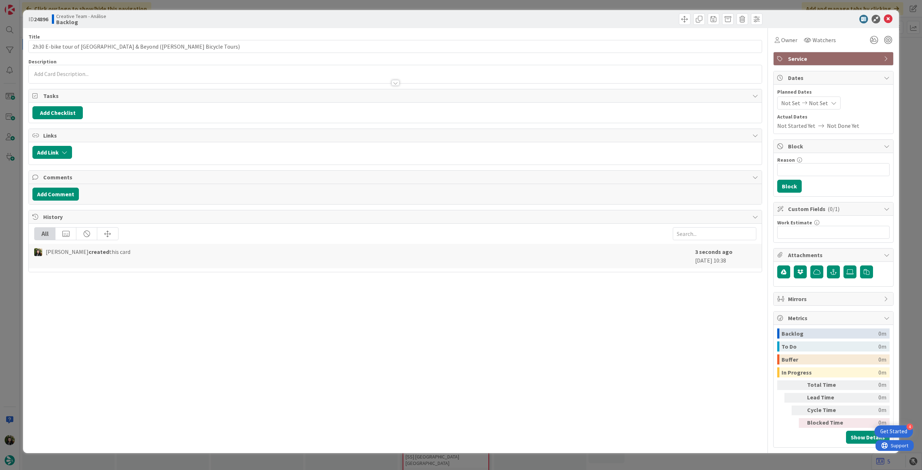
click at [100, 78] on div at bounding box center [395, 80] width 733 height 8
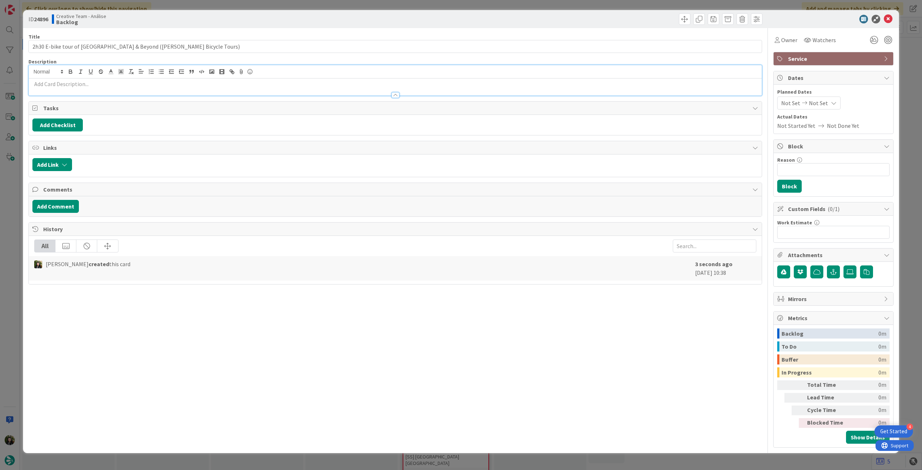
click at [100, 82] on p at bounding box center [395, 84] width 726 height 8
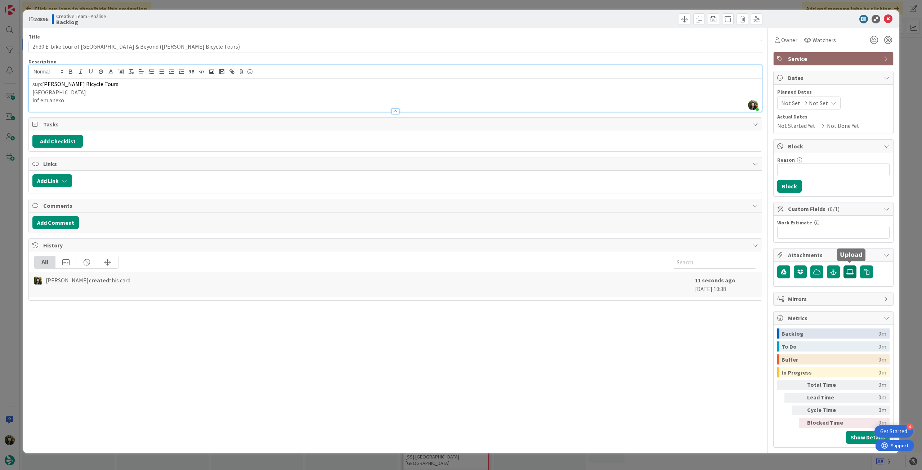
click at [849, 272] on icon at bounding box center [850, 272] width 7 height 6
click at [844, 265] on input "file" at bounding box center [844, 265] width 0 height 0
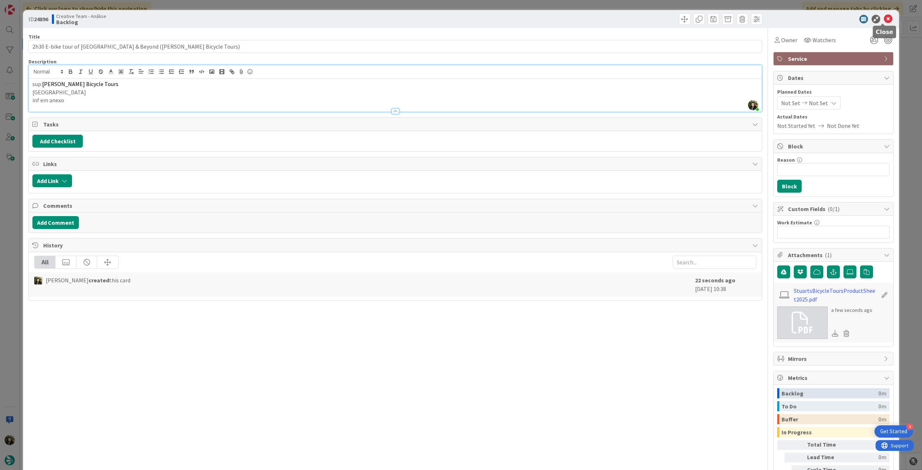
click at [884, 19] on icon at bounding box center [888, 19] width 9 height 9
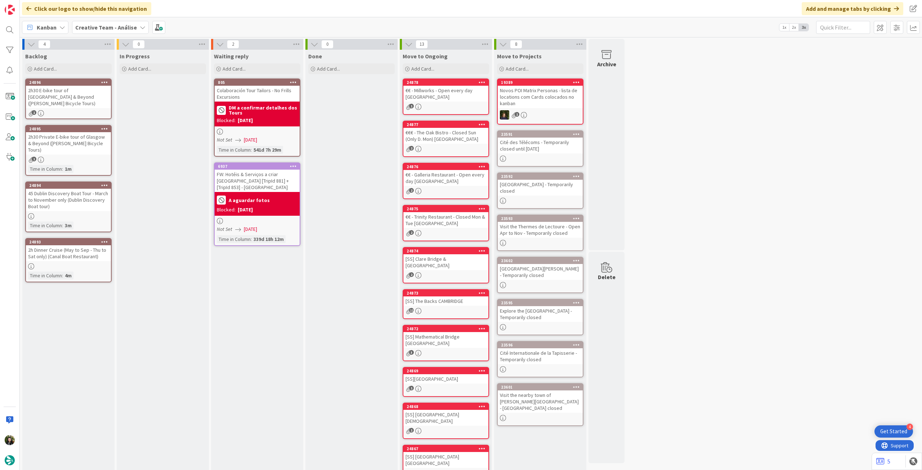
drag, startPoint x: 68, startPoint y: 67, endPoint x: 72, endPoint y: 77, distance: 11.1
click at [68, 67] on div "Add Card..." at bounding box center [68, 68] width 86 height 11
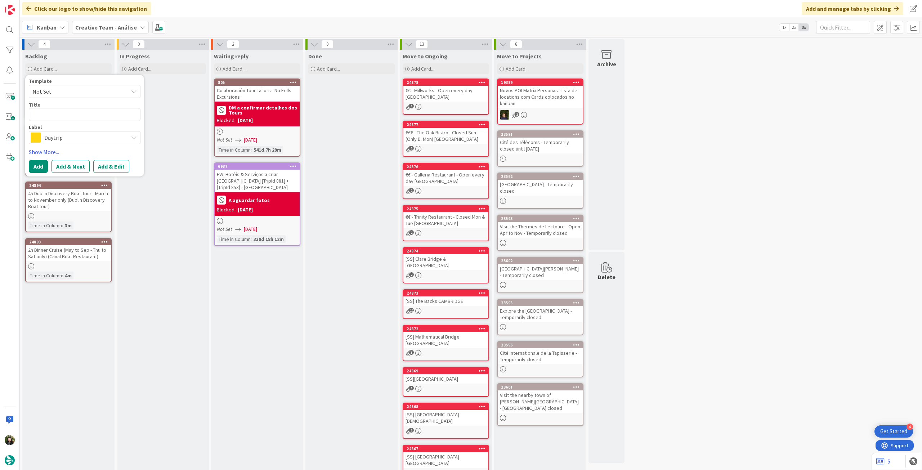
click at [73, 135] on span "Daytrip" at bounding box center [84, 138] width 80 height 10
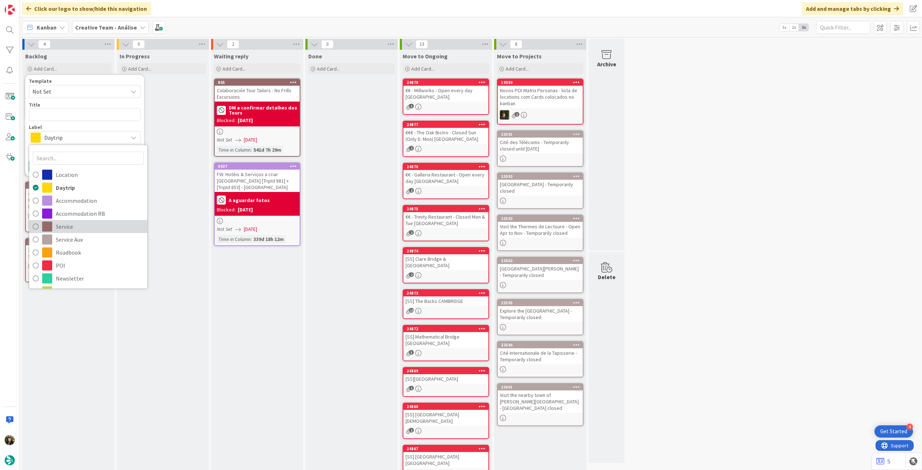
drag, startPoint x: 76, startPoint y: 221, endPoint x: 77, endPoint y: 181, distance: 40.0
click at [76, 221] on span "Service" at bounding box center [100, 226] width 88 height 11
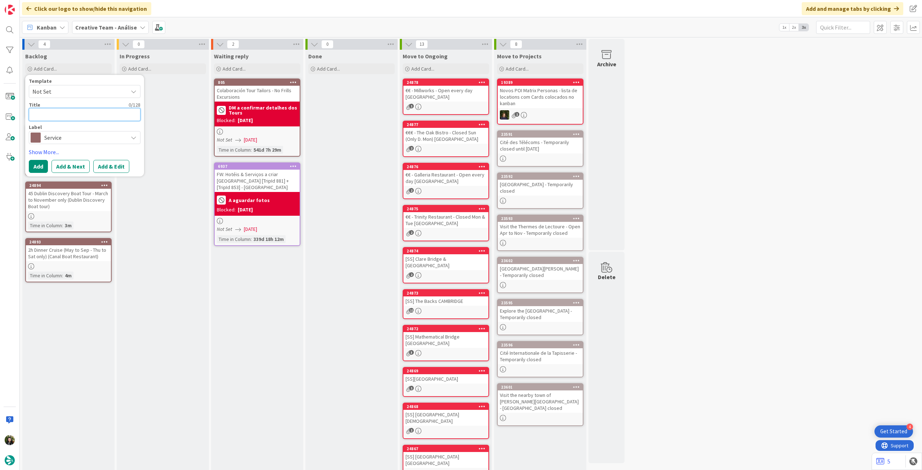
click at [85, 117] on textarea at bounding box center [85, 114] width 112 height 13
paste textarea "3h Introduction to Linocurt Workshop"
type textarea "x"
type textarea "3h Introduction to Linocurt Workshop"
type textarea "x"
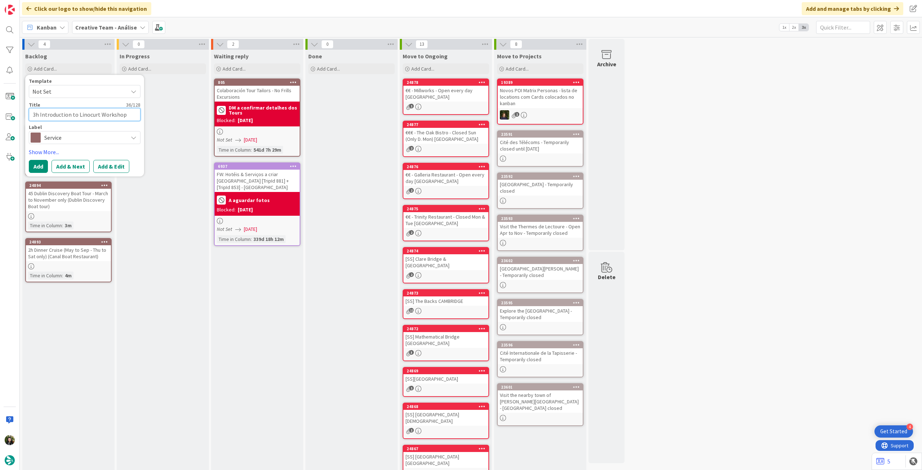
type textarea "3h Introduction to Linocurt Workshop"
type textarea "x"
type textarea "3h Introduction to Linocurt Workshop ("
paste textarea "Thin Ice Press"
type textarea "x"
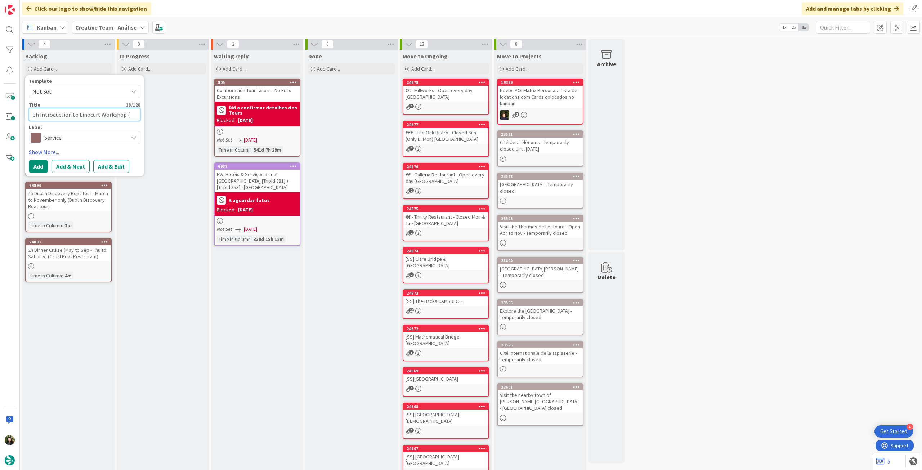
type textarea "3h Introduction to Linocurt Workshop (Thin Ice Press"
type textarea "x"
type textarea "3h Introduction to Linocurt Workshop (Thin Ice Press)"
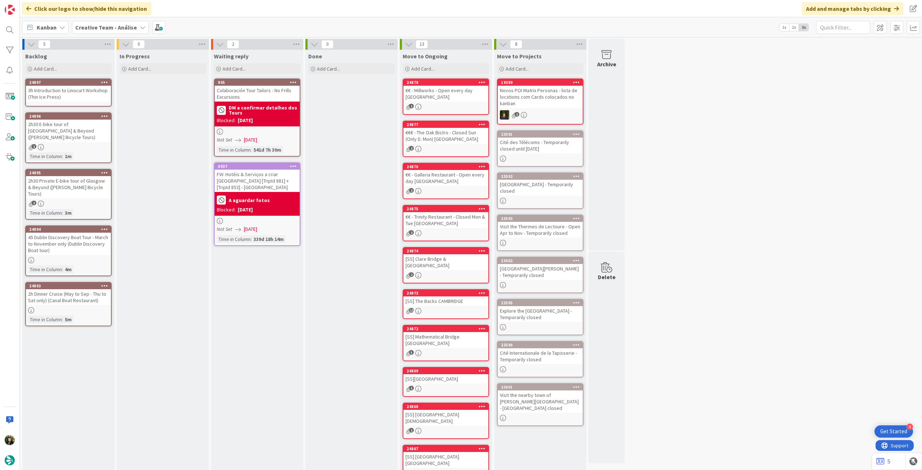
click at [61, 93] on div "3h Introduction to Linocurt Workshop (Thin Ice Press)" at bounding box center [68, 94] width 85 height 16
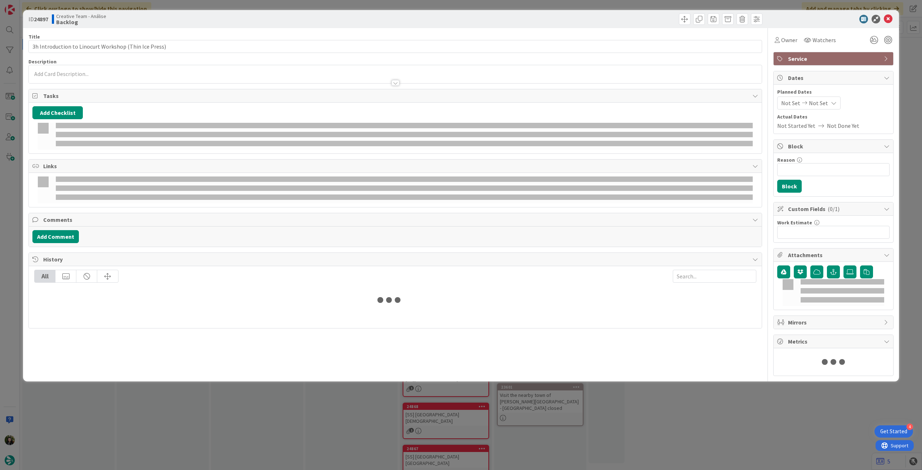
click at [77, 82] on div at bounding box center [395, 80] width 734 height 8
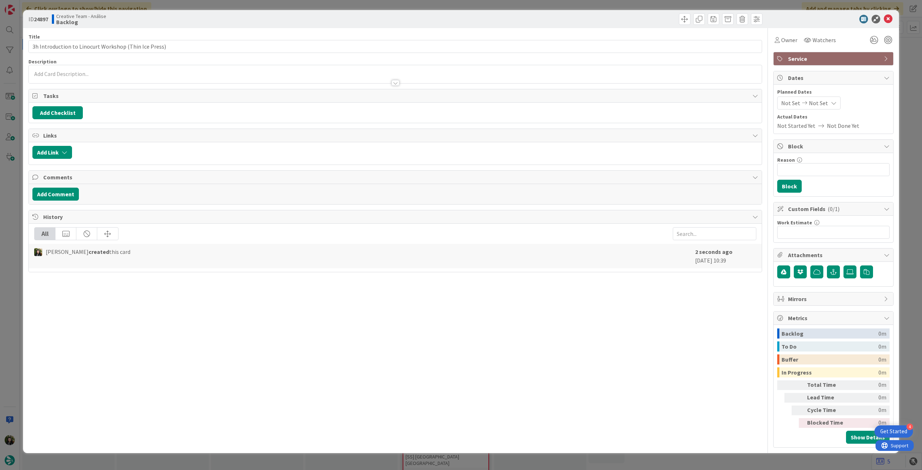
click at [81, 79] on div at bounding box center [395, 80] width 733 height 8
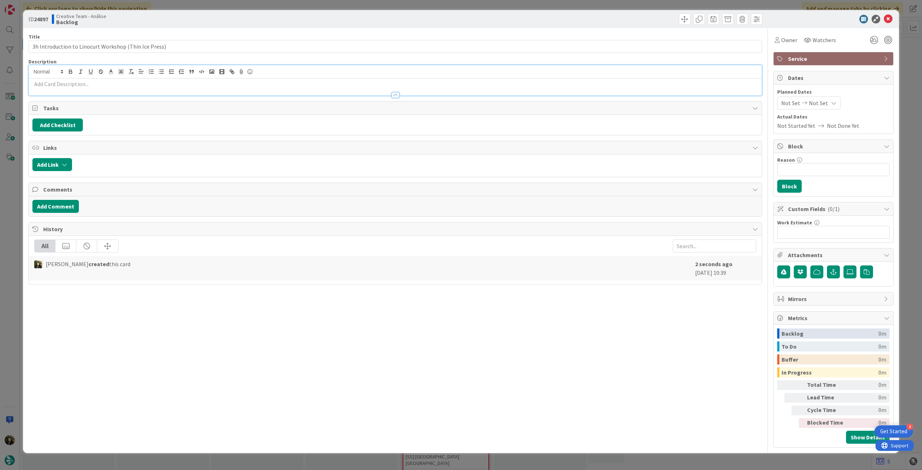
click at [81, 81] on p at bounding box center [395, 84] width 726 height 8
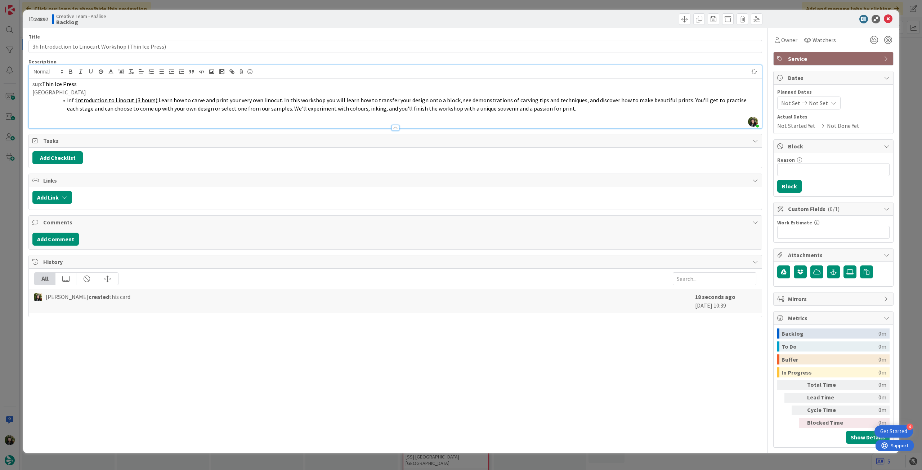
click at [66, 101] on li "inf : Introduction to Linocut (3 hours): Learn how to carve and print your very…" at bounding box center [399, 104] width 717 height 16
click at [889, 22] on icon at bounding box center [888, 19] width 9 height 9
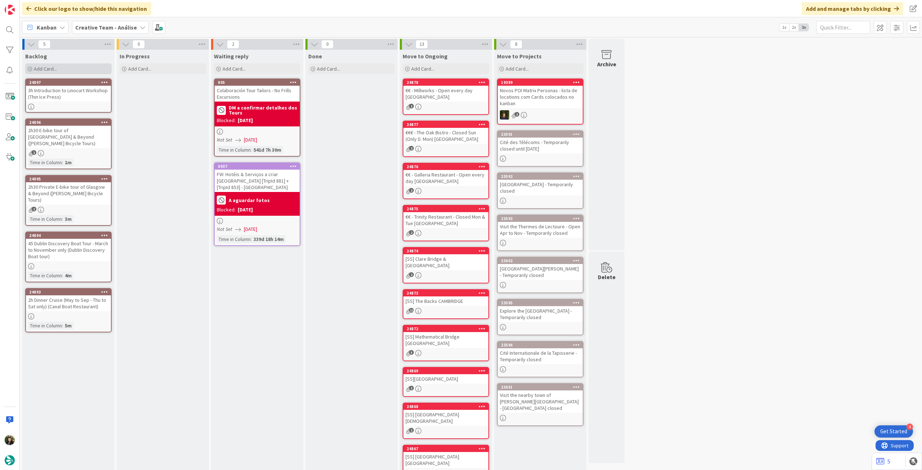
click at [70, 68] on div "Add Card..." at bounding box center [68, 68] width 86 height 11
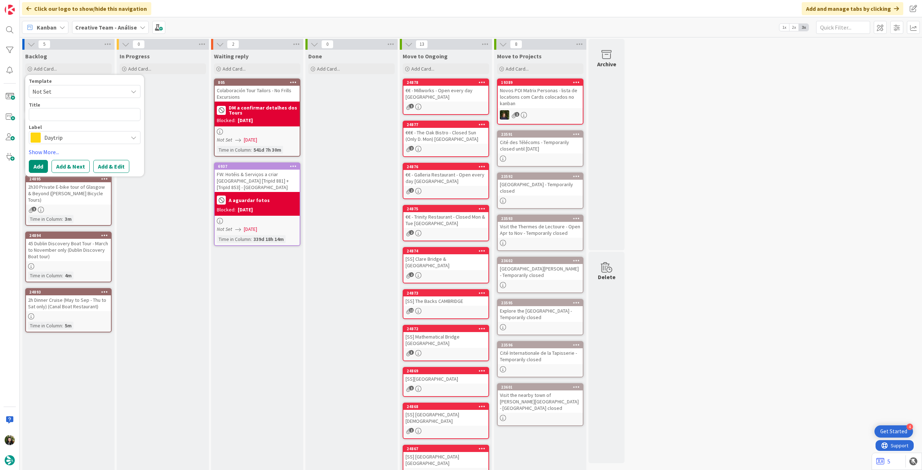
click at [67, 143] on div "Daytrip" at bounding box center [85, 137] width 112 height 13
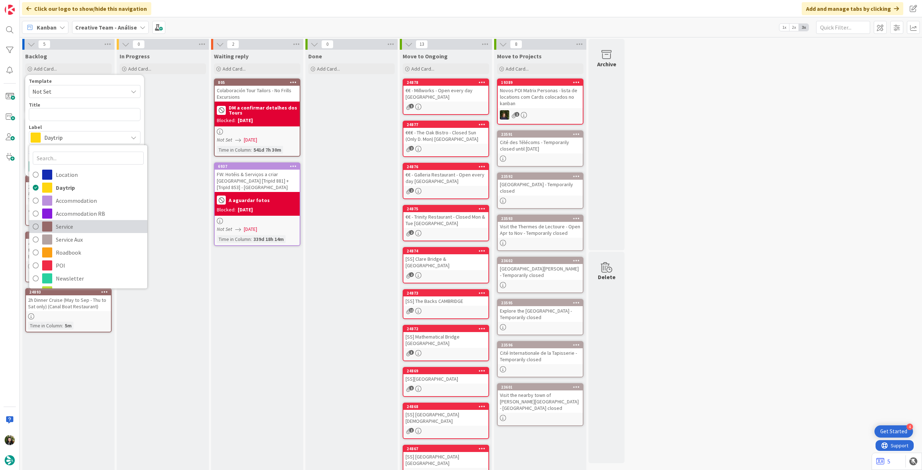
click at [86, 225] on span "Service" at bounding box center [100, 226] width 88 height 11
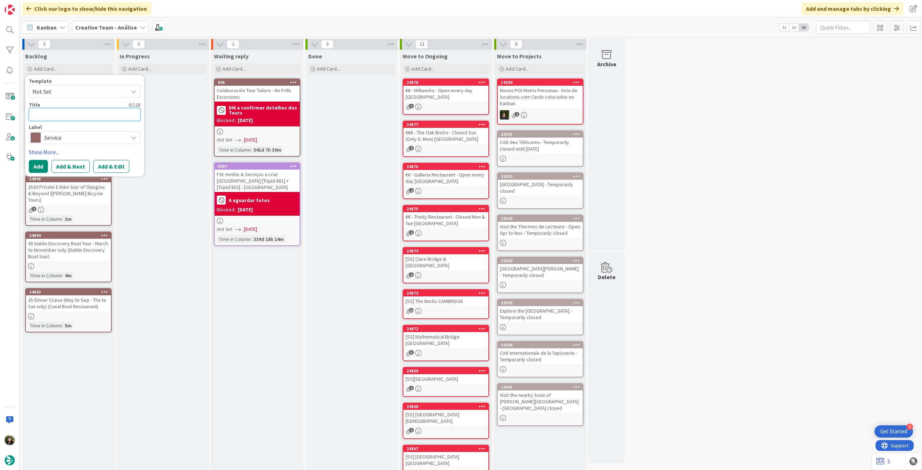
click at [95, 114] on textarea at bounding box center [85, 114] width 112 height 13
paste textarea "2h Introduction to Letterpress Workshop"
type textarea "x"
type textarea "2h Introduction to Letterpress Workshop"
click at [34, 167] on button "Add" at bounding box center [38, 166] width 19 height 13
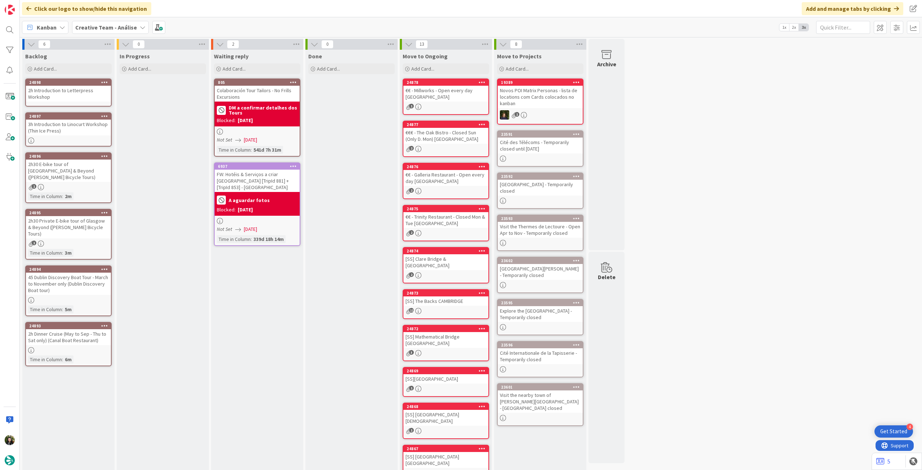
click at [78, 91] on div "2h Introduction to Letterpress Workshop" at bounding box center [68, 94] width 85 height 16
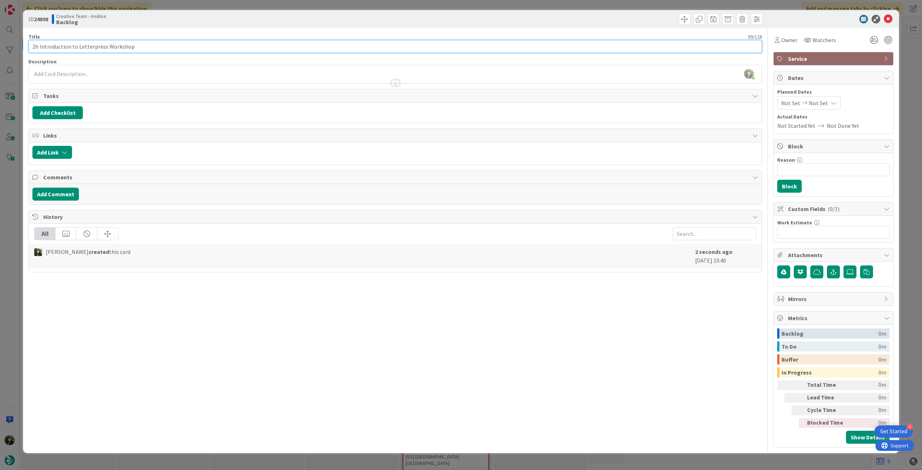
click at [195, 49] on input "2h Introduction to Letterpress Workshop" at bounding box center [395, 46] width 734 height 13
paste input "Thin Ice Press"
type input "2h Introduction to Letterpress Workshop (Thin Ice Press)"
click at [190, 81] on div at bounding box center [395, 80] width 733 height 8
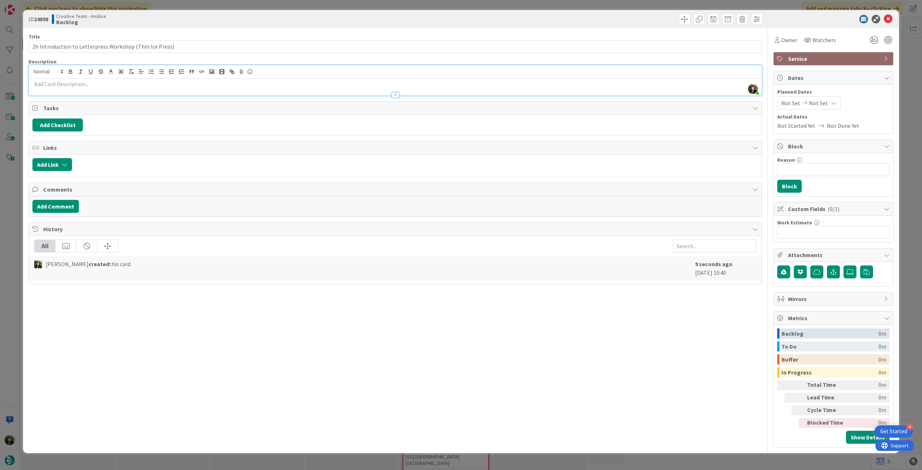
click at [190, 80] on p at bounding box center [395, 84] width 726 height 8
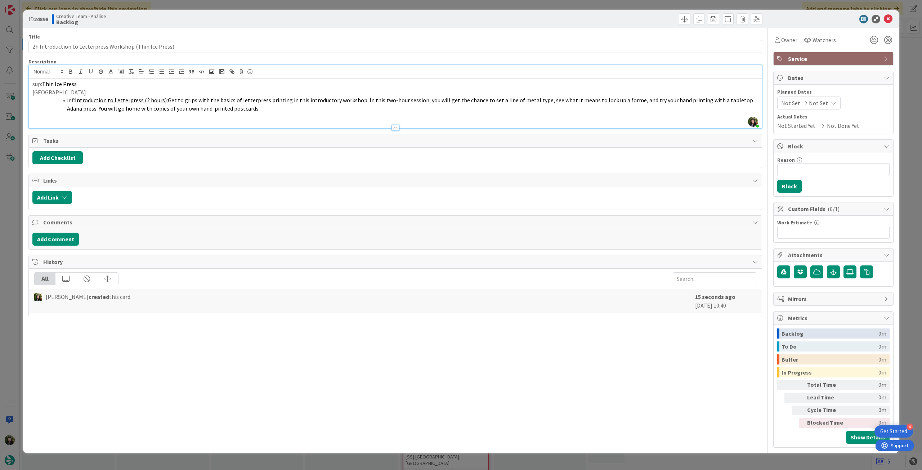
click at [67, 102] on li "inf: Introduction to Letterpress (2 hours): Get to grips with the basics of let…" at bounding box center [399, 104] width 717 height 16
click at [891, 17] on icon at bounding box center [888, 19] width 9 height 9
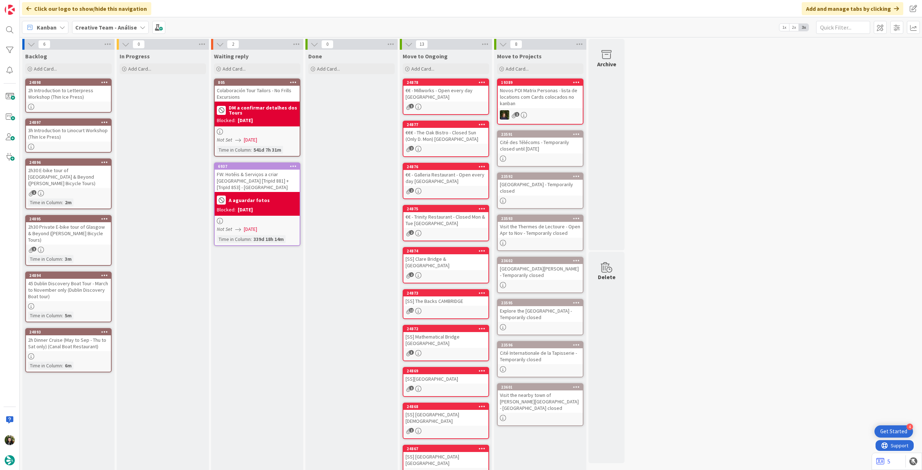
click at [75, 144] on div at bounding box center [68, 147] width 85 height 6
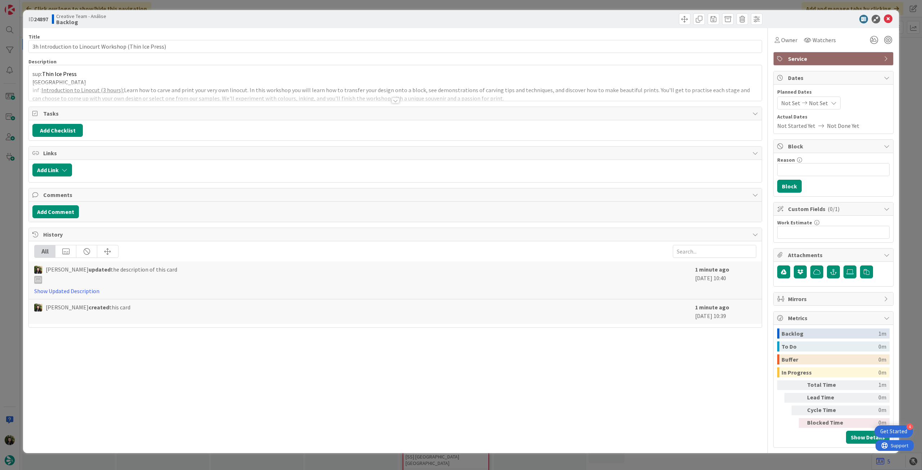
click at [253, 80] on p "[GEOGRAPHIC_DATA]" at bounding box center [395, 82] width 726 height 8
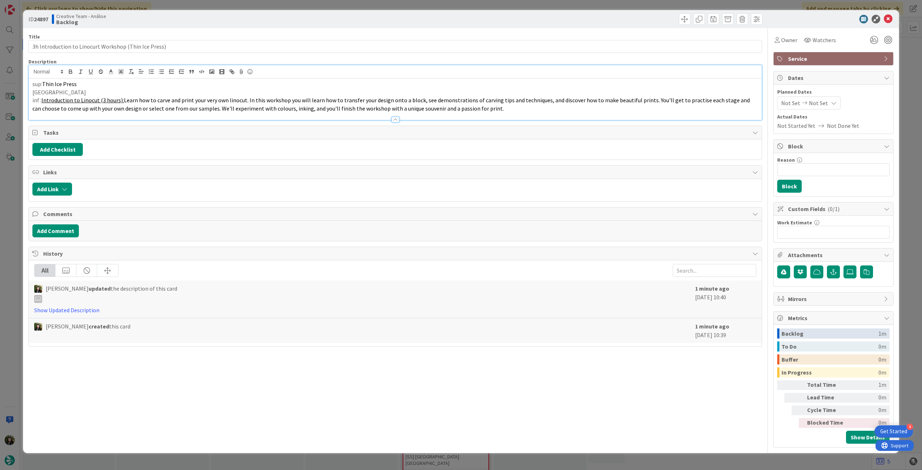
click at [503, 106] on p "inf : Introduction to Linocut (3 hours): Learn how to carve and print your very…" at bounding box center [395, 104] width 726 height 16
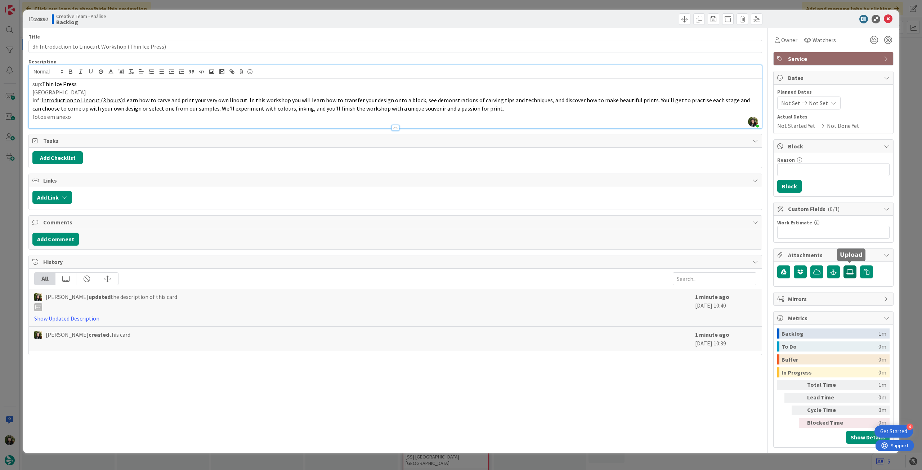
click at [850, 271] on icon at bounding box center [850, 272] width 7 height 6
click at [844, 265] on input "file" at bounding box center [844, 265] width 0 height 0
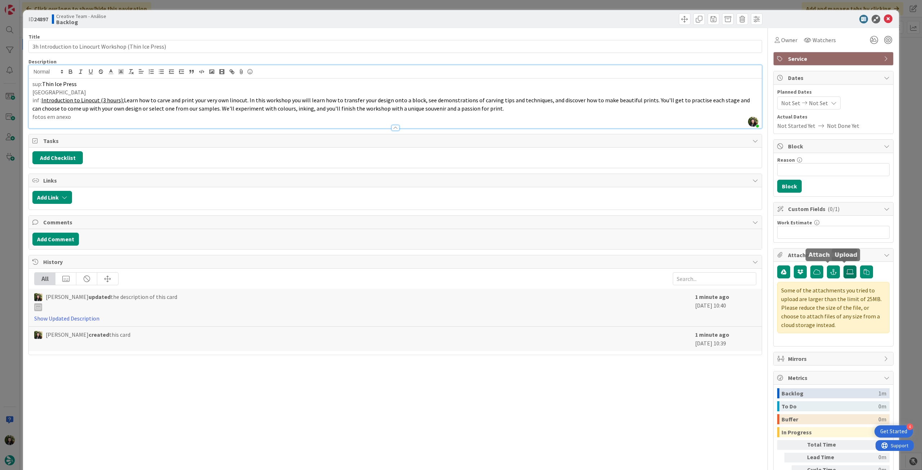
click at [847, 269] on icon at bounding box center [850, 272] width 7 height 6
click at [844, 265] on input "file" at bounding box center [844, 265] width 0 height 0
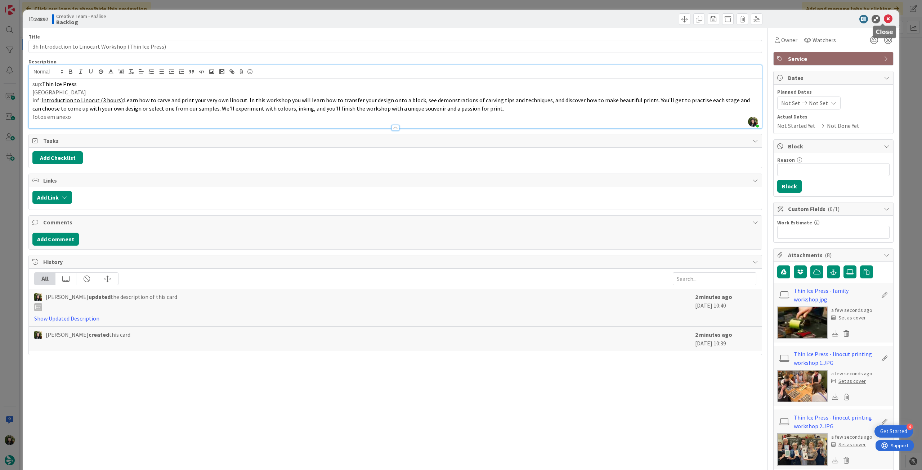
click at [884, 21] on icon at bounding box center [888, 19] width 9 height 9
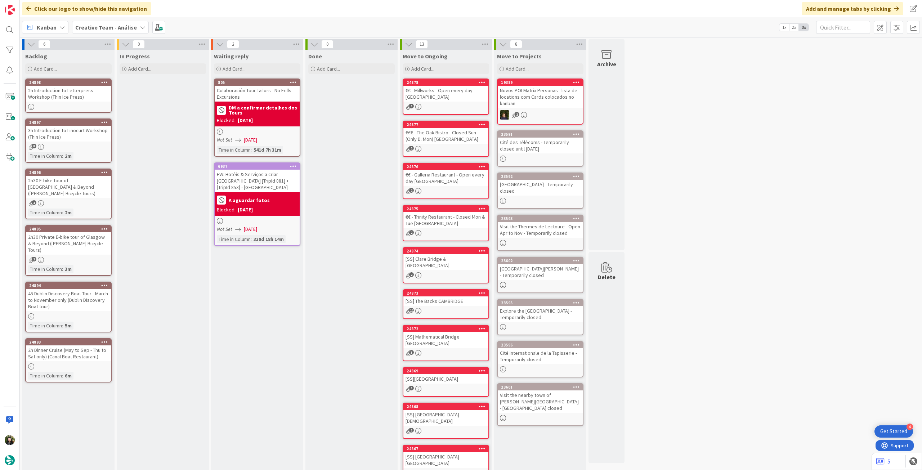
click at [86, 103] on div "24898 2h Introduction to Letterpress Workshop (Thin Ice Press)" at bounding box center [68, 96] width 86 height 34
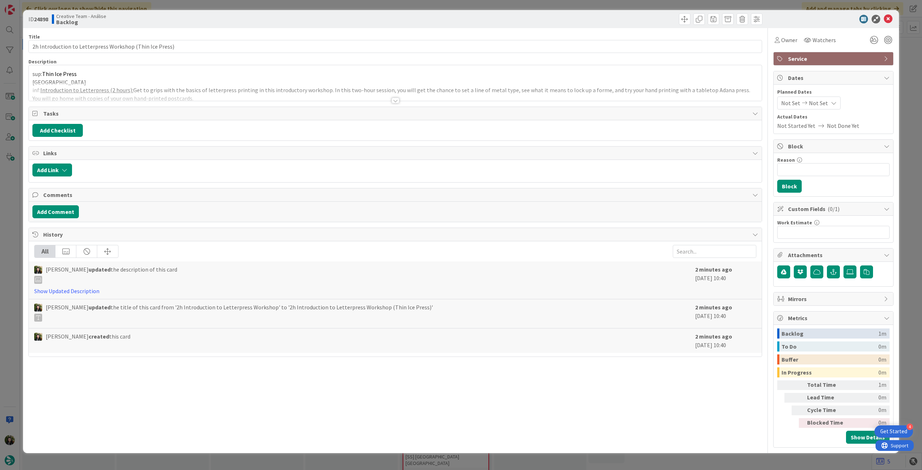
click at [217, 90] on div at bounding box center [395, 91] width 733 height 18
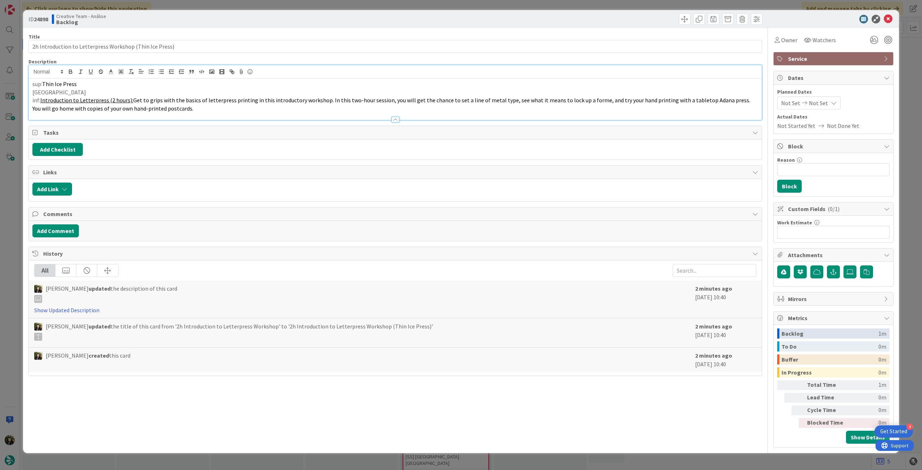
click at [204, 106] on p "inf: Introduction to Letterpress (2 hours): Get to grips with the basics of let…" at bounding box center [395, 104] width 726 height 16
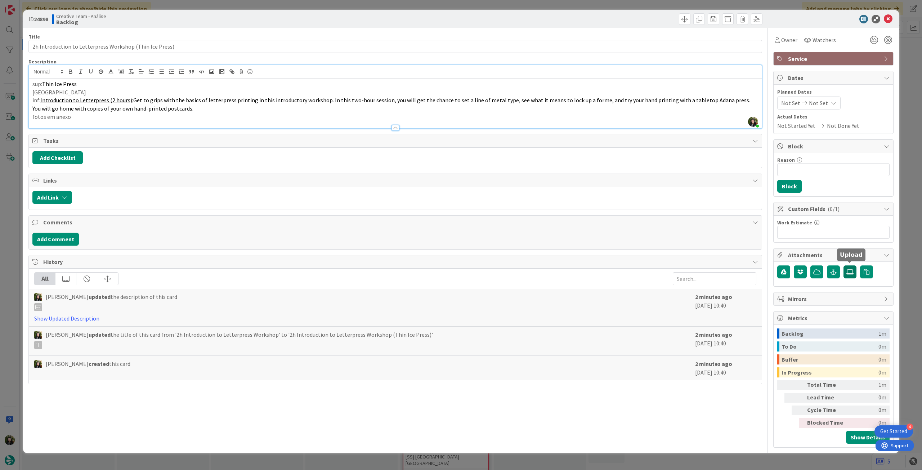
click at [850, 269] on icon at bounding box center [850, 272] width 7 height 6
click at [844, 265] on input "file" at bounding box center [844, 265] width 0 height 0
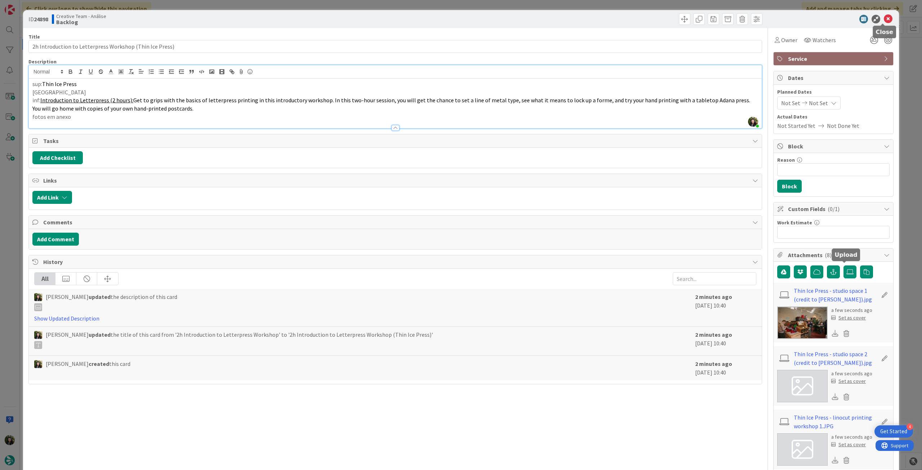
click at [884, 21] on icon at bounding box center [888, 19] width 9 height 9
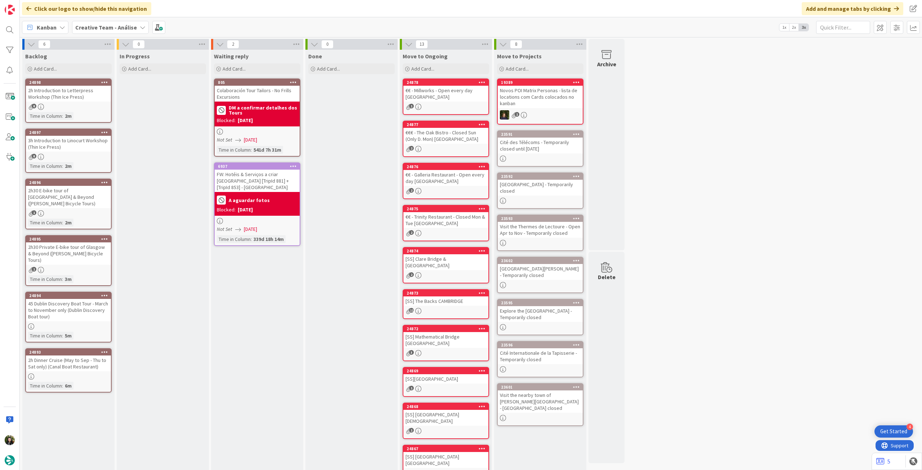
click at [113, 45] on div "6" at bounding box center [68, 44] width 92 height 11
click at [110, 44] on icon at bounding box center [107, 44] width 9 height 11
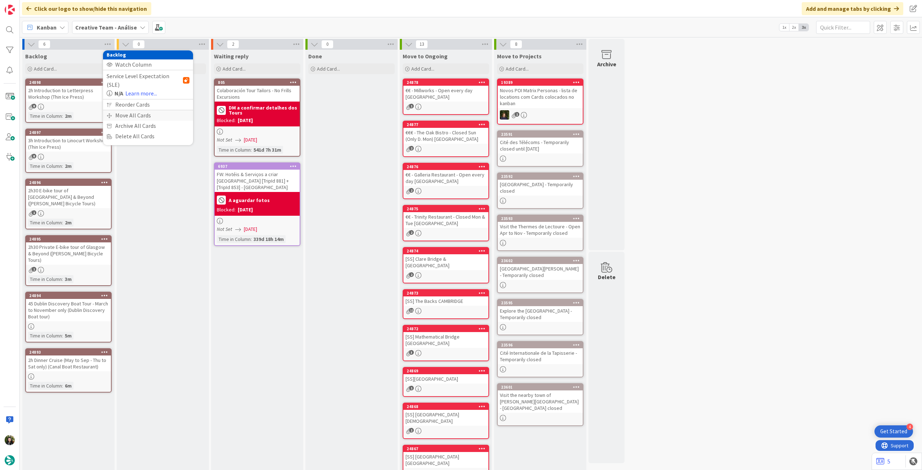
click at [124, 110] on div "Move All Cards" at bounding box center [148, 115] width 90 height 10
click at [141, 77] on span "Creative Team - Análise" at bounding box center [140, 78] width 58 height 7
click at [145, 110] on span "Creative Team" at bounding box center [153, 113] width 66 height 11
click at [146, 98] on span "Select a Column..." at bounding box center [134, 101] width 47 height 9
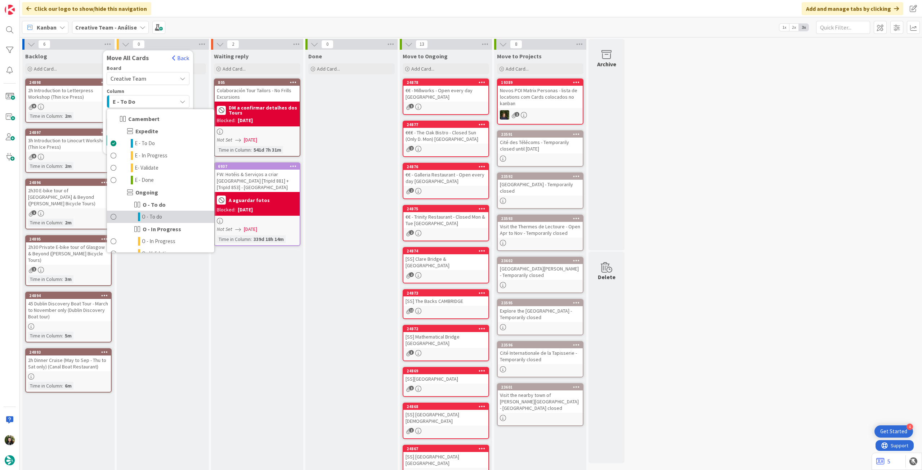
click at [169, 217] on link "O - To do" at bounding box center [160, 217] width 107 height 12
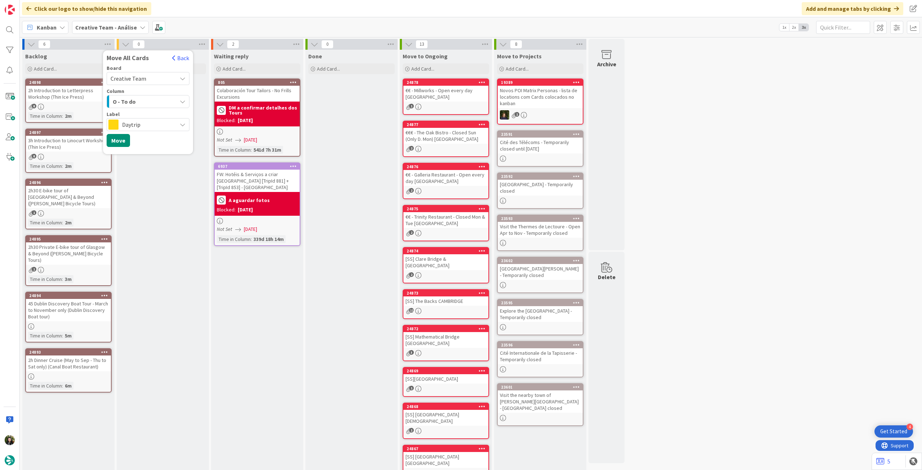
click at [146, 121] on span "Daytrip" at bounding box center [147, 125] width 51 height 10
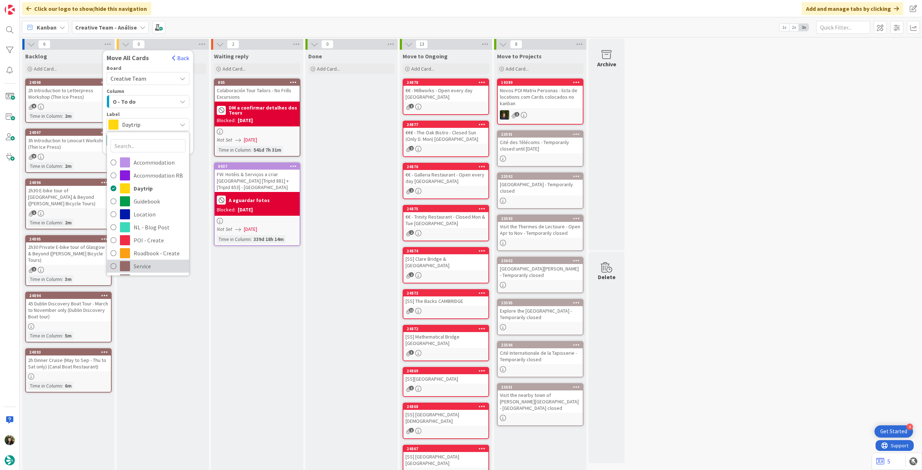
click at [146, 263] on span "Service" at bounding box center [160, 266] width 52 height 11
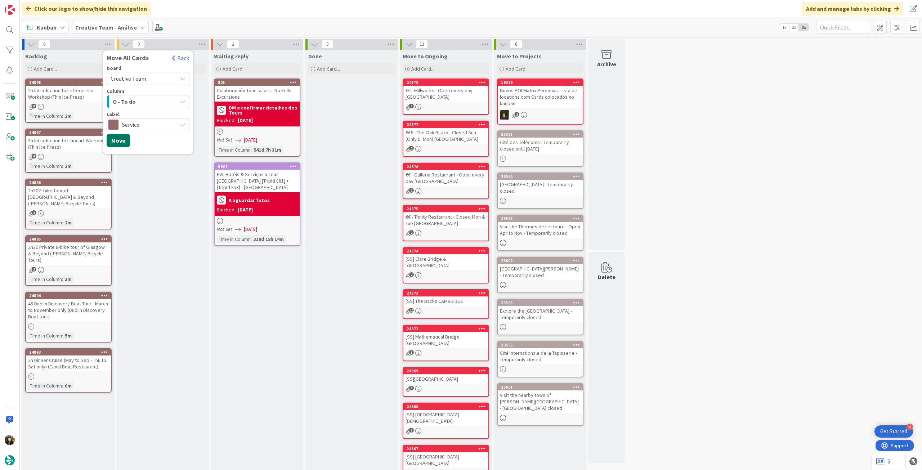
click at [114, 139] on button "Move" at bounding box center [118, 140] width 23 height 13
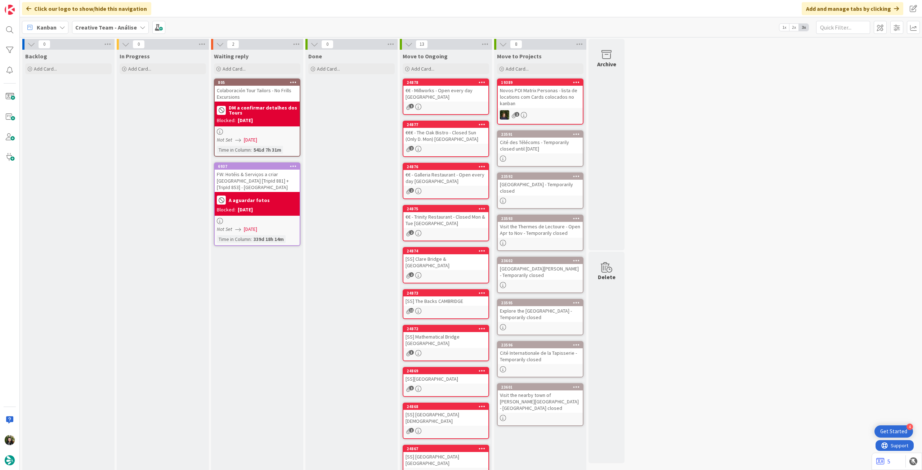
click at [116, 28] on b "Creative Team - Análise" at bounding box center [106, 27] width 62 height 7
click at [121, 103] on h4 "Creative Team" at bounding box center [123, 102] width 87 height 7
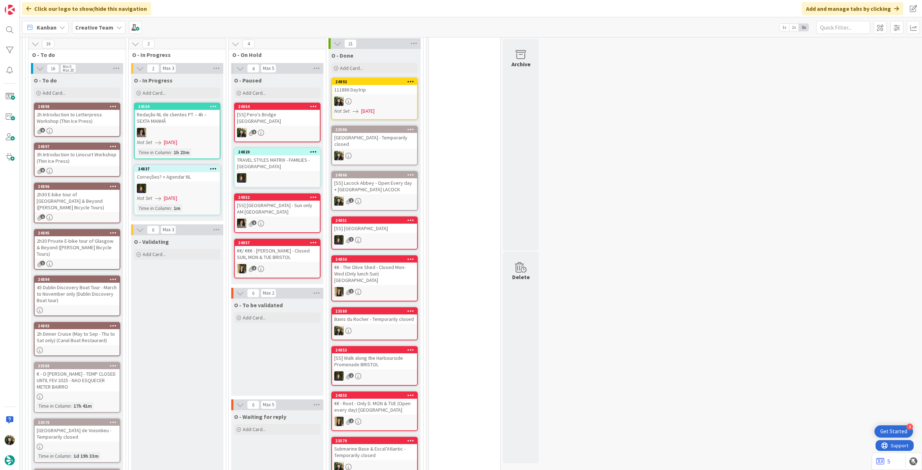
scroll to position [240, 0]
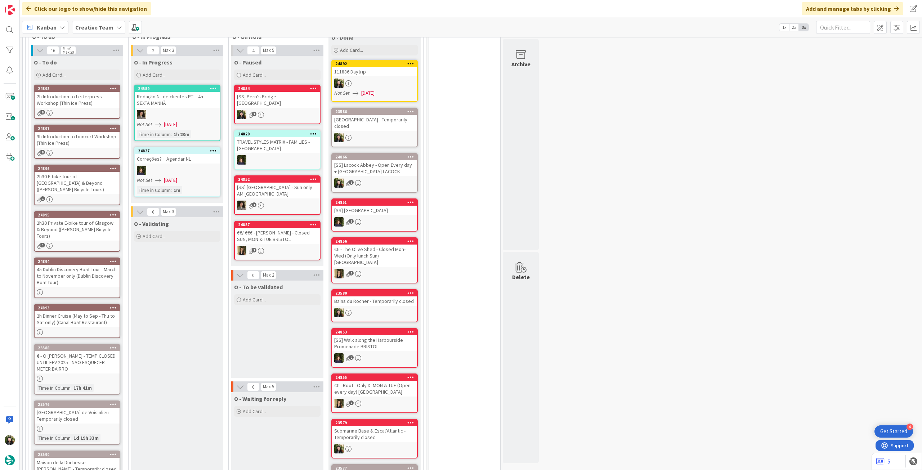
click at [108, 184] on div "2h30 E-bike tour of [GEOGRAPHIC_DATA] & Beyond ([PERSON_NAME] Bicycle Tours)" at bounding box center [77, 183] width 85 height 22
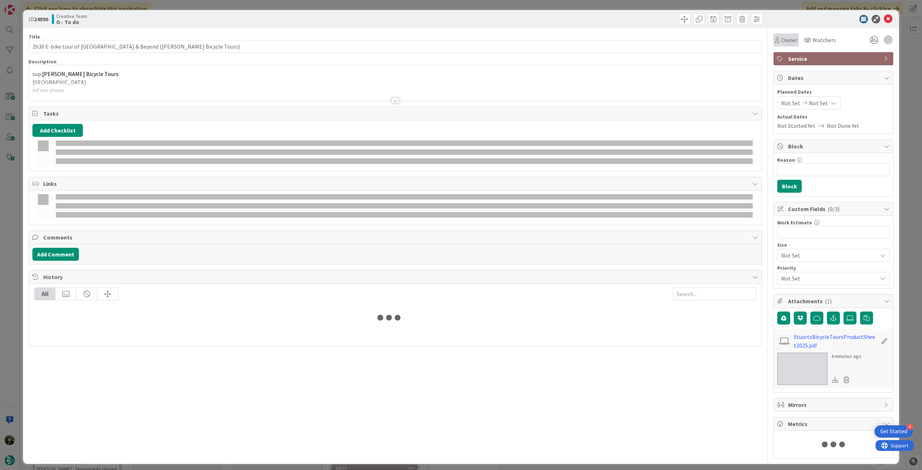
click at [787, 42] on span "Owner" at bounding box center [789, 40] width 16 height 9
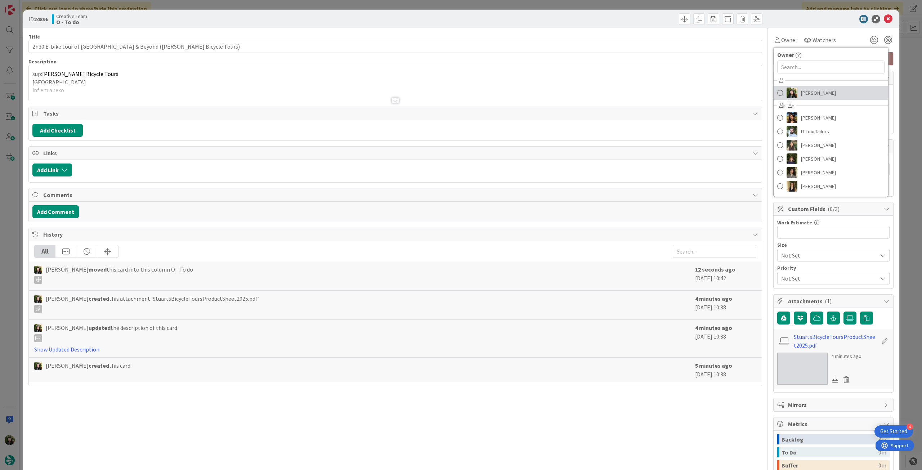
drag, startPoint x: 807, startPoint y: 90, endPoint x: 841, endPoint y: 55, distance: 48.9
click at [807, 91] on span "[PERSON_NAME]" at bounding box center [818, 93] width 35 height 11
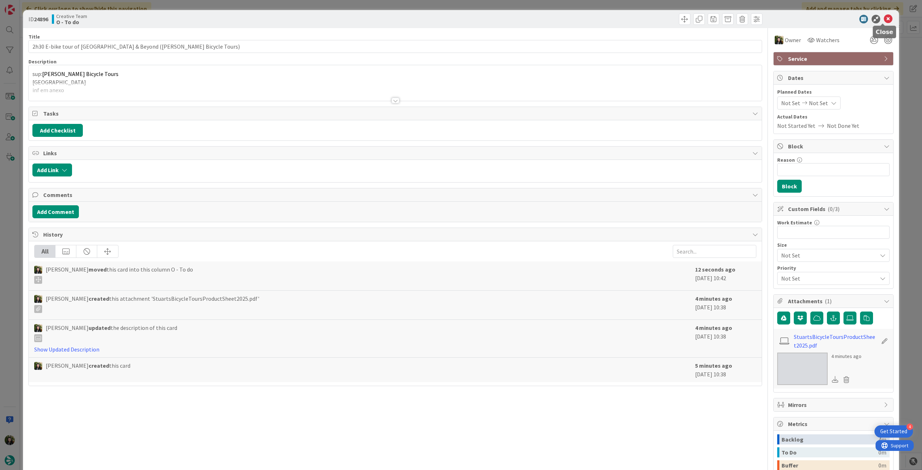
click at [884, 19] on icon at bounding box center [888, 19] width 9 height 9
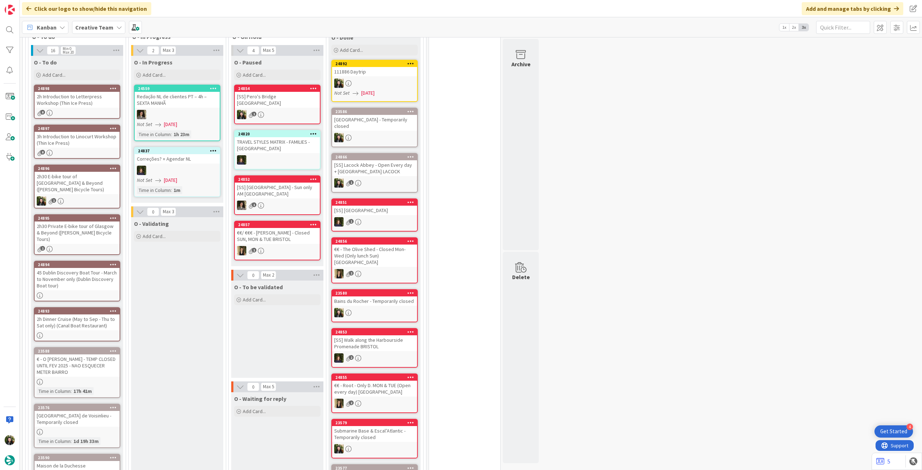
click at [87, 246] on div "1" at bounding box center [77, 249] width 85 height 6
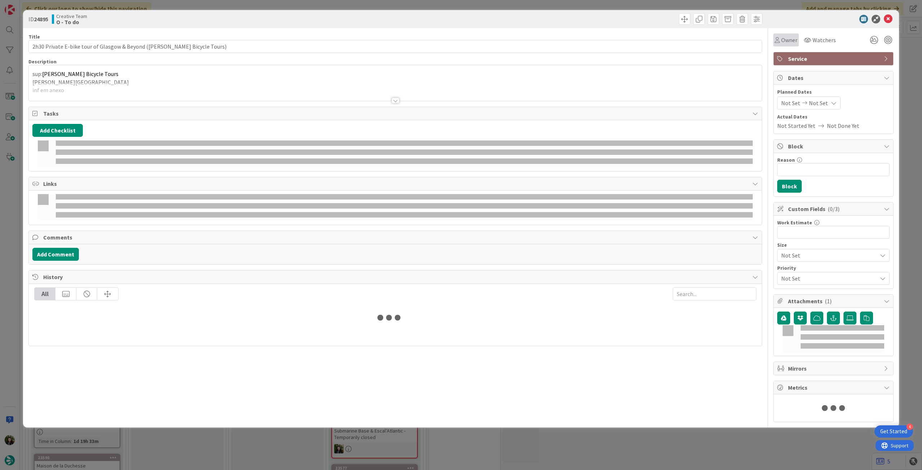
click at [783, 38] on span "Owner" at bounding box center [789, 40] width 16 height 9
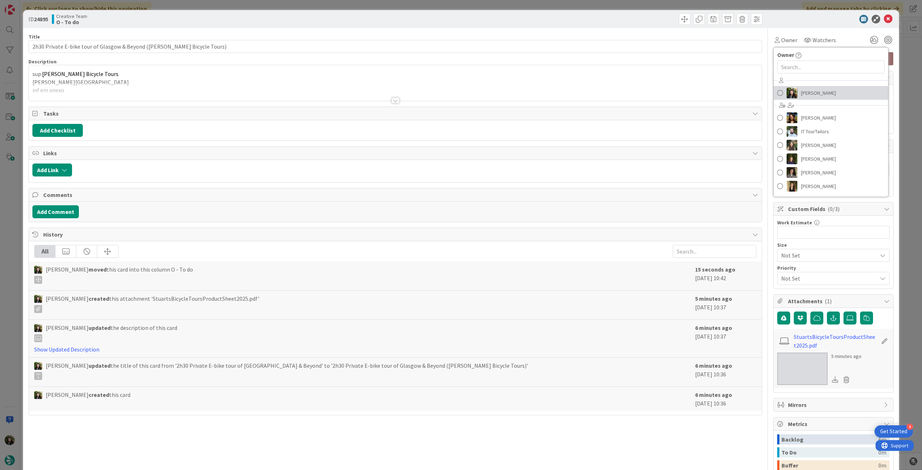
click at [802, 92] on span "[PERSON_NAME]" at bounding box center [818, 93] width 35 height 11
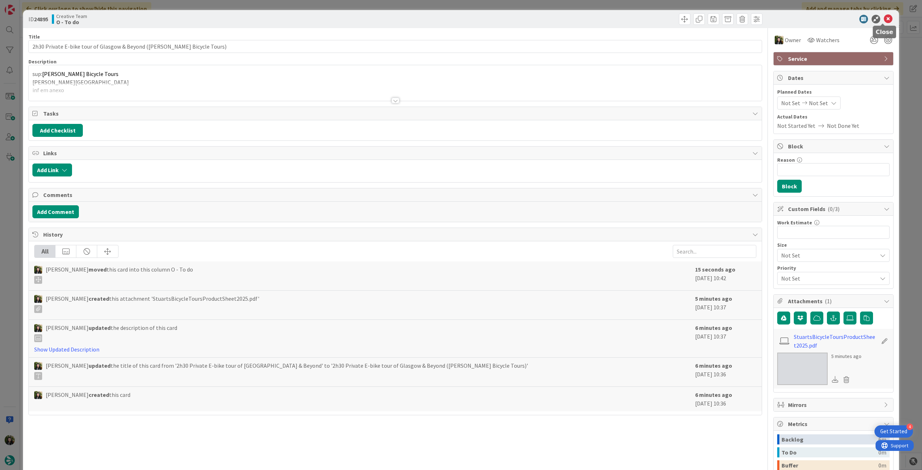
click at [886, 19] on icon at bounding box center [888, 19] width 9 height 9
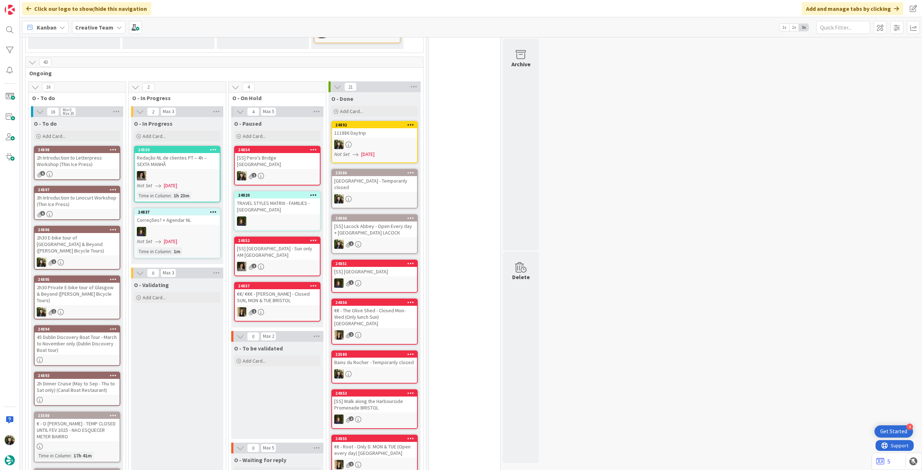
scroll to position [144, 0]
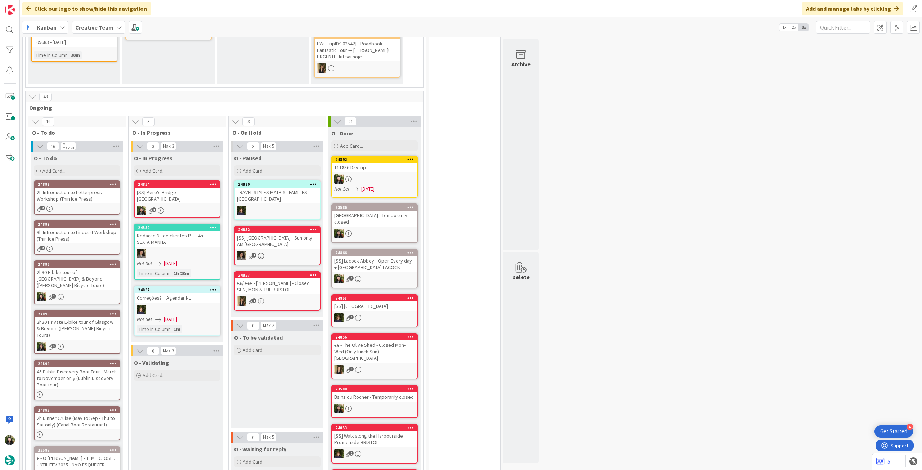
click at [192, 193] on div "[SS] Pero's Bridge BRISTOL" at bounding box center [177, 196] width 85 height 16
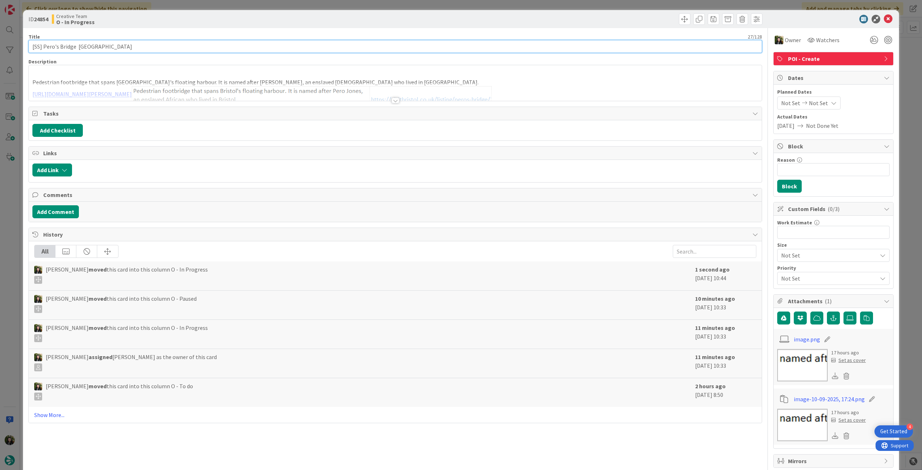
drag, startPoint x: 73, startPoint y: 46, endPoint x: 0, endPoint y: 46, distance: 73.5
click at [0, 46] on div "ID 24854 Creative Team O - In Progress Title 27 / 128 [SS] Pero's Bridge BRISTO…" at bounding box center [461, 235] width 922 height 470
click at [129, 73] on div "Beatriz Cassona just joined Pedestrian footbridge that spans Bristol's floating…" at bounding box center [395, 83] width 733 height 36
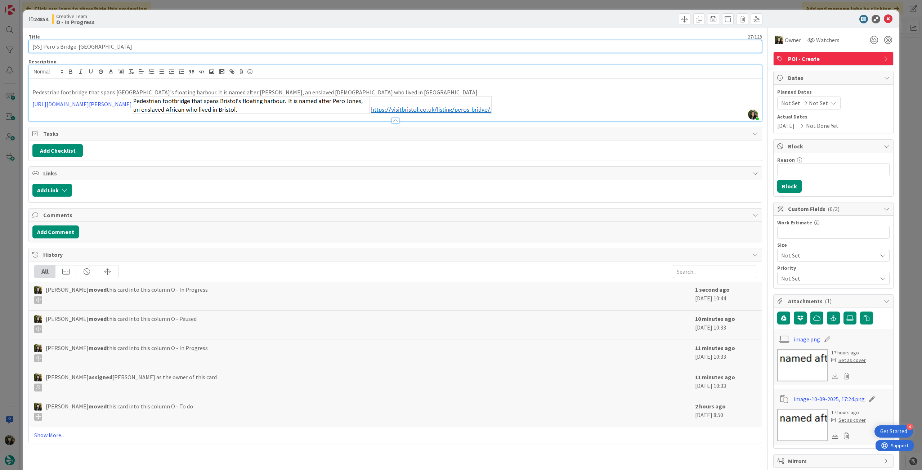
drag, startPoint x: 111, startPoint y: 44, endPoint x: 45, endPoint y: 48, distance: 66.4
click at [45, 48] on input "[SS] Pero's Bridge BRISTOL" at bounding box center [395, 46] width 734 height 13
click at [101, 58] on div "Description" at bounding box center [395, 61] width 734 height 6
drag, startPoint x: 43, startPoint y: 46, endPoint x: 73, endPoint y: 48, distance: 30.6
click at [73, 48] on input "[SS] Pero's Bridge BRISTOL" at bounding box center [395, 46] width 734 height 13
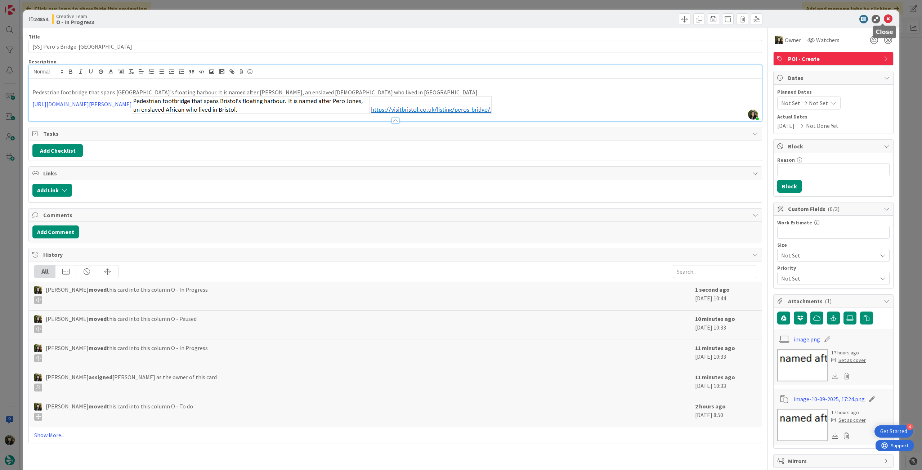
click at [884, 18] on icon at bounding box center [888, 19] width 9 height 9
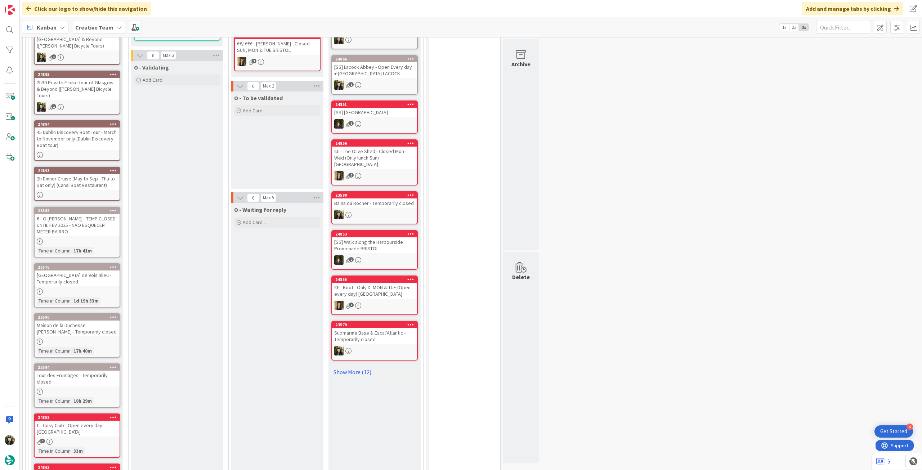
scroll to position [384, 0]
click at [95, 26] on b "Creative Team" at bounding box center [94, 27] width 38 height 7
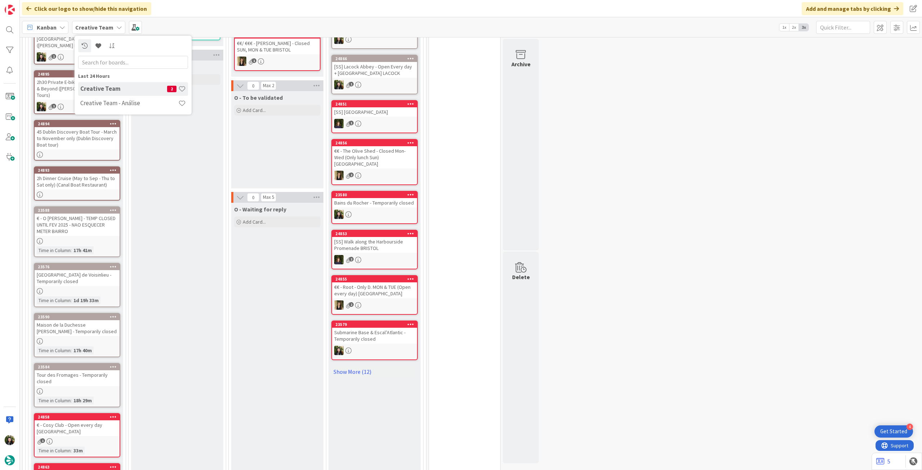
click at [119, 101] on h4 "Creative Team - Análise" at bounding box center [129, 102] width 98 height 7
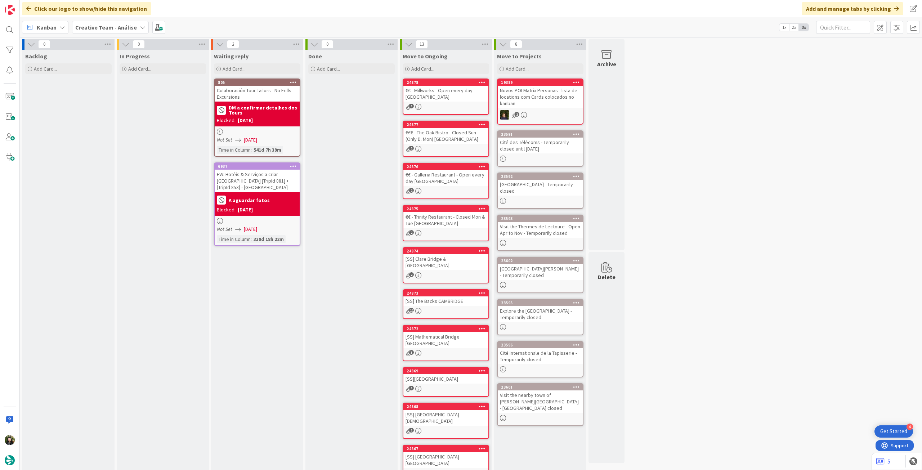
click at [104, 26] on b "Creative Team - Análise" at bounding box center [106, 27] width 62 height 7
click at [126, 106] on h4 "Creative Team" at bounding box center [123, 102] width 87 height 7
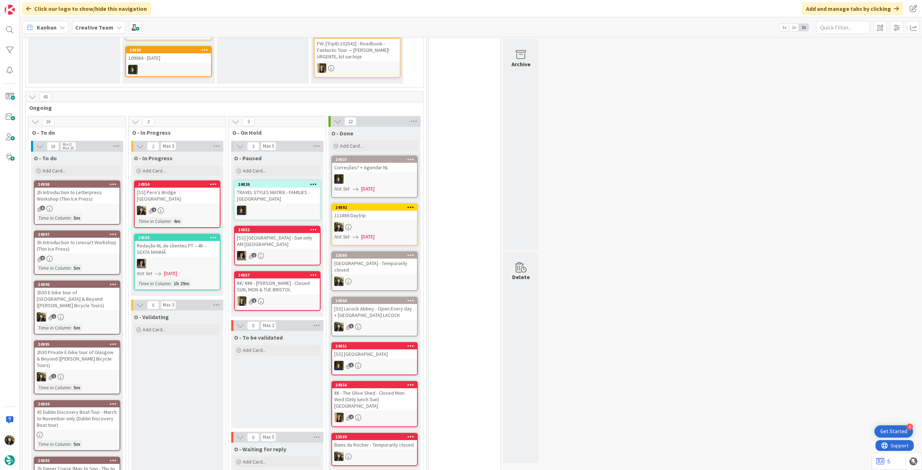
scroll to position [48, 0]
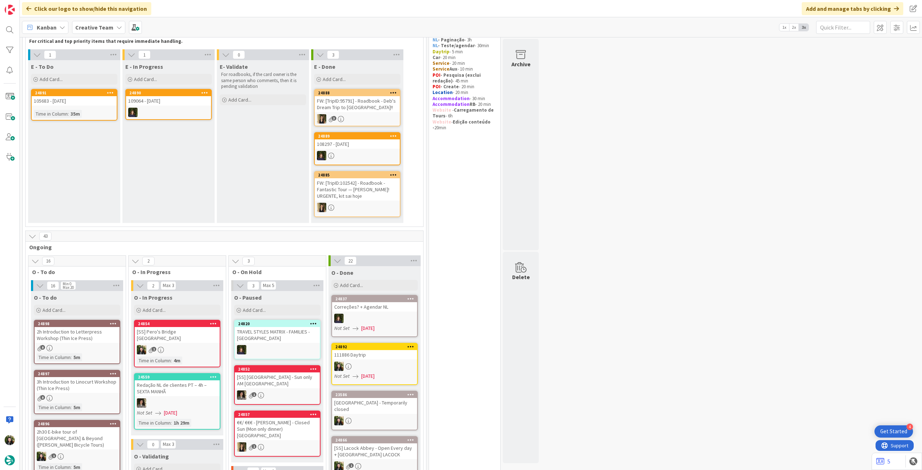
click at [91, 24] on b "Creative Team" at bounding box center [94, 27] width 38 height 7
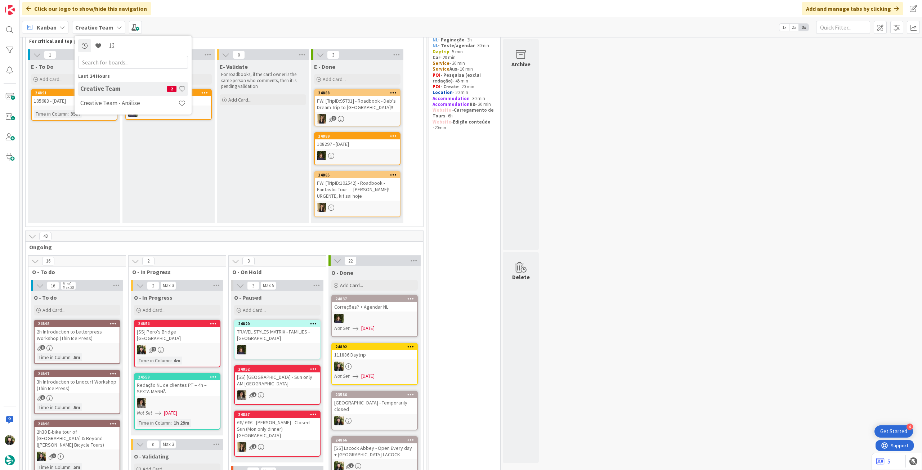
click at [178, 151] on div "E - In Progress Add Card... 24890 109064 - 30 oct" at bounding box center [168, 141] width 92 height 163
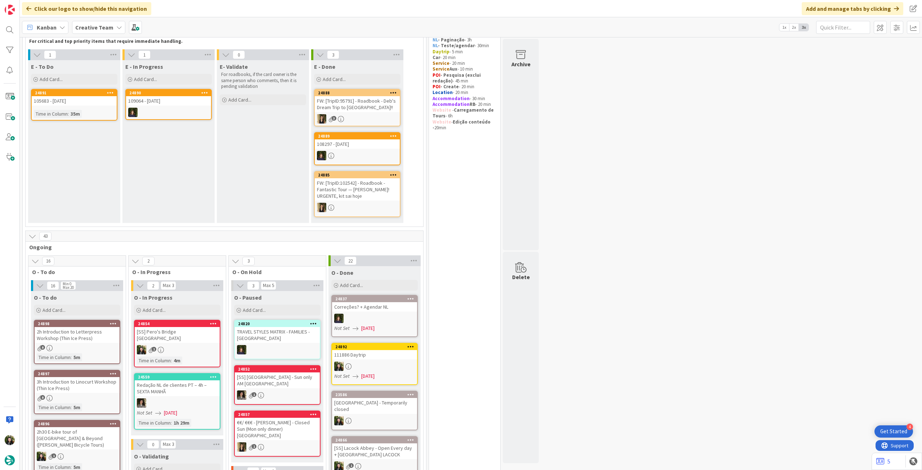
scroll to position [144, 0]
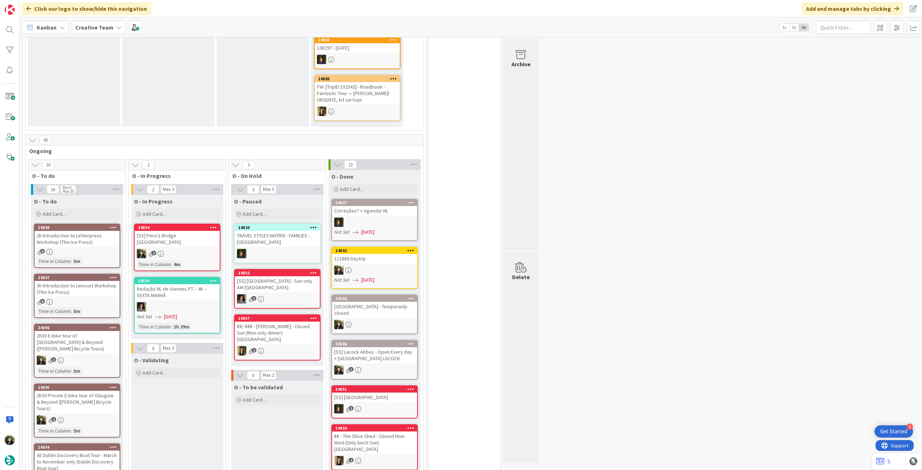
click at [177, 235] on div "[SS] Pero's Bridge BRISTOL" at bounding box center [177, 239] width 85 height 16
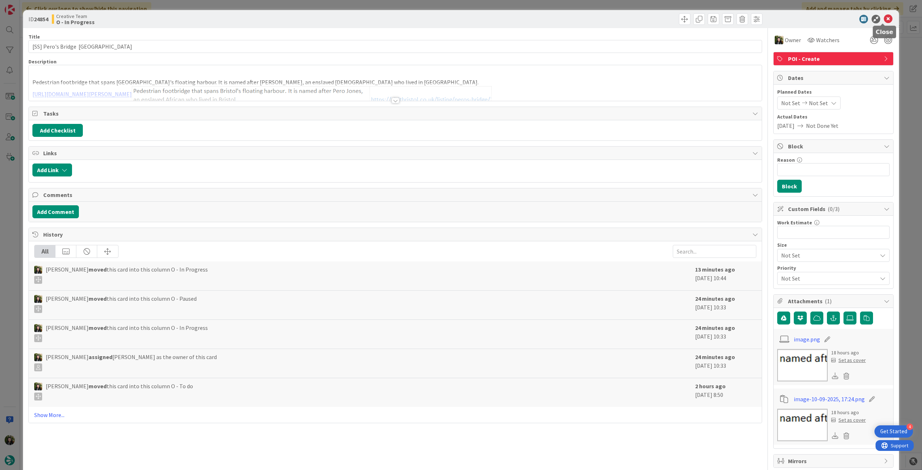
click at [884, 21] on icon at bounding box center [888, 19] width 9 height 9
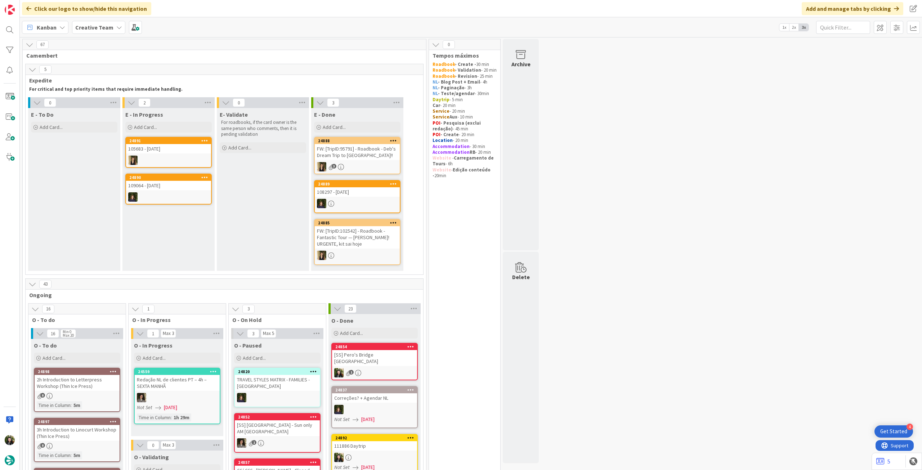
click at [98, 27] on b "Creative Team" at bounding box center [94, 27] width 38 height 7
click at [110, 105] on h4 "Creative Team - Análise" at bounding box center [129, 102] width 98 height 7
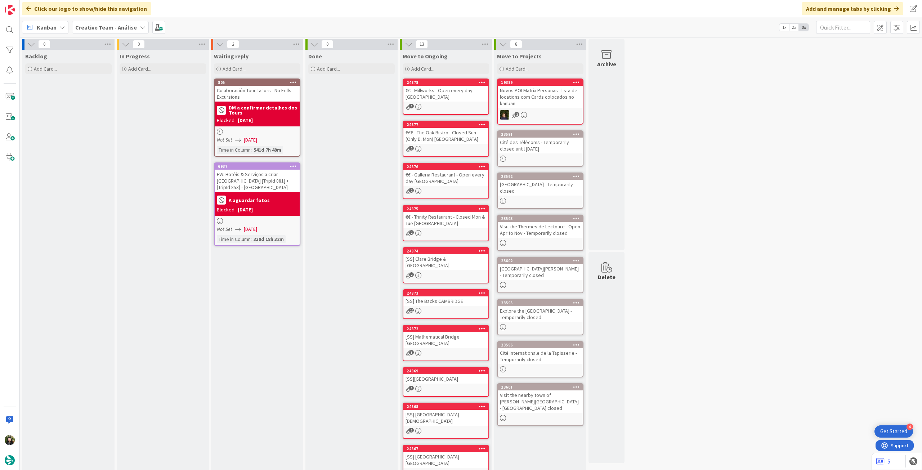
click at [90, 26] on b "Creative Team - Análise" at bounding box center [106, 27] width 62 height 7
click at [119, 101] on h4 "Creative Team" at bounding box center [123, 102] width 87 height 7
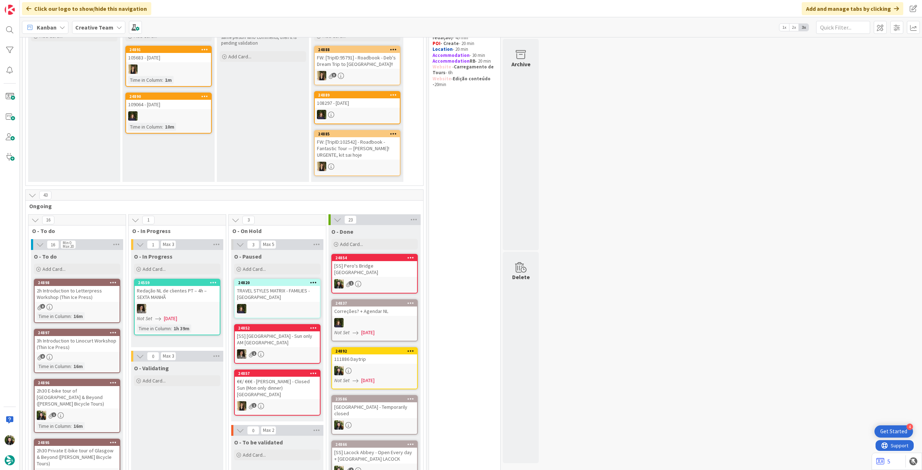
scroll to position [192, 0]
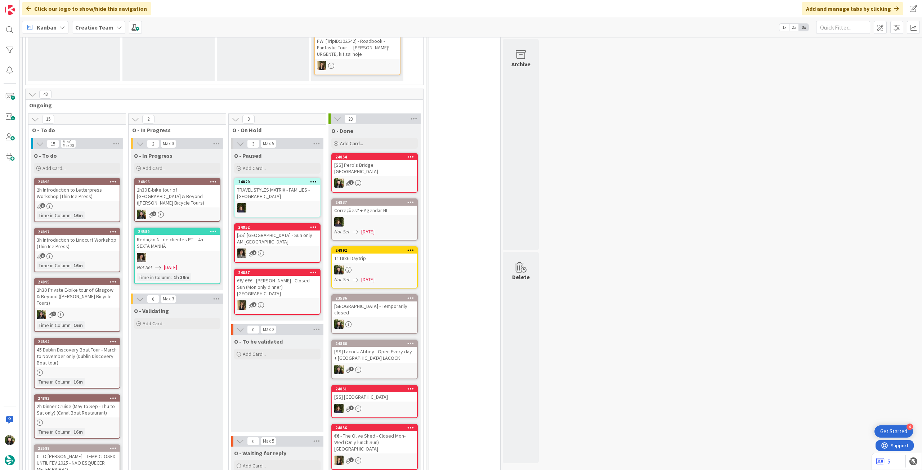
click at [182, 197] on div "2h30 E-bike tour of [GEOGRAPHIC_DATA] & Beyond ([PERSON_NAME] Bicycle Tours)" at bounding box center [177, 196] width 85 height 22
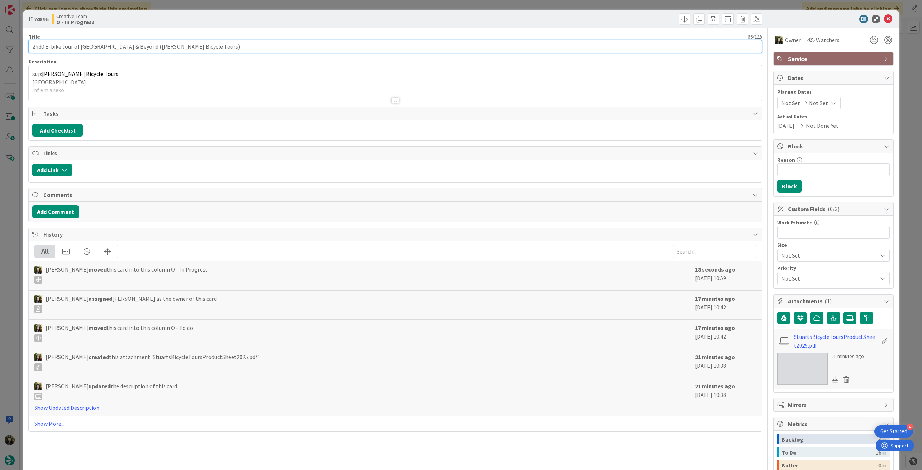
drag, startPoint x: 211, startPoint y: 43, endPoint x: 135, endPoint y: 69, distance: 80.4
click at [23, 47] on div "ID 24896 Creative Team O - In Progress Title 66 / 128 2h30 E-bike tour of Glasg…" at bounding box center [461, 284] width 876 height 549
click at [181, 46] on input "2h30 E-bike tour of [GEOGRAPHIC_DATA] & Beyond ([PERSON_NAME] Bicycle Tours)" at bounding box center [395, 46] width 734 height 13
drag, startPoint x: 135, startPoint y: 46, endPoint x: 0, endPoint y: 67, distance: 136.3
click at [0, 67] on div "ID 24896 Creative Team O - In Progress Title 66 / 128 2h30 E-bike tour of Glasg…" at bounding box center [461, 235] width 922 height 470
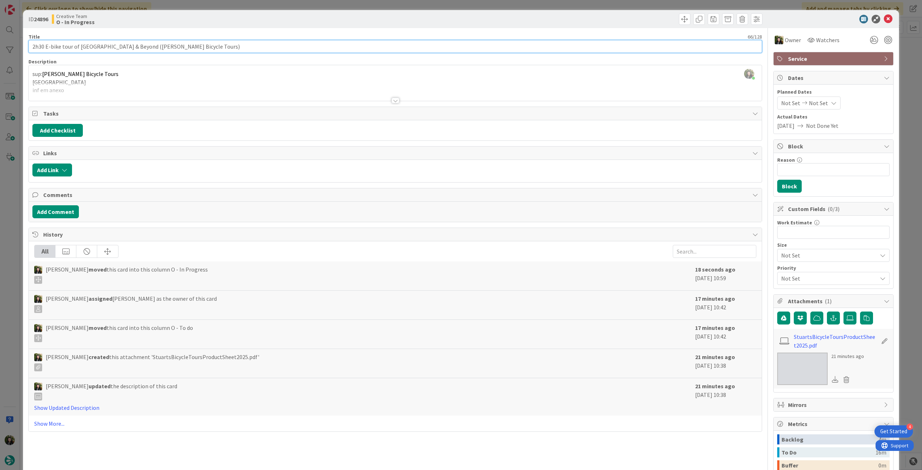
drag, startPoint x: 202, startPoint y: 48, endPoint x: 0, endPoint y: 48, distance: 201.7
click at [0, 48] on div "ID 24896 Creative Team O - In Progress Title 66 / 128 2h30 E-bike tour of Glasg…" at bounding box center [461, 235] width 922 height 470
click at [103, 98] on div at bounding box center [395, 91] width 733 height 18
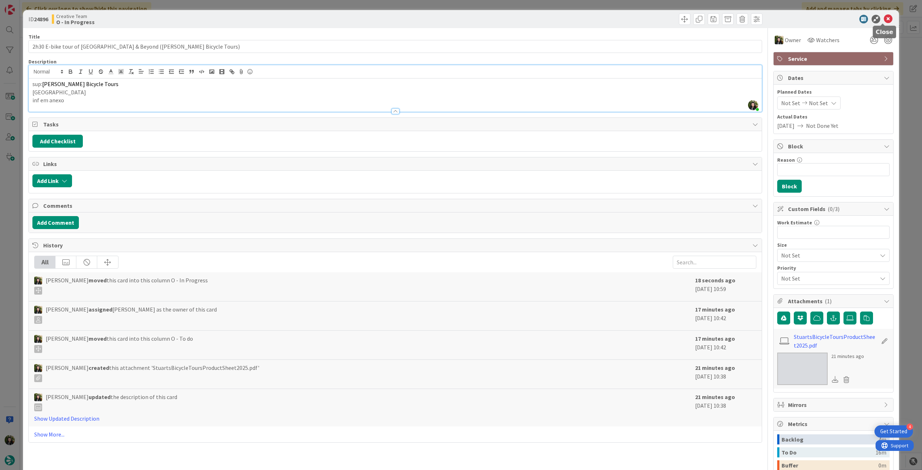
click at [884, 18] on icon at bounding box center [888, 19] width 9 height 9
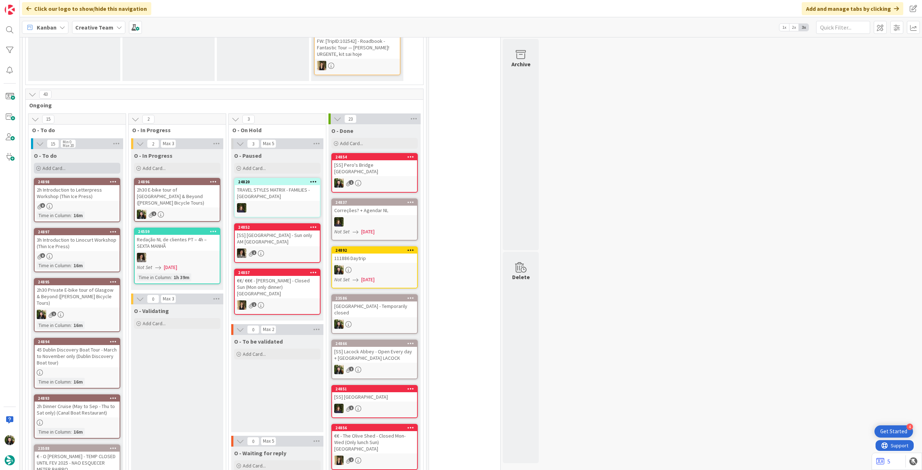
click at [67, 164] on div "Add Card..." at bounding box center [77, 168] width 86 height 11
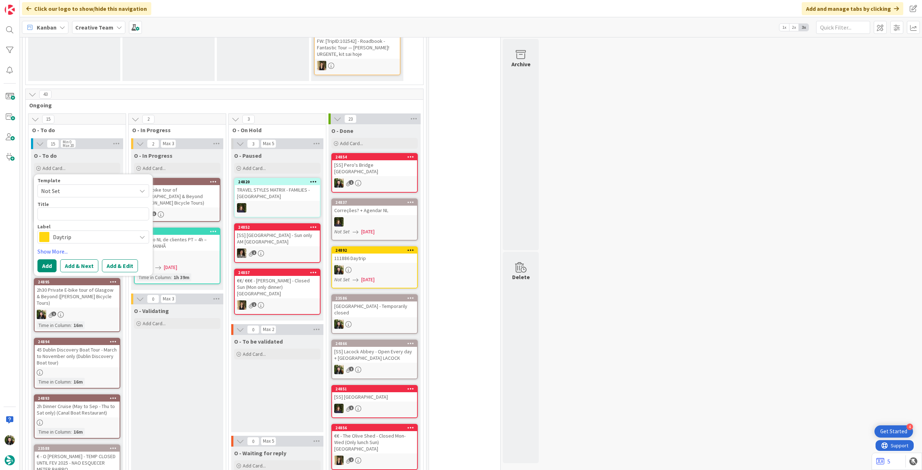
click at [72, 237] on span "Daytrip" at bounding box center [93, 237] width 80 height 10
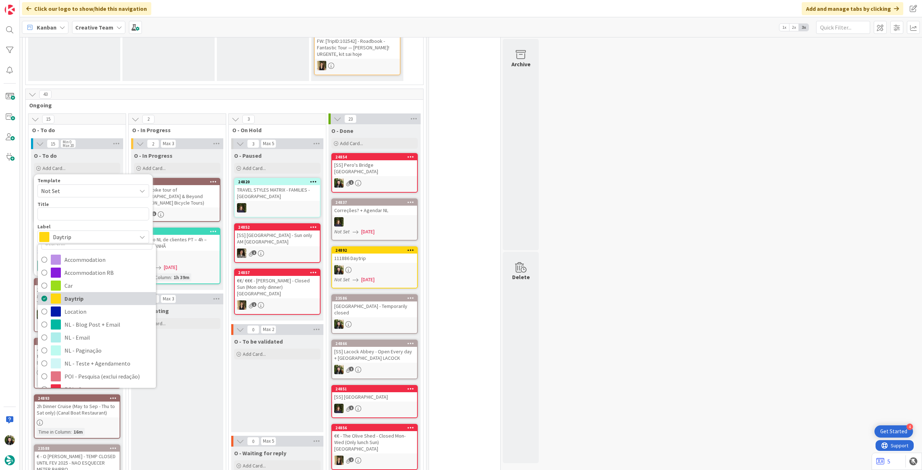
scroll to position [48, 0]
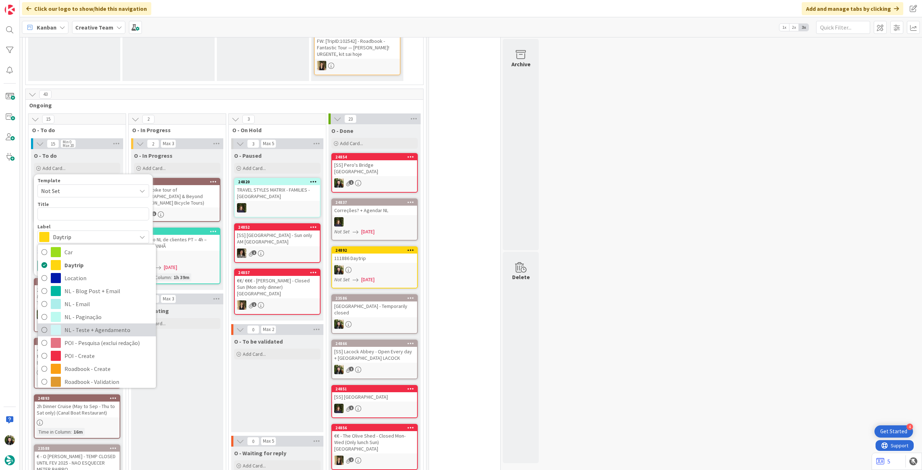
drag, startPoint x: 96, startPoint y: 330, endPoint x: 93, endPoint y: 260, distance: 70.7
click at [96, 330] on span "NL - Teste + Agendamento" at bounding box center [108, 330] width 88 height 11
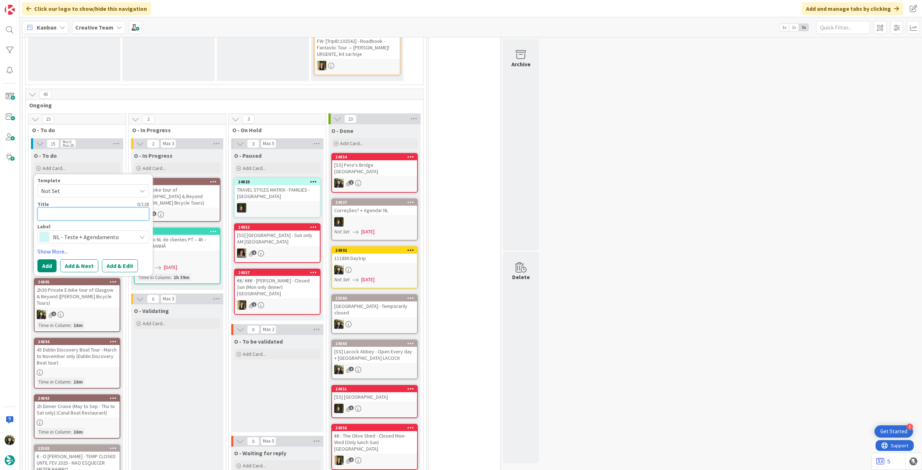
click at [94, 214] on textarea at bounding box center [93, 213] width 112 height 13
type textarea "x"
type textarea "A"
type textarea "x"
type textarea "At"
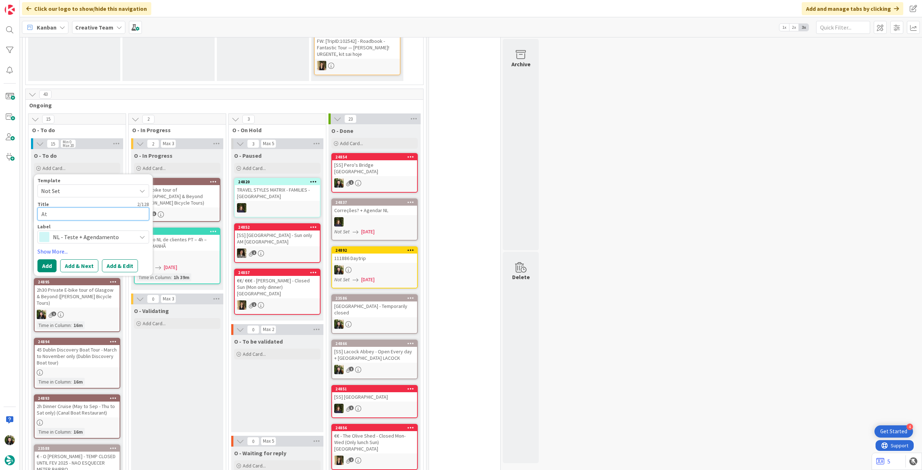
type textarea "x"
type textarea "Atu"
type textarea "x"
type textarea "Atua"
type textarea "x"
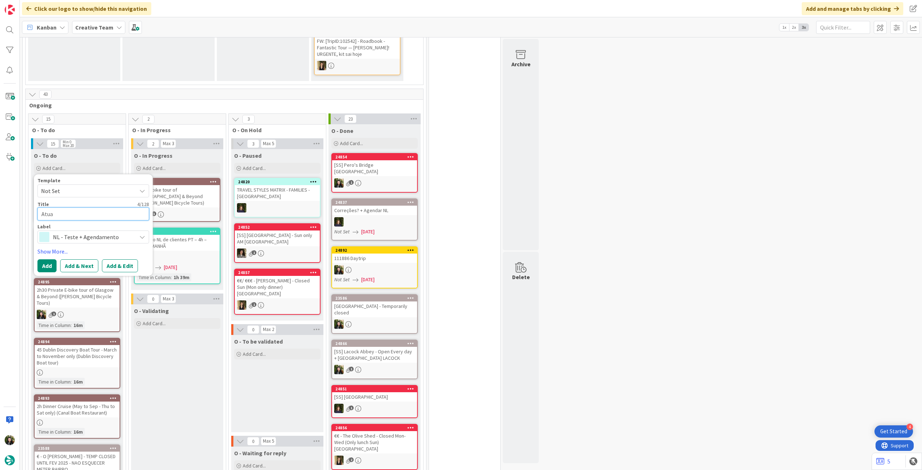
type textarea "Atual"
type textarea "x"
type textarea "Atuali"
type textarea "x"
type textarea "Atualiz"
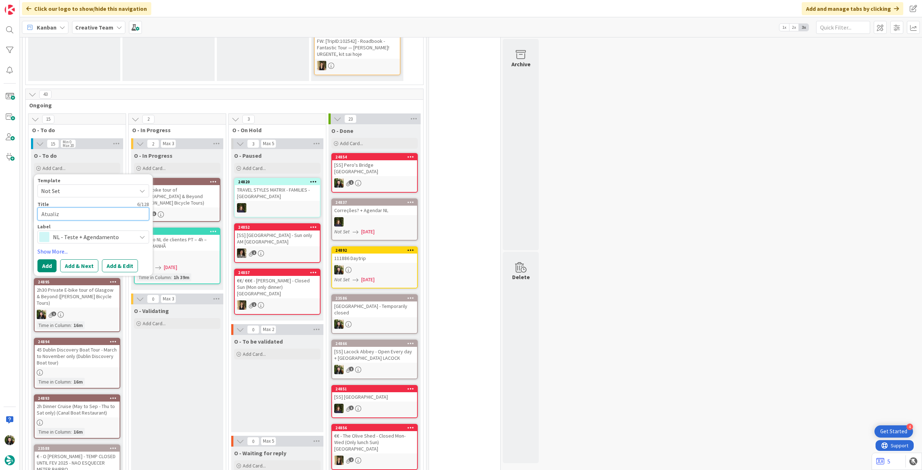
type textarea "x"
type textarea "Atualiza"
type textarea "x"
type textarea "Atualizar"
type textarea "x"
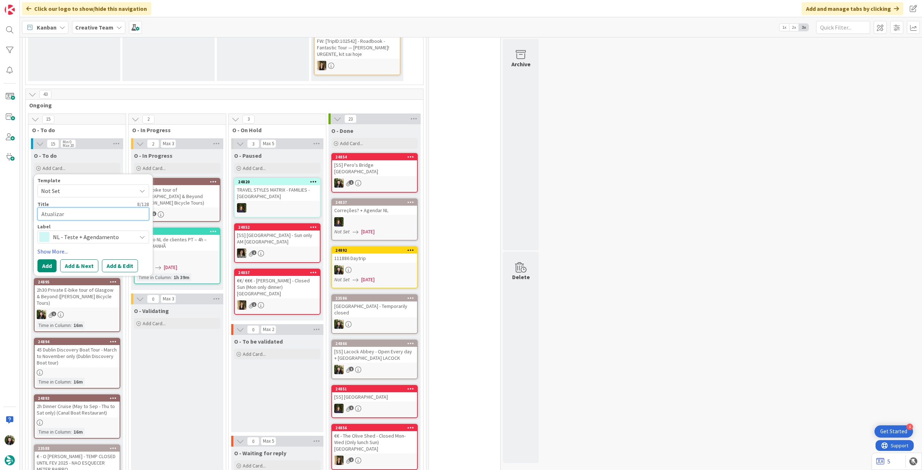
type textarea "Atualizar"
type textarea "x"
type textarea "Atualizar L"
type textarea "x"
type textarea "Atualizar Li"
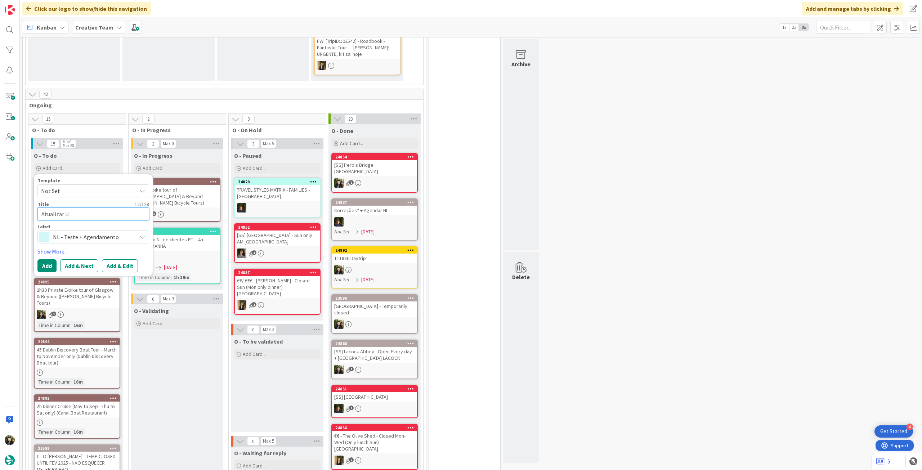
type textarea "x"
type textarea "Atualizar Lig"
type textarea "x"
type textarea "Atualizar Ligh"
type textarea "x"
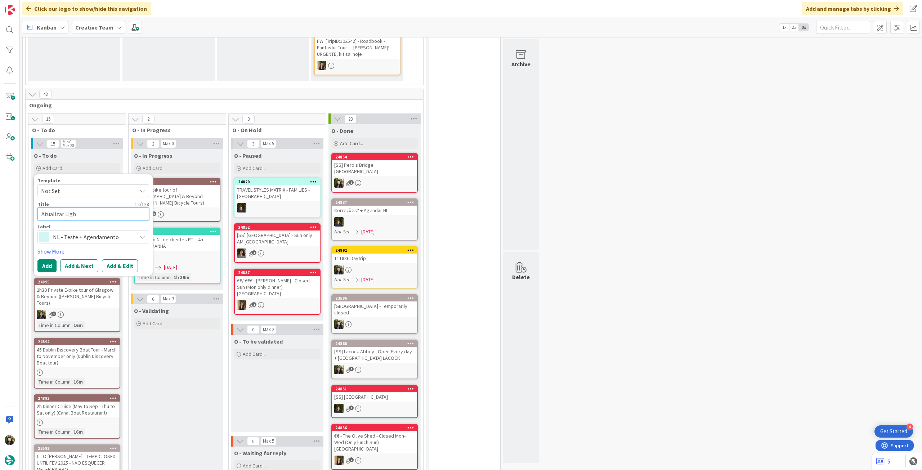
type textarea "Atualizar Light"
type textarea "x"
type textarea "Atualizar Lightr"
type textarea "x"
type textarea "Atualizar Lightro"
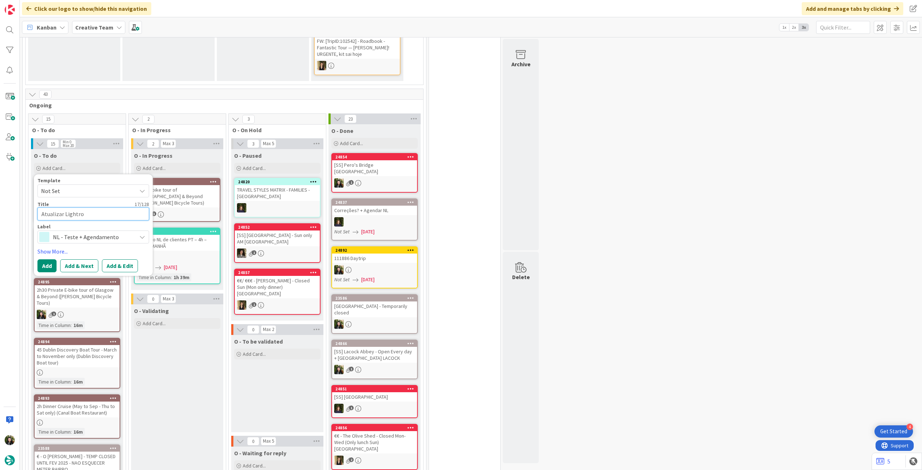
type textarea "x"
type textarea "Atualizar Lightroo"
type textarea "x"
type textarea "[GEOGRAPHIC_DATA]"
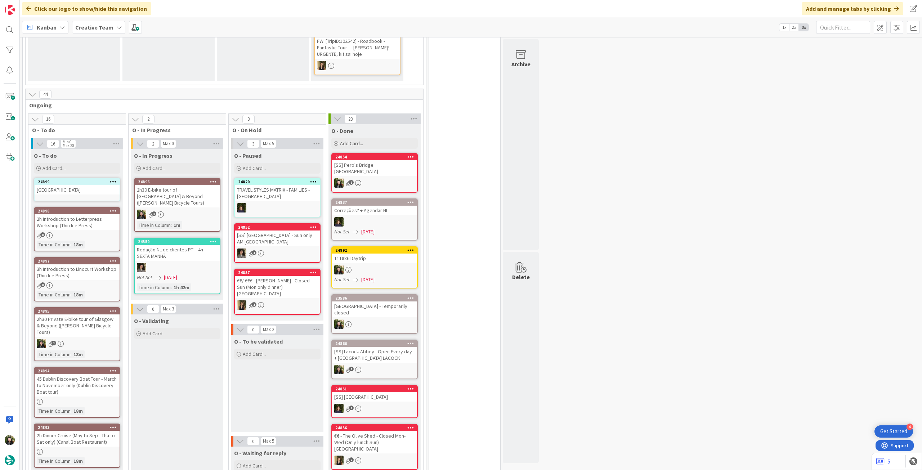
click at [89, 193] on div "[GEOGRAPHIC_DATA]" at bounding box center [77, 189] width 85 height 9
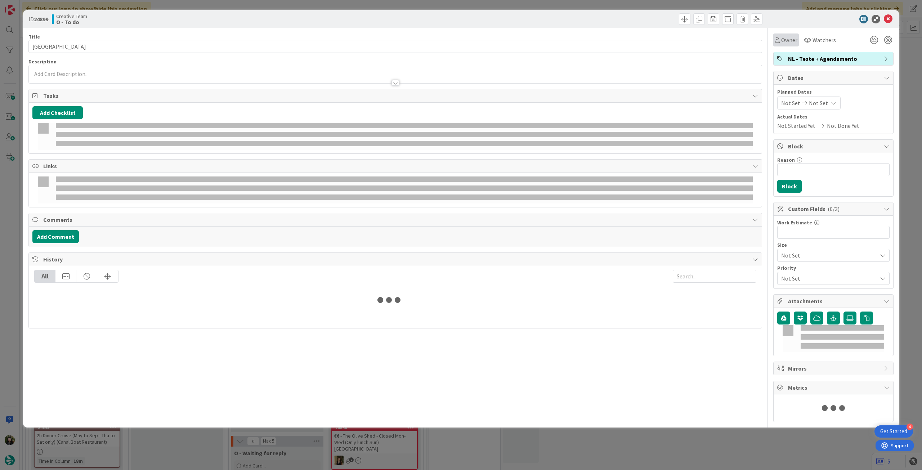
click at [784, 41] on span "Owner" at bounding box center [789, 40] width 16 height 9
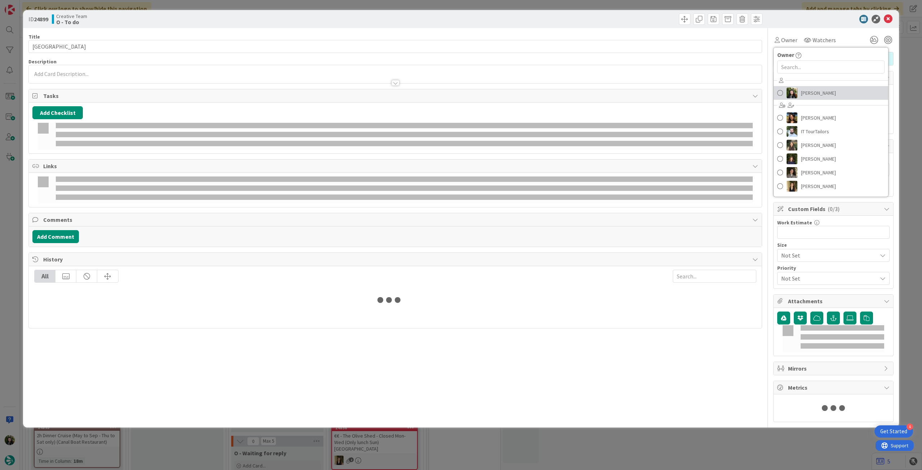
drag, startPoint x: 805, startPoint y: 93, endPoint x: 851, endPoint y: 61, distance: 55.9
click at [805, 94] on span "[PERSON_NAME]" at bounding box center [818, 93] width 35 height 11
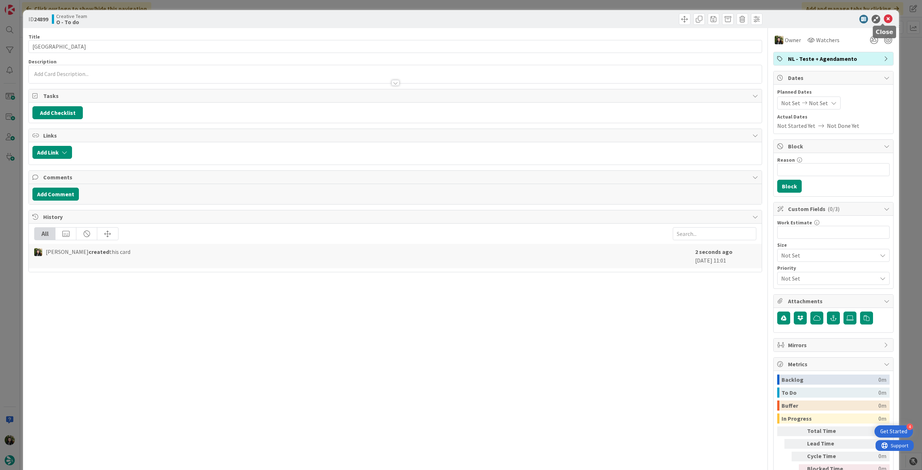
click at [884, 20] on icon at bounding box center [888, 19] width 9 height 9
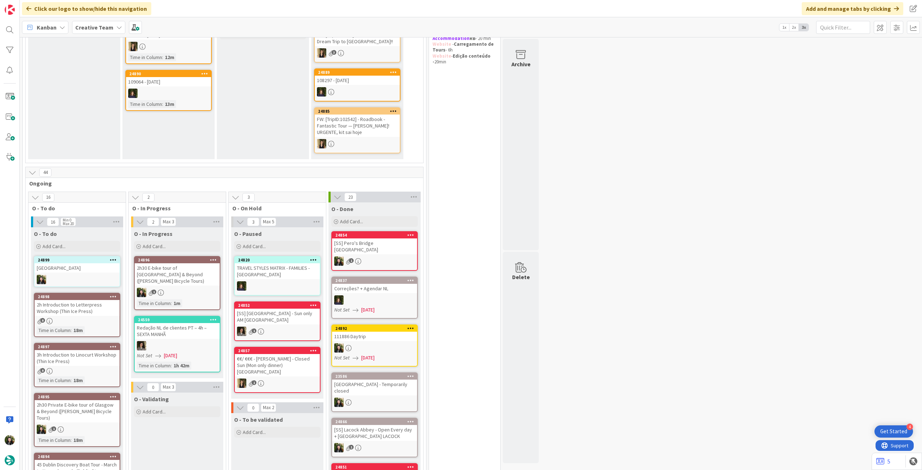
scroll to position [240, 0]
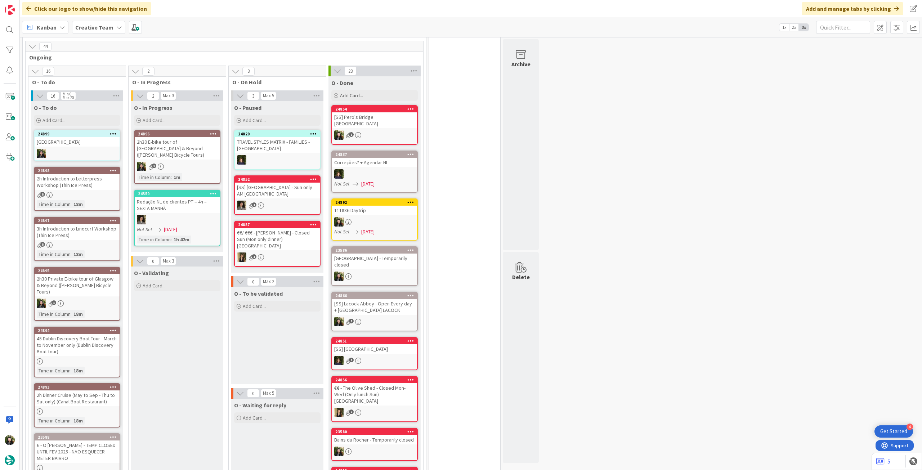
click at [171, 162] on div "1" at bounding box center [177, 166] width 85 height 9
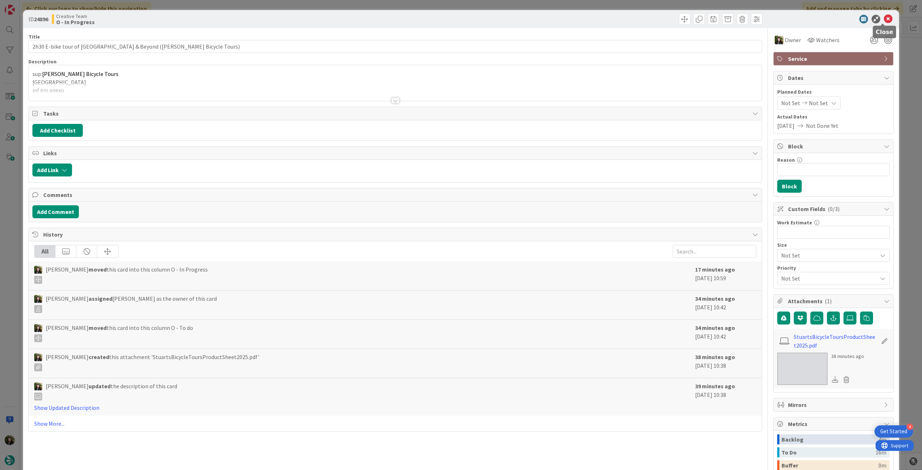
click at [884, 20] on icon at bounding box center [888, 19] width 9 height 9
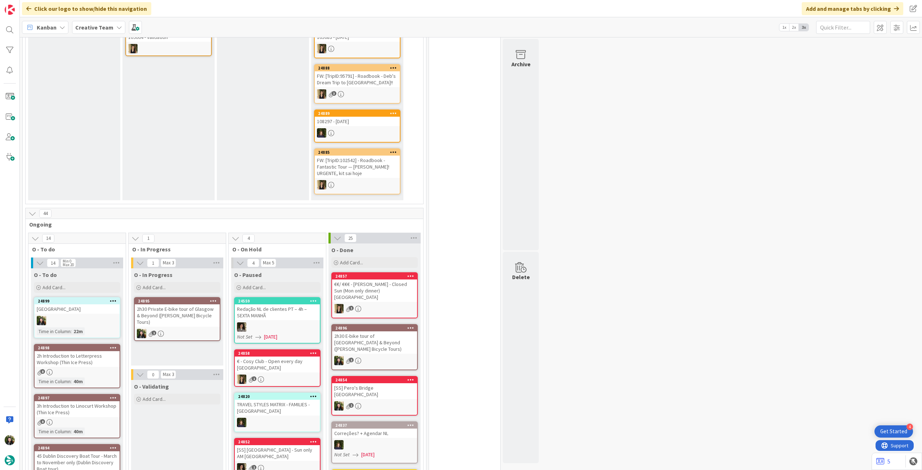
scroll to position [144, 0]
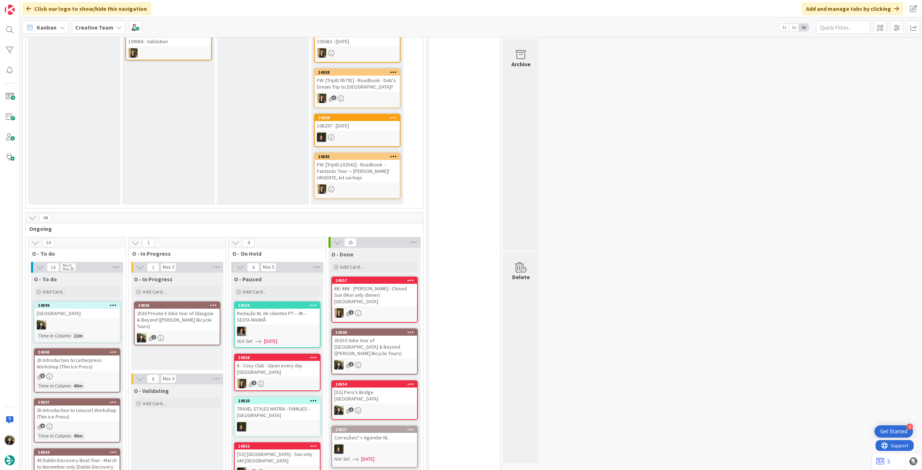
click at [184, 333] on div "1" at bounding box center [177, 337] width 85 height 9
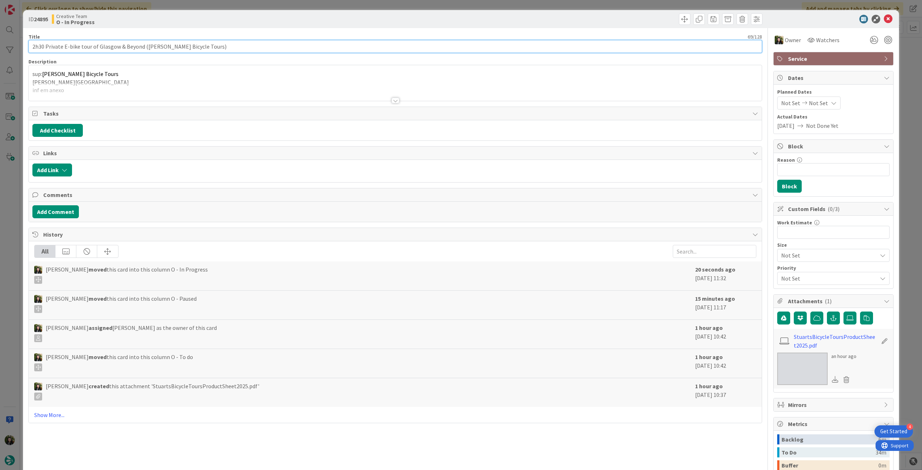
drag, startPoint x: 62, startPoint y: 48, endPoint x: 141, endPoint y: 46, distance: 78.9
click at [141, 46] on input "2h30 Private E-bike tour of Glasgow & Beyond ([PERSON_NAME] Bicycle Tours)" at bounding box center [395, 46] width 734 height 13
click at [110, 46] on input "2h30 Private E-bike tour of Glasgow & Beyond ([PERSON_NAME] Bicycle Tours)" at bounding box center [395, 46] width 734 height 13
drag, startPoint x: 52, startPoint y: 40, endPoint x: 35, endPoint y: 21, distance: 25.3
click at [0, 29] on div "ID 24895 Creative Team O - In Progress Title 69 / 128 2h30 Private E-bike tour …" at bounding box center [461, 235] width 922 height 470
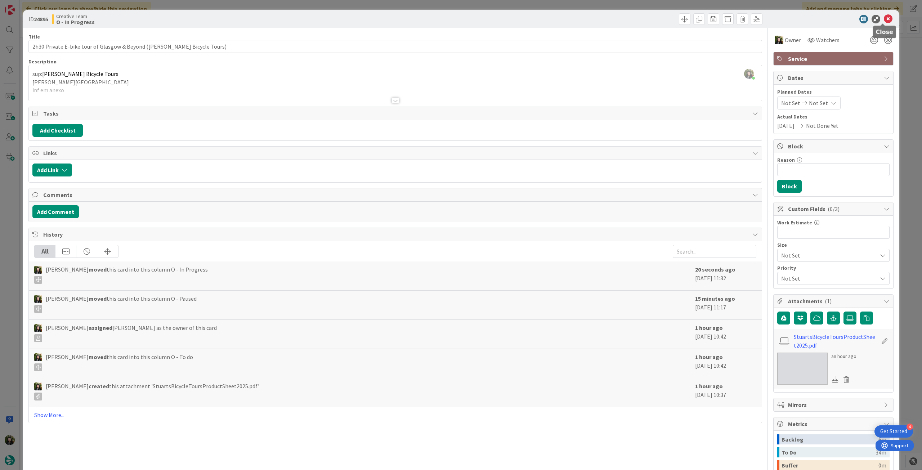
click at [884, 18] on icon at bounding box center [888, 19] width 9 height 9
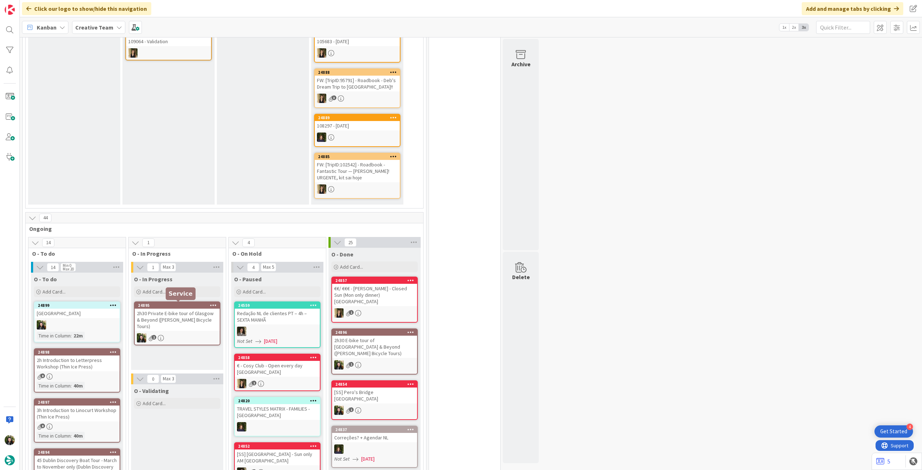
click at [170, 333] on div "1" at bounding box center [177, 337] width 85 height 9
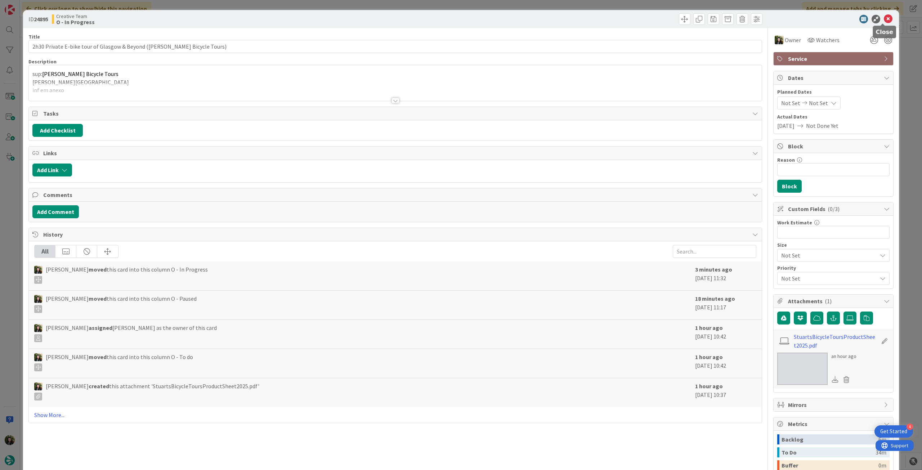
click at [884, 21] on icon at bounding box center [888, 19] width 9 height 9
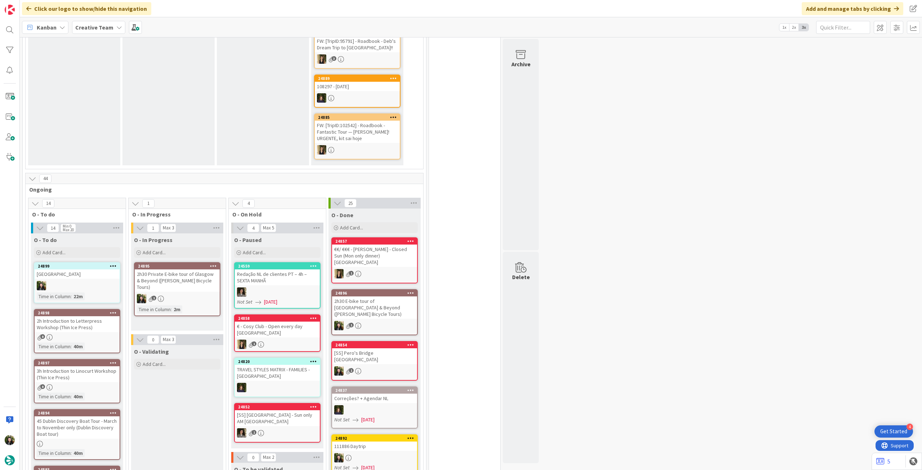
scroll to position [192, 0]
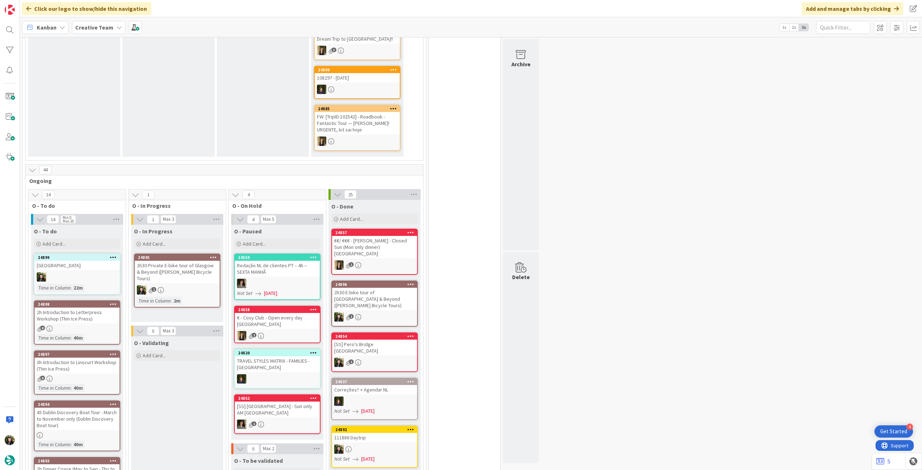
click at [344, 297] on div "24896 2h30 E-bike tour of Glasgow City & Beyond (Stuart's Bicycle Tours) 1" at bounding box center [374, 304] width 86 height 46
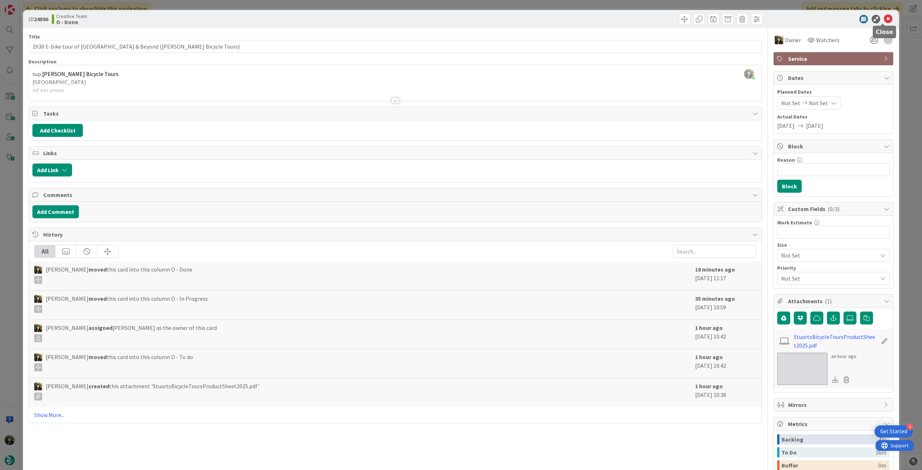
click at [884, 16] on icon at bounding box center [888, 19] width 9 height 9
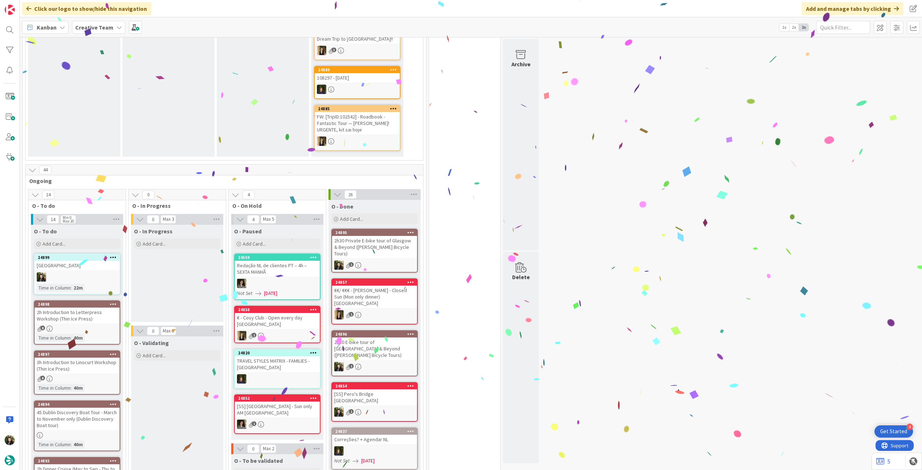
scroll to position [288, 0]
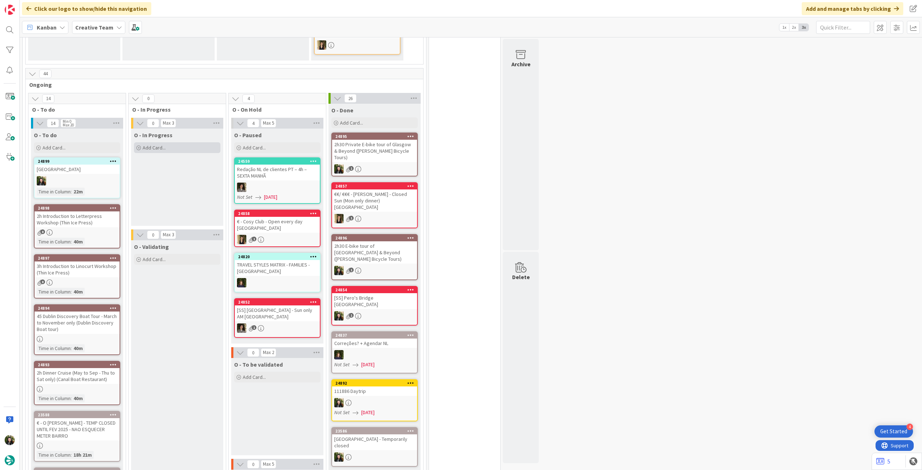
click at [170, 148] on div "Add Card..." at bounding box center [177, 147] width 86 height 11
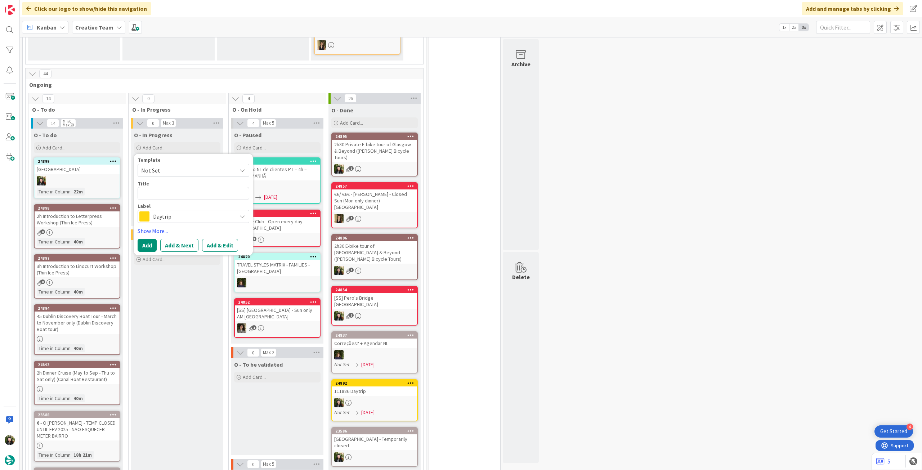
click at [186, 216] on span "Daytrip" at bounding box center [193, 216] width 80 height 10
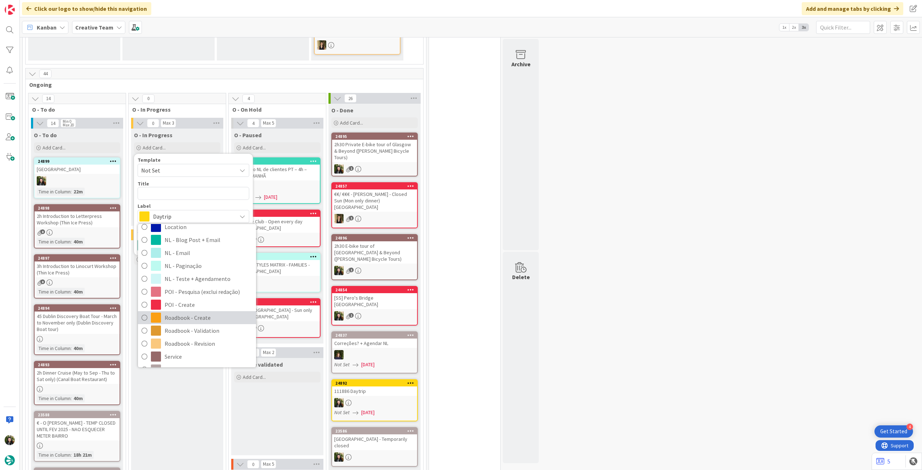
scroll to position [96, 0]
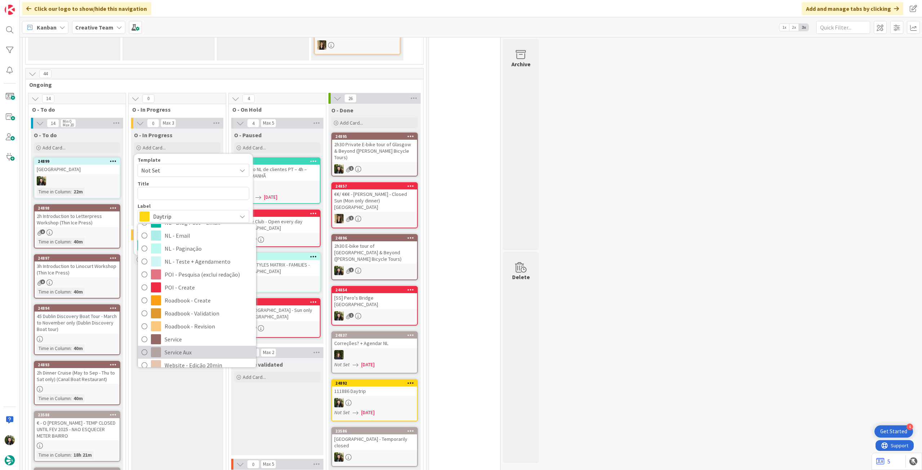
click at [178, 349] on span "Service Aux" at bounding box center [209, 352] width 88 height 11
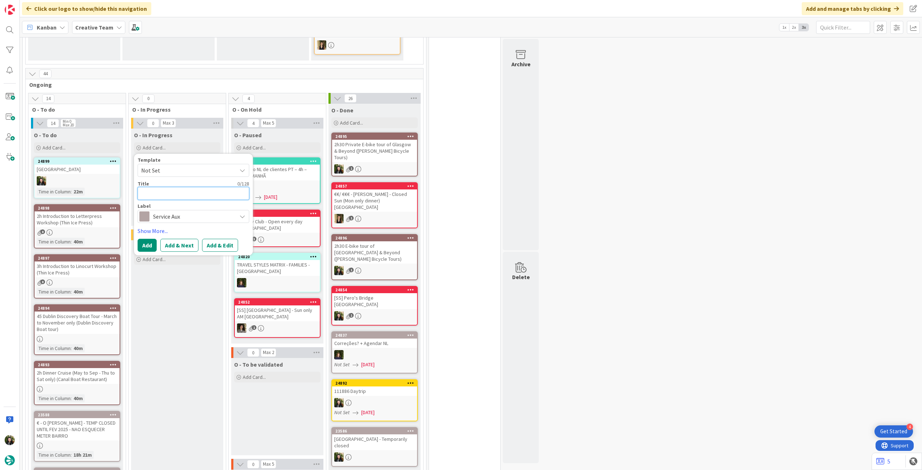
click at [173, 191] on textarea at bounding box center [194, 193] width 112 height 13
paste textarea "Booking Request [TripID:86231] 202501192-P"
type textarea "x"
type textarea "Booking Request [TripID:86231] 202501192-P"
click at [147, 250] on button "Add" at bounding box center [147, 253] width 19 height 13
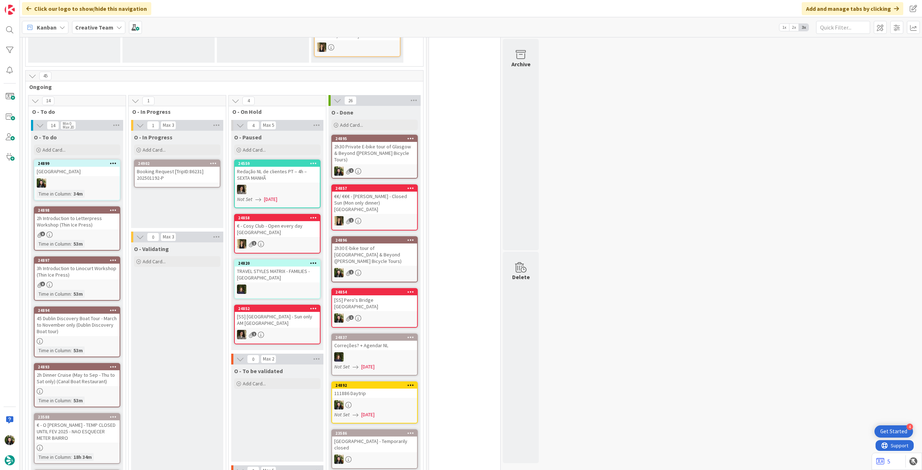
click at [181, 174] on div "Booking Request [TripID:86231] 202501192-P" at bounding box center [177, 175] width 85 height 16
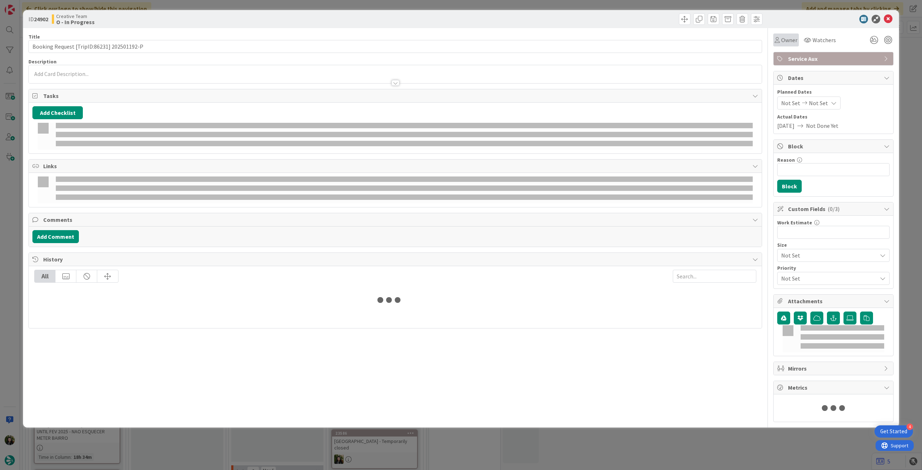
click at [787, 41] on span "Owner" at bounding box center [789, 40] width 16 height 9
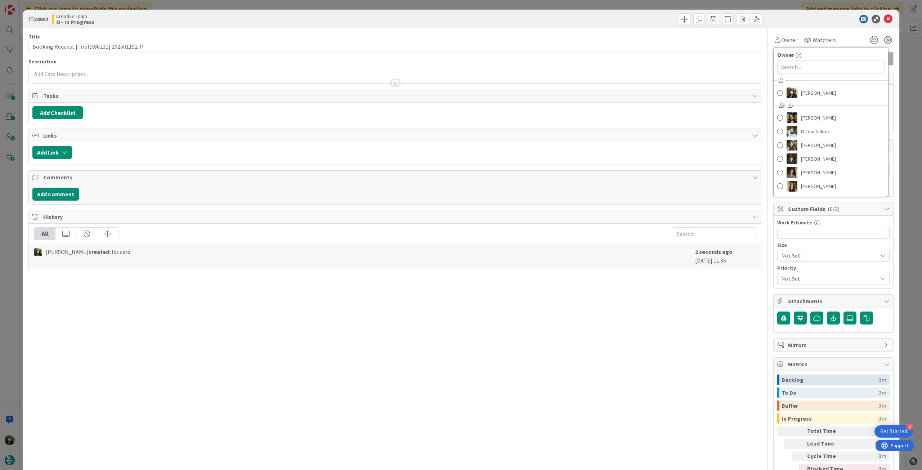
click at [799, 100] on div "Beatriz Cassona Diana Ramos IT TourTailors Inês Gonçalves Margarida Carvalho Me…" at bounding box center [831, 134] width 115 height 119
click at [799, 99] on link "[PERSON_NAME]" at bounding box center [831, 93] width 115 height 14
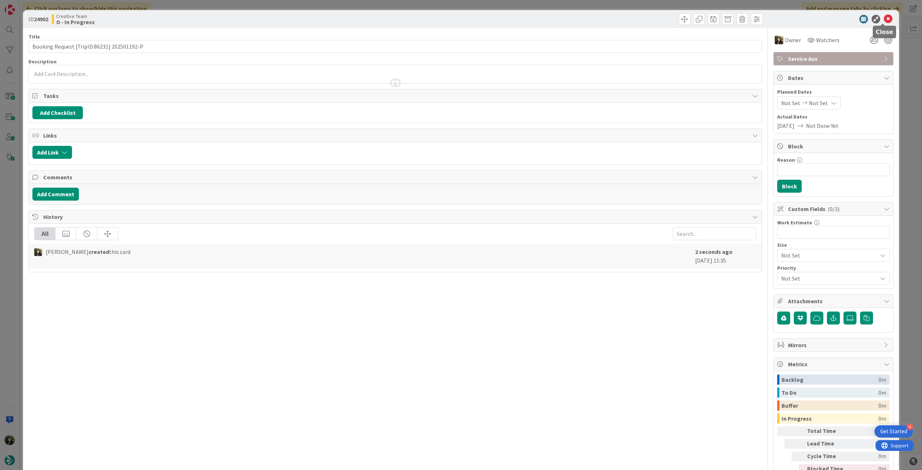
drag, startPoint x: 882, startPoint y: 18, endPoint x: 797, endPoint y: 61, distance: 94.9
click at [884, 18] on icon at bounding box center [888, 19] width 9 height 9
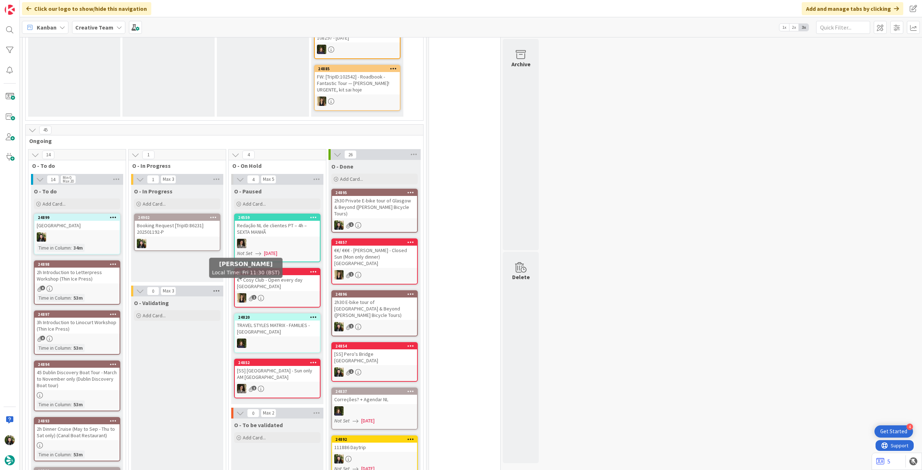
scroll to position [240, 0]
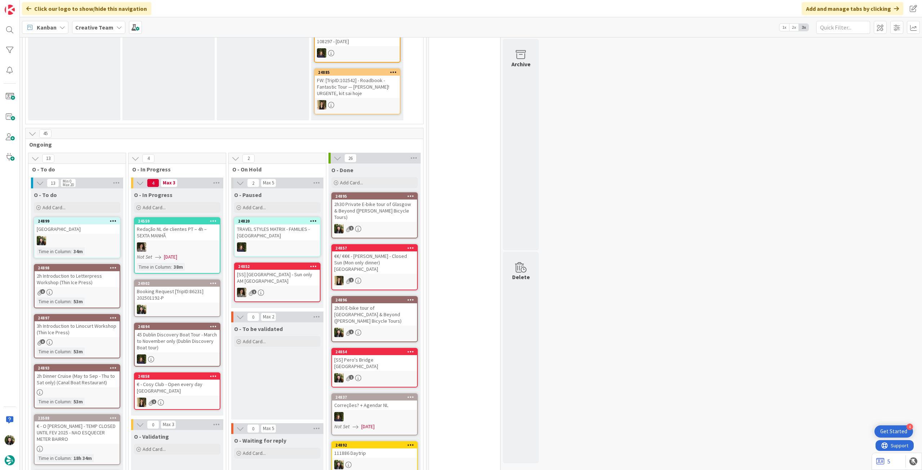
scroll to position [336, 0]
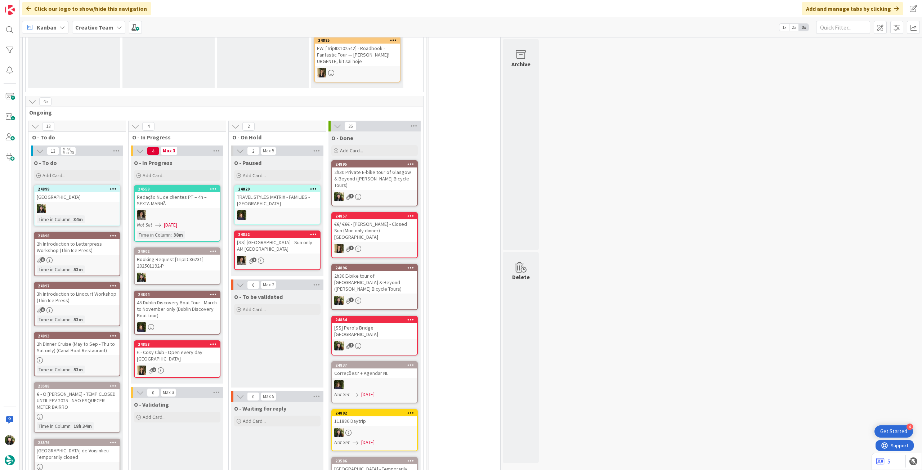
click at [193, 277] on div at bounding box center [177, 277] width 85 height 9
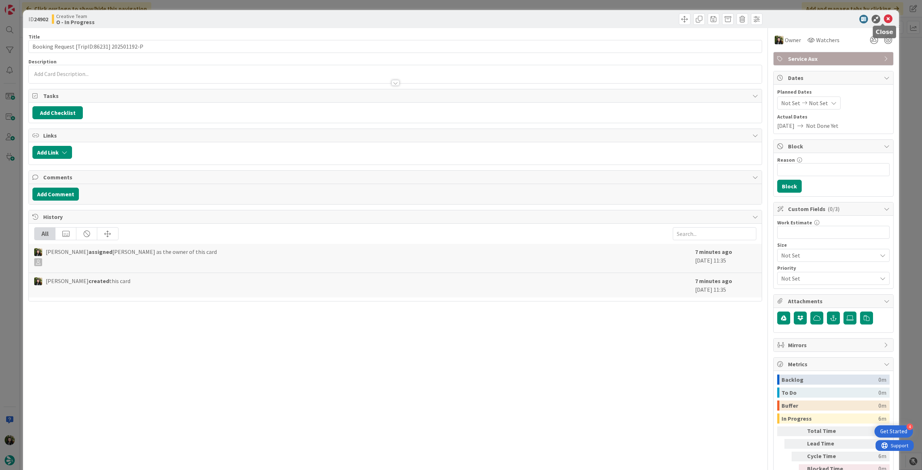
click at [884, 22] on icon at bounding box center [888, 19] width 9 height 9
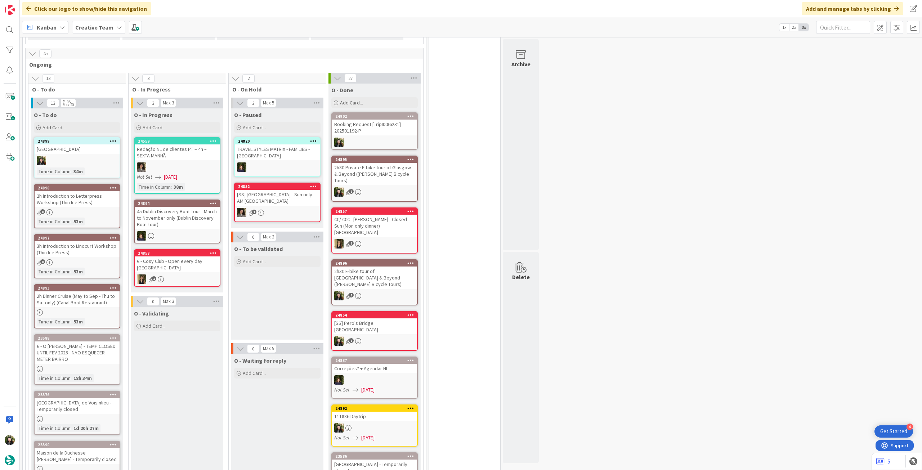
scroll to position [336, 0]
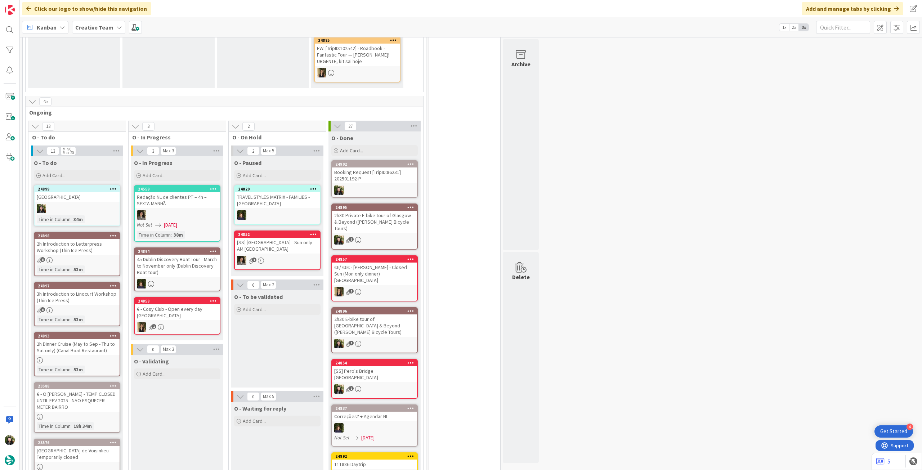
click at [106, 24] on b "Creative Team" at bounding box center [94, 27] width 38 height 7
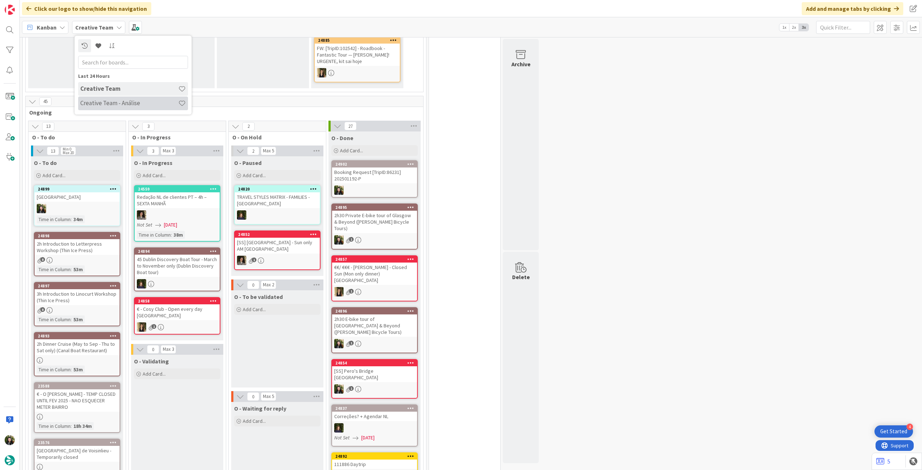
click at [99, 99] on h4 "Creative Team - Análise" at bounding box center [129, 102] width 98 height 7
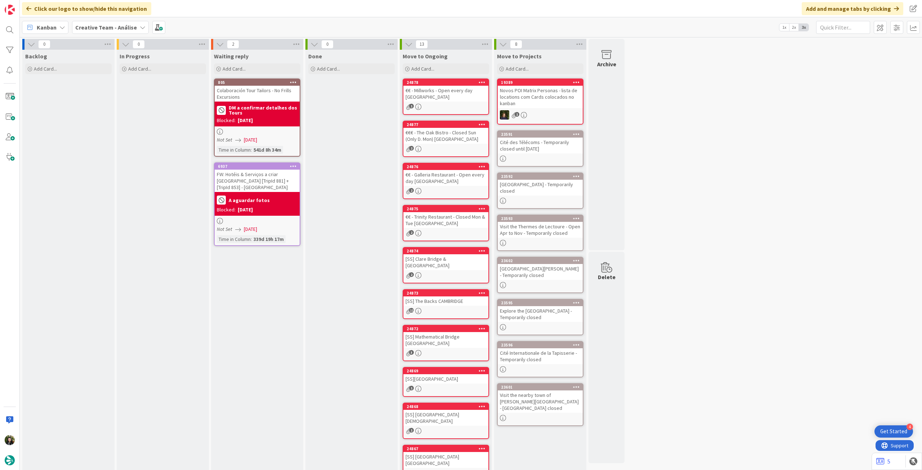
click at [96, 27] on b "Creative Team - Análise" at bounding box center [106, 27] width 62 height 7
click at [97, 97] on div "Creative Team" at bounding box center [133, 104] width 110 height 14
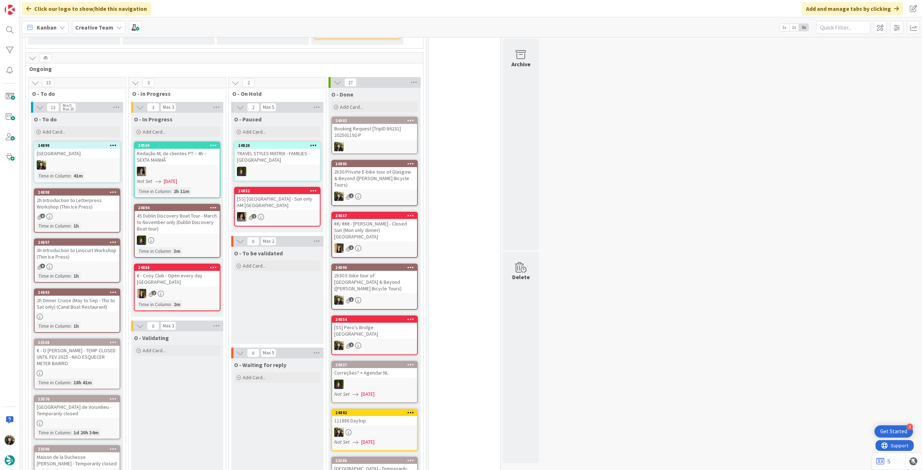
scroll to position [336, 0]
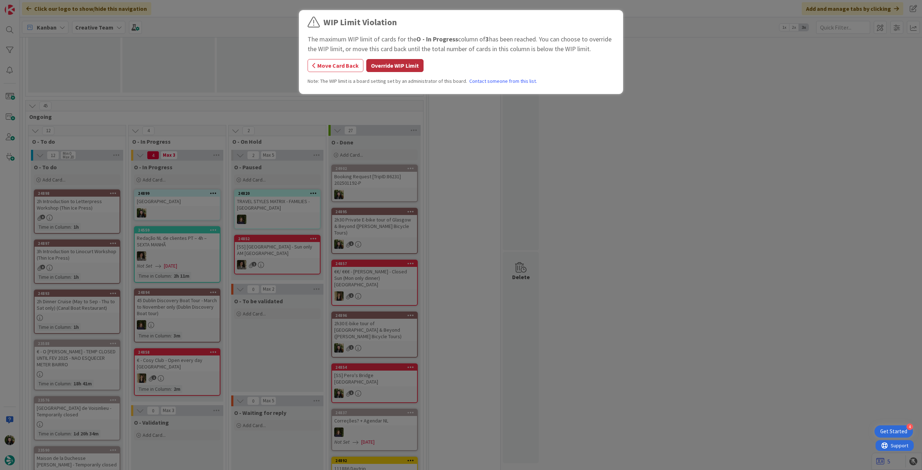
click at [373, 64] on button "Override WIP Limit" at bounding box center [394, 65] width 57 height 13
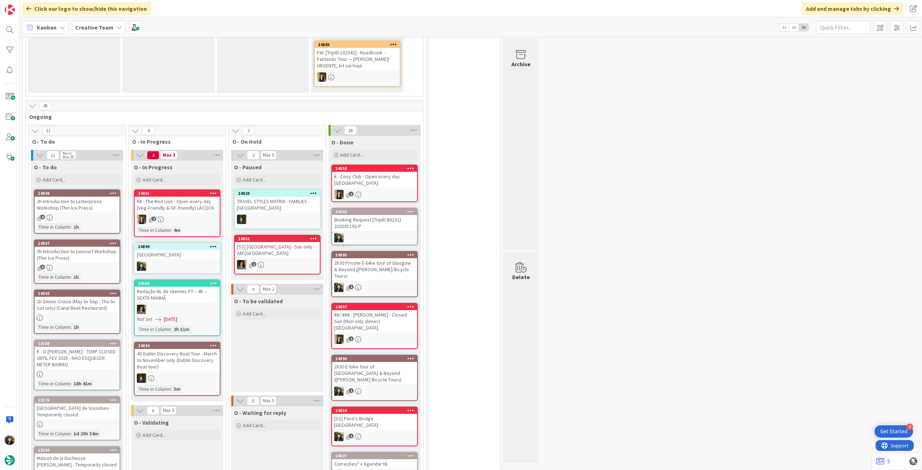
click at [197, 259] on div "24899 Atualizar Lightroom" at bounding box center [177, 258] width 86 height 31
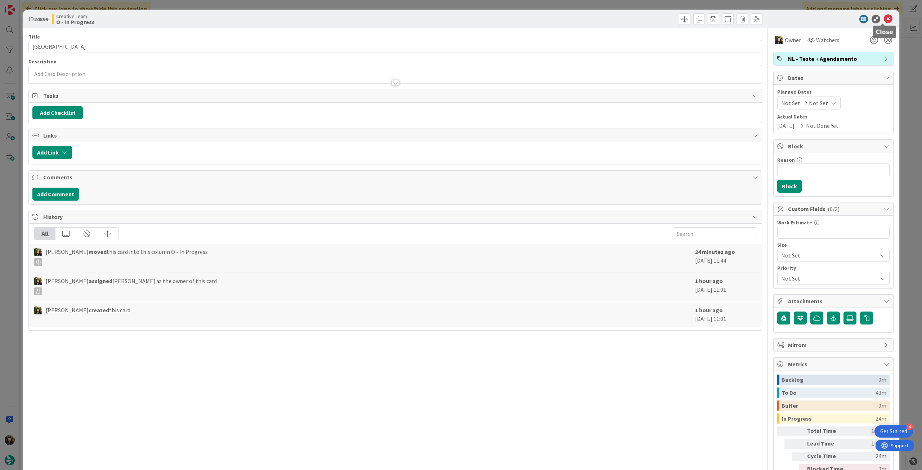
click at [884, 18] on icon at bounding box center [888, 19] width 9 height 9
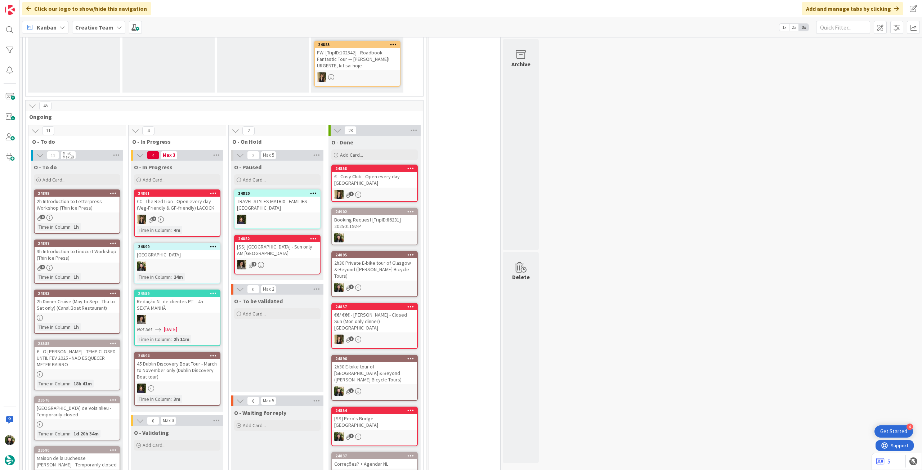
click at [182, 262] on div at bounding box center [177, 266] width 85 height 9
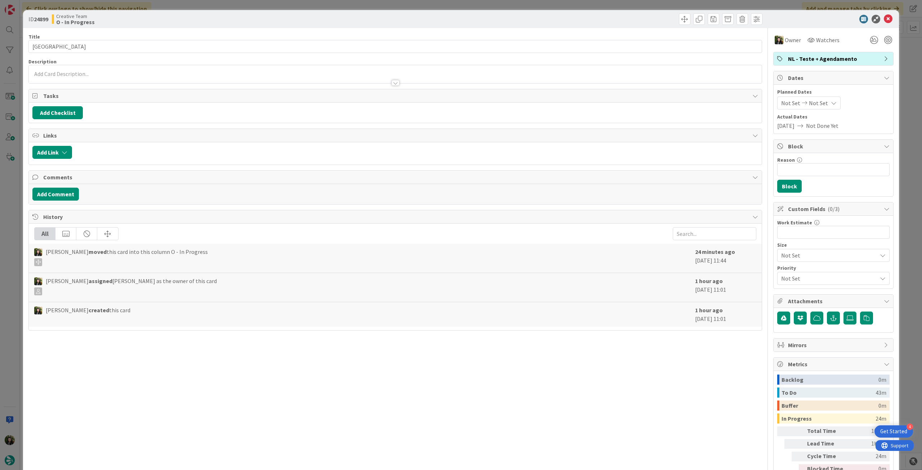
click at [838, 57] on span "NL - Teste + Agendamento" at bounding box center [834, 58] width 92 height 9
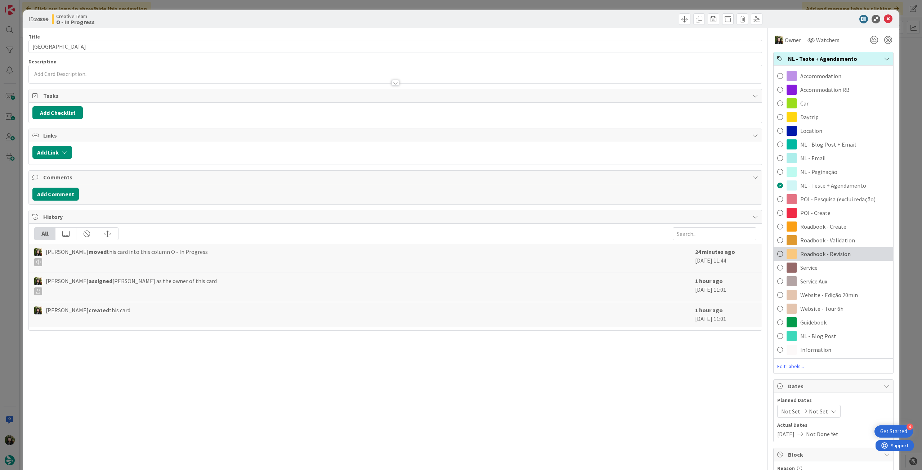
click at [811, 254] on span "Roadbook - Revision" at bounding box center [825, 254] width 50 height 9
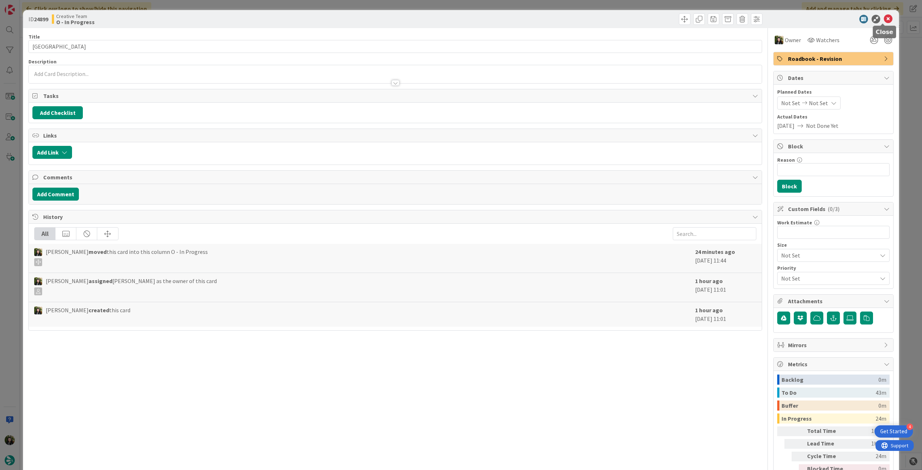
click at [884, 17] on icon at bounding box center [888, 19] width 9 height 9
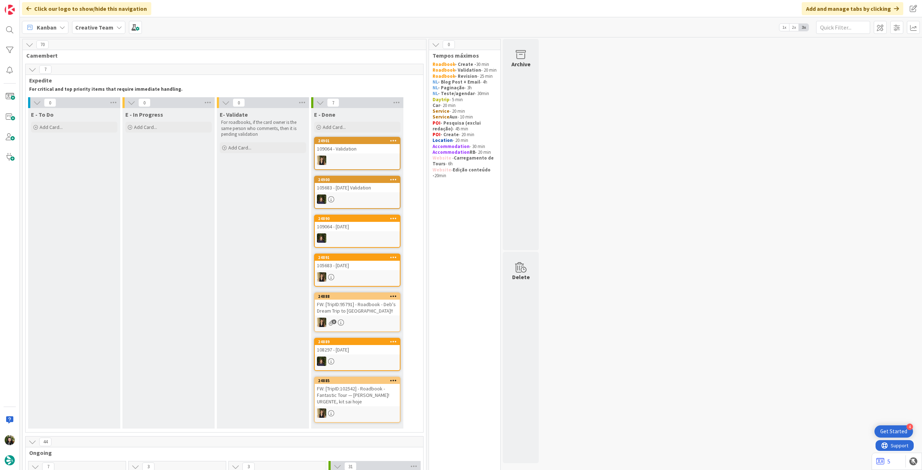
scroll to position [240, 0]
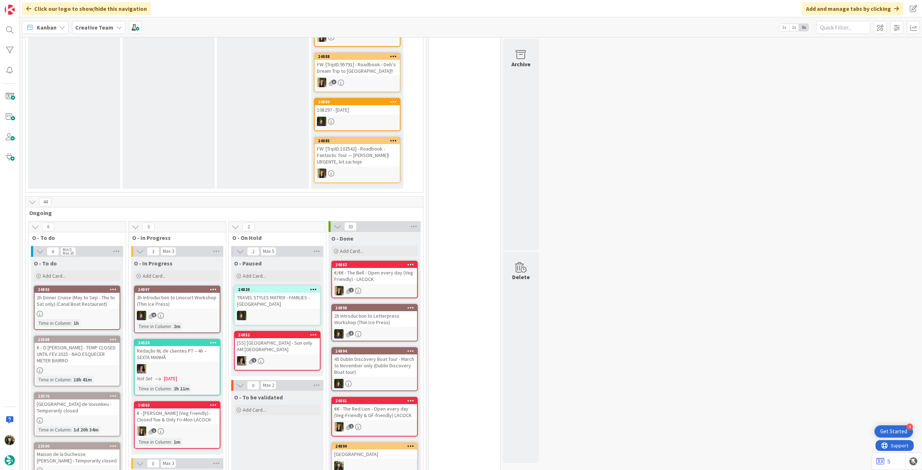
click at [89, 26] on b "Creative Team" at bounding box center [94, 27] width 38 height 7
click at [107, 104] on h4 "Creative Team - Análise" at bounding box center [129, 102] width 98 height 7
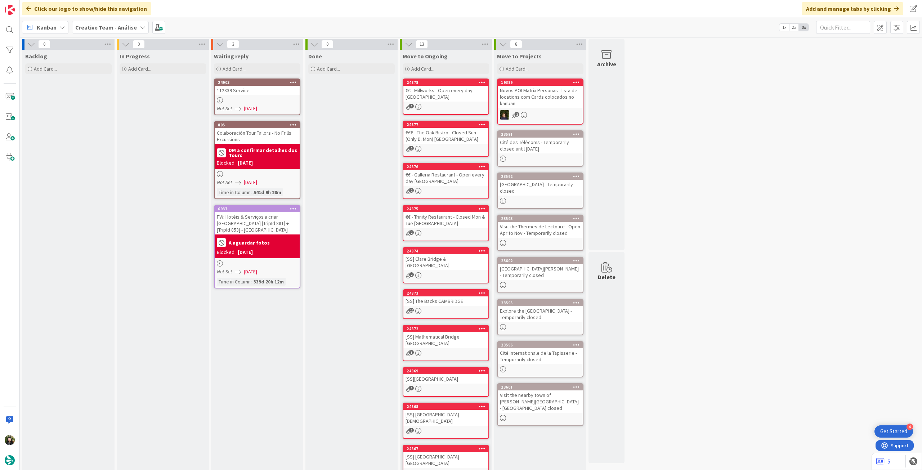
click at [94, 27] on b "Creative Team - Análise" at bounding box center [106, 27] width 62 height 7
click at [111, 106] on h4 "Creative Team" at bounding box center [129, 102] width 98 height 7
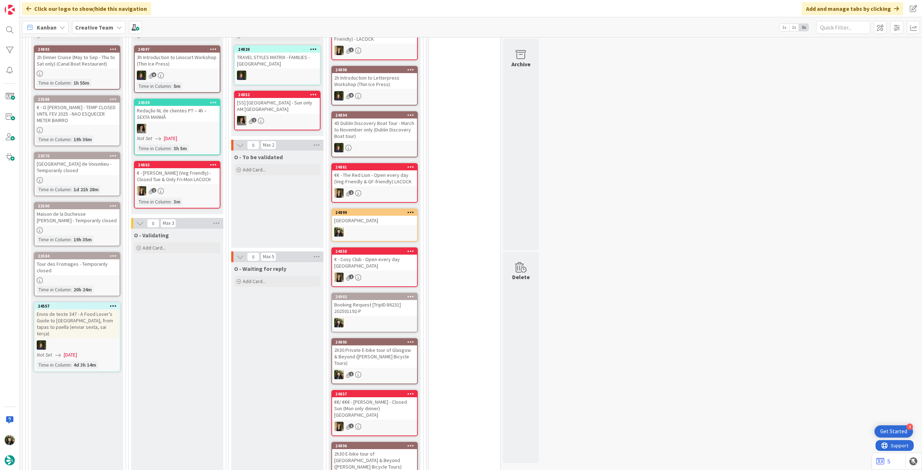
scroll to position [384, 0]
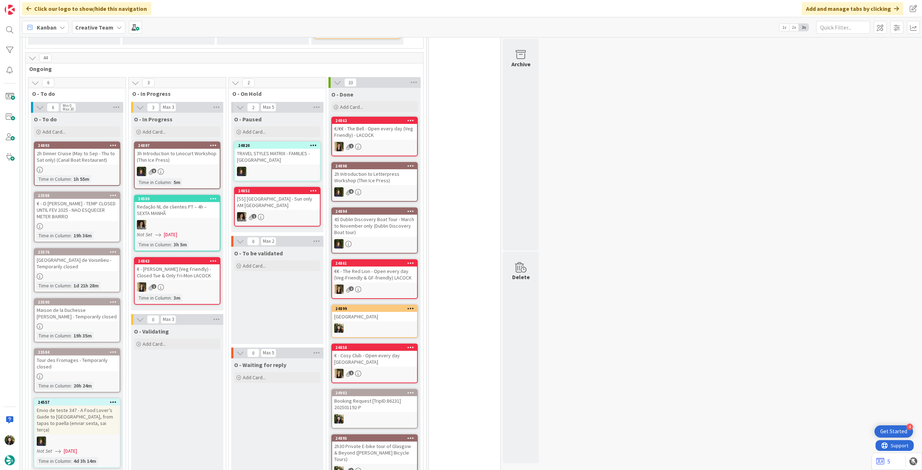
click at [89, 25] on b "Creative Team" at bounding box center [94, 27] width 38 height 7
click at [98, 102] on h4 "Creative Team - Análise" at bounding box center [129, 102] width 98 height 7
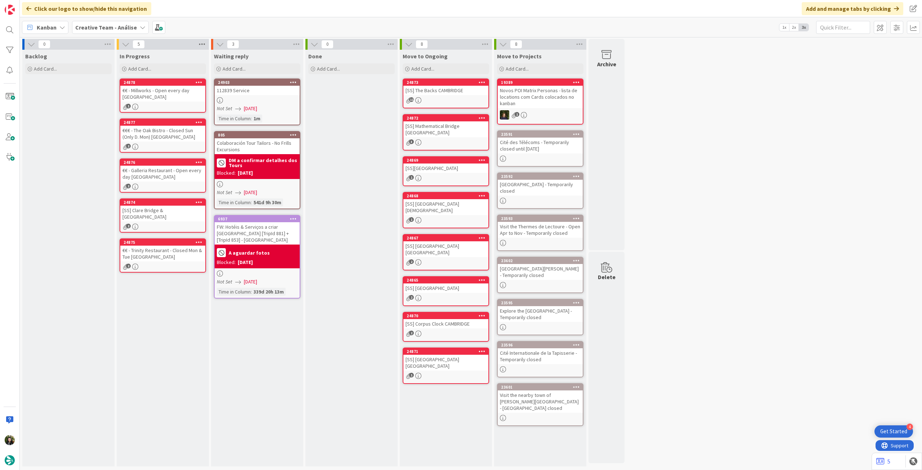
click at [199, 43] on icon at bounding box center [201, 44] width 9 height 11
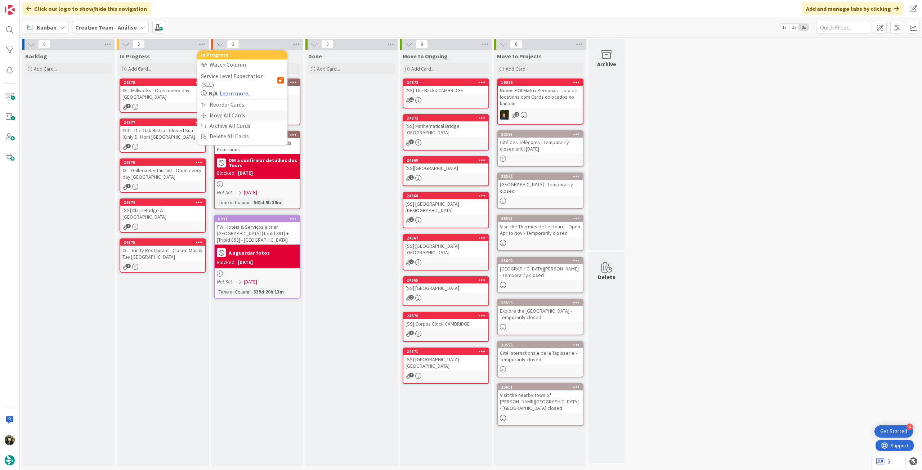
click at [213, 110] on div "Move All Cards" at bounding box center [242, 115] width 90 height 10
click at [234, 77] on span "Creative Team - Análise" at bounding box center [234, 78] width 58 height 7
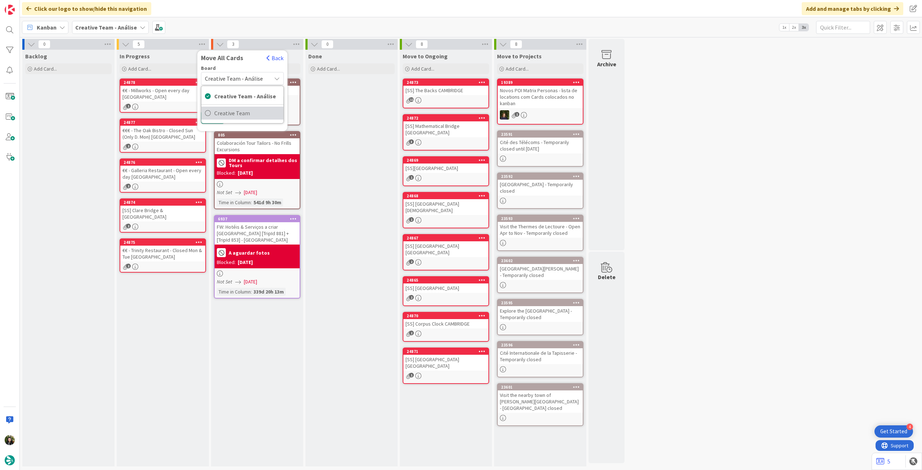
click at [231, 114] on span "Creative Team" at bounding box center [247, 113] width 66 height 11
click at [235, 101] on span "Select a Column..." at bounding box center [228, 101] width 47 height 9
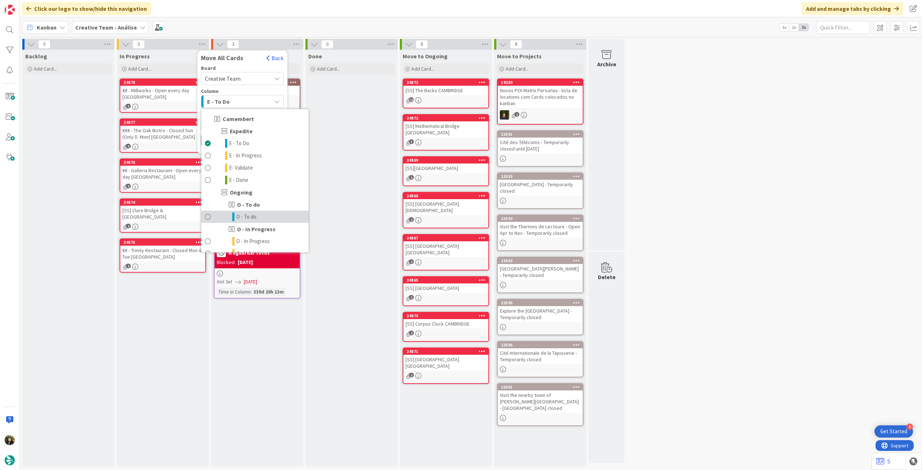
click at [249, 217] on span "O - To do" at bounding box center [246, 217] width 20 height 9
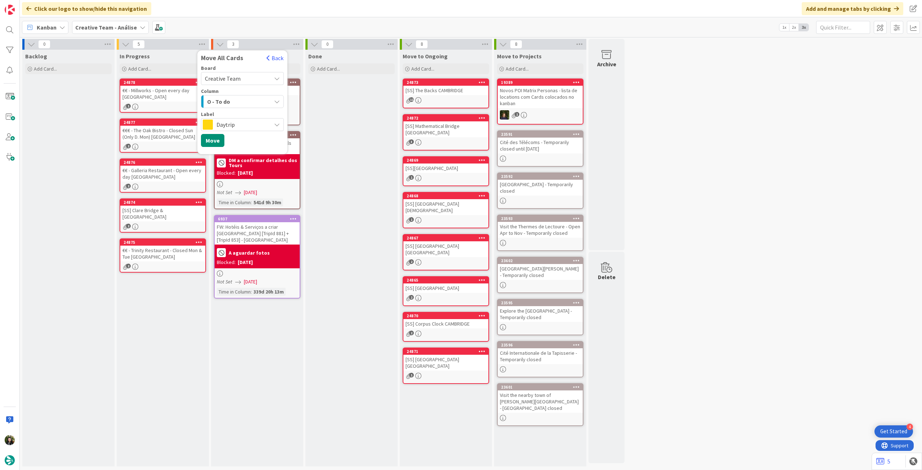
click at [247, 117] on div "Label Daytrip" at bounding box center [242, 121] width 83 height 19
click at [248, 124] on span "Daytrip" at bounding box center [242, 125] width 51 height 10
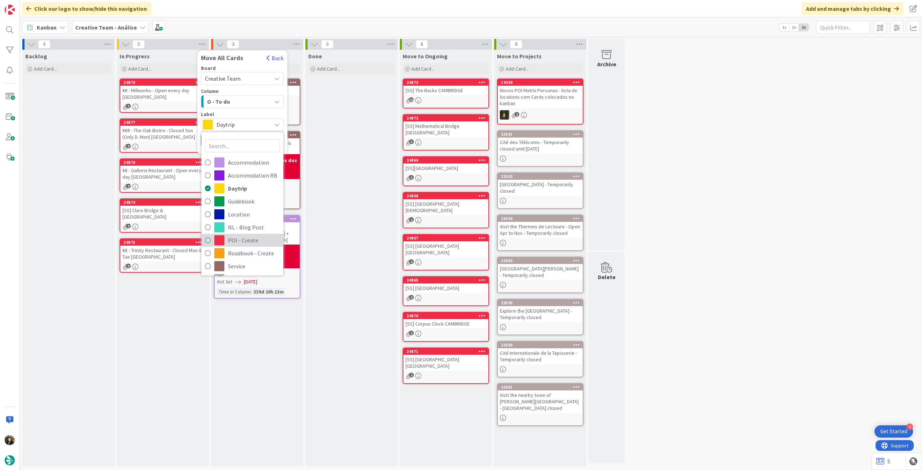
drag, startPoint x: 232, startPoint y: 237, endPoint x: 222, endPoint y: 208, distance: 30.9
click at [232, 237] on span "POI - Create" at bounding box center [254, 240] width 52 height 11
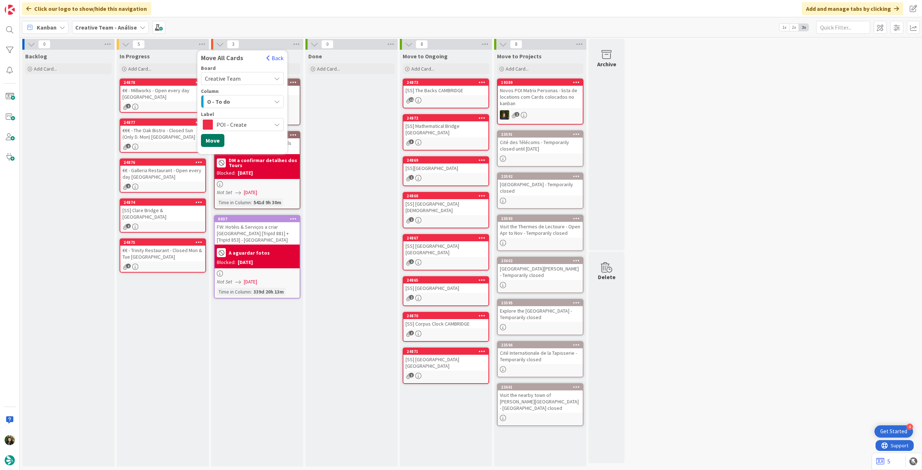
click at [214, 138] on button "Move" at bounding box center [212, 140] width 23 height 13
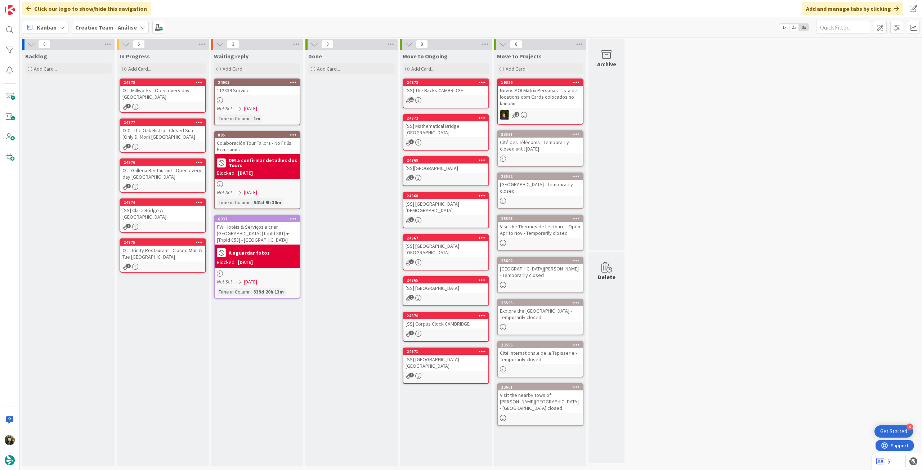
click at [101, 28] on b "Creative Team - Análise" at bounding box center [106, 27] width 62 height 7
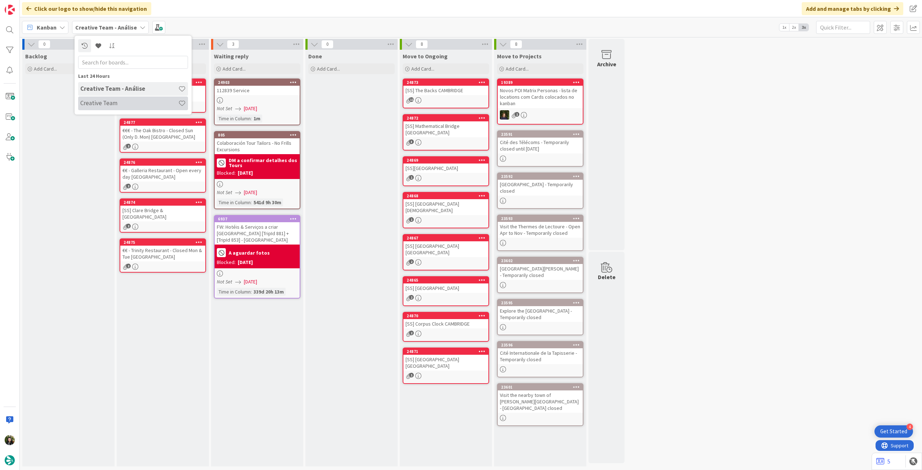
click at [108, 104] on h4 "Creative Team" at bounding box center [129, 102] width 98 height 7
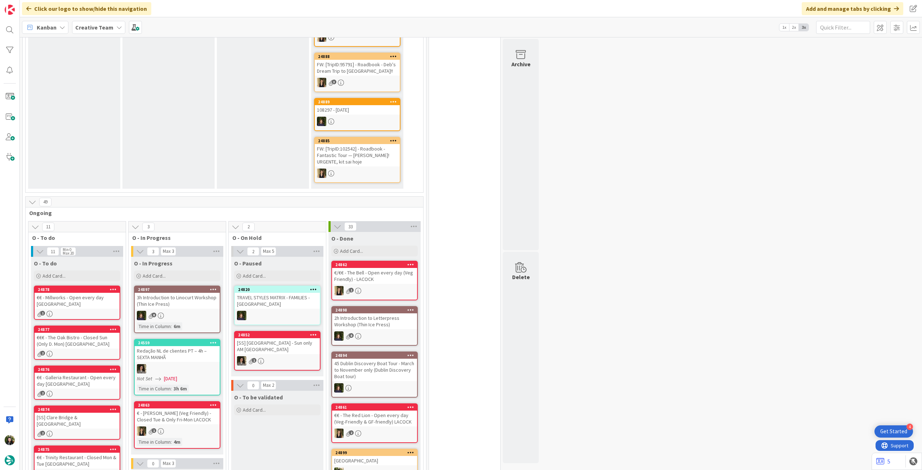
drag, startPoint x: 150, startPoint y: 192, endPoint x: 121, endPoint y: 197, distance: 29.6
click at [121, 197] on div "49" at bounding box center [225, 202] width 398 height 11
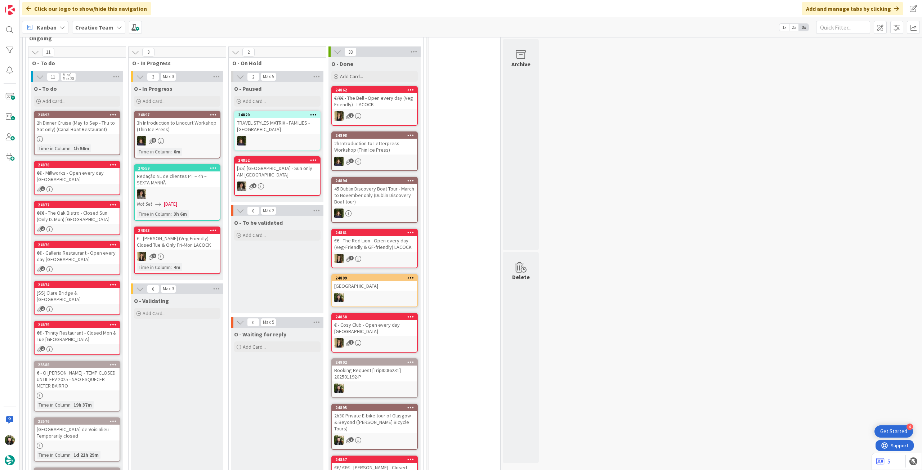
scroll to position [406, 0]
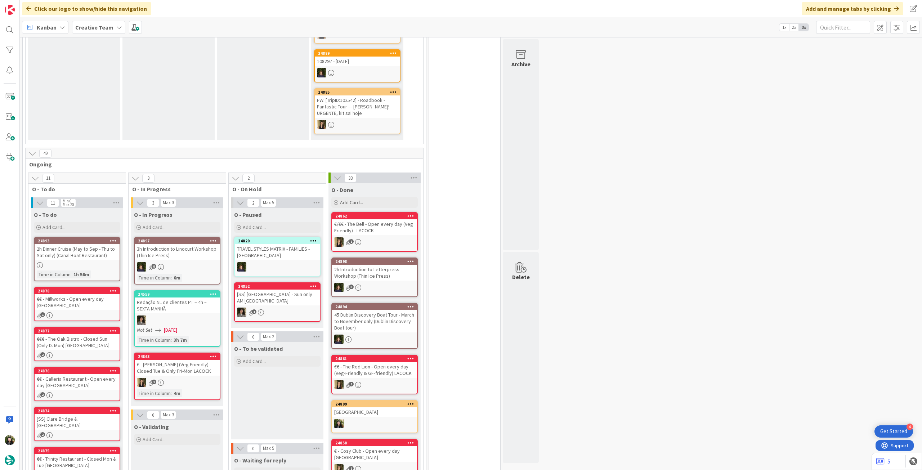
scroll to position [336, 0]
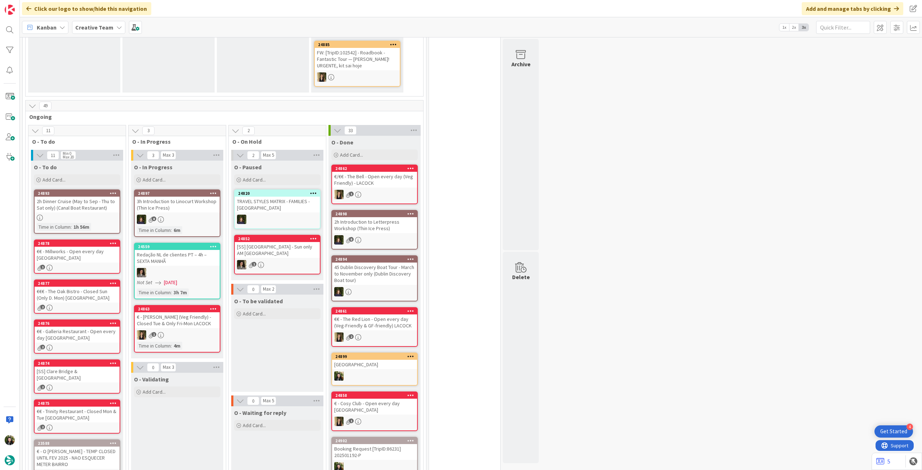
click at [204, 219] on div "8" at bounding box center [177, 219] width 85 height 9
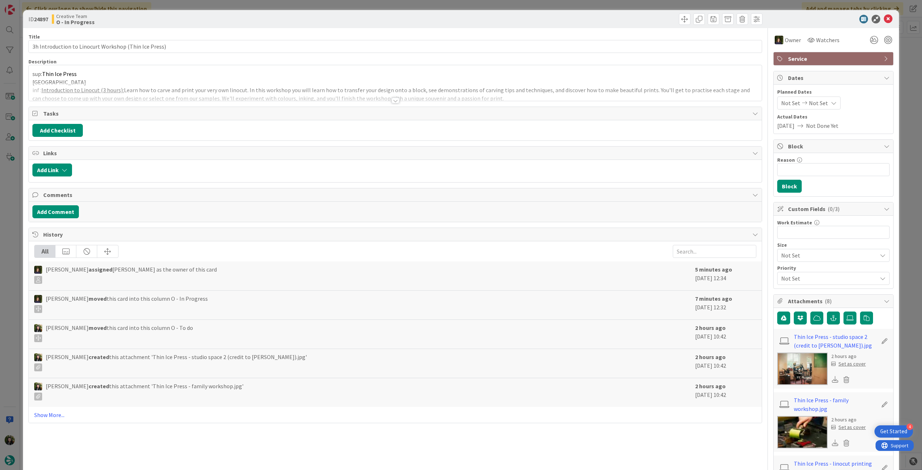
click at [233, 88] on div at bounding box center [395, 91] width 733 height 18
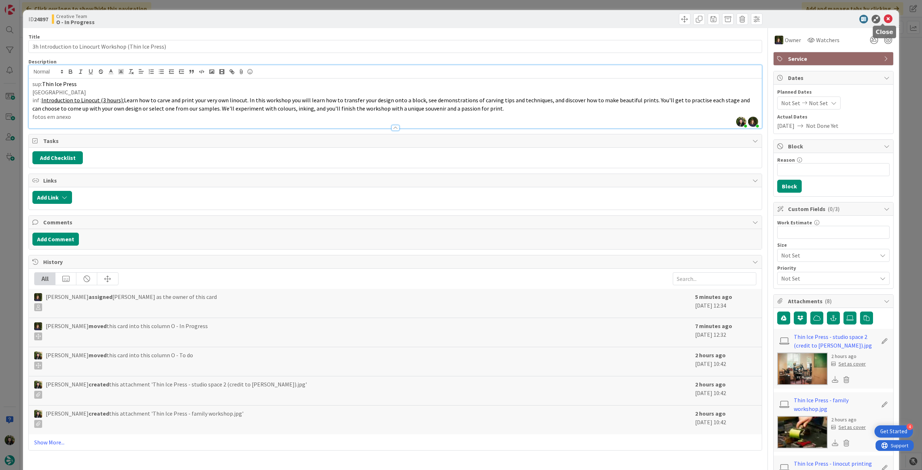
click at [884, 20] on icon at bounding box center [888, 19] width 9 height 9
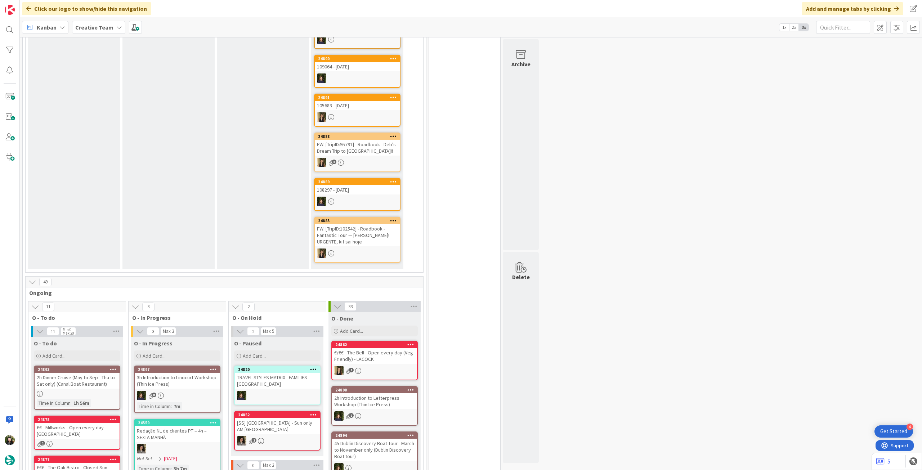
scroll to position [144, 0]
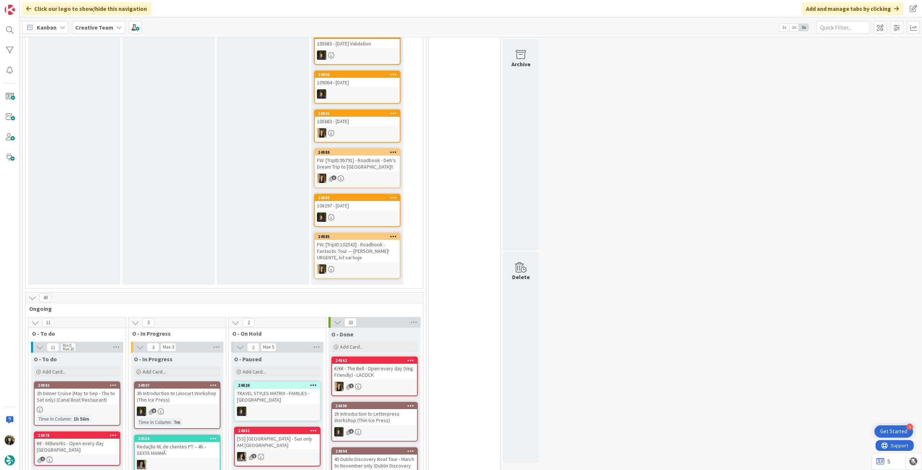
click at [79, 33] on div "Creative Team" at bounding box center [98, 27] width 53 height 13
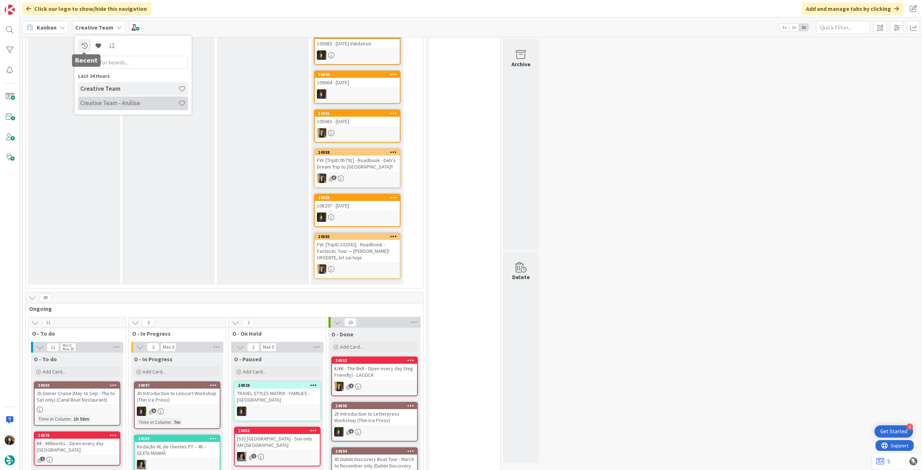
scroll to position [0, 0]
click at [80, 101] on h4 "Creative Team - Análise" at bounding box center [129, 102] width 98 height 7
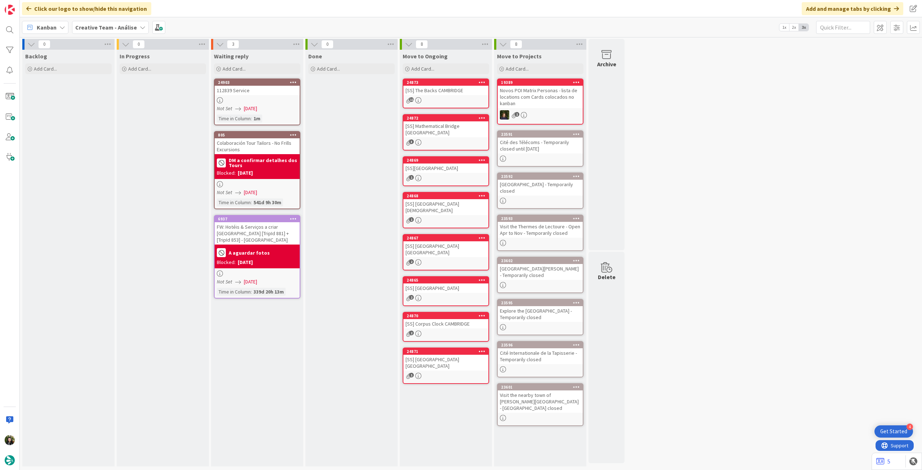
click at [99, 26] on b "Creative Team - Análise" at bounding box center [106, 27] width 62 height 7
click at [122, 104] on h4 "Creative Team" at bounding box center [129, 102] width 98 height 7
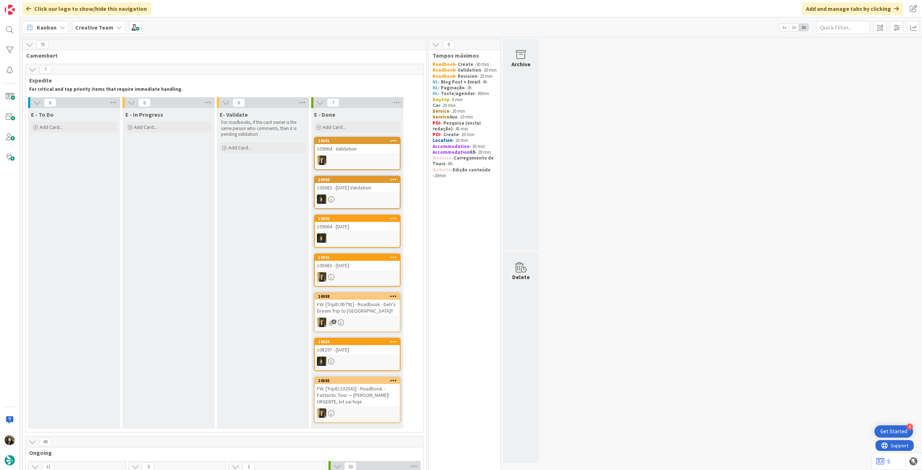
click at [95, 26] on b "Creative Team" at bounding box center [94, 27] width 38 height 7
click at [98, 108] on div "Creative Team - Análise" at bounding box center [133, 104] width 110 height 14
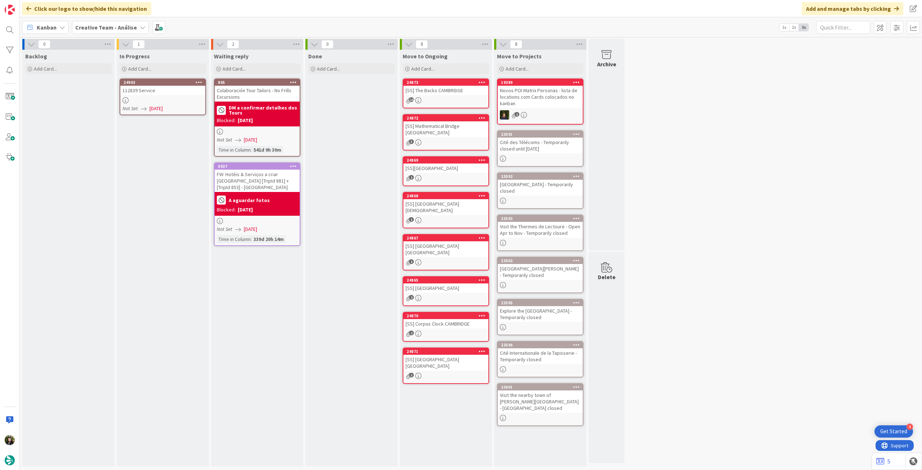
click at [191, 100] on div at bounding box center [162, 100] width 85 height 6
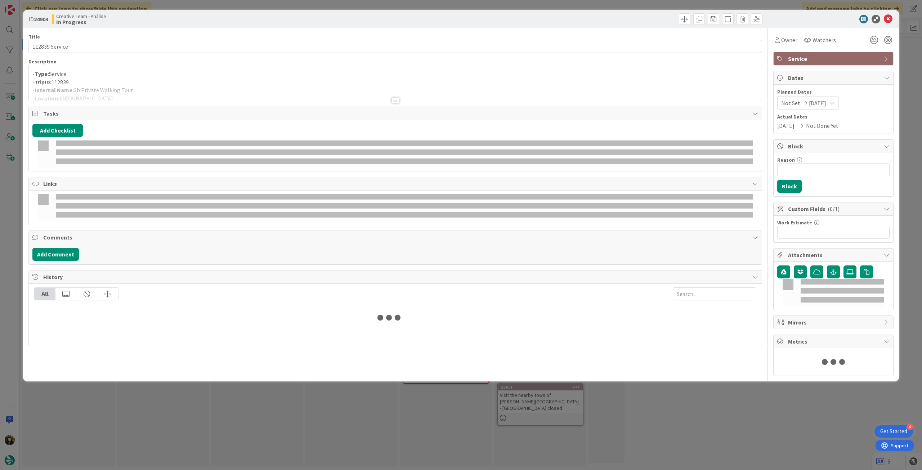
click at [151, 81] on p "- TripID: 112839" at bounding box center [395, 82] width 726 height 8
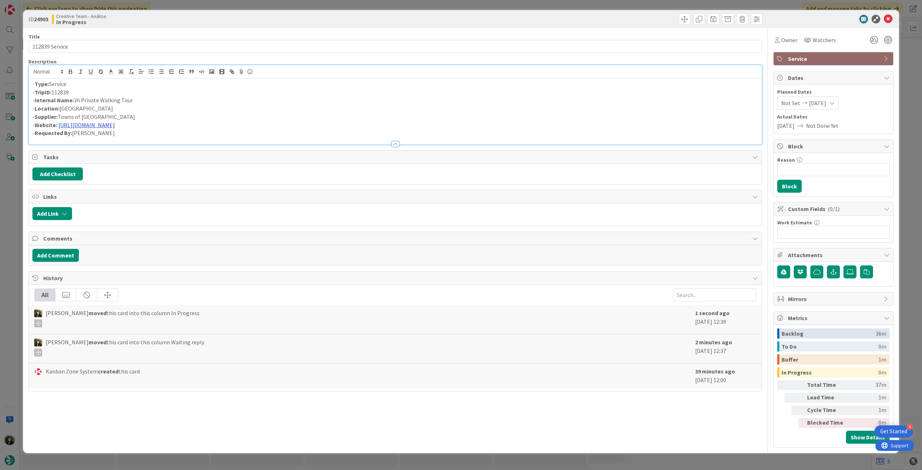
click at [115, 126] on link "[URL][DOMAIN_NAME]" at bounding box center [86, 124] width 57 height 7
click at [140, 139] on link "[URL][DOMAIN_NAME]" at bounding box center [114, 138] width 49 height 9
click at [76, 102] on p "- Internal Name: 3h Private Walking Tour" at bounding box center [395, 100] width 726 height 8
click at [162, 102] on p "- Internal Name: 2h30 Private Walking Tour" at bounding box center [395, 100] width 726 height 8
drag, startPoint x: 316, startPoint y: 115, endPoint x: 360, endPoint y: 112, distance: 44.7
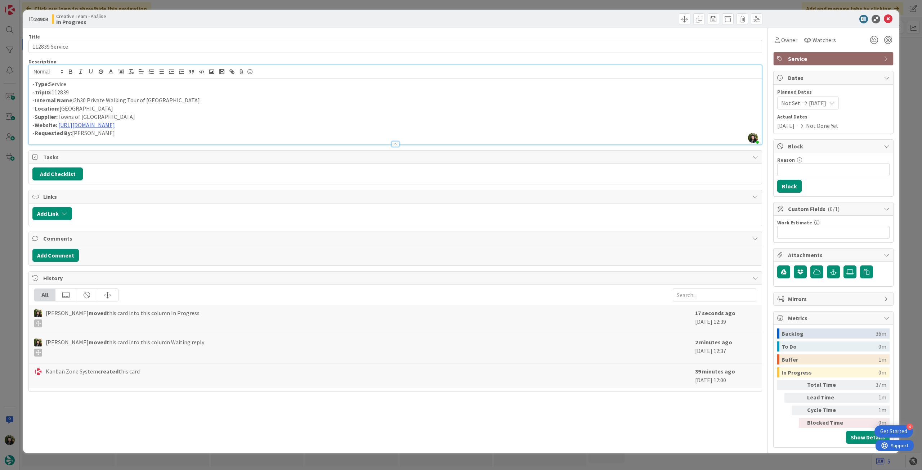
click at [316, 115] on p "- Supplier: Towns of [GEOGRAPHIC_DATA]" at bounding box center [395, 117] width 726 height 8
click at [890, 18] on icon at bounding box center [888, 19] width 9 height 9
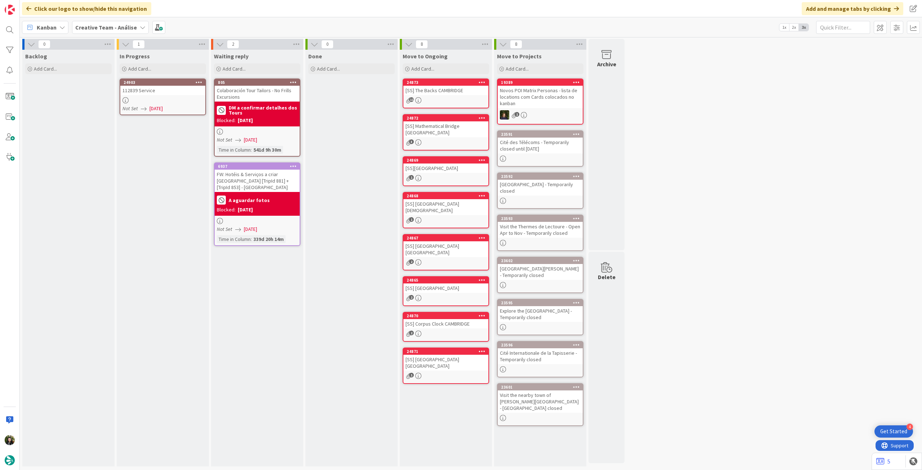
click at [197, 82] on icon at bounding box center [199, 82] width 7 height 5
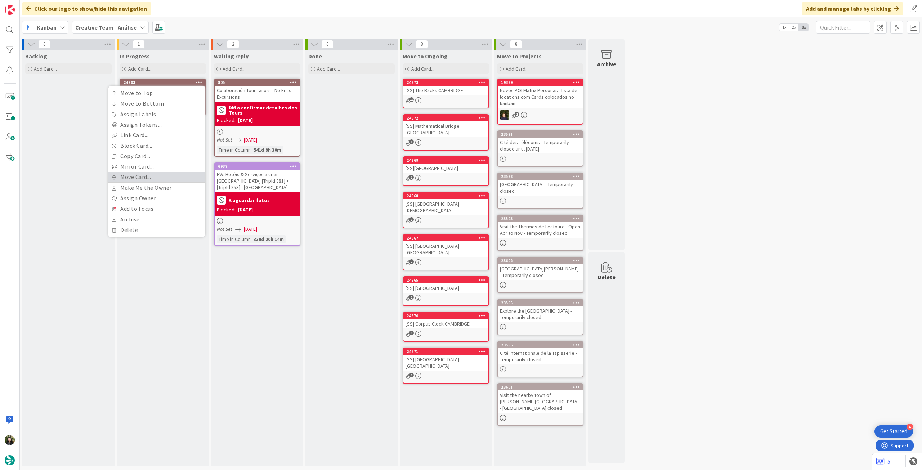
click at [142, 175] on link "Move Card..." at bounding box center [156, 177] width 97 height 10
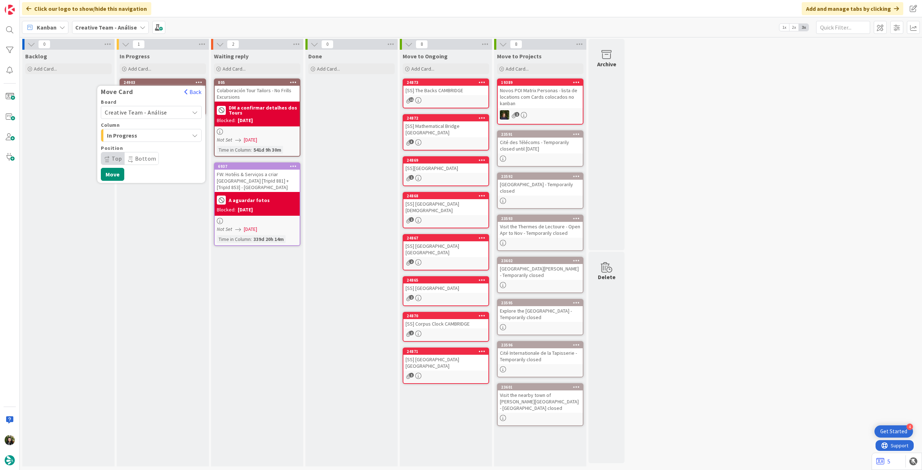
click at [144, 117] on span "Creative Team - Análise" at bounding box center [145, 112] width 81 height 10
click at [137, 149] on span "Creative Team" at bounding box center [156, 146] width 84 height 11
click at [147, 135] on span "Select a Column..." at bounding box center [132, 135] width 54 height 9
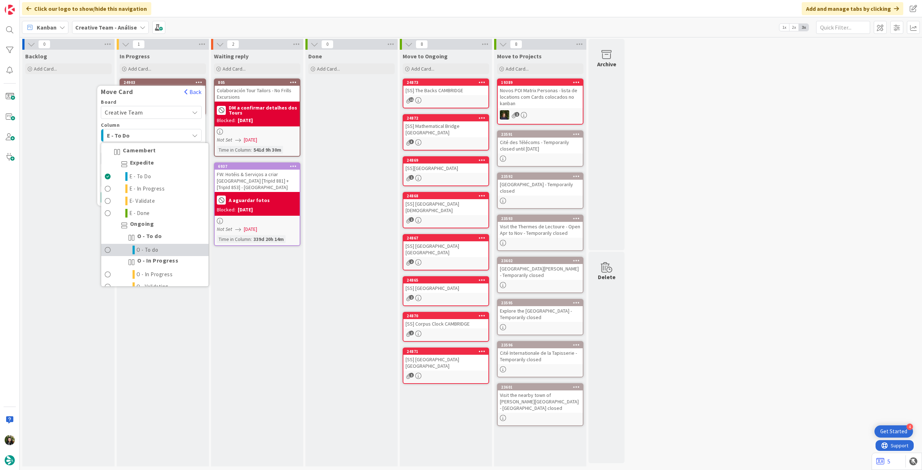
click at [153, 247] on span "O - To do" at bounding box center [148, 250] width 22 height 9
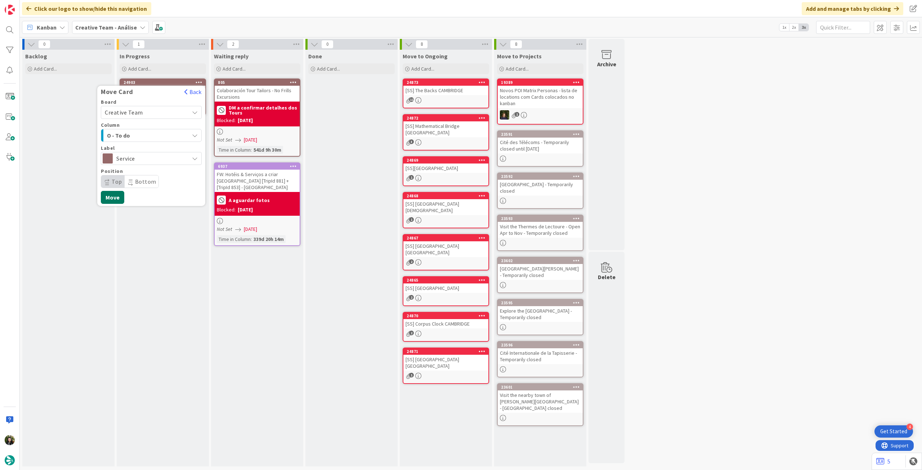
click at [121, 196] on button "Move" at bounding box center [112, 197] width 23 height 13
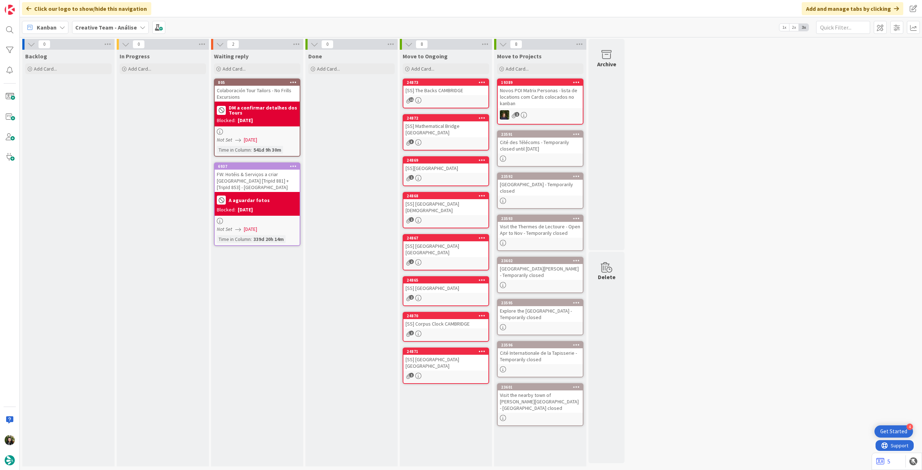
click at [114, 22] on div "Creative Team - Análise" at bounding box center [110, 27] width 77 height 13
click at [108, 98] on div "Creative Team" at bounding box center [133, 104] width 110 height 14
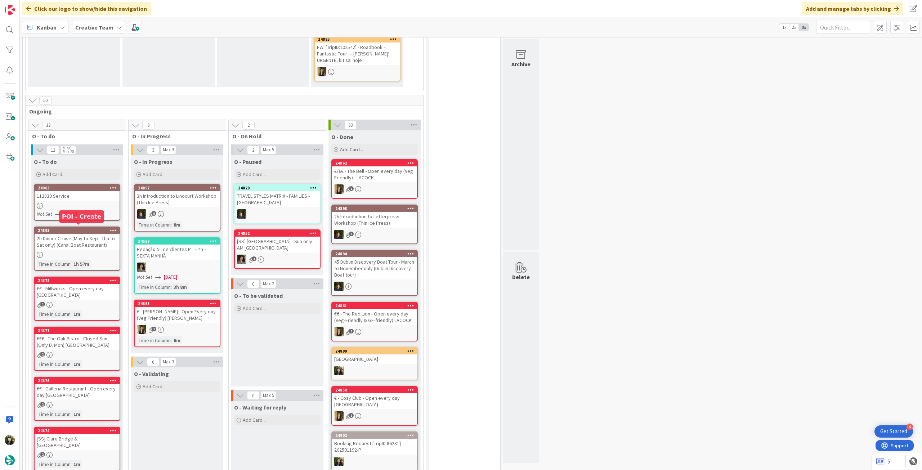
scroll to position [288, 0]
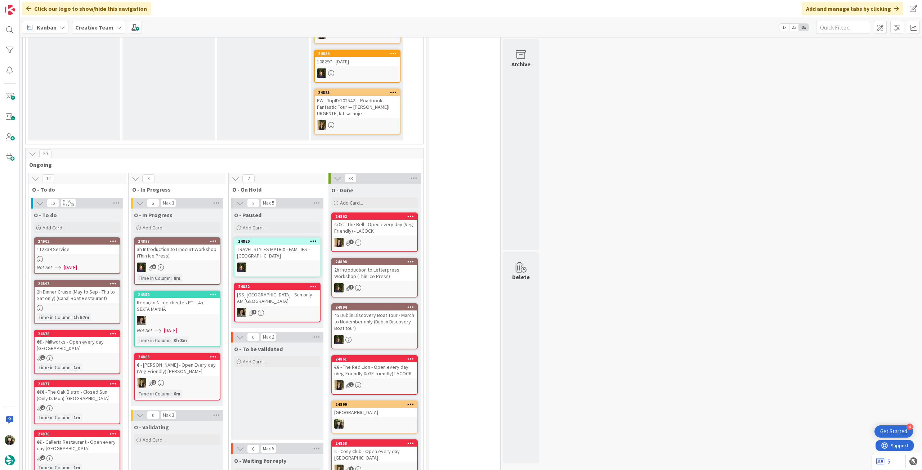
click at [100, 245] on div "112839 Service" at bounding box center [77, 249] width 85 height 9
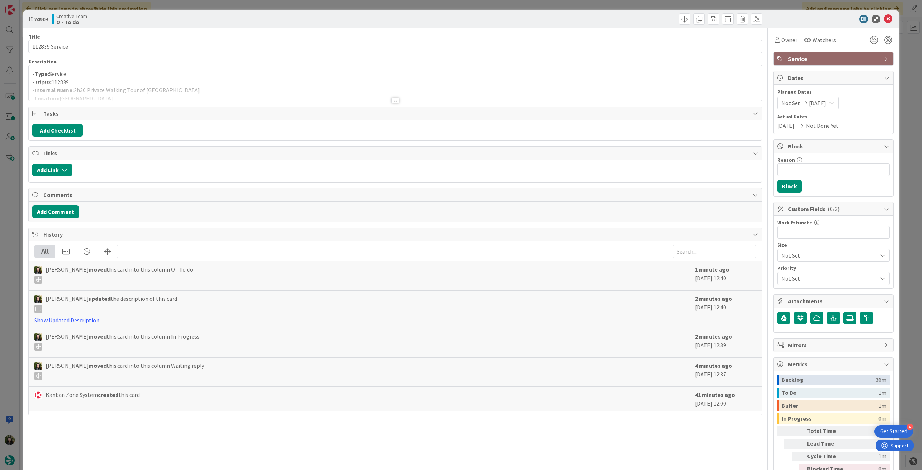
click at [304, 93] on div at bounding box center [395, 91] width 733 height 18
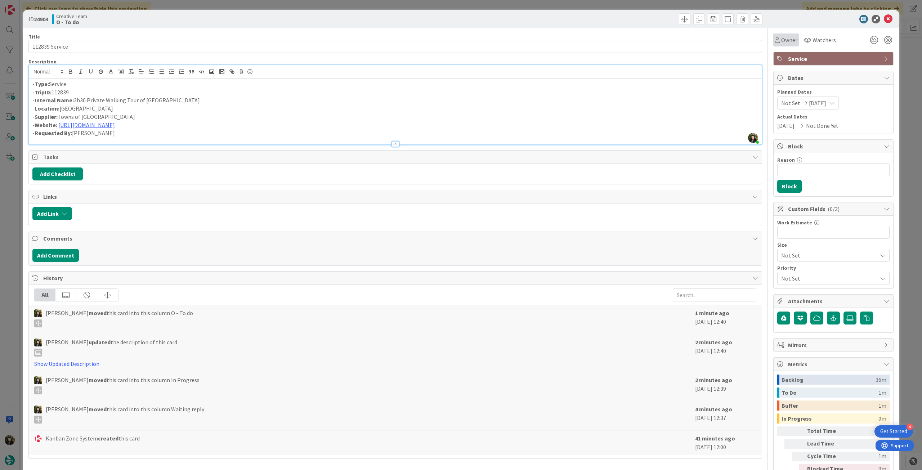
click at [781, 40] on span "Owner" at bounding box center [789, 40] width 16 height 9
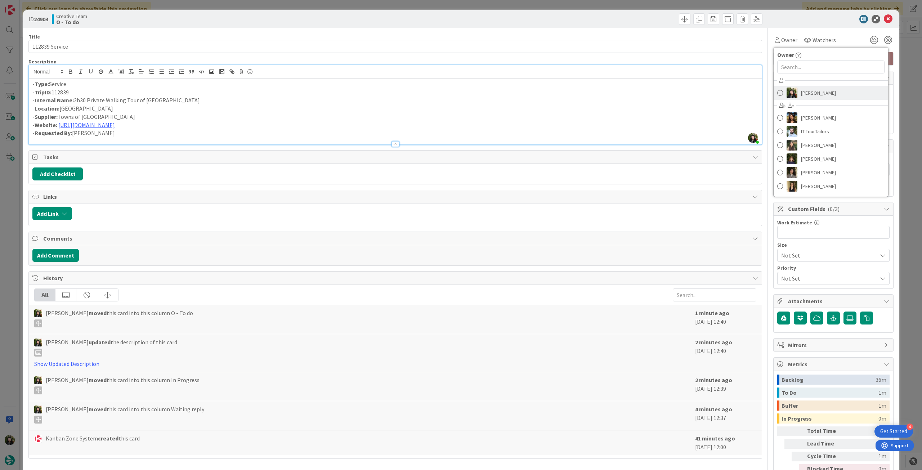
click at [801, 90] on span "[PERSON_NAME]" at bounding box center [818, 93] width 35 height 11
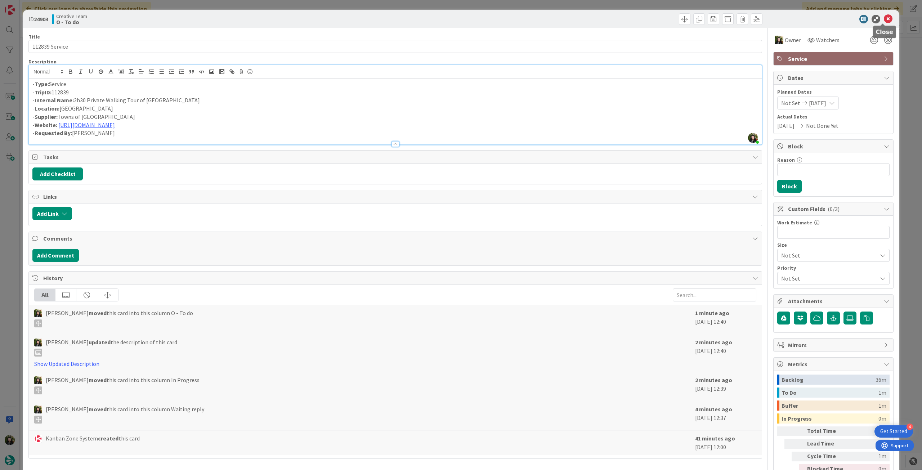
click at [884, 18] on icon at bounding box center [888, 19] width 9 height 9
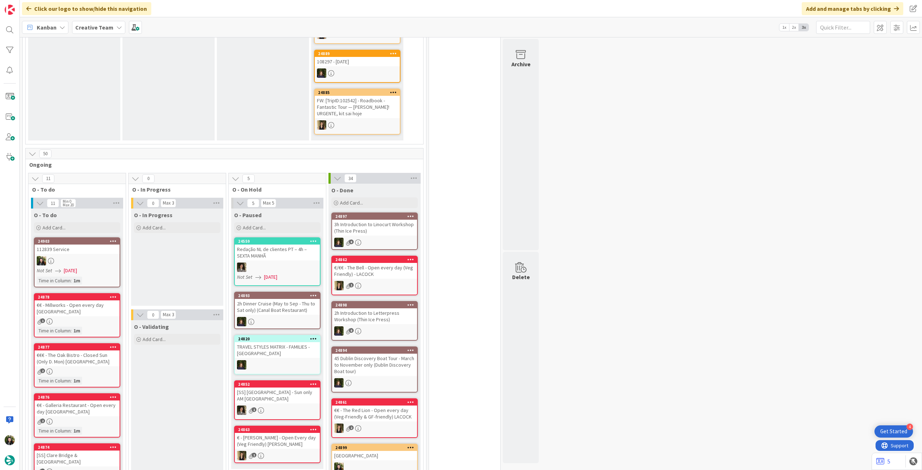
click at [89, 28] on b "Creative Team" at bounding box center [94, 27] width 38 height 7
click at [112, 108] on div "Creative Team - Análise" at bounding box center [133, 104] width 110 height 14
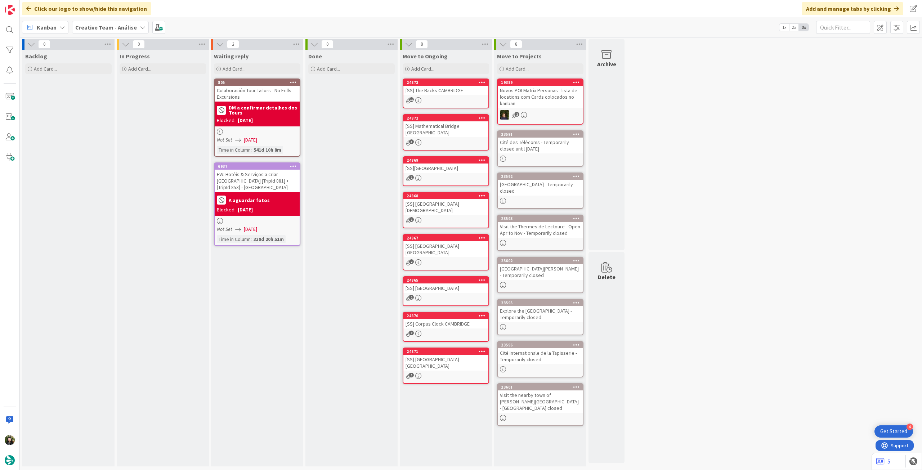
click at [84, 30] on b "Creative Team - Análise" at bounding box center [106, 27] width 62 height 7
click at [122, 95] on div "Creative Team - Análise" at bounding box center [133, 89] width 110 height 14
click at [95, 26] on b "Creative Team - Análise" at bounding box center [106, 27] width 62 height 7
click at [92, 102] on h4 "Creative Team" at bounding box center [123, 102] width 87 height 7
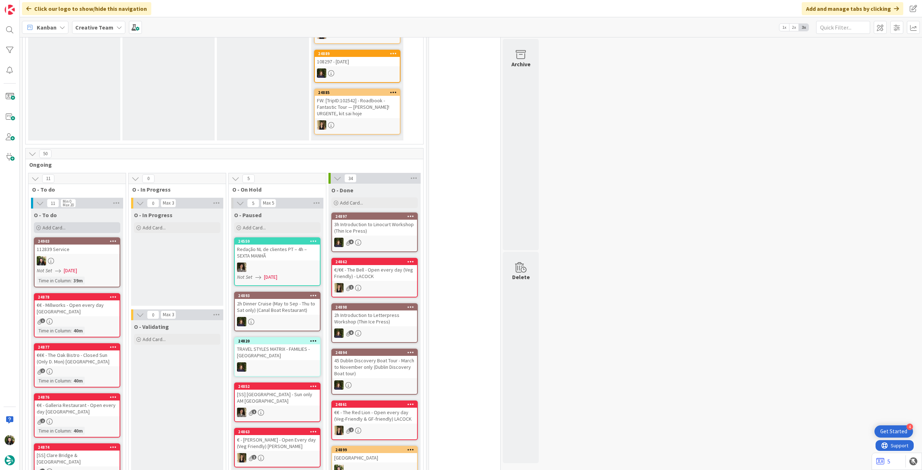
click at [89, 228] on div "Add Card..." at bounding box center [77, 227] width 86 height 11
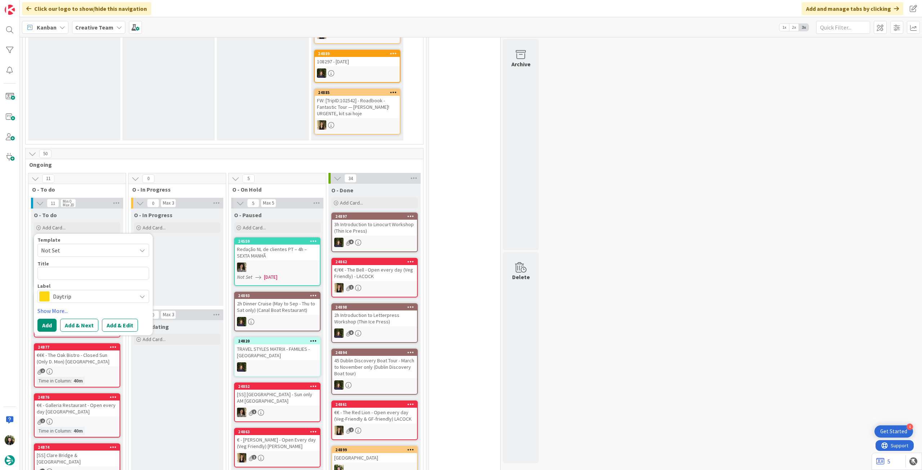
click at [93, 300] on span "Daytrip" at bounding box center [93, 296] width 80 height 10
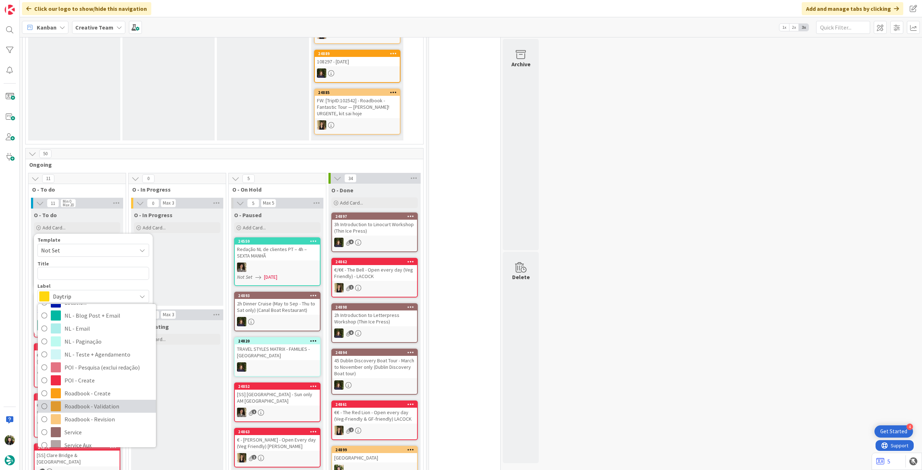
scroll to position [96, 0]
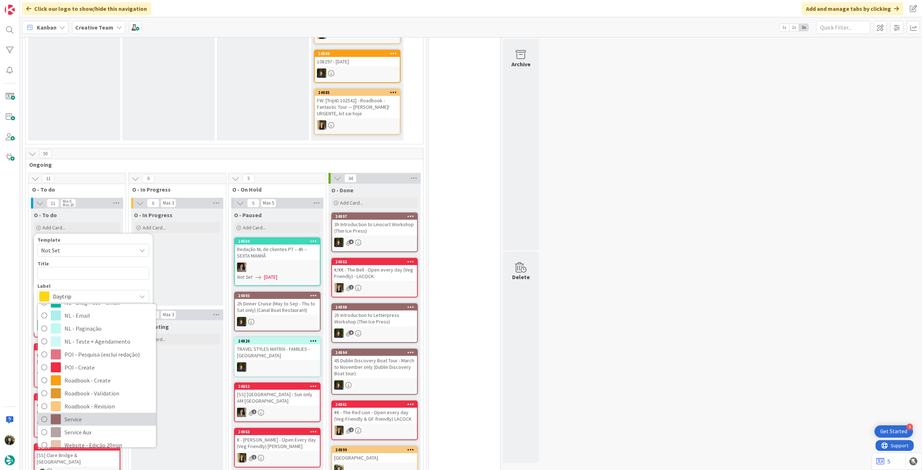
drag, startPoint x: 82, startPoint y: 416, endPoint x: 67, endPoint y: 375, distance: 43.4
click at [82, 416] on span "Service" at bounding box center [108, 419] width 88 height 11
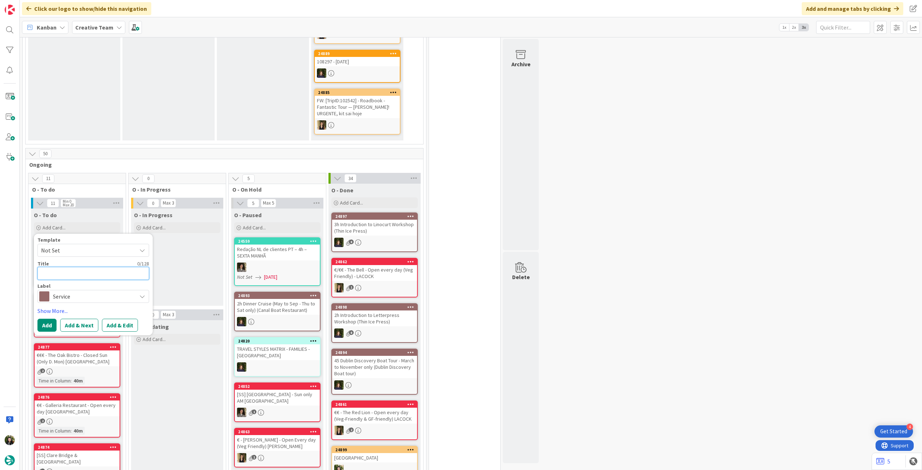
click at [93, 272] on textarea at bounding box center [93, 273] width 112 height 13
paste textarea "1h15 Private Kilkenny Walking Tour (Shenanigans Walks)"
type textarea "x"
type textarea "1h15 Private Kilkenny Walking Tour (Shenanigans Walks)"
click at [45, 331] on button "Add" at bounding box center [46, 333] width 19 height 13
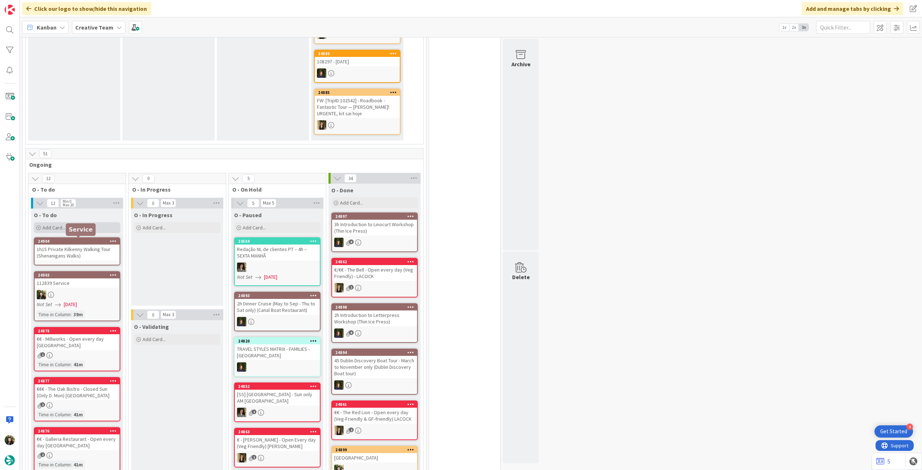
click at [84, 229] on div "Add Card..." at bounding box center [77, 227] width 86 height 11
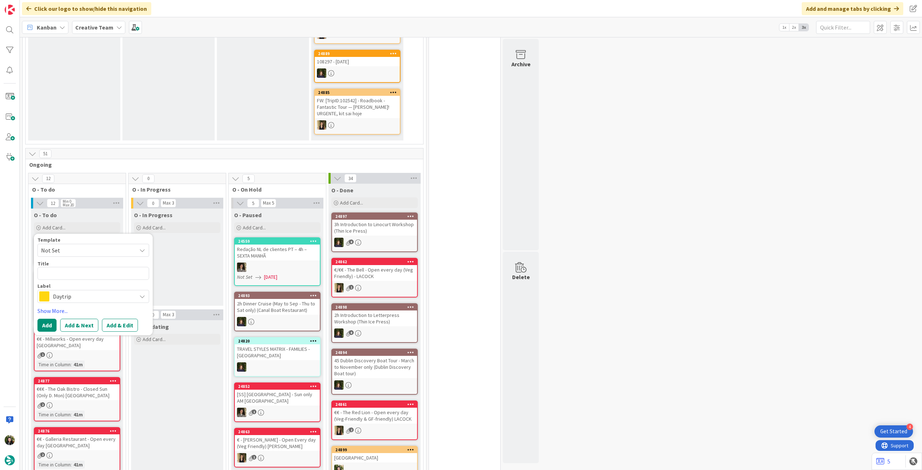
click at [71, 293] on span "Daytrip" at bounding box center [93, 296] width 80 height 10
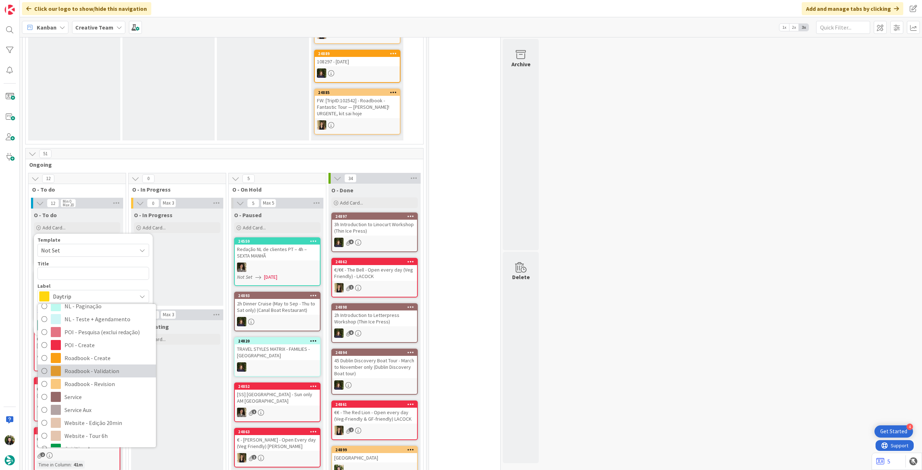
scroll to position [144, 0]
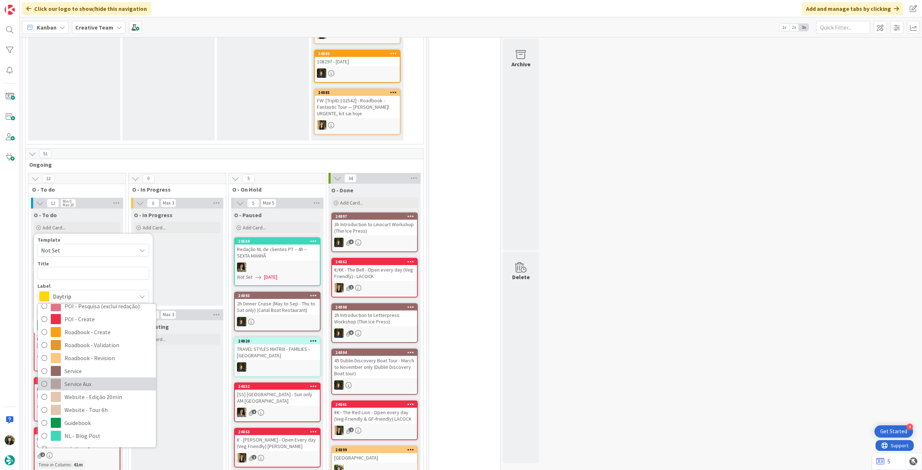
click at [92, 384] on span "Service Aux" at bounding box center [108, 384] width 88 height 11
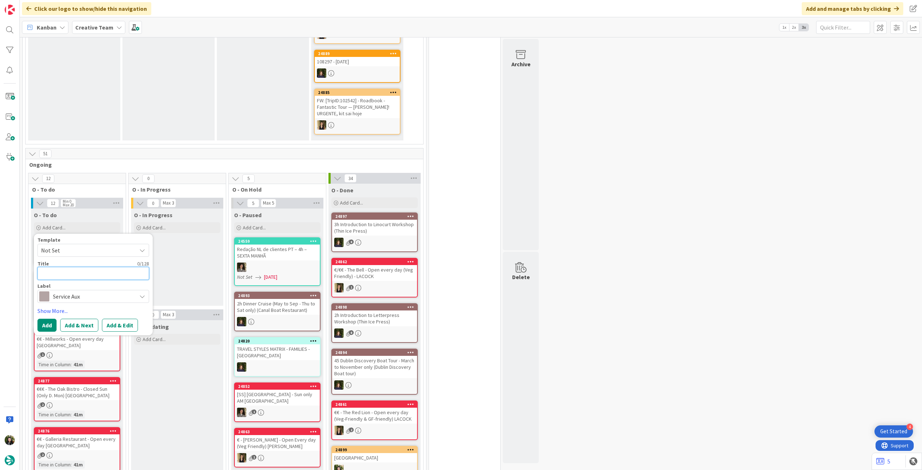
click at [100, 275] on textarea at bounding box center [93, 273] width 112 height 13
type textarea "x"
type textarea "A"
type textarea "x"
type textarea "Ac"
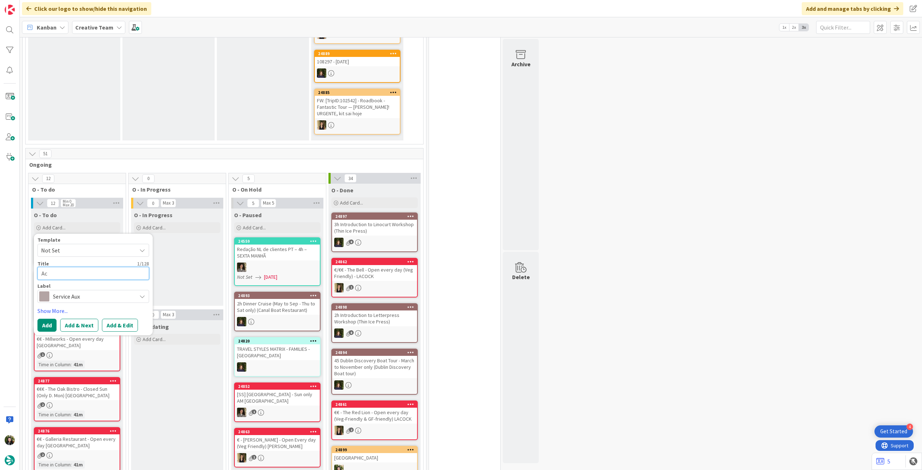
type textarea "x"
type textarea "Acr"
type textarea "x"
type textarea "Acre"
type textarea "x"
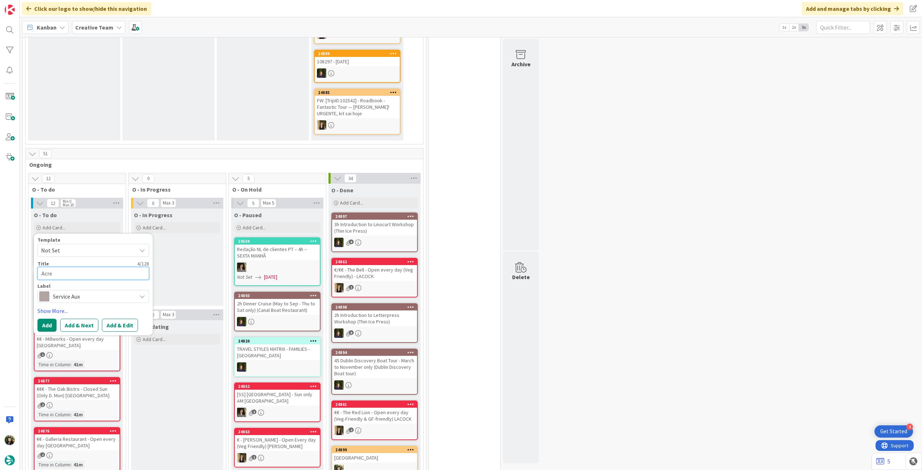
type textarea "Acres"
type textarea "x"
type textarea "Acresc"
type textarea "x"
type textarea "Acresce"
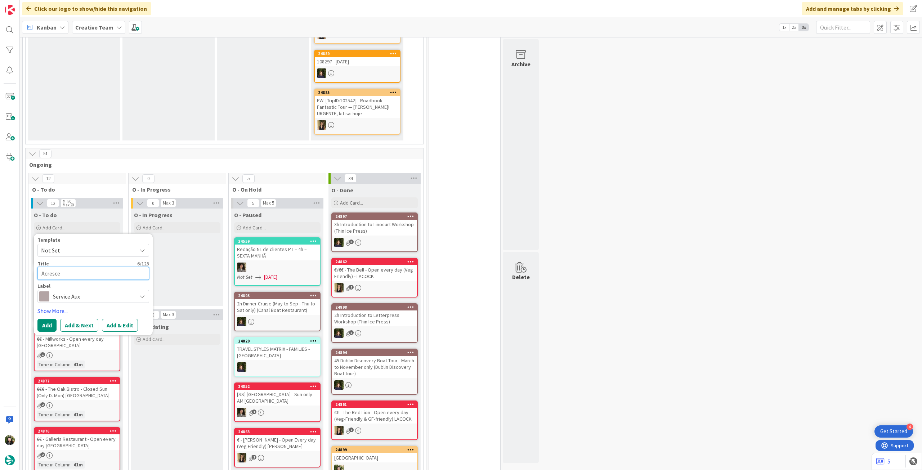
type textarea "x"
type textarea "Acrescent"
type textarea "x"
type textarea "Acrescenta"
type textarea "x"
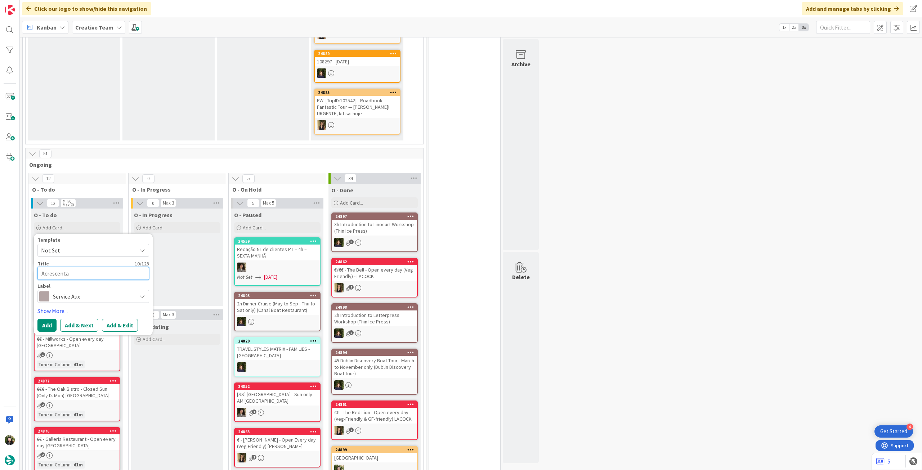
type textarea "Acrescentar"
type textarea "x"
type textarea "Acrescentar"
type textarea "x"
type textarea "Acrescentar s"
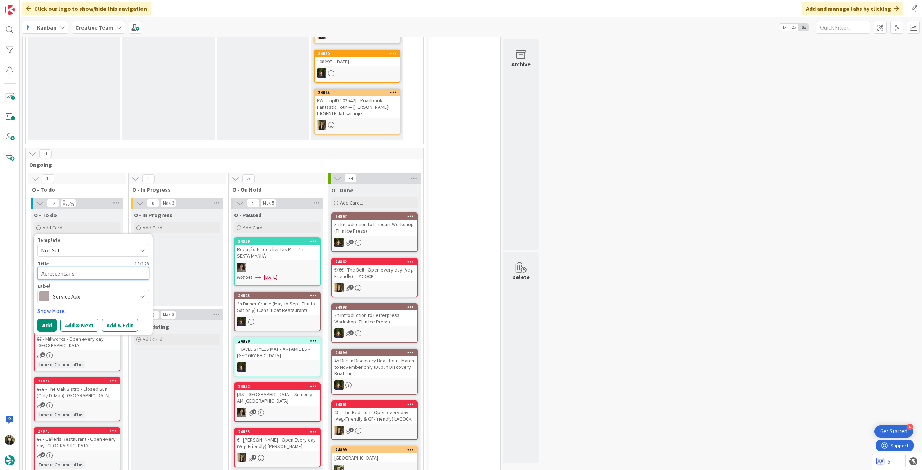
type textarea "x"
type textarea "Acrescentar se"
type textarea "x"
type textarea "Acrescentar ser"
type textarea "x"
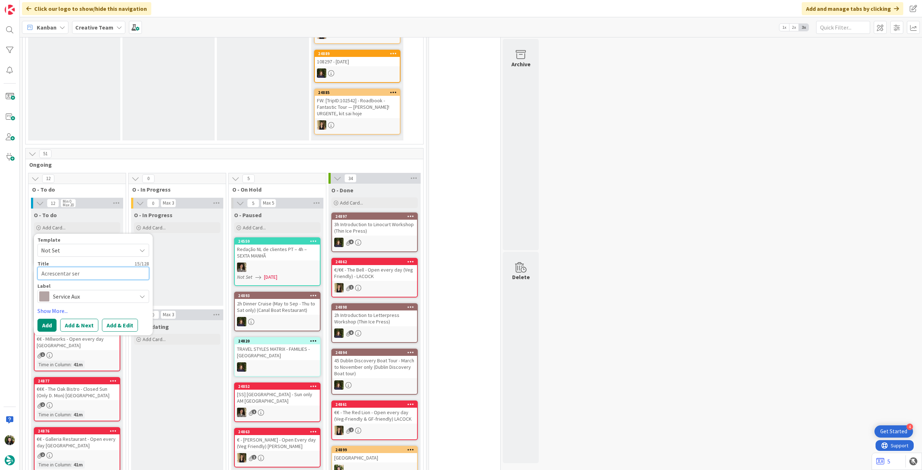
type textarea "Acrescentar serv"
type textarea "x"
type textarea "Acrescentar servi"
type textarea "x"
type textarea "Acrescentar servic"
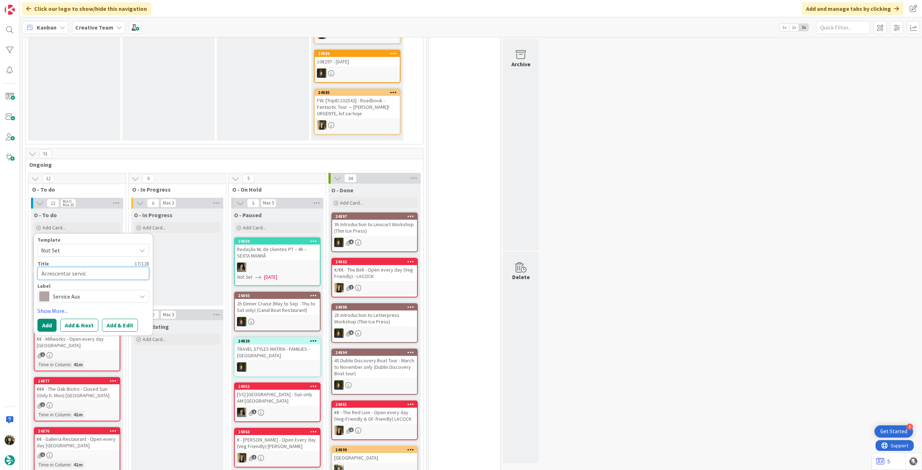
type textarea "x"
type textarea "Acrescentar service"
type textarea "x"
type textarea "Acrescentar service"
type textarea "x"
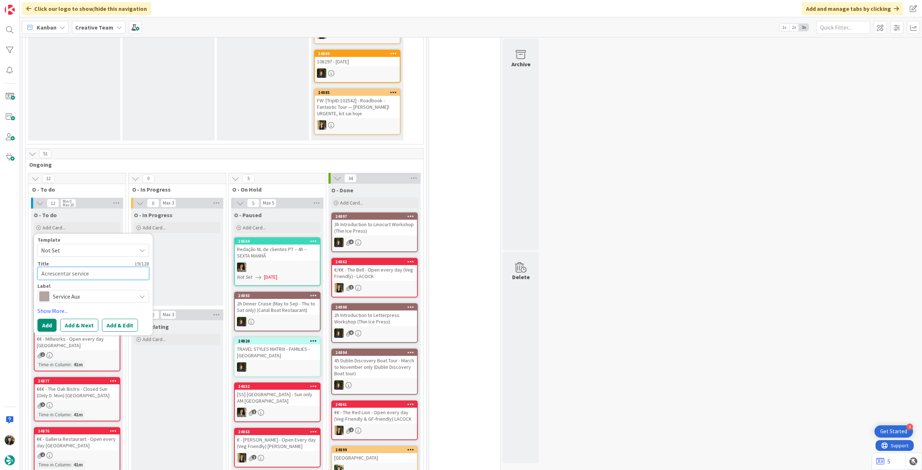
type textarea "Acrescentar service a"
type textarea "x"
type textarea "Acrescentar service ao"
type textarea "x"
type textarea "Acrescentar service ao"
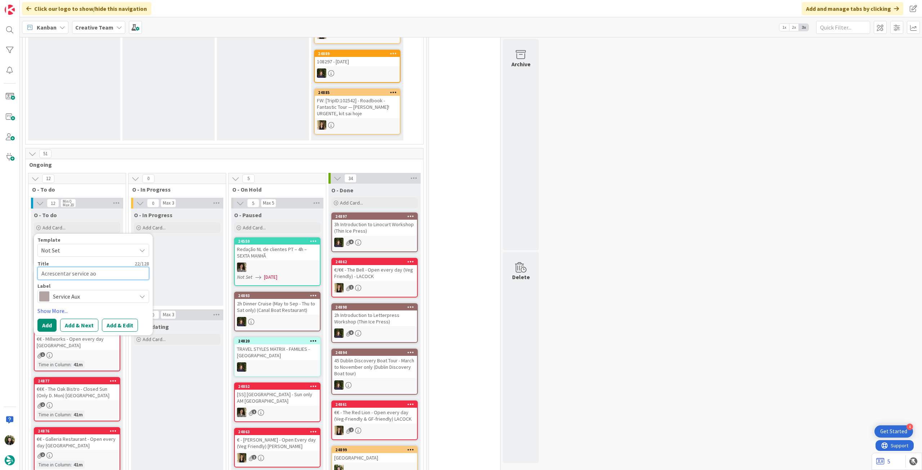
type textarea "x"
type textarea "Acrescentar service ao R"
type textarea "x"
type textarea "Acrescentar service ao RB"
type textarea "x"
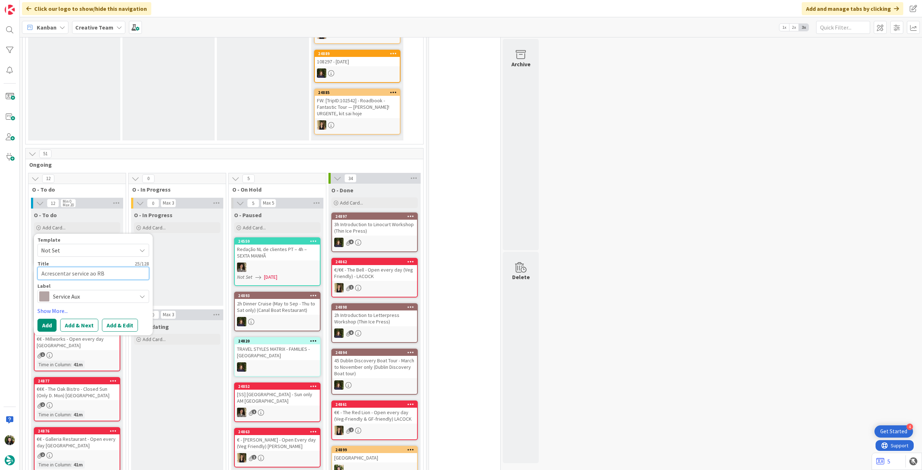
type textarea "Acrescentar service ao RB"
type textarea "x"
type textarea "Acrescentar service ao RB d"
type textarea "x"
type textarea "Acrescentar service ao RB do"
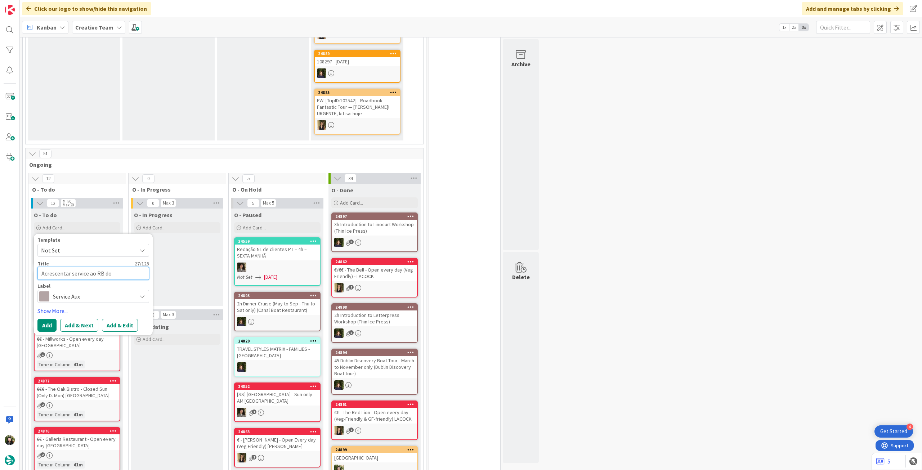
type textarea "x"
type textarea "Acrescentar service ao RB do"
type textarea "x"
type textarea "Acrescentar service ao RB do F"
type textarea "x"
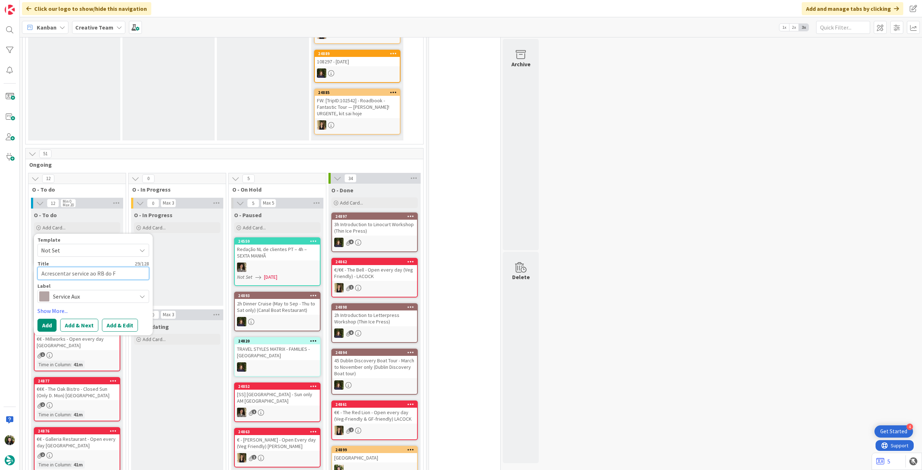
type textarea "Acrescentar service ao RB do FA"
type textarea "x"
type textarea "Acrescentar service ao RB do F"
type textarea "x"
type textarea "Acrescentar service ao RB do"
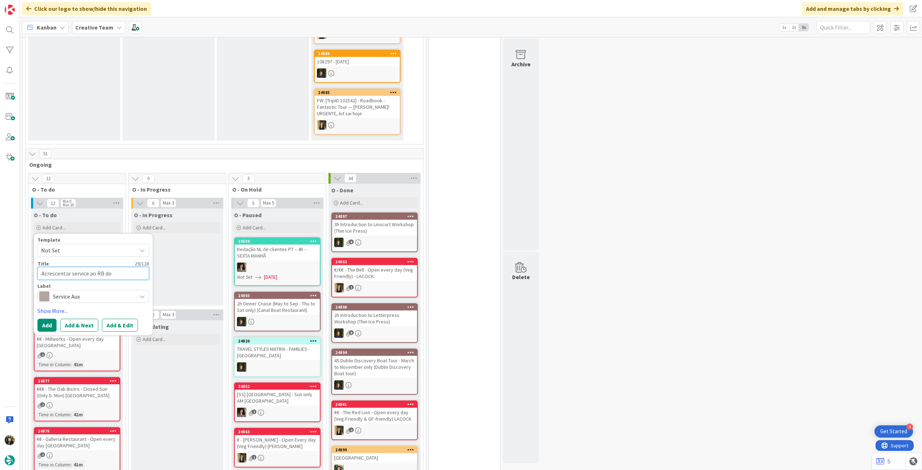
type textarea "x"
type textarea "Acrescentar service ao RB do"
type textarea "x"
type textarea "Acrescentar service ao RB d"
type textarea "x"
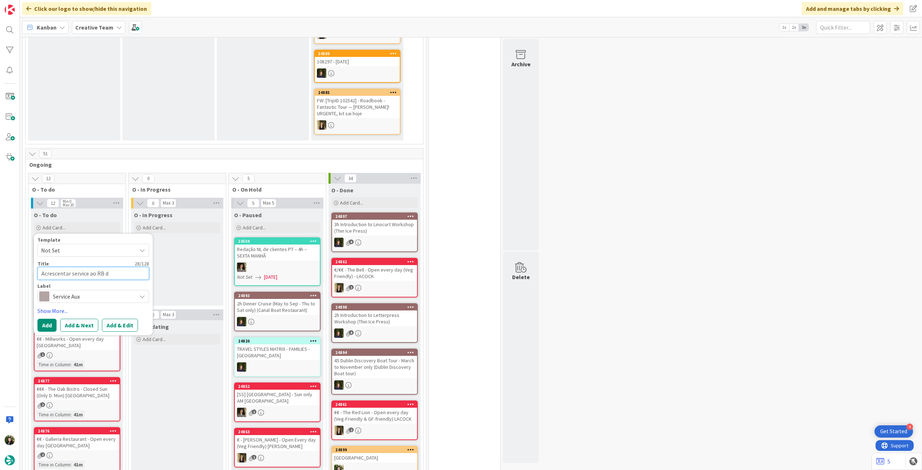
type textarea "Acrescentar service ao RB da"
type textarea "x"
type textarea "Acrescentar service ao RB da"
type textarea "x"
type textarea "Acrescentar service ao RB da F"
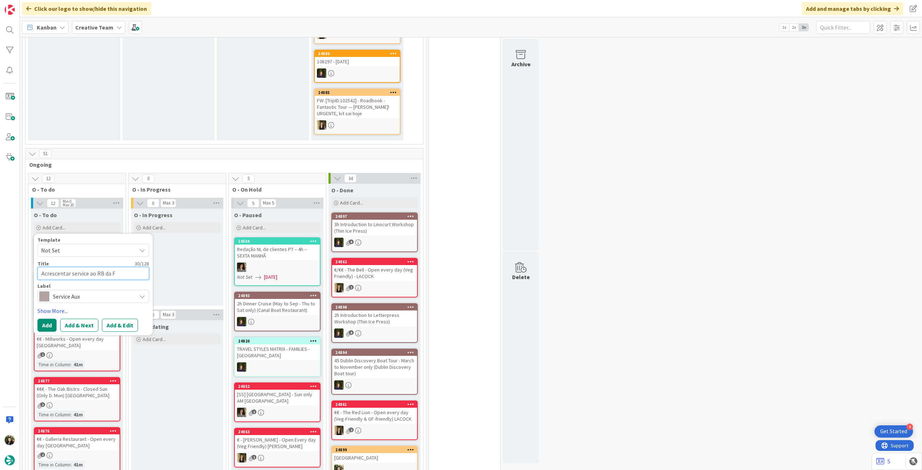
type textarea "x"
type textarea "Acrescentar service ao RB da FA"
type textarea "x"
type textarea "Acrescentar service ao RB da FAM"
type textarea "x"
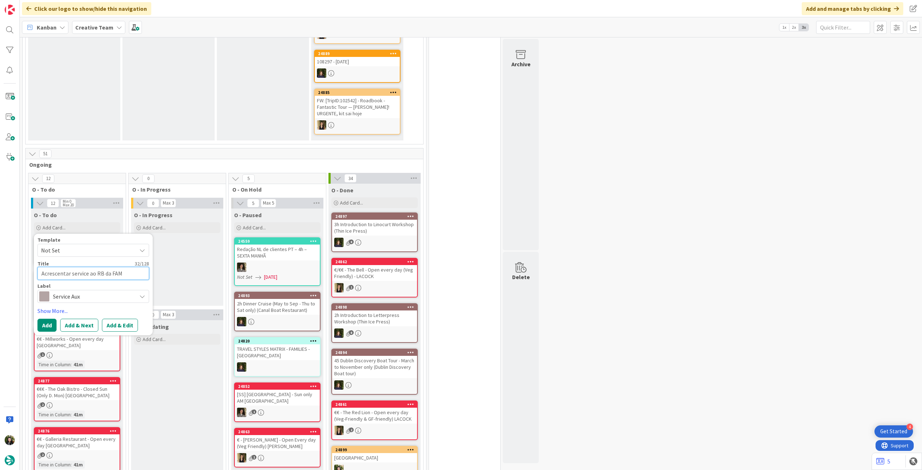
type textarea "Acrescentar service ao RB da FAM"
type textarea "x"
type textarea "Acrescentar service ao RB da FAM T"
type textarea "x"
type textarea "Acrescentar service ao RB da FAM Tr"
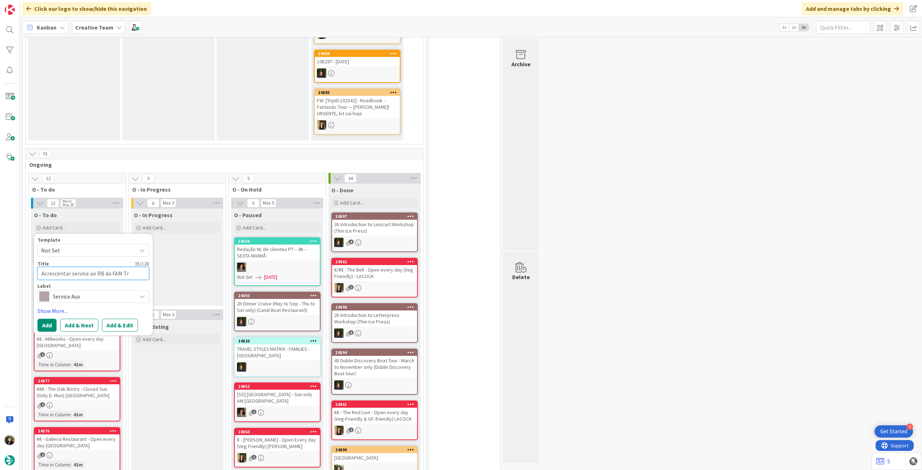
type textarea "x"
type textarea "Acrescentar service ao RB da FAM Tri"
type textarea "x"
type textarea "Acrescentar service ao RB da FAM Trip"
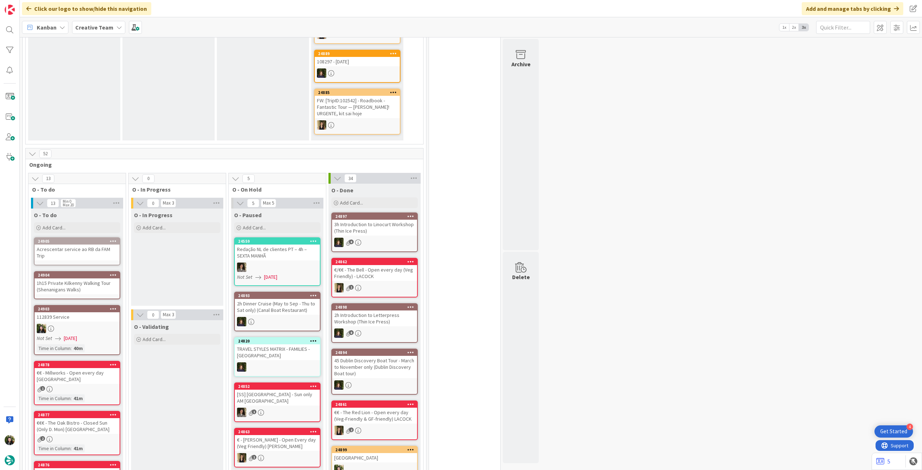
click at [95, 249] on div "Acrescentar service ao RB da FAM Trip" at bounding box center [77, 253] width 85 height 16
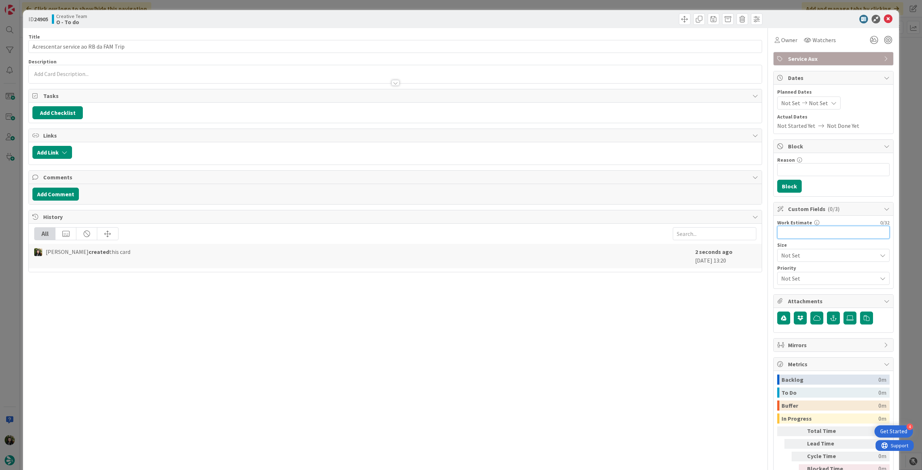
click at [821, 234] on input "text" at bounding box center [833, 232] width 112 height 13
click at [805, 170] on input "Reason" at bounding box center [833, 169] width 112 height 13
type input "pendente de criação service kilkenny"
click at [789, 44] on span "Owner" at bounding box center [789, 40] width 16 height 9
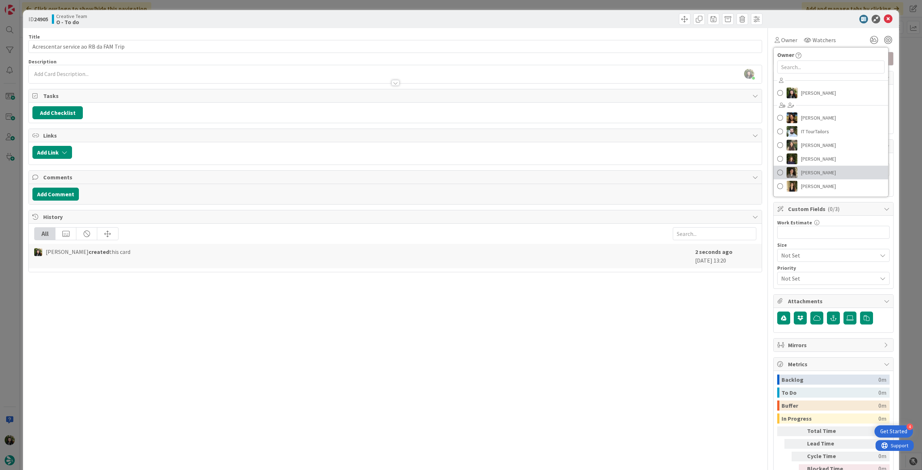
drag, startPoint x: 826, startPoint y: 178, endPoint x: 826, endPoint y: 174, distance: 4.0
click at [826, 178] on link "[PERSON_NAME]" at bounding box center [831, 173] width 115 height 14
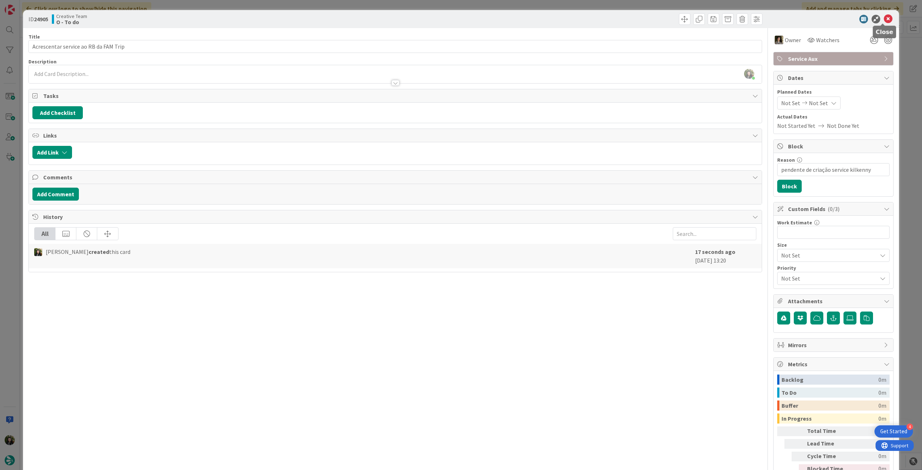
click at [884, 18] on icon at bounding box center [888, 19] width 9 height 9
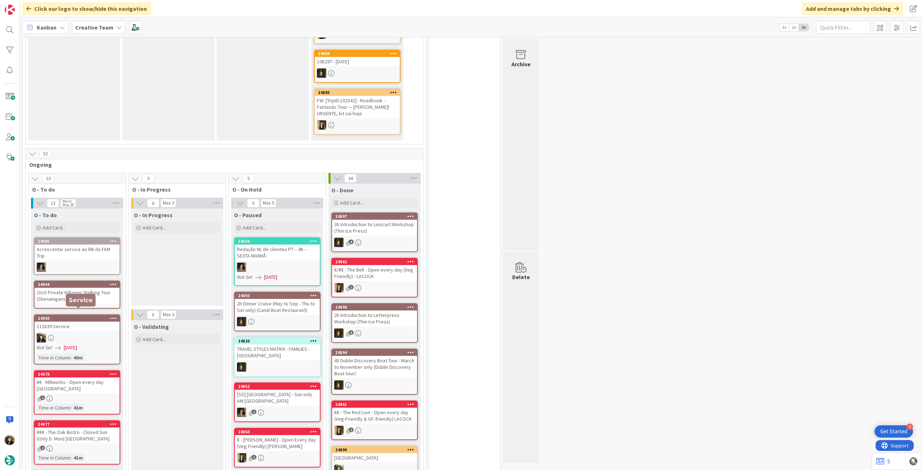
click at [87, 294] on div "1h15 Private Kilkenny Walking Tour (Shenanigans Walks)" at bounding box center [77, 296] width 85 height 16
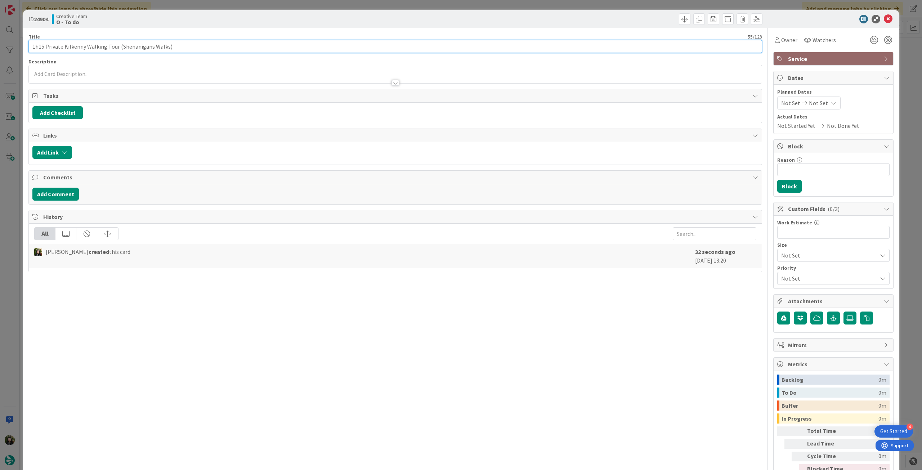
drag, startPoint x: 45, startPoint y: 46, endPoint x: 116, endPoint y: 44, distance: 71.0
click at [116, 44] on input "1h15 Private Kilkenny Walking Tour (Shenanigans Walks)" at bounding box center [395, 46] width 734 height 13
click at [886, 20] on icon at bounding box center [888, 19] width 9 height 9
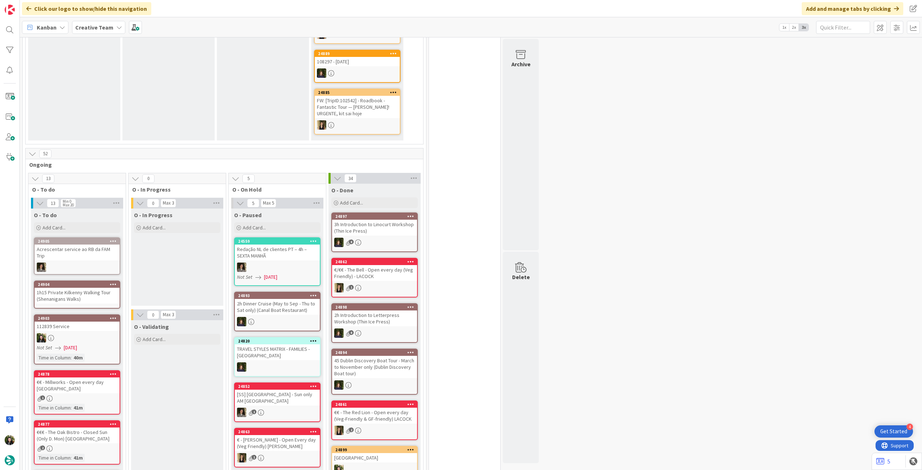
click at [106, 263] on div at bounding box center [77, 267] width 85 height 9
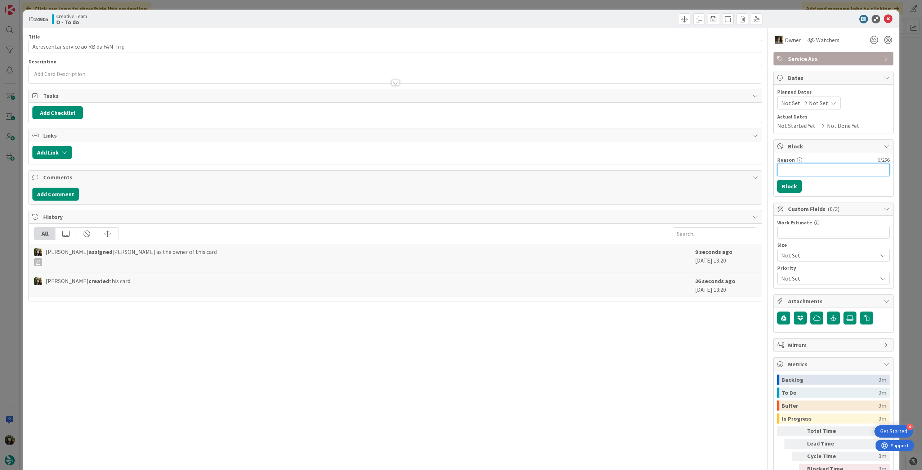
click at [821, 171] on input "Reason" at bounding box center [833, 169] width 112 height 13
paste input "Private Kilkenny Walking Tour"
type input "pendente criação de Private Kilkenny Walking Tour"
click at [780, 186] on button "Block" at bounding box center [789, 186] width 24 height 13
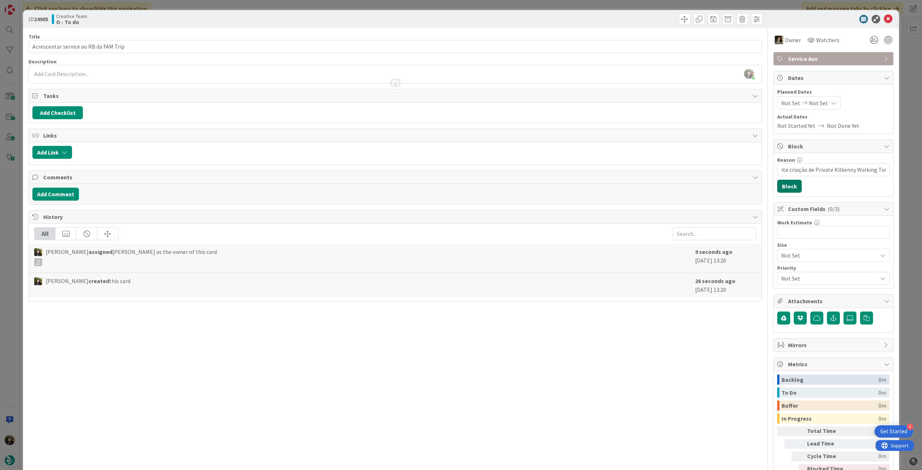
scroll to position [0, 0]
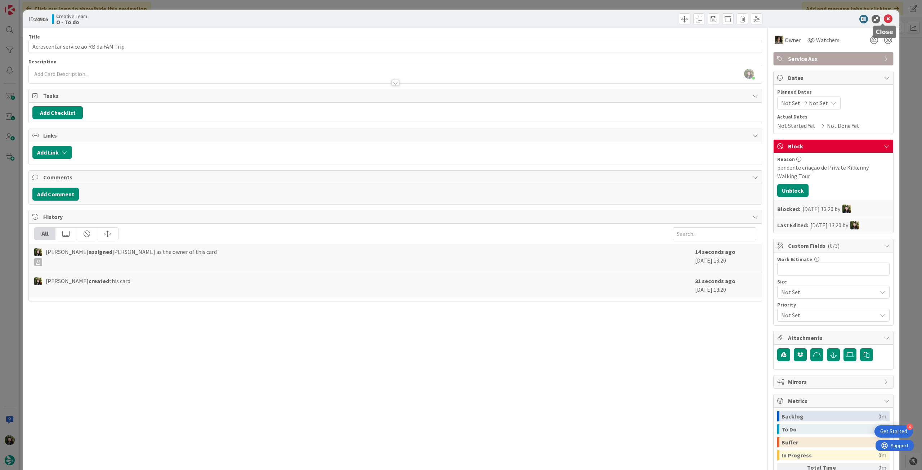
click at [884, 17] on icon at bounding box center [888, 19] width 9 height 9
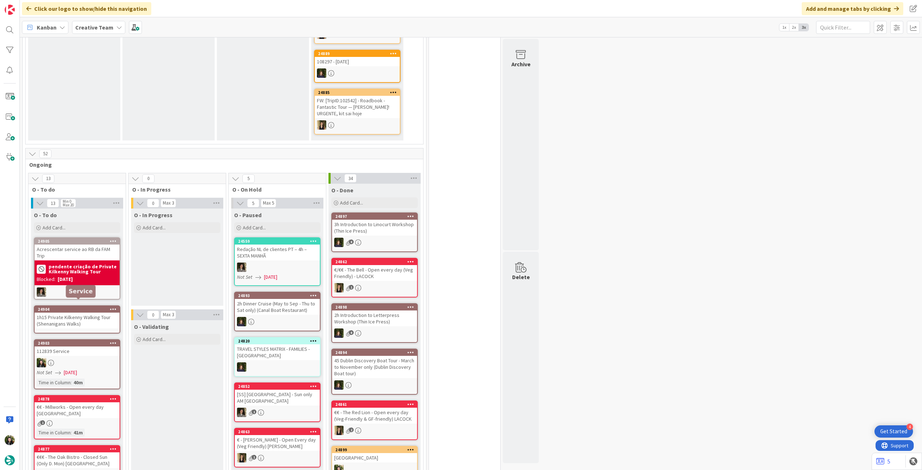
click at [71, 313] on div "1h15 Private Kilkenny Walking Tour (Shenanigans Walks)" at bounding box center [77, 321] width 85 height 16
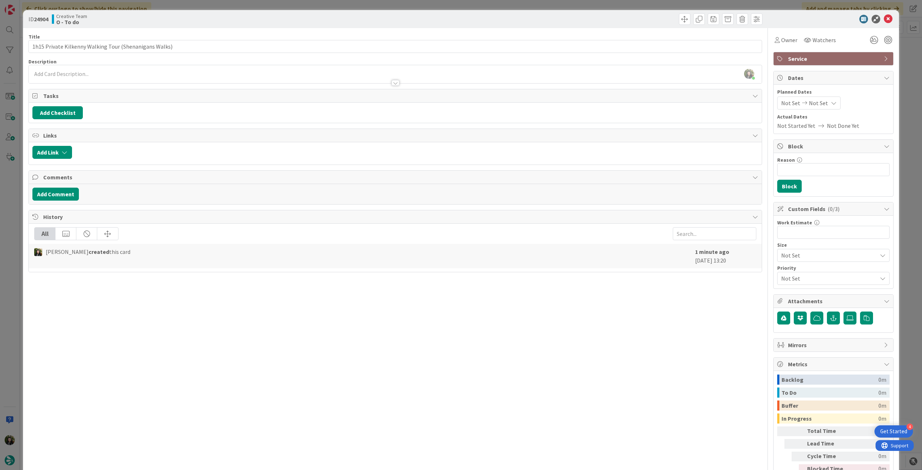
click at [147, 72] on div "[PERSON_NAME] just joined" at bounding box center [395, 74] width 733 height 18
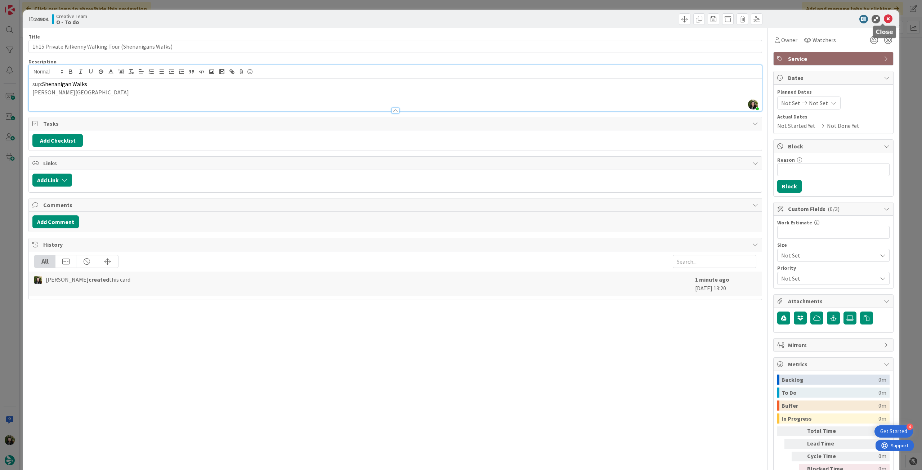
click at [884, 18] on icon at bounding box center [888, 19] width 9 height 9
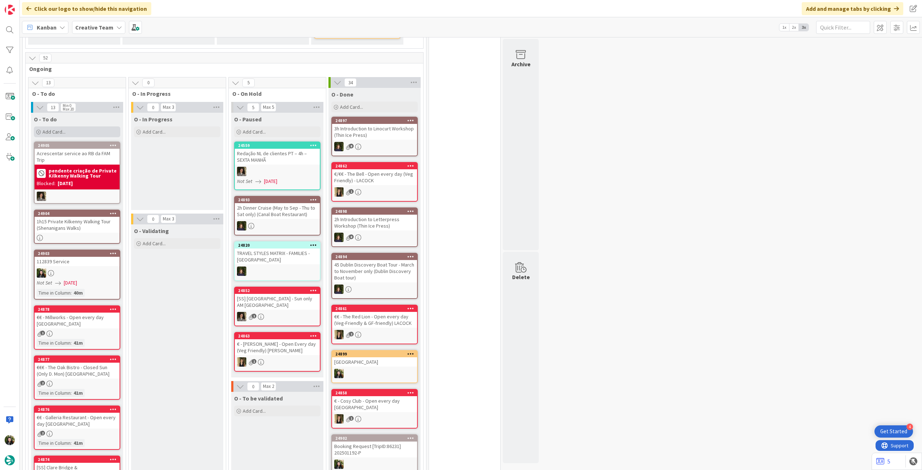
click at [76, 133] on div "Add Card..." at bounding box center [77, 131] width 86 height 11
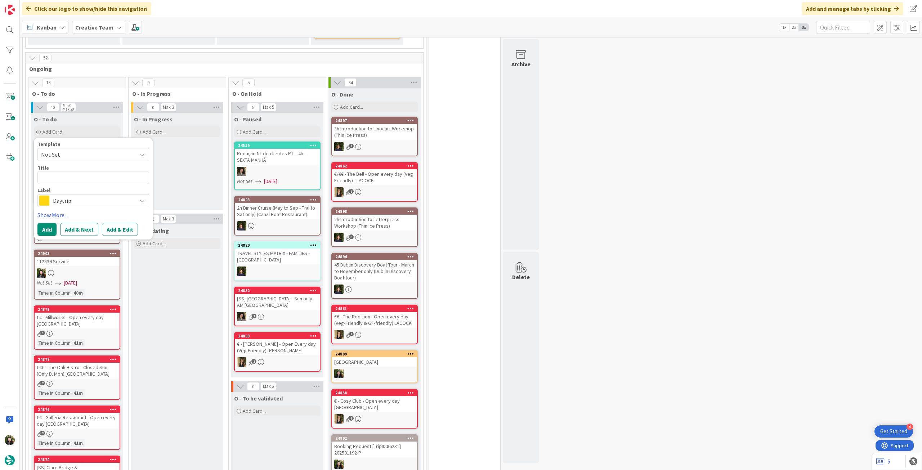
click at [68, 197] on span "Daytrip" at bounding box center [93, 201] width 80 height 10
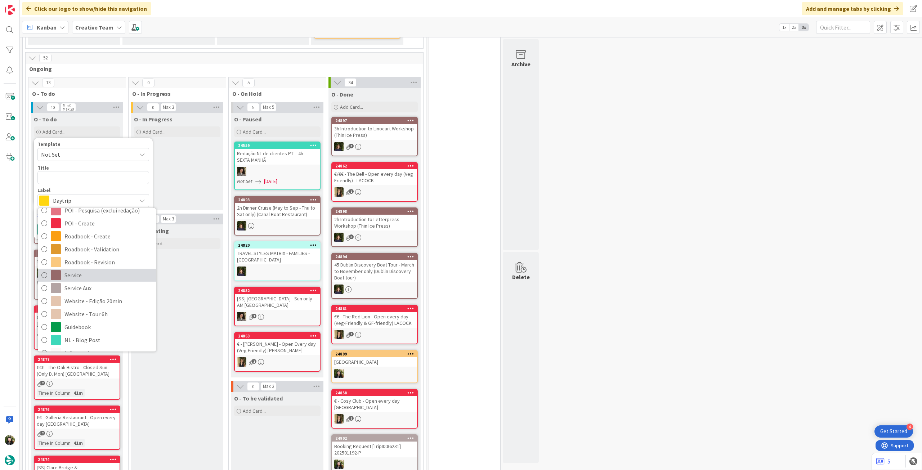
click at [106, 275] on span "Service" at bounding box center [108, 275] width 88 height 11
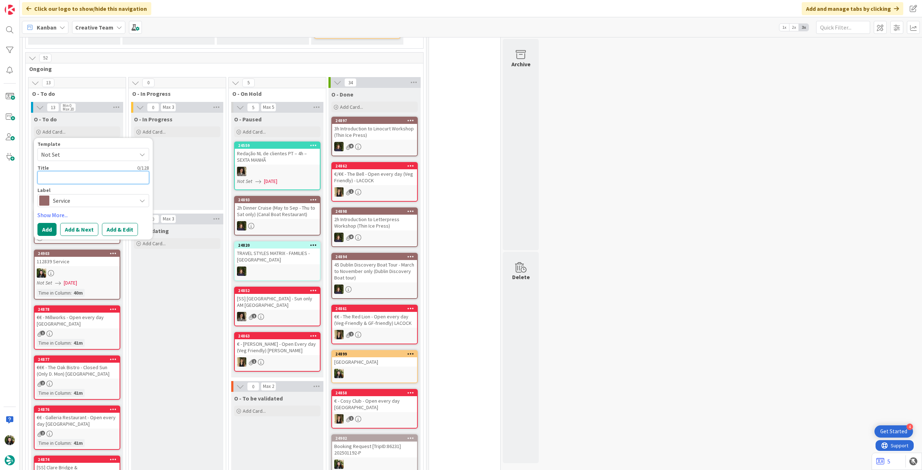
click at [105, 177] on textarea at bounding box center [93, 177] width 112 height 13
paste textarea "1h15 Small Group Kilkenny Walking Tour (Shenanigans Walks)"
type textarea "x"
type textarea "1h15 Small Group Kilkenny Walking Tour (Shenanigans Walks)"
click at [44, 234] on button "Add" at bounding box center [46, 238] width 19 height 13
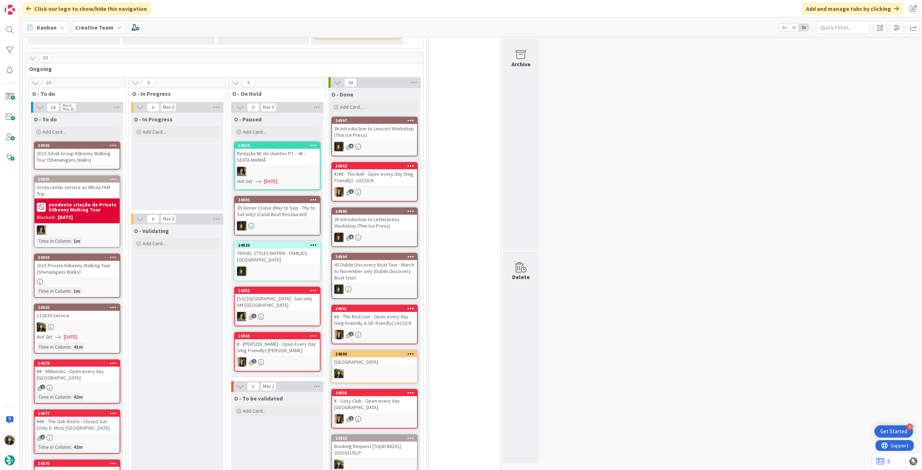
click at [70, 155] on div "1h15 Small Group Kilkenny Walking Tour (Shenanigans Walks)" at bounding box center [77, 157] width 85 height 16
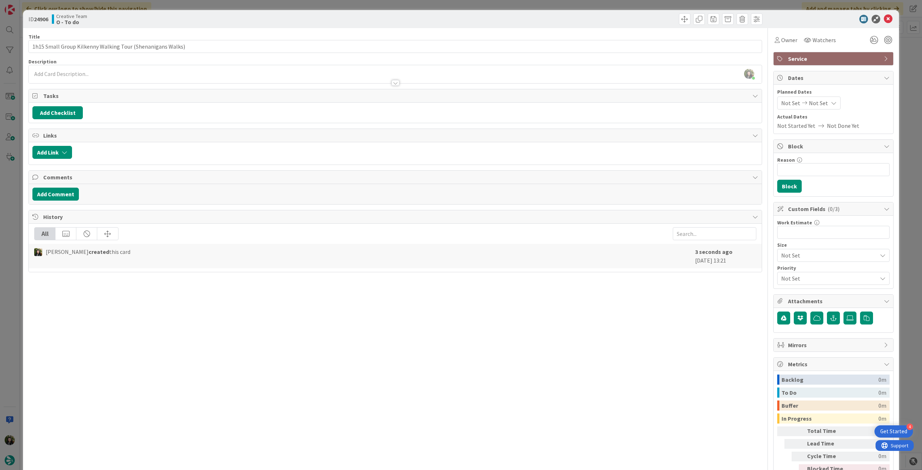
click at [188, 82] on div at bounding box center [395, 80] width 733 height 8
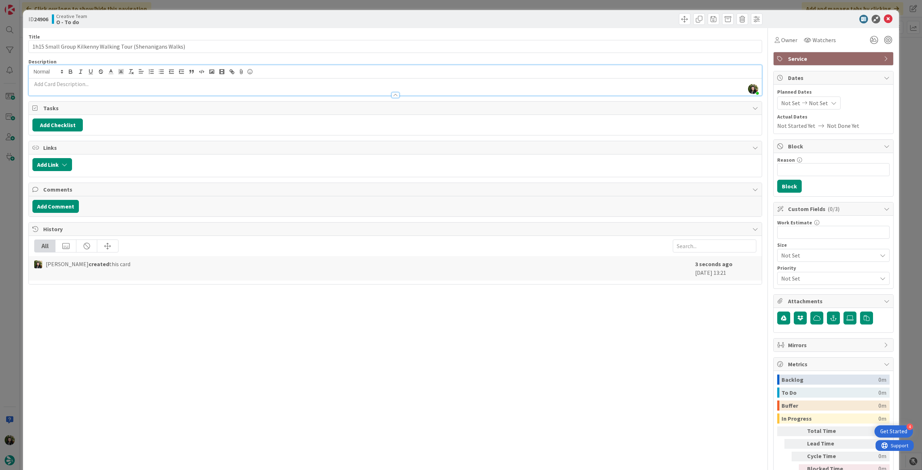
click at [188, 82] on p at bounding box center [395, 84] width 726 height 8
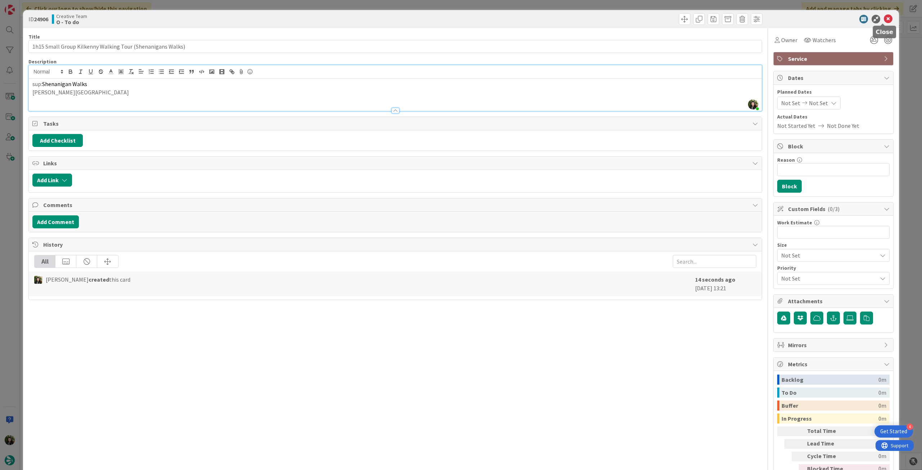
click at [884, 21] on icon at bounding box center [888, 19] width 9 height 9
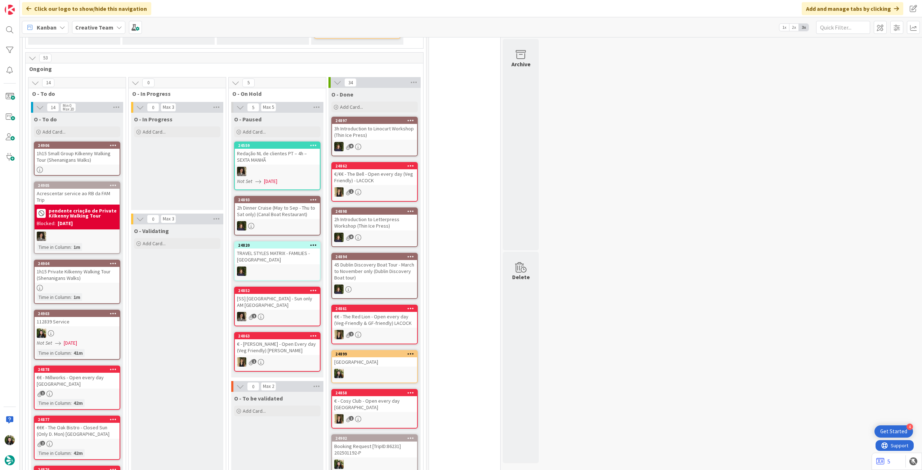
click at [106, 272] on div "1h15 Private Kilkenny Walking Tour (Shenanigans Walks)" at bounding box center [77, 275] width 85 height 16
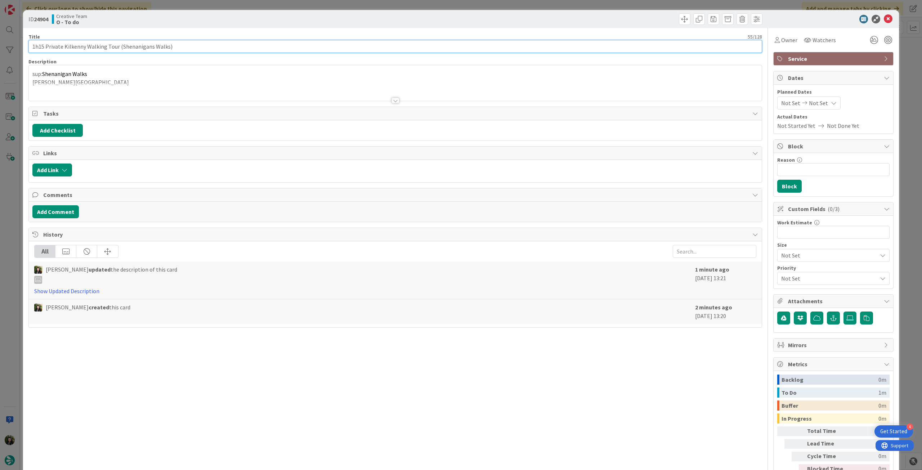
drag, startPoint x: 178, startPoint y: 46, endPoint x: 17, endPoint y: 43, distance: 161.4
click at [17, 43] on div "ID 24904 Creative Team O - To do Title 55 / 128 1h15 Private Kilkenny Walking T…" at bounding box center [461, 235] width 922 height 470
click at [884, 18] on icon at bounding box center [888, 19] width 9 height 9
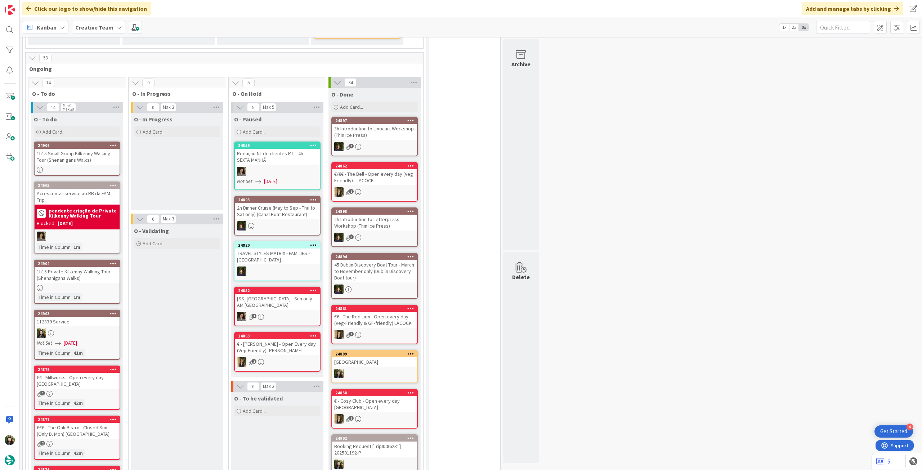
click at [73, 220] on div "[DATE]" at bounding box center [65, 224] width 15 height 8
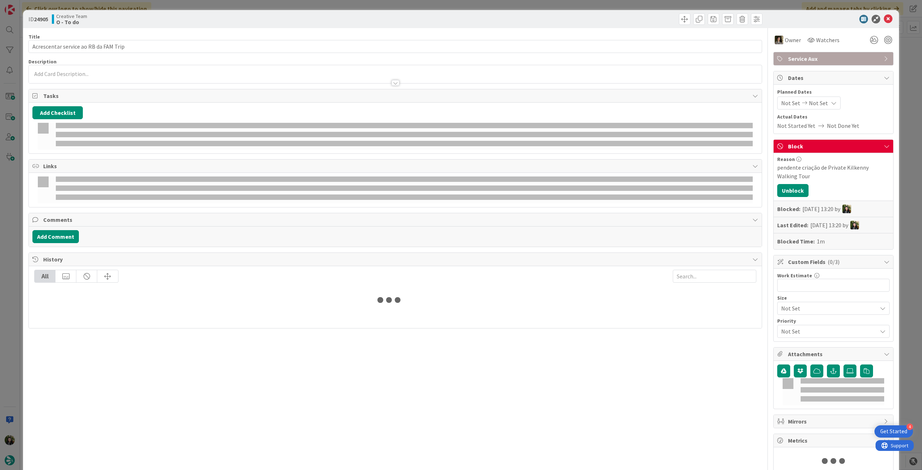
click at [88, 80] on div at bounding box center [395, 80] width 733 height 8
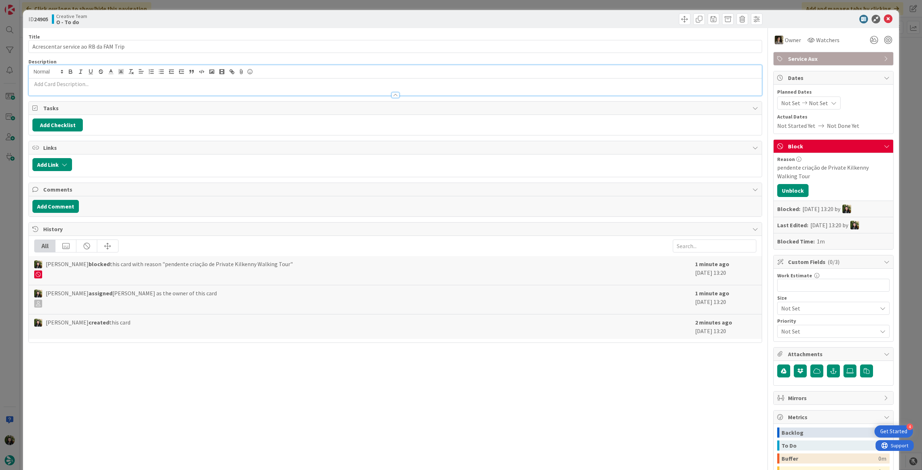
click at [90, 83] on p at bounding box center [395, 84] width 726 height 8
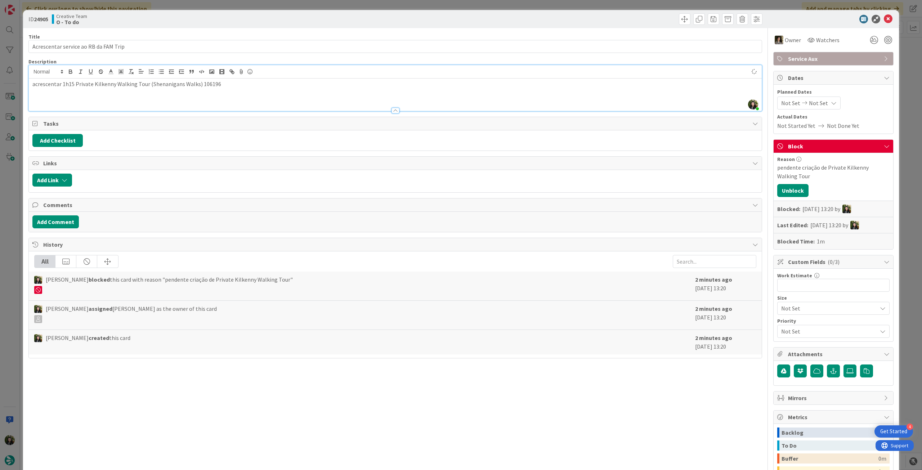
click at [198, 85] on p "acrescentar 1h15 Private Kilkenny Walking Tour (Shenanigans Walks) 106196" at bounding box center [395, 84] width 726 height 8
click at [260, 44] on input "Acrescentar service ao RB da FAM Trip" at bounding box center [395, 46] width 734 height 13
paste input "106196"
type input "Acrescentar service ao RB da FAM Trip - 106196"
click at [884, 18] on icon at bounding box center [888, 19] width 9 height 9
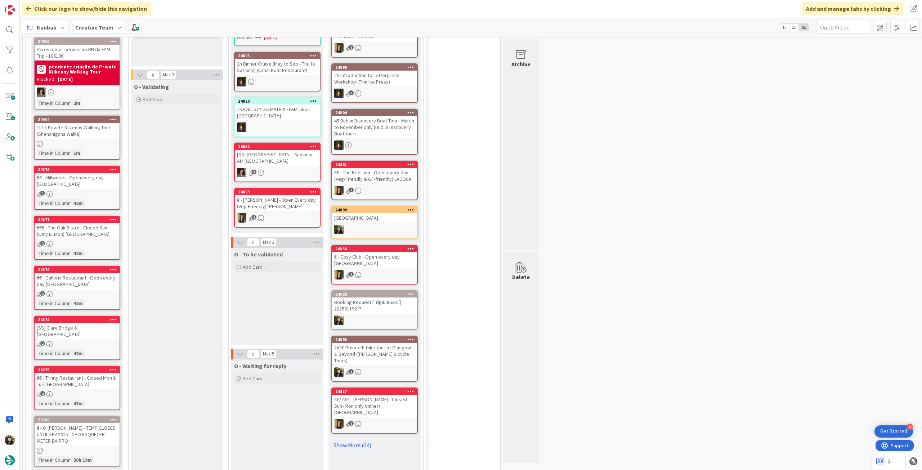
scroll to position [384, 0]
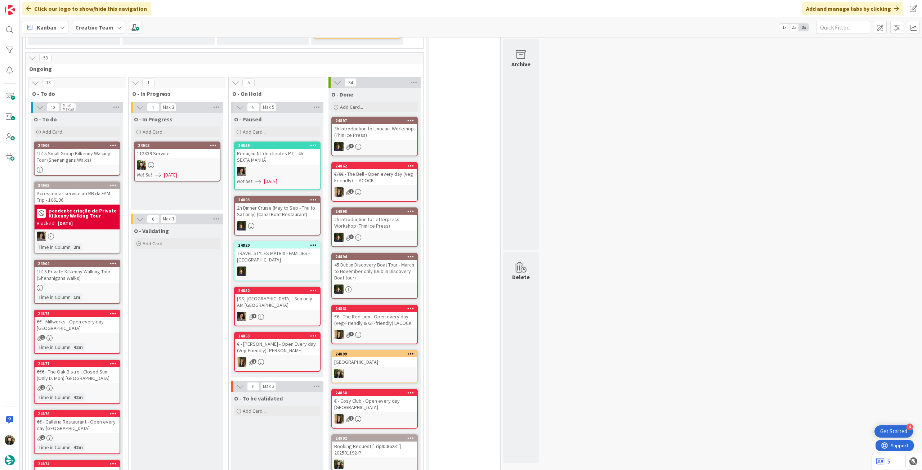
click at [191, 164] on div at bounding box center [177, 164] width 85 height 9
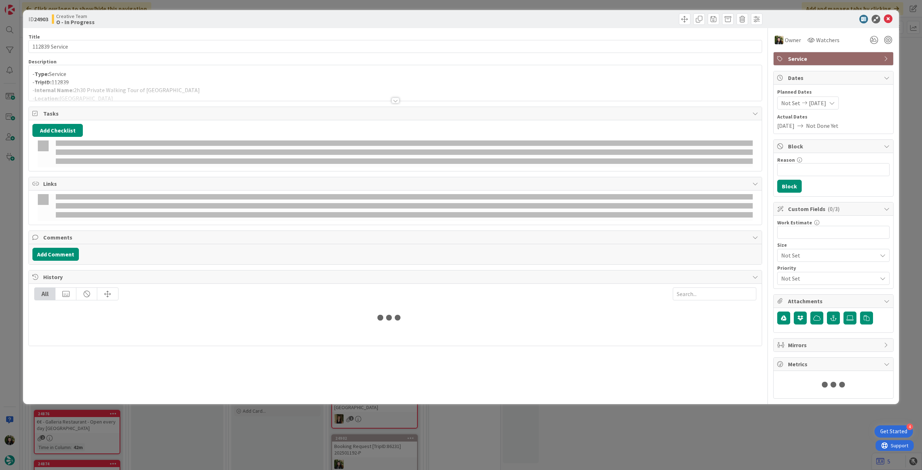
drag, startPoint x: 158, startPoint y: 90, endPoint x: 162, endPoint y: 107, distance: 17.7
click at [158, 90] on div at bounding box center [395, 91] width 733 height 18
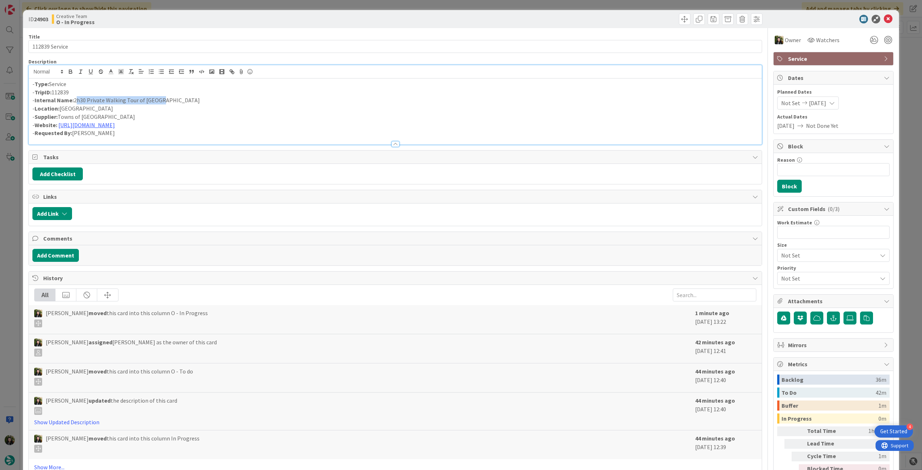
drag, startPoint x: 153, startPoint y: 100, endPoint x: 75, endPoint y: 101, distance: 78.2
click at [75, 101] on p "- Internal Name: 2h30 Private Walking Tour of [GEOGRAPHIC_DATA]" at bounding box center [395, 100] width 726 height 8
copy p "2h30 Private Walking Tour of [GEOGRAPHIC_DATA]"
drag, startPoint x: 104, startPoint y: 115, endPoint x: 60, endPoint y: 118, distance: 44.1
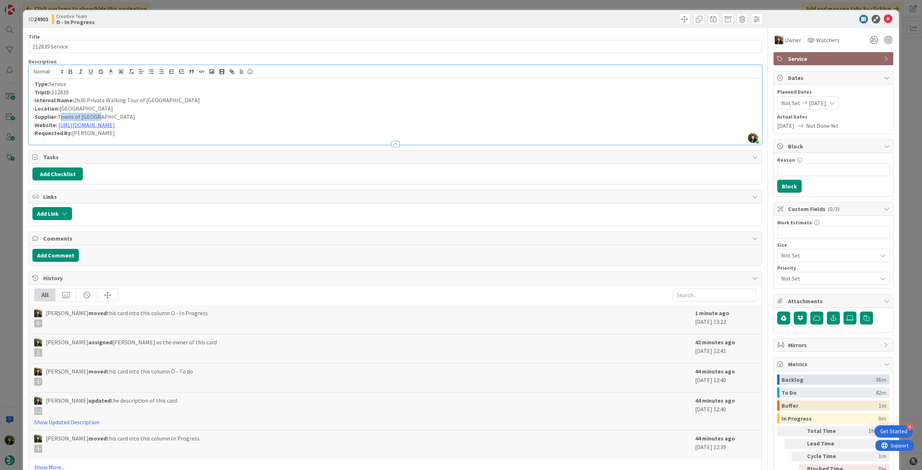
click at [60, 118] on p "- Supplier: Towns of [GEOGRAPHIC_DATA]" at bounding box center [395, 117] width 726 height 8
copy p "Towns of [GEOGRAPHIC_DATA]"
click at [108, 124] on link "[URL][DOMAIN_NAME]" at bounding box center [86, 124] width 57 height 7
click at [140, 140] on link "[URL][DOMAIN_NAME]" at bounding box center [114, 138] width 49 height 9
click at [884, 20] on icon at bounding box center [888, 19] width 9 height 9
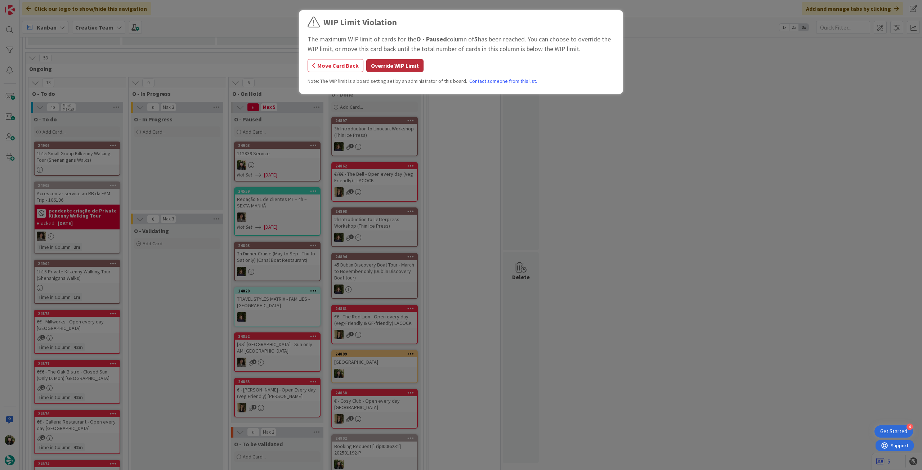
click at [375, 63] on button "Override WIP Limit" at bounding box center [394, 65] width 57 height 13
